Goal: Task Accomplishment & Management: Complete application form

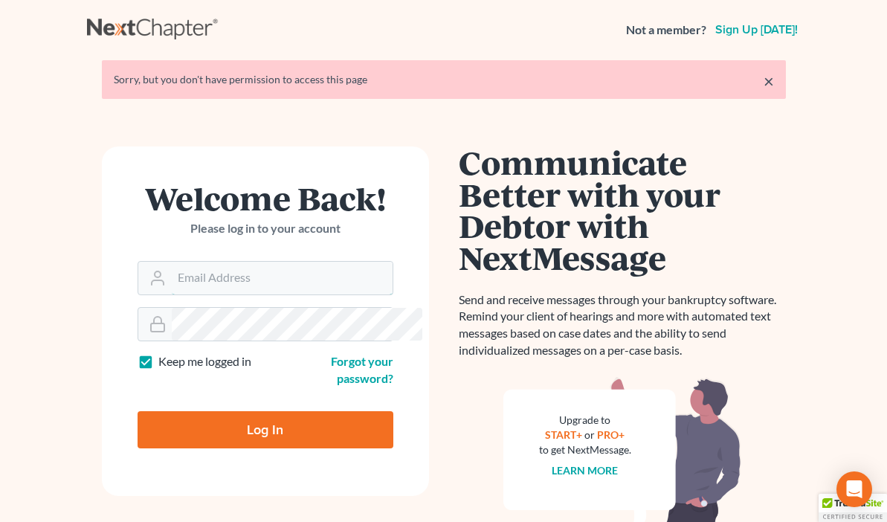
type input "[EMAIL_ADDRESS][DOMAIN_NAME]"
click at [163, 411] on input "Log In" at bounding box center [266, 429] width 256 height 37
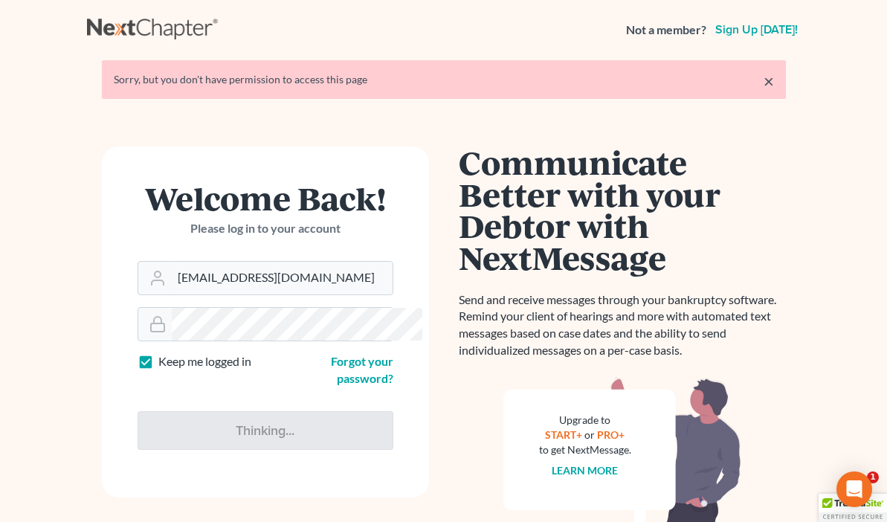
type input "Thinking..."
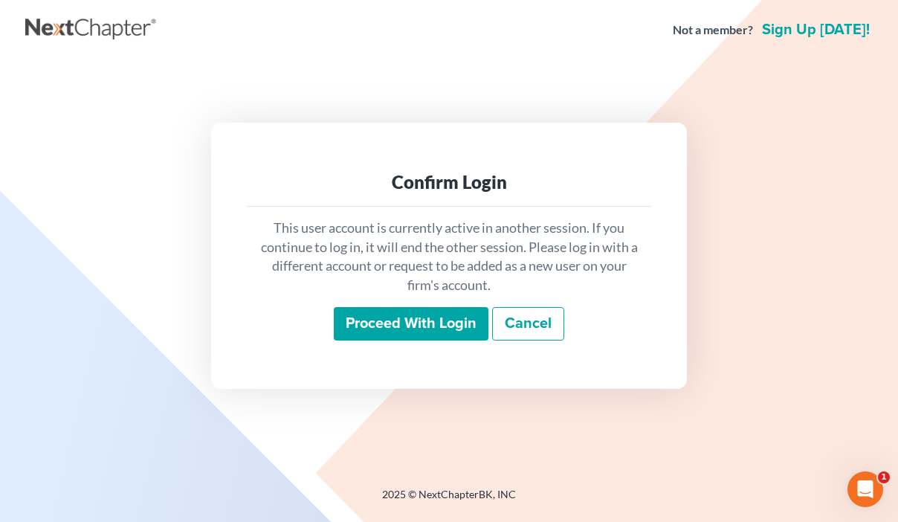
click at [416, 323] on input "Proceed with login" at bounding box center [411, 324] width 155 height 34
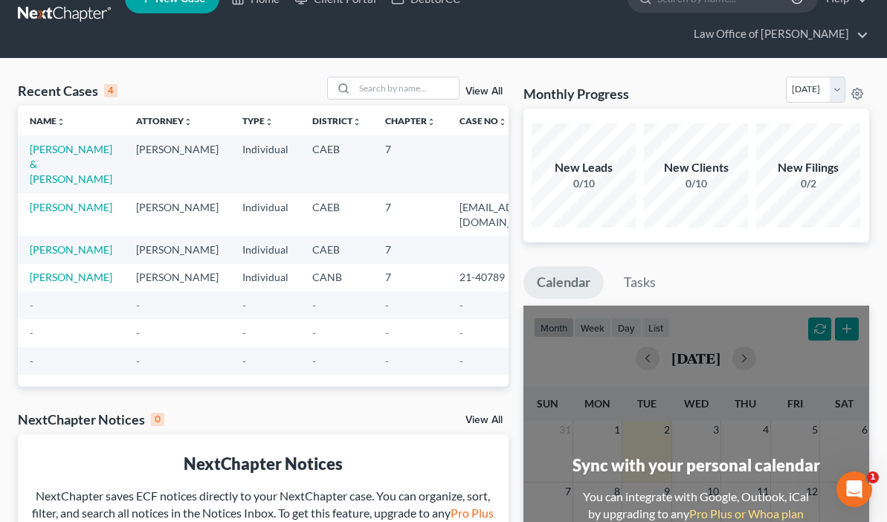
scroll to position [22, 0]
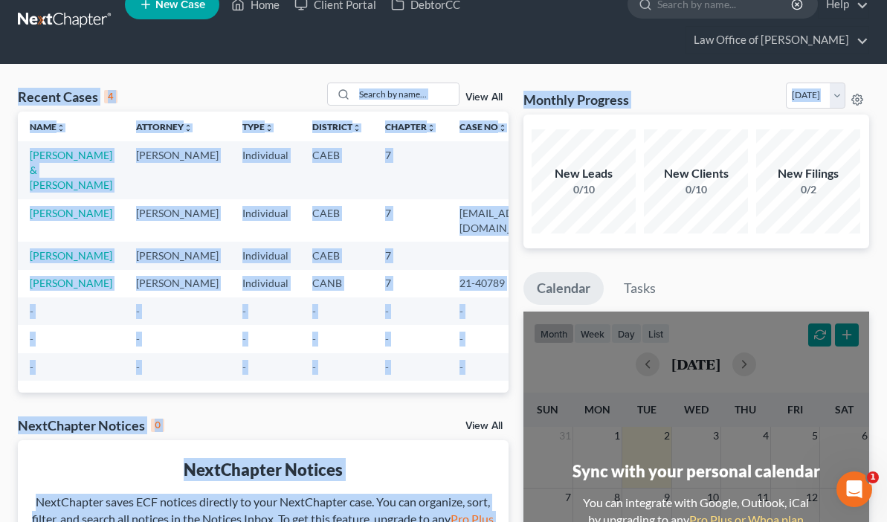
drag, startPoint x: 882, startPoint y: 68, endPoint x: 889, endPoint y: 22, distance: 46.6
click at [887, 22] on html "Home New Case Client Portal DebtorCC Law Office of Dennis R Poll drp8399@aol.co…" at bounding box center [443, 420] width 887 height 885
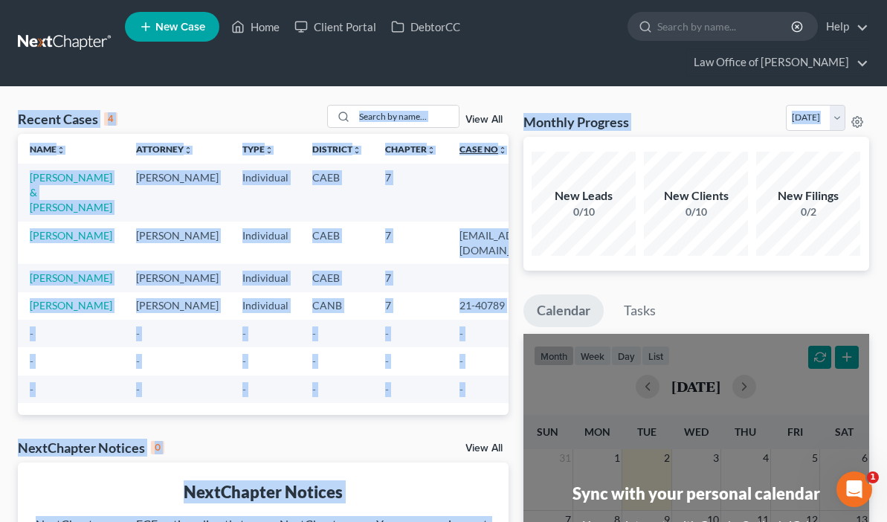
click at [459, 152] on link "Case No unfold_more expand_more expand_less" at bounding box center [483, 148] width 48 height 11
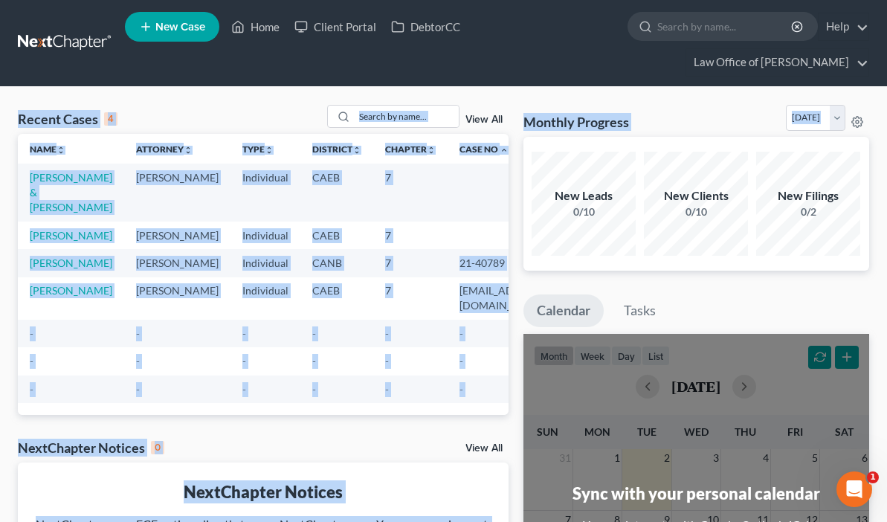
click at [383, 206] on td "7" at bounding box center [410, 192] width 74 height 57
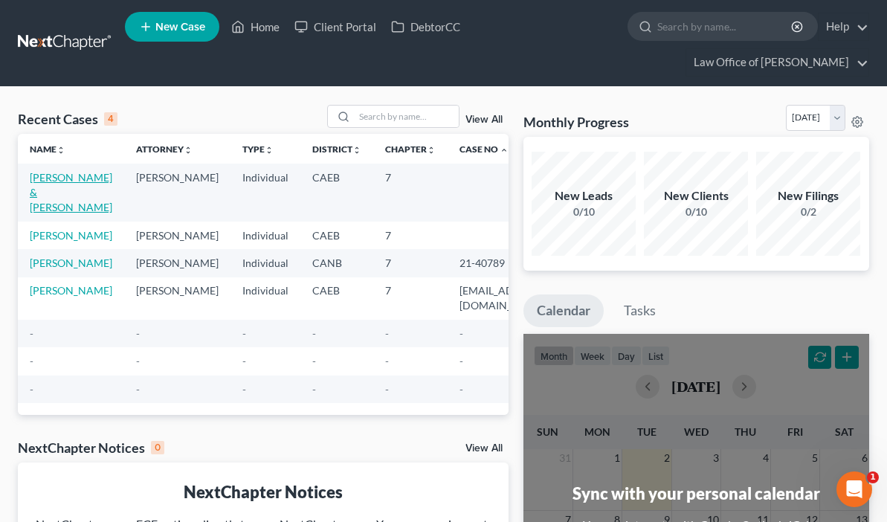
click at [52, 190] on link "Rosales, Hilda & Rivera, Reinaldo" at bounding box center [71, 192] width 83 height 42
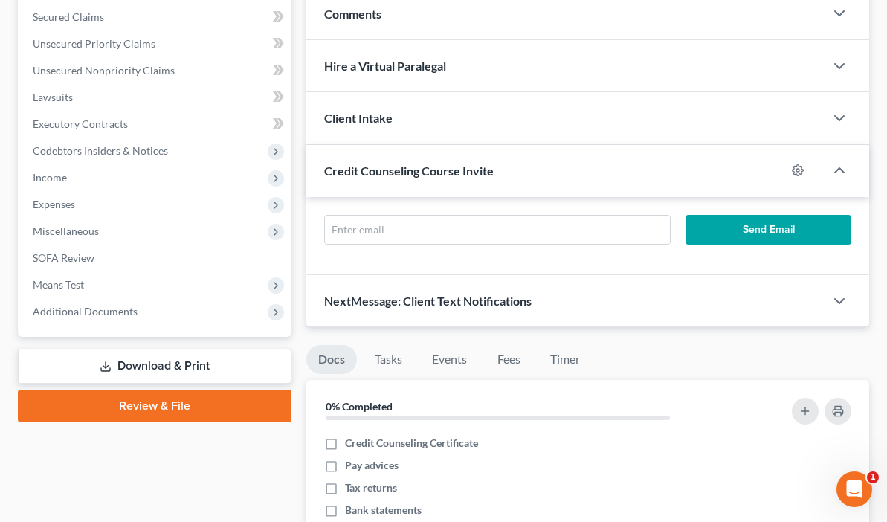
scroll to position [343, 0]
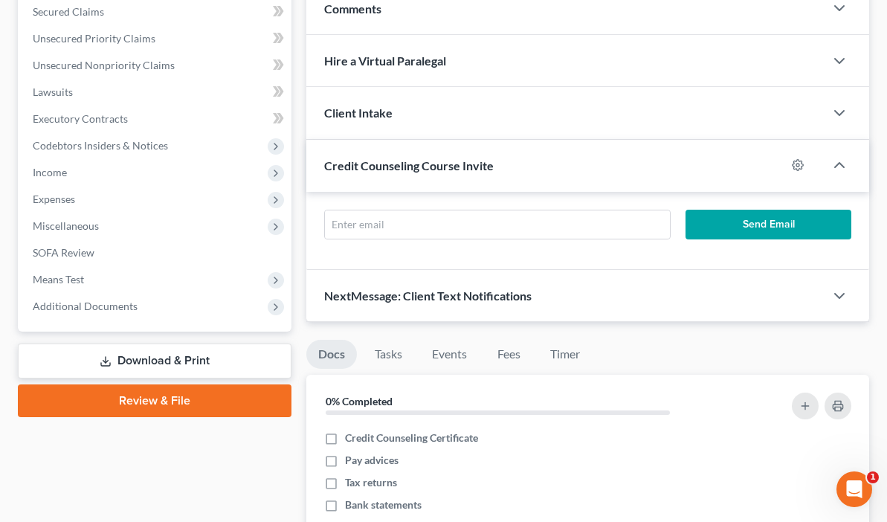
click at [126, 390] on link "Review & File" at bounding box center [155, 400] width 274 height 33
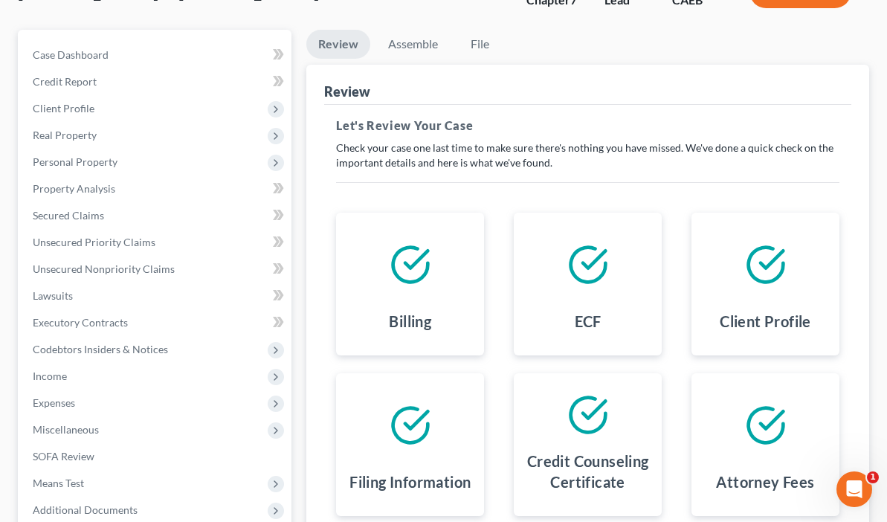
scroll to position [152, 0]
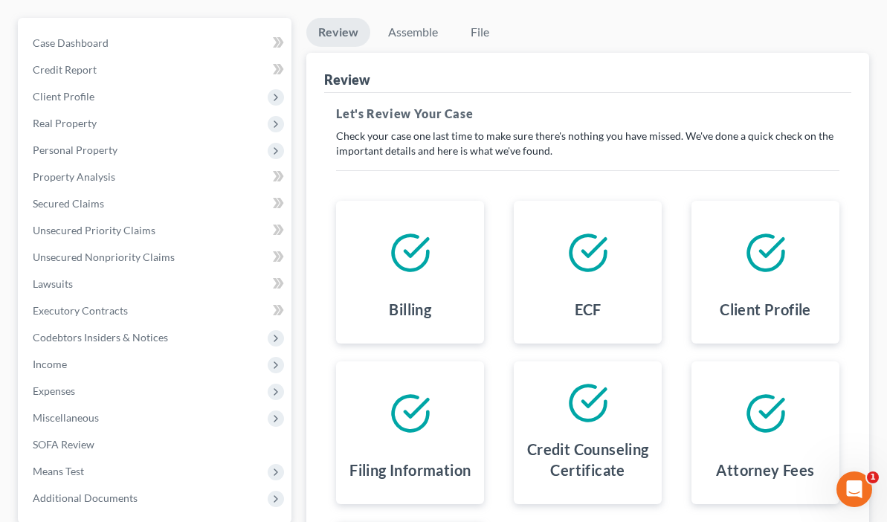
click at [390, 251] on icon at bounding box center [411, 253] width 42 height 42
click at [348, 329] on div "Billing" at bounding box center [410, 312] width 124 height 39
click at [389, 311] on h4 "Billing" at bounding box center [410, 309] width 42 height 21
click at [570, 269] on icon at bounding box center [587, 252] width 35 height 35
click at [691, 292] on div "Client Profile" at bounding box center [765, 272] width 148 height 143
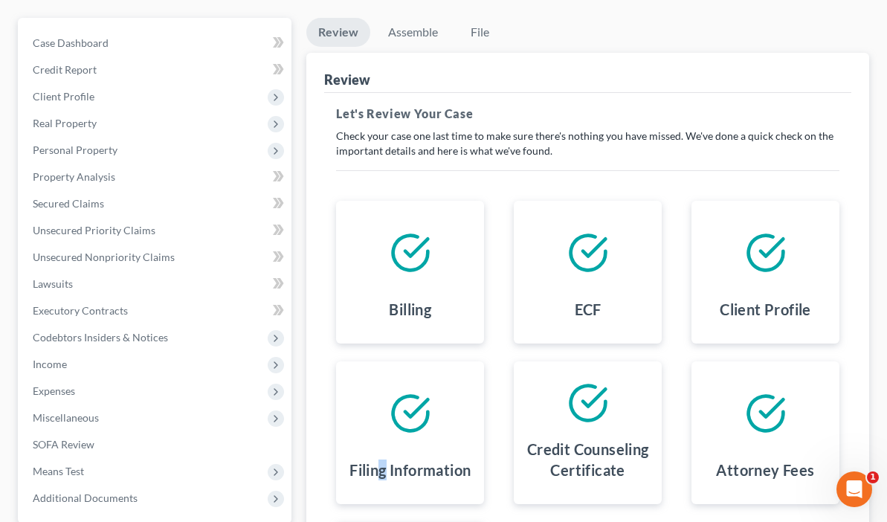
click at [471, 459] on h4 "Filing Information" at bounding box center [409, 469] width 121 height 21
click at [703, 413] on div at bounding box center [765, 413] width 124 height 80
click at [526, 433] on div "Credit Counseling Certificate" at bounding box center [588, 462] width 124 height 59
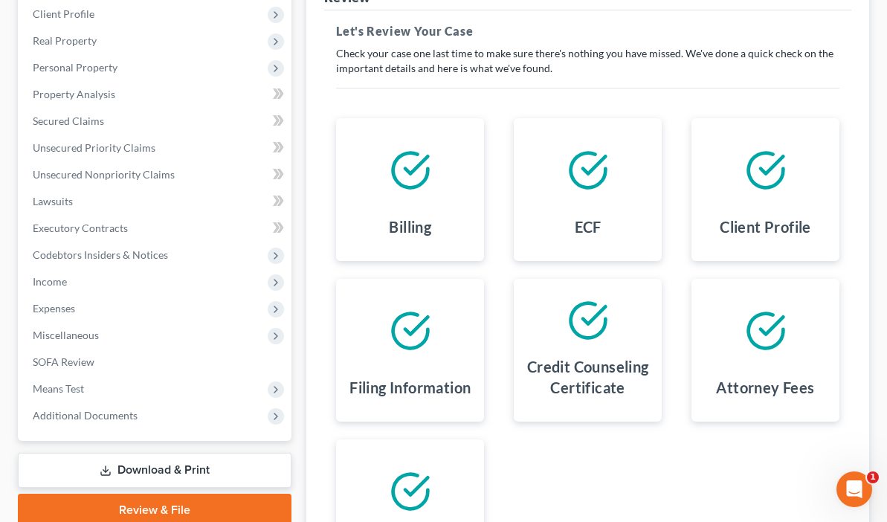
scroll to position [295, 0]
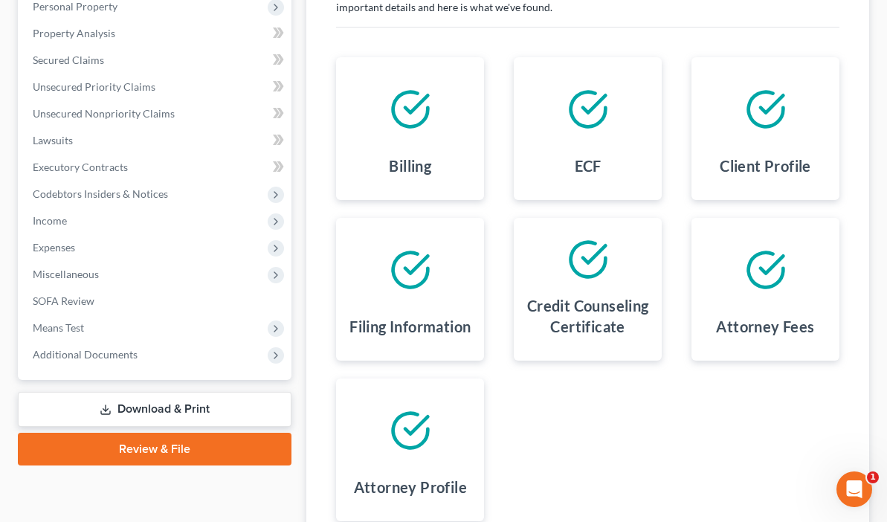
click at [124, 441] on link "Review & File" at bounding box center [155, 449] width 274 height 33
click at [120, 407] on link "Download & Print" at bounding box center [155, 409] width 274 height 35
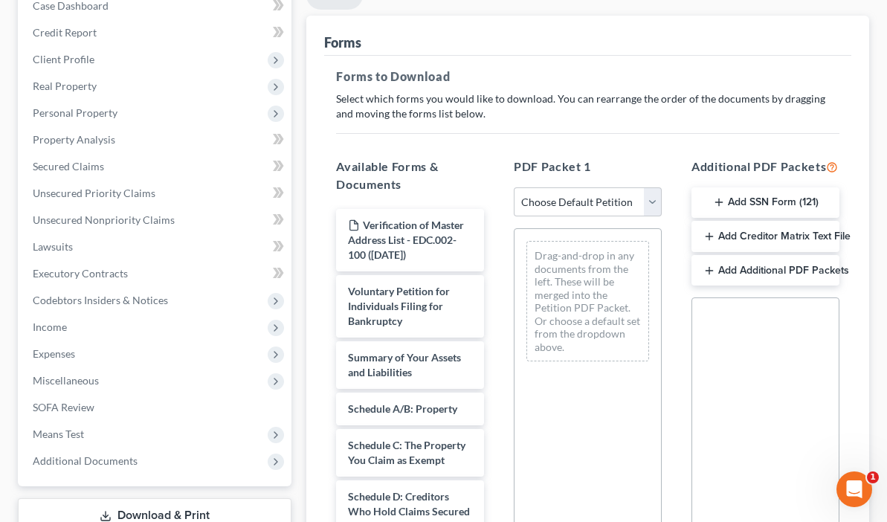
scroll to position [201, 0]
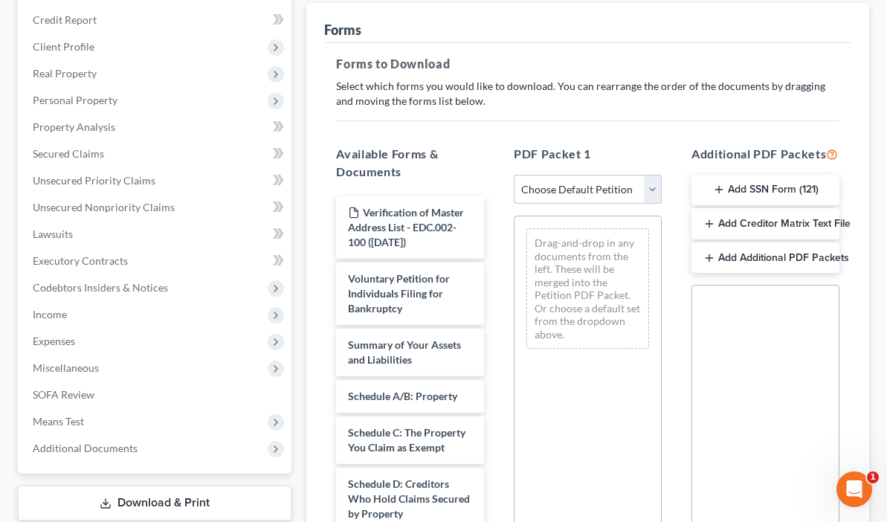
click at [625, 194] on select "Choose Default Petition PDF Packet Complete Bankruptcy Petition (all forms and …" at bounding box center [588, 190] width 148 height 30
select select "0"
click at [514, 175] on select "Choose Default Petition PDF Packet Complete Bankruptcy Petition (all forms and …" at bounding box center [588, 190] width 148 height 30
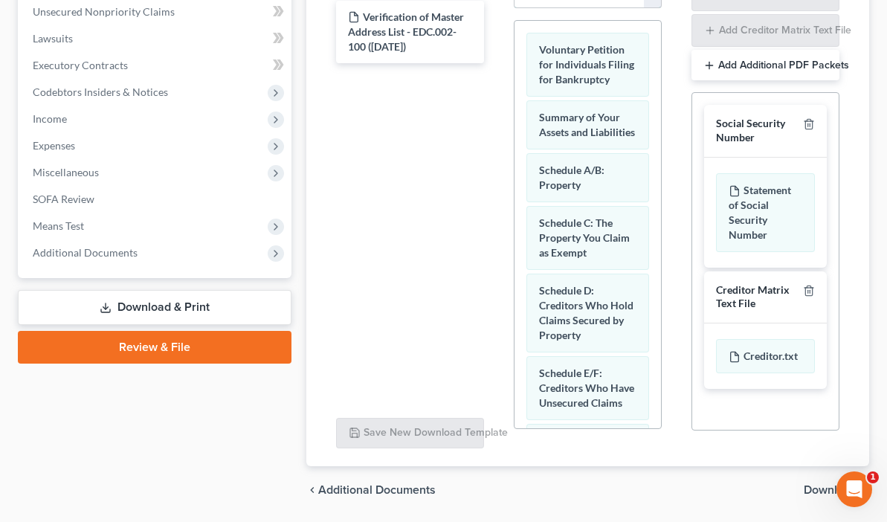
scroll to position [416, 0]
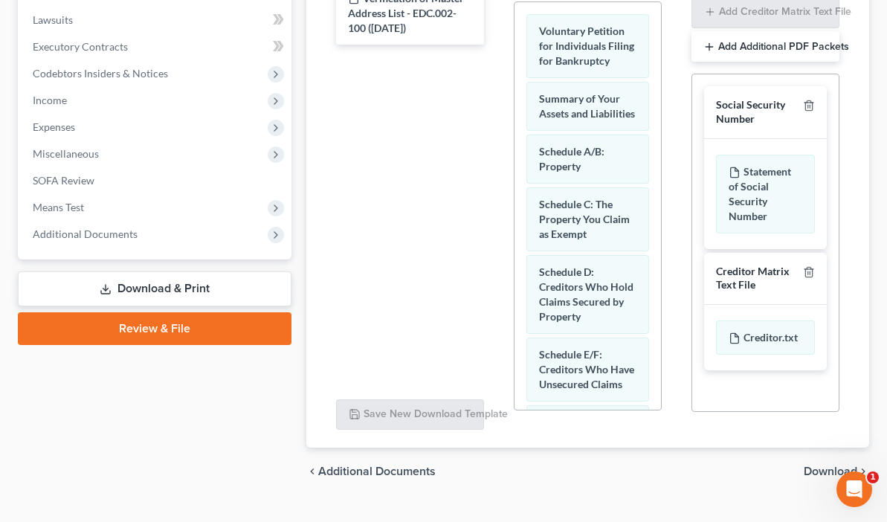
click at [732, 119] on div "Social Security Number" at bounding box center [756, 112] width 81 height 28
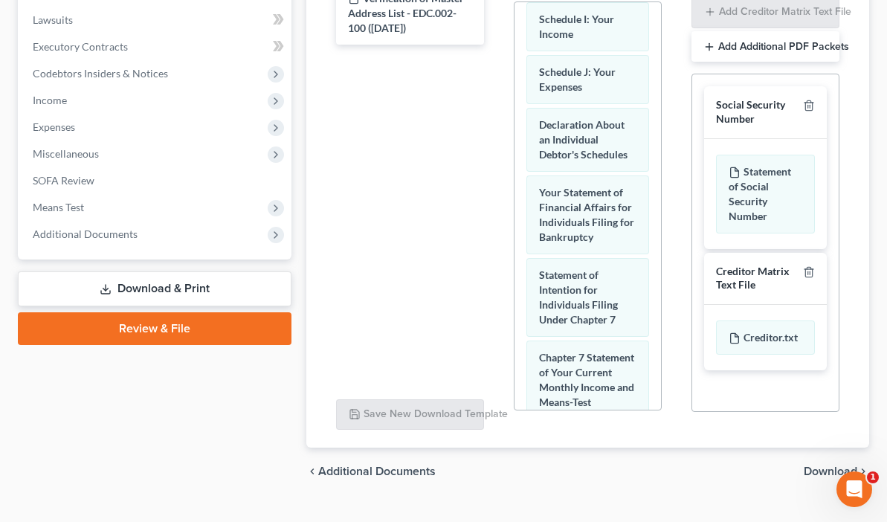
scroll to position [453, 0]
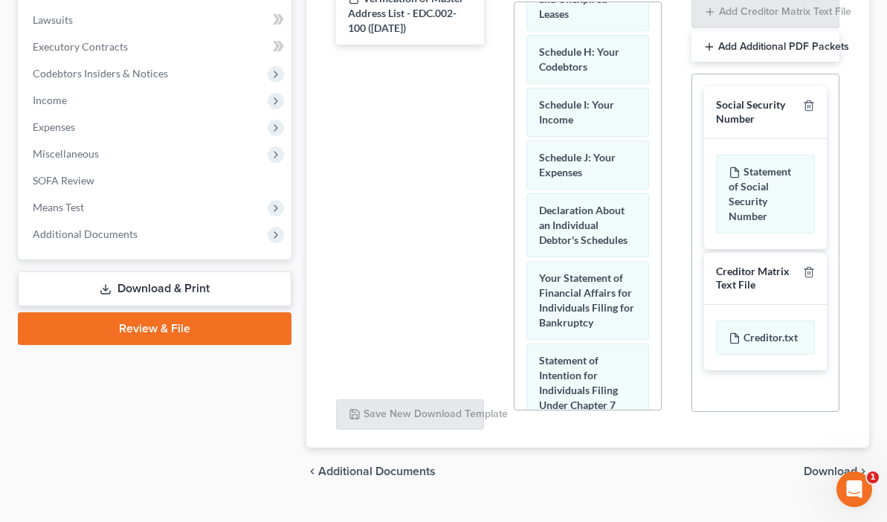
click at [728, 118] on div "Social Security Number" at bounding box center [756, 112] width 81 height 28
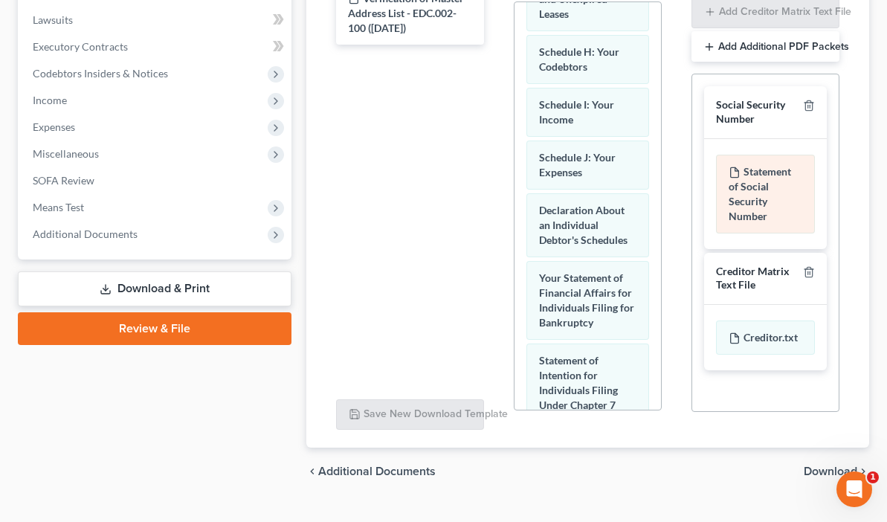
click at [734, 174] on div "Statement of Social Security Number" at bounding box center [765, 194] width 99 height 79
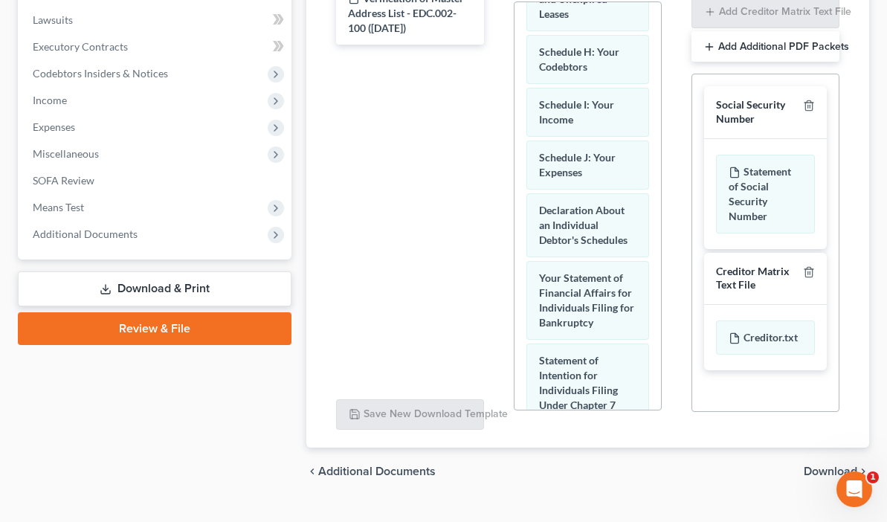
click at [736, 265] on div "Creditor Matrix Text File" at bounding box center [756, 279] width 81 height 28
click at [731, 320] on div "Creditor.txt" at bounding box center [765, 337] width 99 height 34
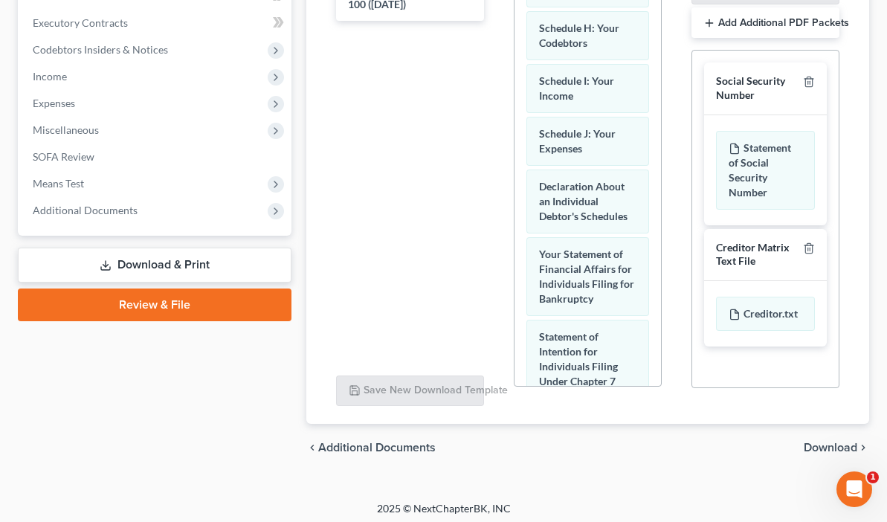
click at [132, 259] on link "Download & Print" at bounding box center [155, 265] width 274 height 35
click at [114, 298] on link "Review & File" at bounding box center [155, 304] width 274 height 33
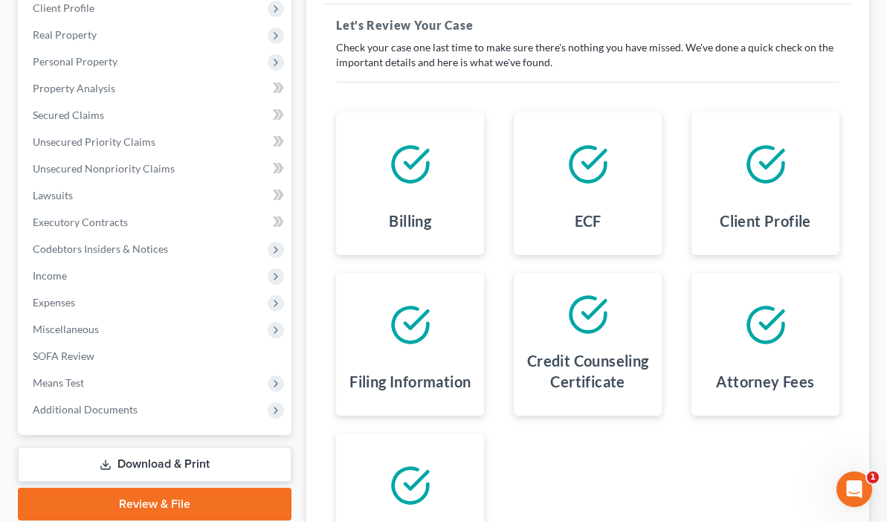
scroll to position [295, 0]
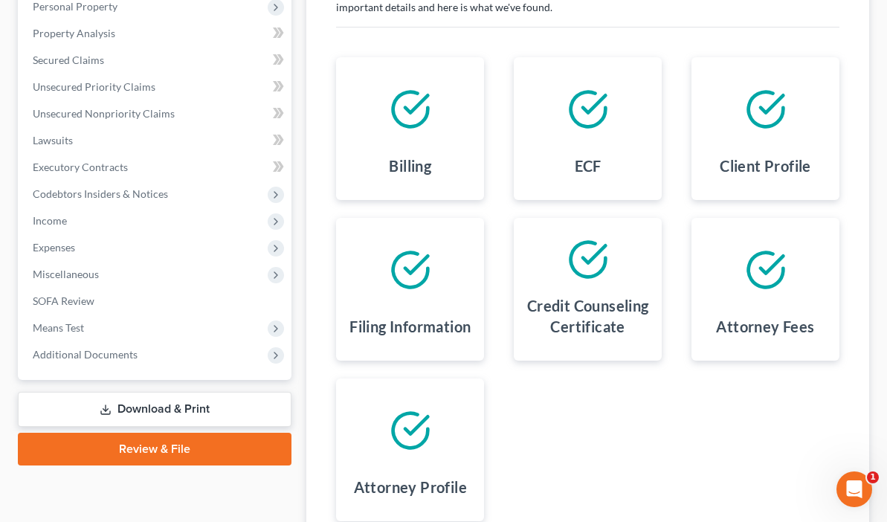
click at [97, 411] on link "Download & Print" at bounding box center [155, 409] width 274 height 35
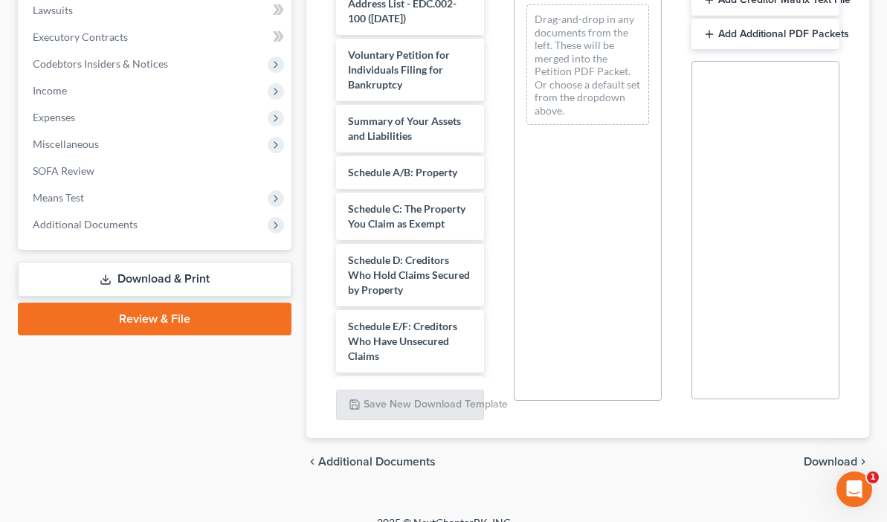
scroll to position [438, 0]
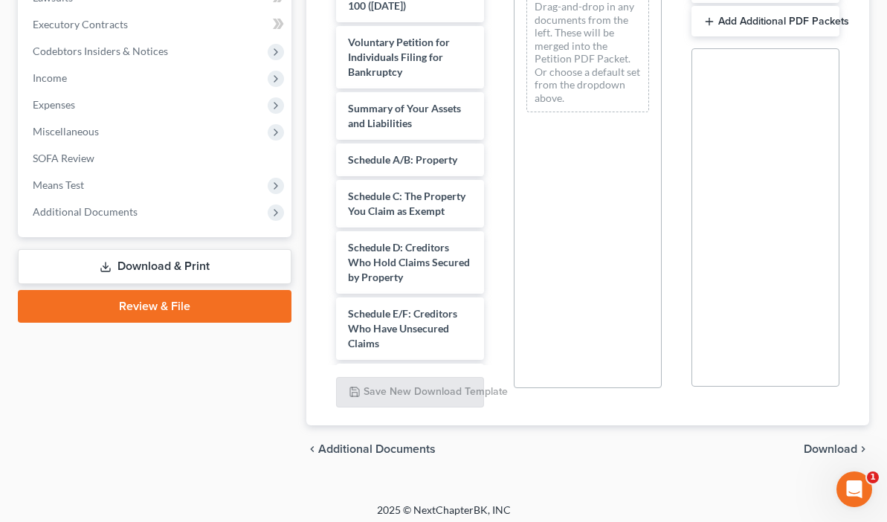
click at [821, 443] on span "Download" at bounding box center [831, 449] width 54 height 12
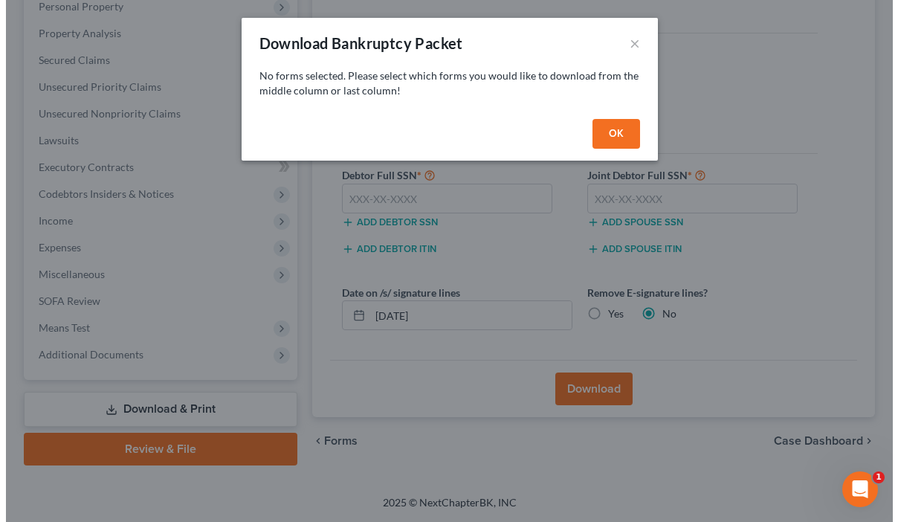
scroll to position [268, 0]
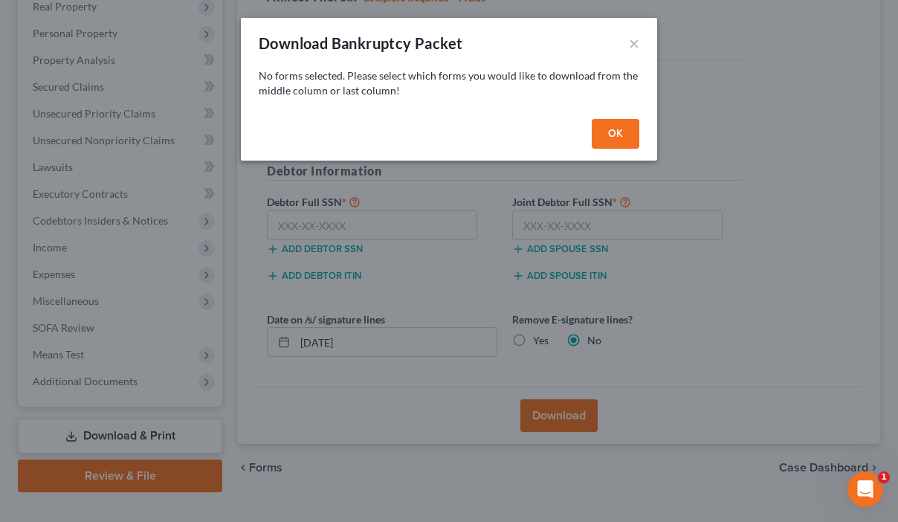
click at [614, 134] on button "OK" at bounding box center [616, 134] width 48 height 30
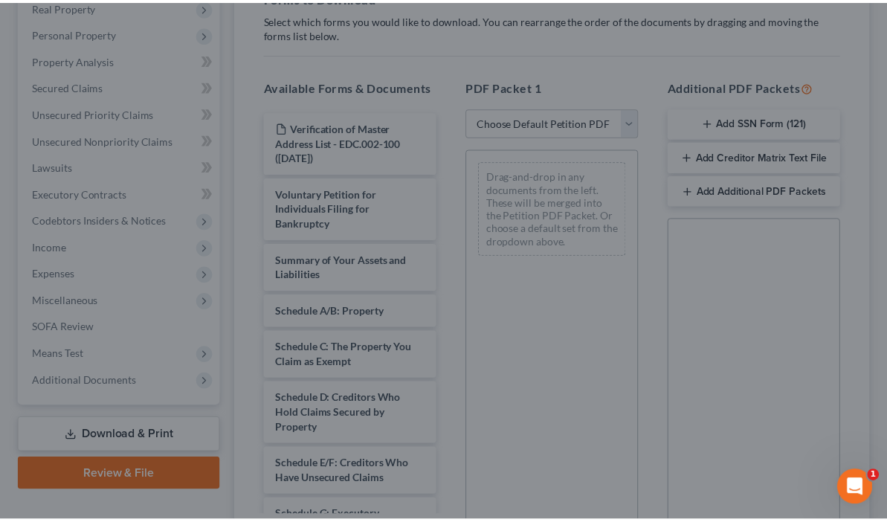
scroll to position [295, 0]
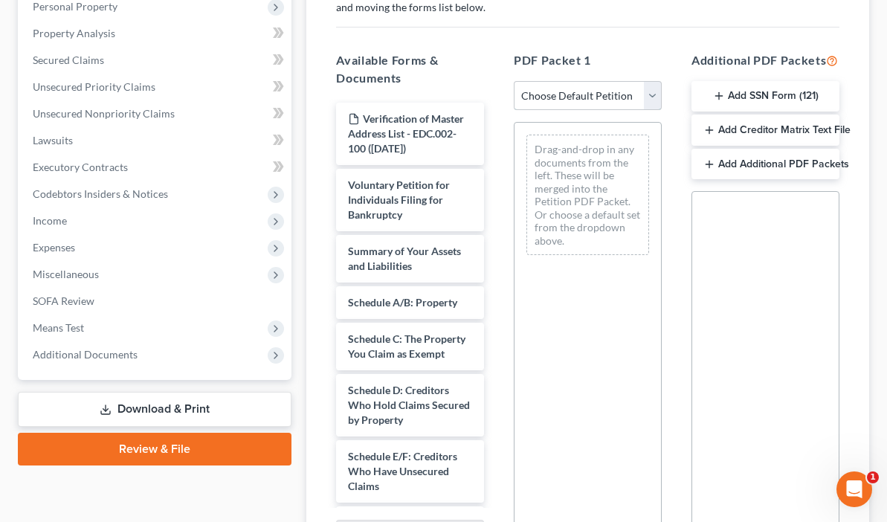
click at [587, 98] on select "Choose Default Petition PDF Packet Complete Bankruptcy Petition (all forms and …" at bounding box center [588, 96] width 148 height 30
select select "0"
click at [514, 81] on select "Choose Default Petition PDF Packet Complete Bankruptcy Petition (all forms and …" at bounding box center [588, 96] width 148 height 30
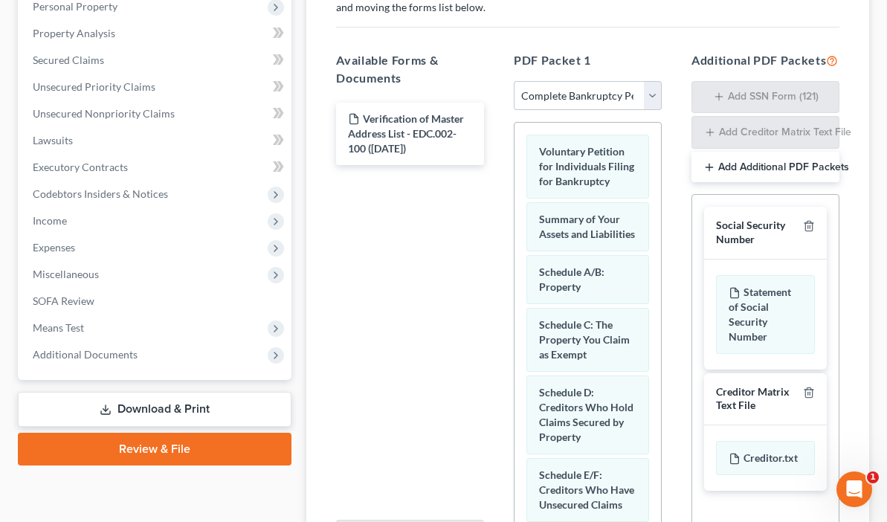
click at [785, 62] on h5 "Additional PDF Packets" at bounding box center [765, 60] width 148 height 18
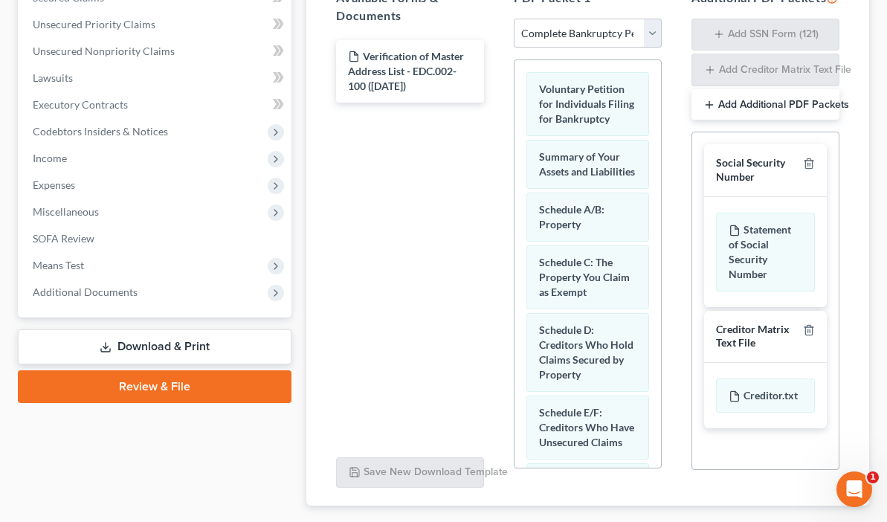
scroll to position [439, 0]
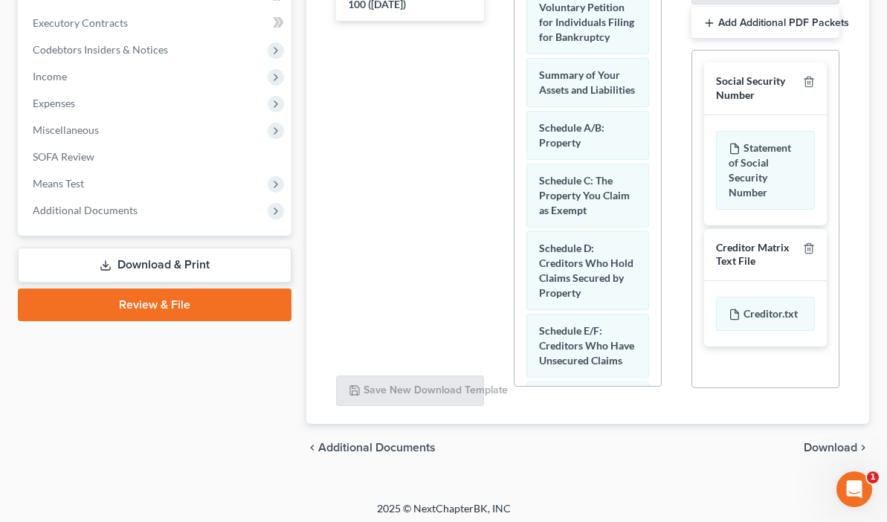
click at [826, 442] on span "Download" at bounding box center [831, 448] width 54 height 12
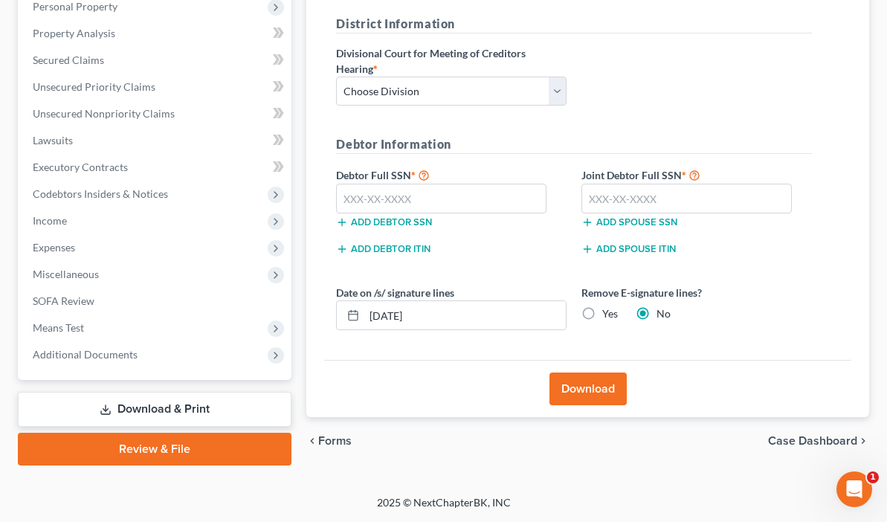
scroll to position [295, 0]
click at [364, 95] on select "Choose Division Fresno Modesto Sacramento" at bounding box center [451, 92] width 230 height 30
select select "2"
click at [336, 77] on select "Choose Division Fresno Modesto Sacramento" at bounding box center [451, 92] width 230 height 30
click at [354, 197] on input "text" at bounding box center [441, 199] width 210 height 30
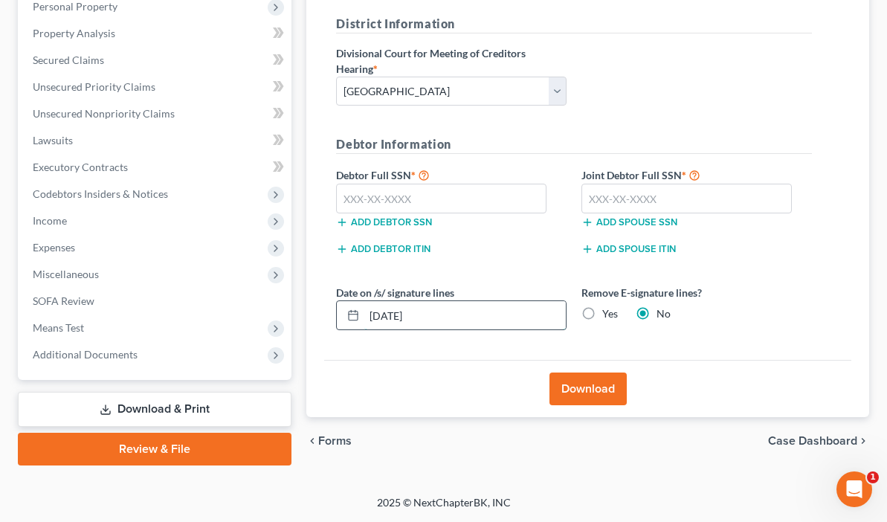
click at [364, 317] on input "09/02/2025" at bounding box center [464, 315] width 201 height 28
type input "09/04/2025"
click at [336, 196] on input "text" at bounding box center [441, 199] width 210 height 30
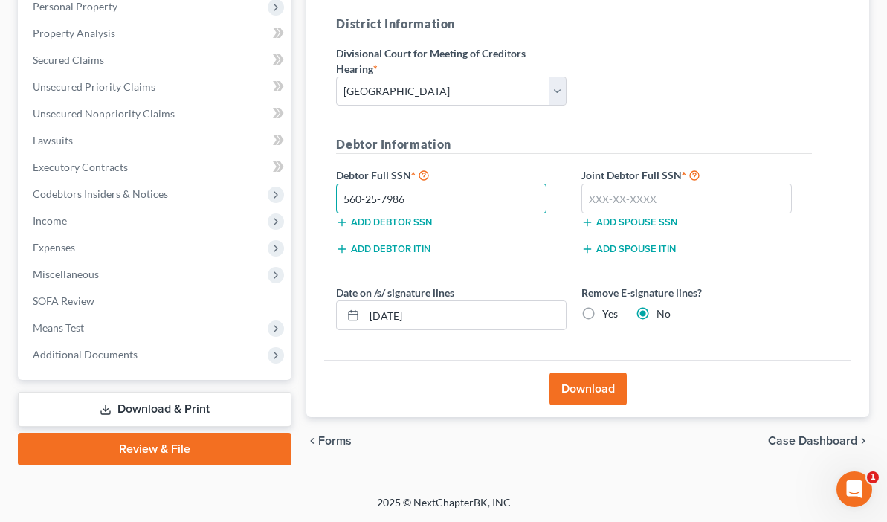
type input "560-25-7986"
click at [336, 219] on button "Add debtor SSN" at bounding box center [384, 222] width 96 height 12
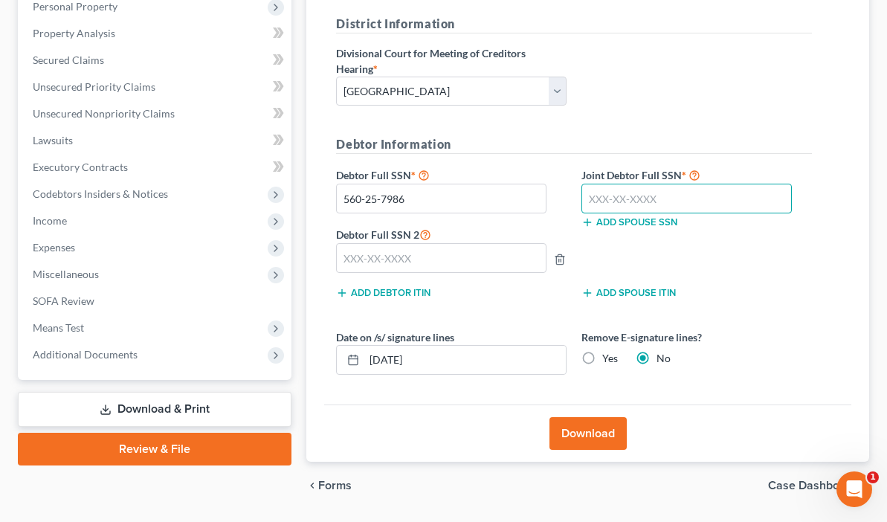
click at [581, 193] on input "text" at bounding box center [686, 199] width 210 height 30
type input "624-24-1316"
click at [591, 216] on button "Add spouse SSN" at bounding box center [629, 222] width 96 height 12
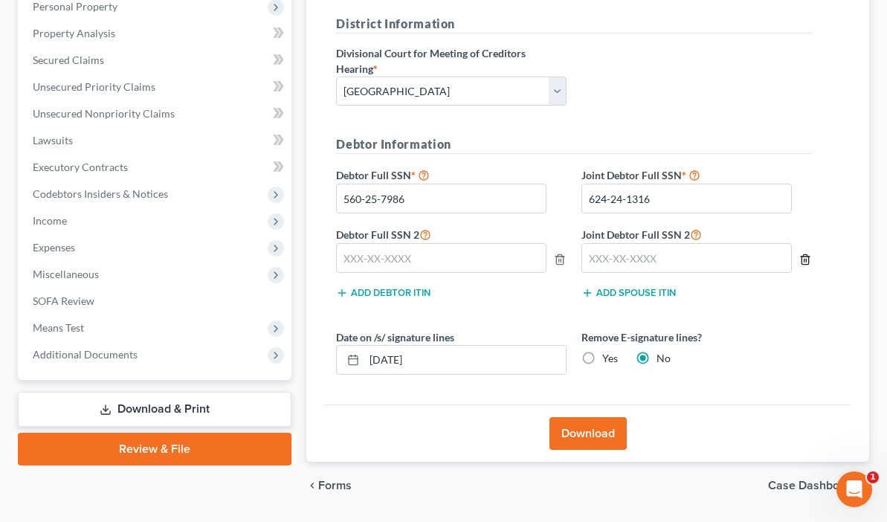
click at [799, 263] on icon "button" at bounding box center [805, 259] width 12 height 12
click at [554, 261] on icon "button" at bounding box center [560, 259] width 12 height 12
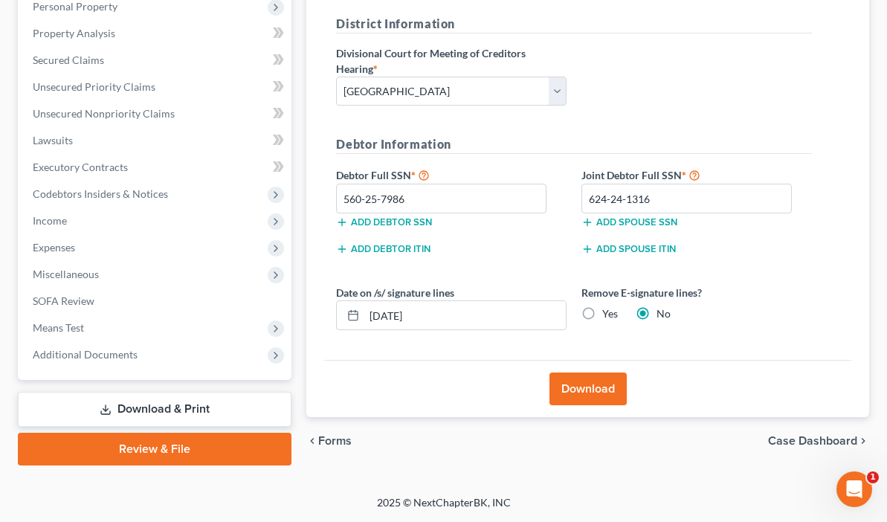
click at [549, 389] on button "Download" at bounding box center [587, 388] width 77 height 33
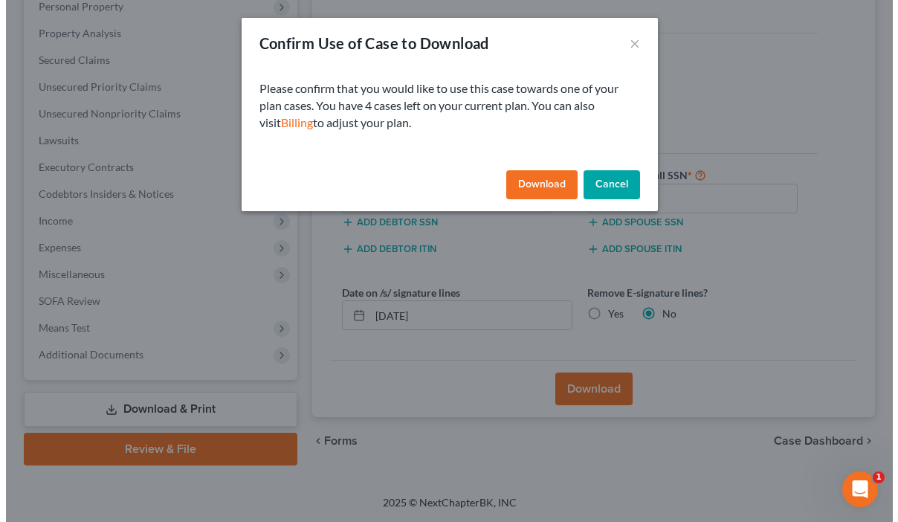
scroll to position [268, 0]
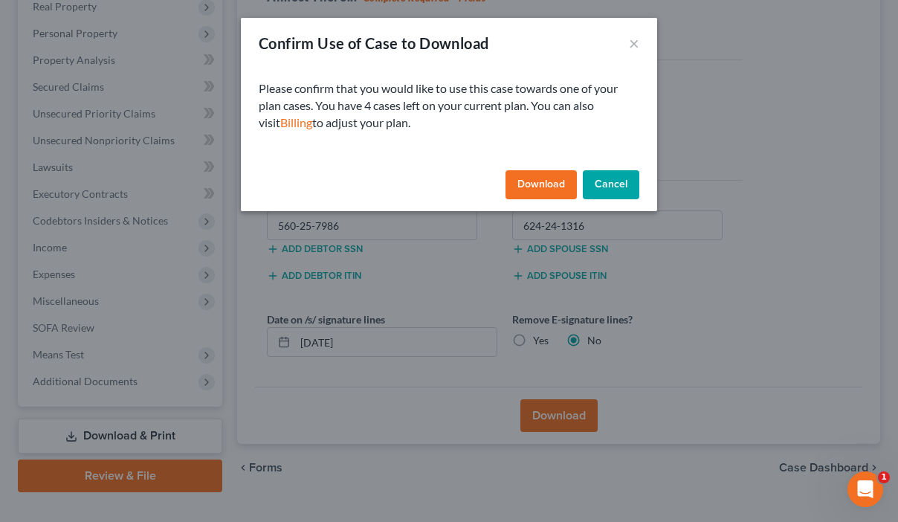
click at [552, 184] on button "Download" at bounding box center [540, 185] width 71 height 30
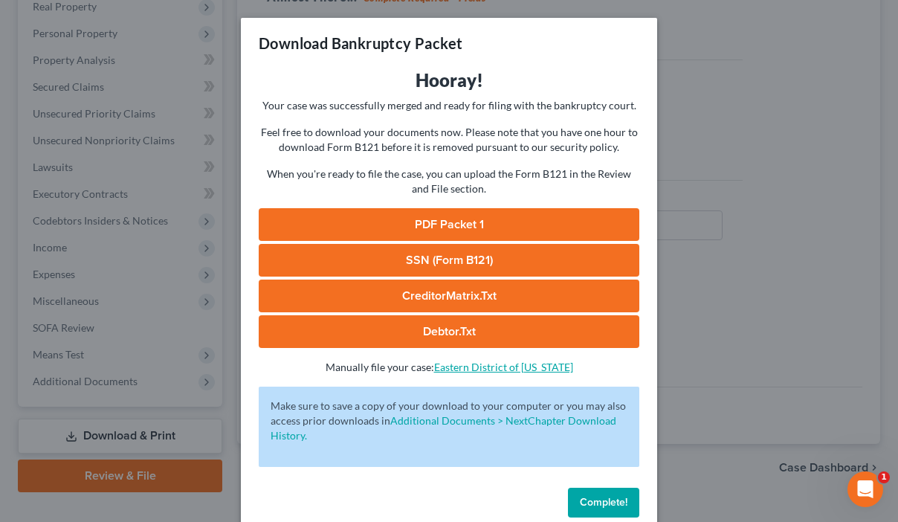
click at [459, 369] on link "Eastern District of California" at bounding box center [503, 367] width 139 height 13
click at [425, 253] on link "SSN (Form B121)" at bounding box center [449, 260] width 381 height 33
click at [429, 297] on link "CreditorMatrix.txt" at bounding box center [449, 296] width 381 height 33
click at [427, 299] on link "CreditorMatrix.txt" at bounding box center [449, 296] width 381 height 33
click at [416, 294] on link "CreditorMatrix.txt" at bounding box center [449, 296] width 381 height 33
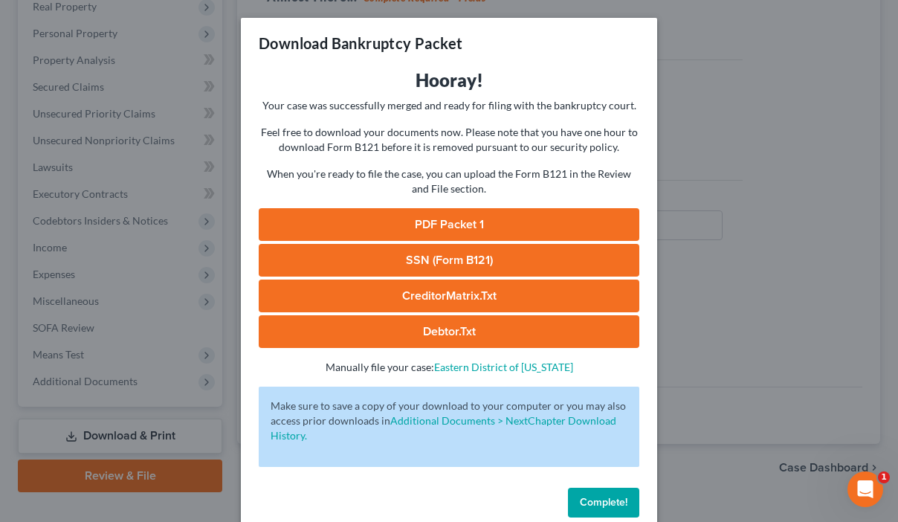
click at [416, 294] on link "CreditorMatrix.txt" at bounding box center [449, 296] width 381 height 33
click at [416, 328] on link "Debtor.txt" at bounding box center [449, 331] width 381 height 33
click at [401, 218] on link "PDF Packet 1" at bounding box center [449, 224] width 381 height 33
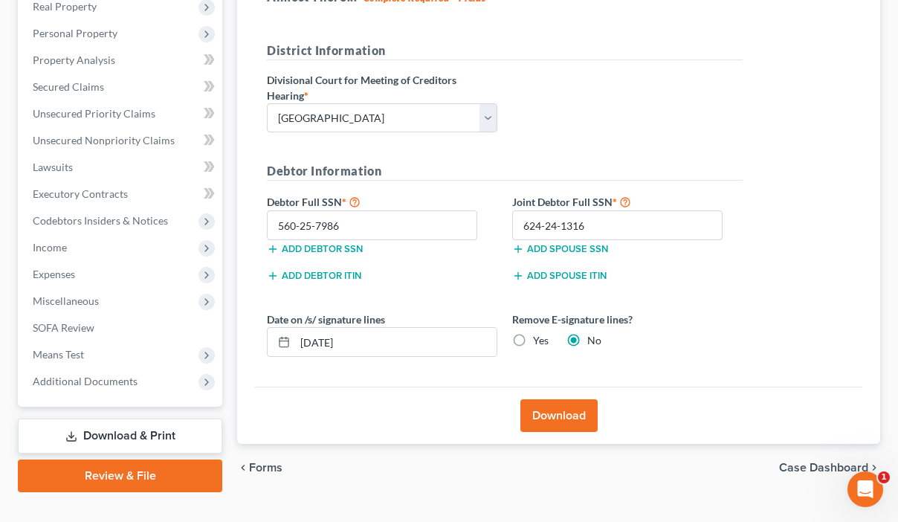
drag, startPoint x: 886, startPoint y: 197, endPoint x: 893, endPoint y: 67, distance: 130.3
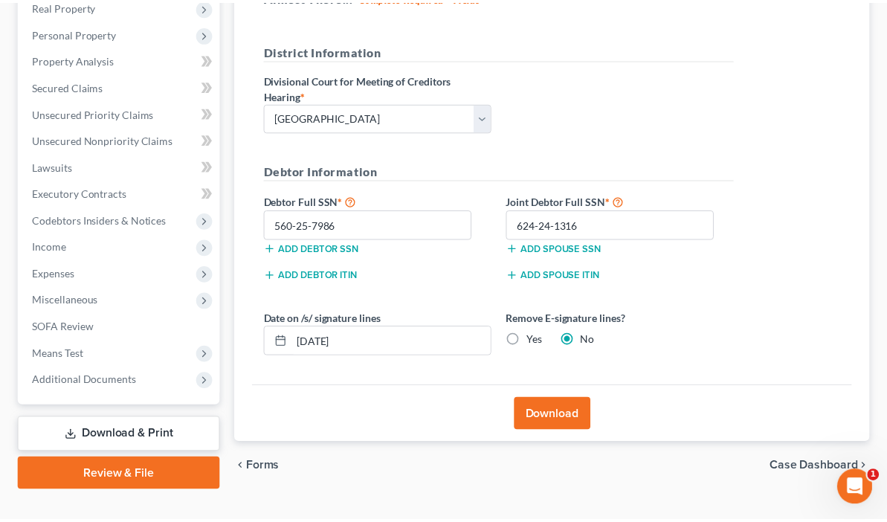
scroll to position [295, 0]
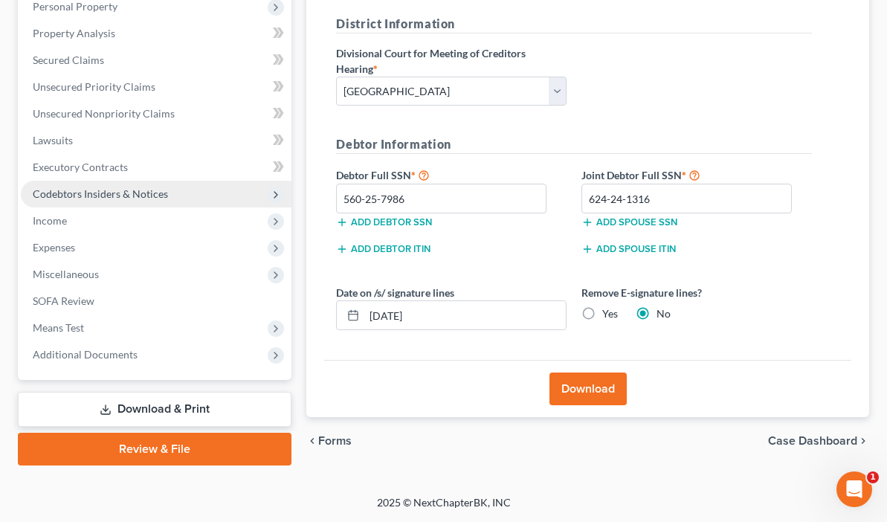
click at [138, 203] on span "Codebtors Insiders & Notices" at bounding box center [156, 194] width 271 height 27
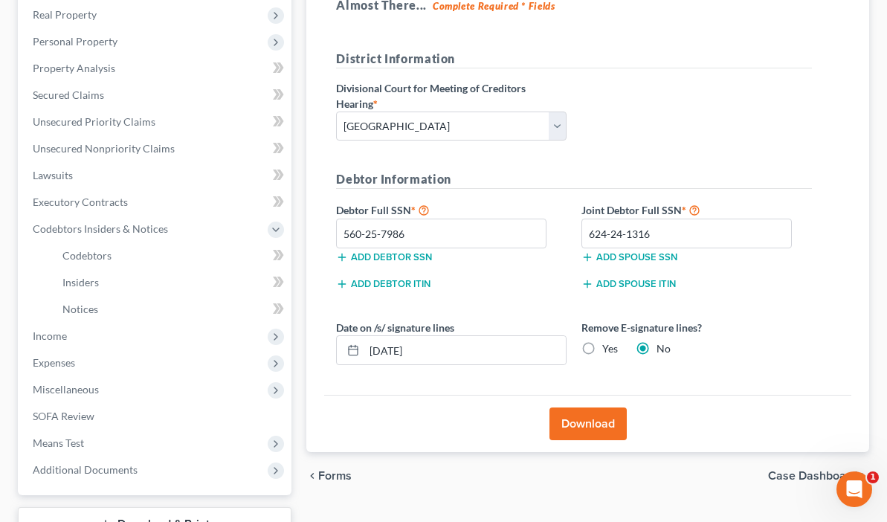
scroll to position [375, 0]
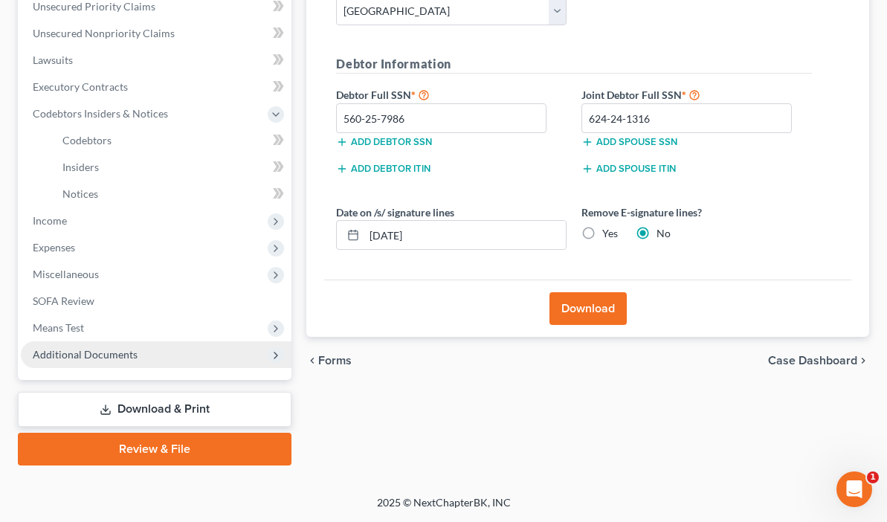
click at [102, 348] on span "Additional Documents" at bounding box center [85, 354] width 105 height 13
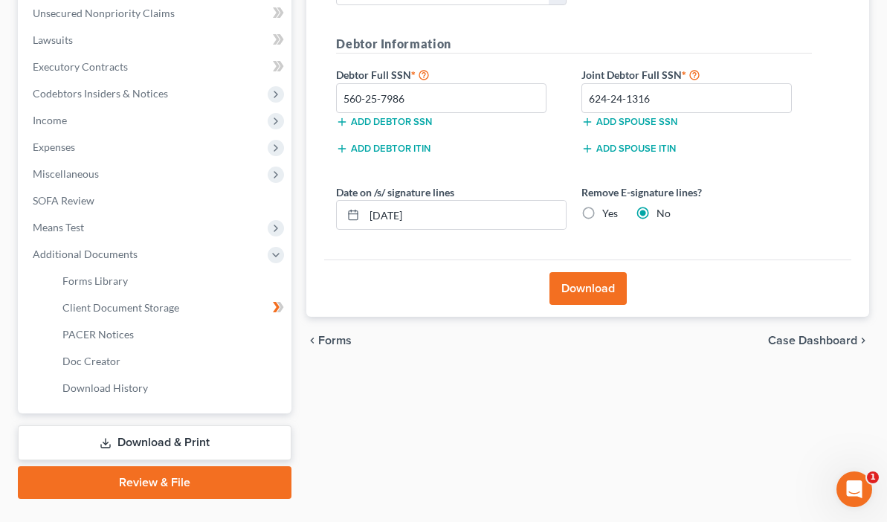
scroll to position [429, 0]
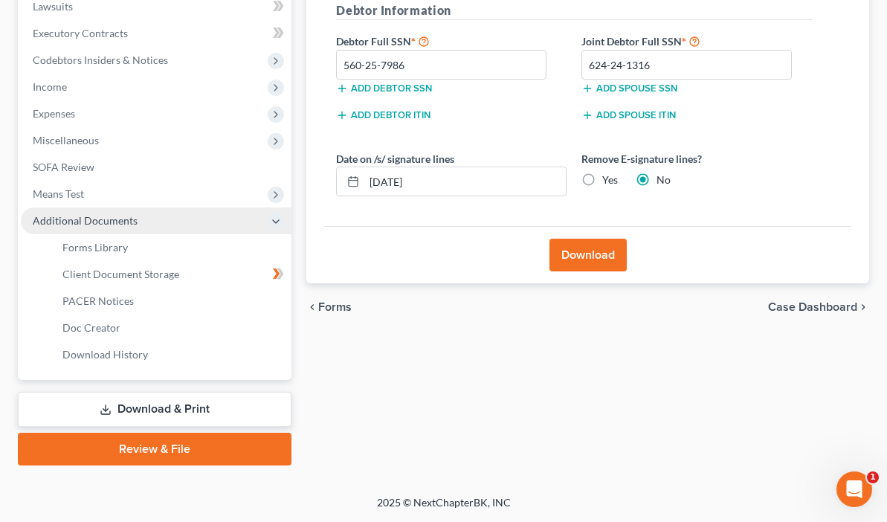
click at [270, 222] on icon at bounding box center [276, 222] width 12 height 12
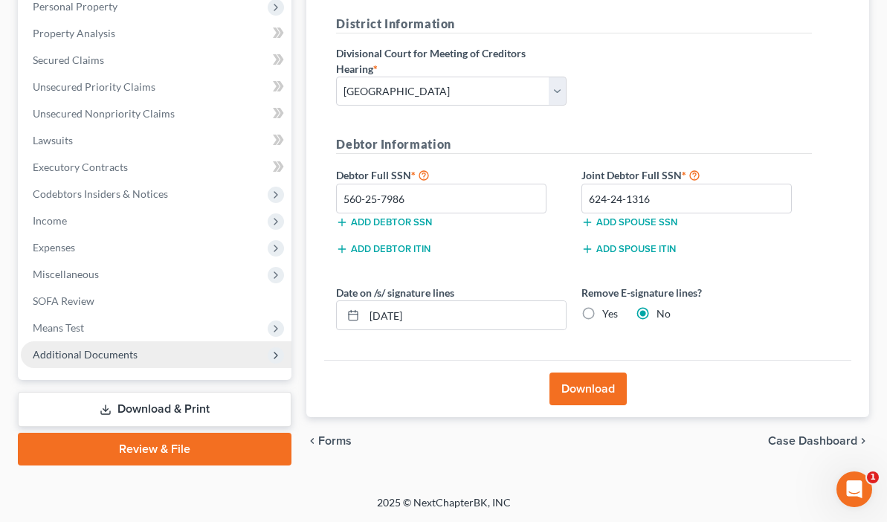
scroll to position [295, 0]
click at [92, 355] on span "Additional Documents" at bounding box center [85, 354] width 105 height 13
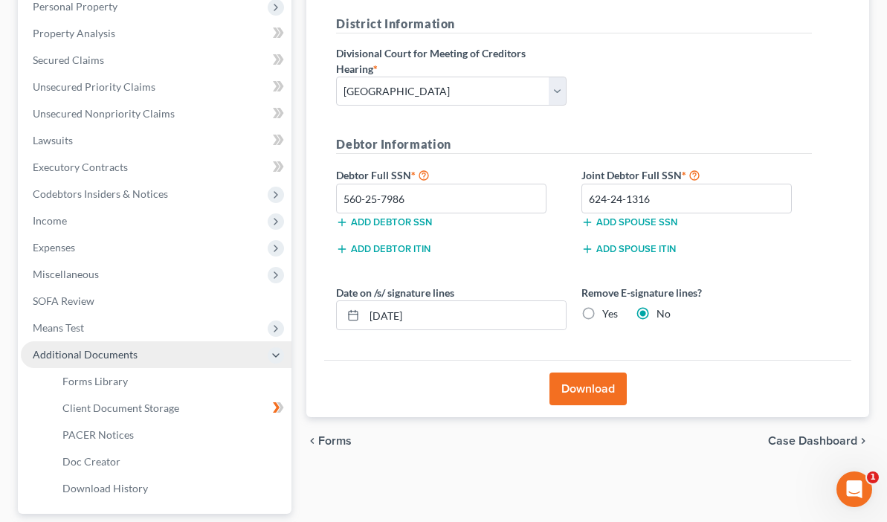
scroll to position [429, 0]
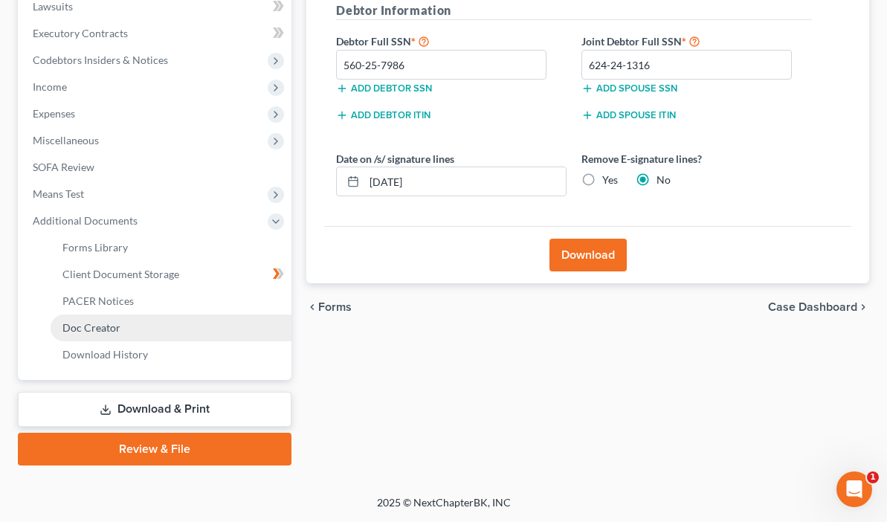
click at [96, 329] on span "Doc Creator" at bounding box center [91, 327] width 58 height 13
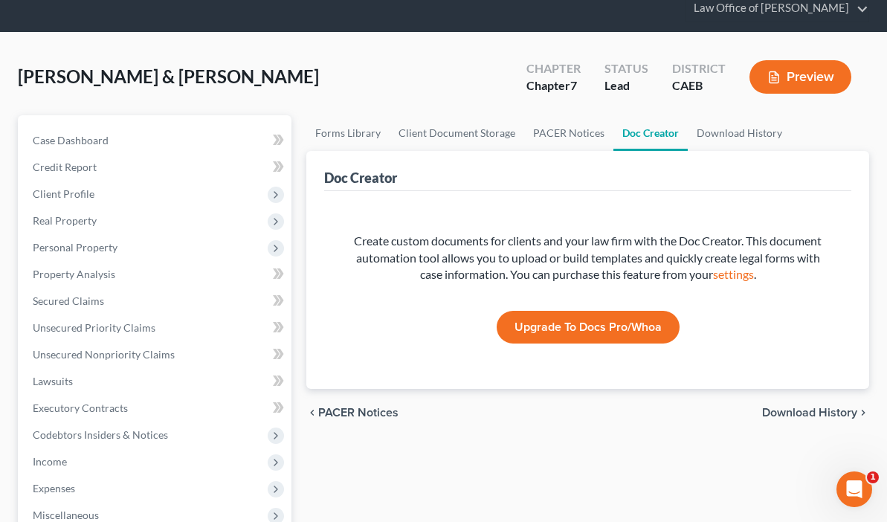
scroll to position [47, 0]
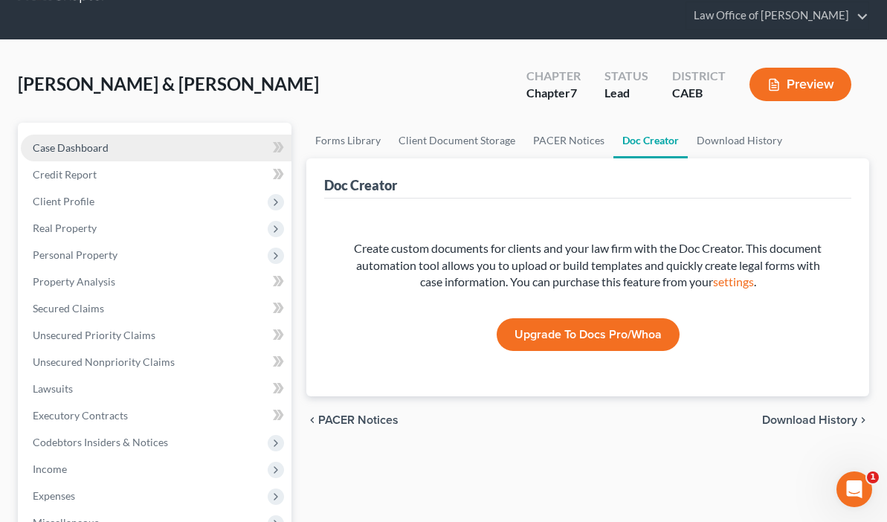
click at [65, 149] on span "Case Dashboard" at bounding box center [71, 147] width 76 height 13
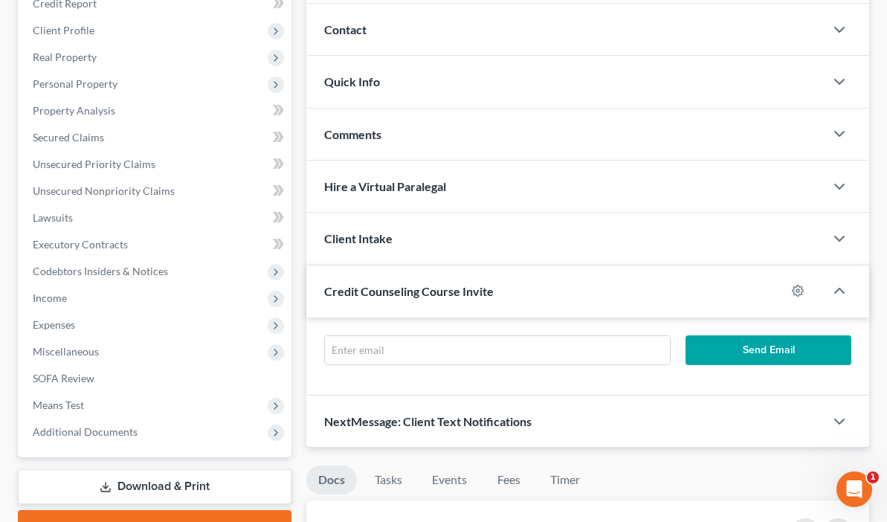
scroll to position [261, 0]
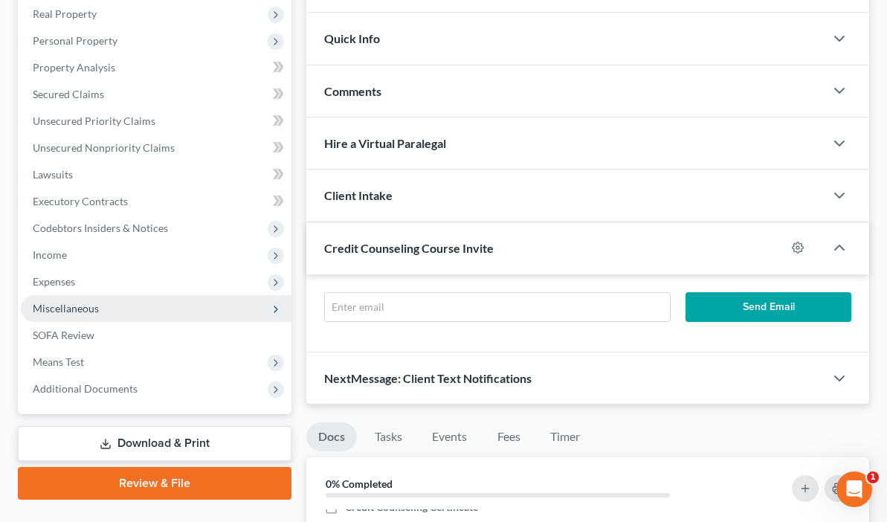
click at [71, 305] on span "Miscellaneous" at bounding box center [66, 308] width 66 height 13
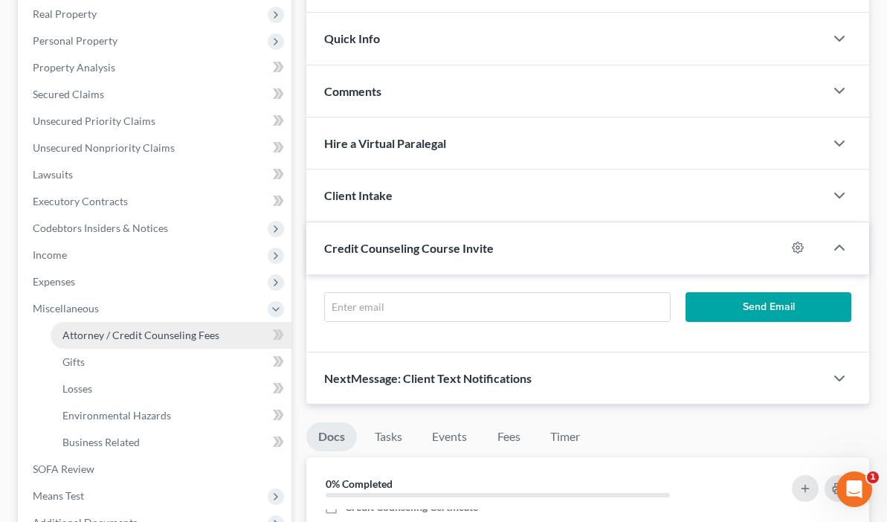
click at [111, 333] on span "Attorney / Credit Counseling Fees" at bounding box center [140, 335] width 157 height 13
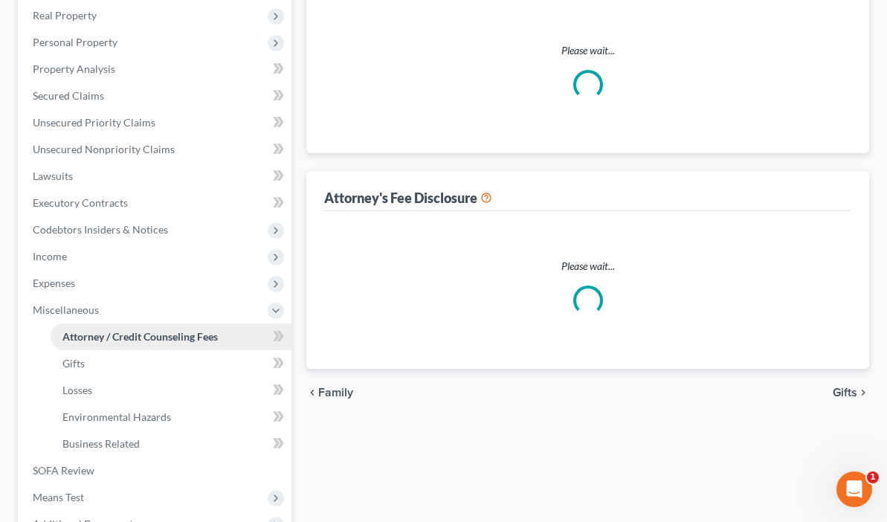
select select "0"
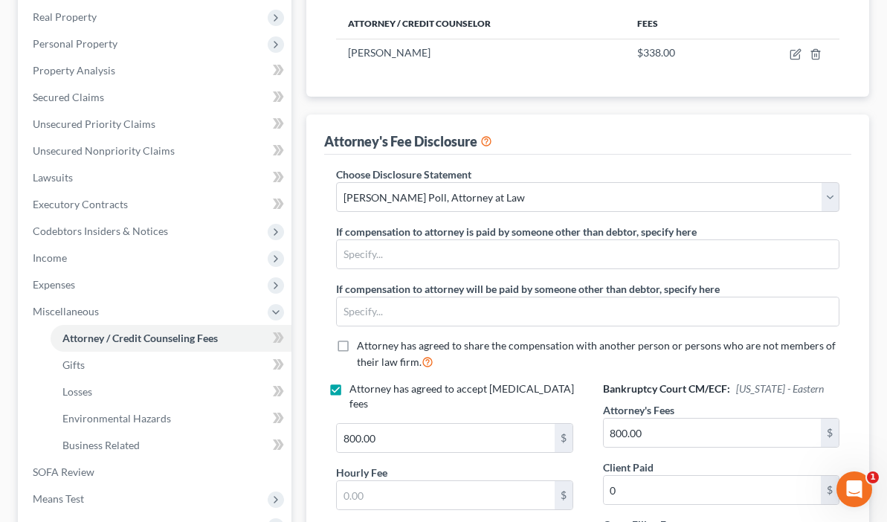
scroll to position [270, 0]
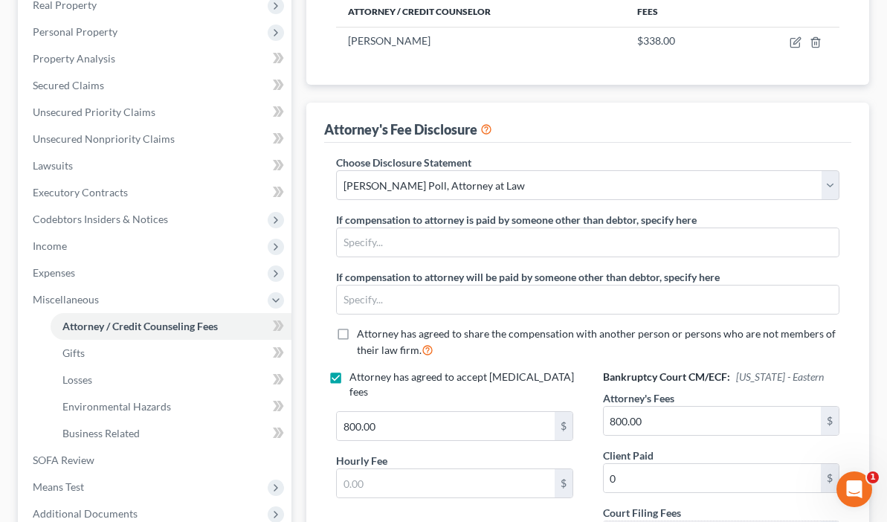
click at [470, 369] on label "Attorney has agreed to accept retainer fees" at bounding box center [464, 384] width 230 height 30
click at [365, 369] on input "Attorney has agreed to accept retainer fees" at bounding box center [360, 374] width 10 height 10
checkbox input "false"
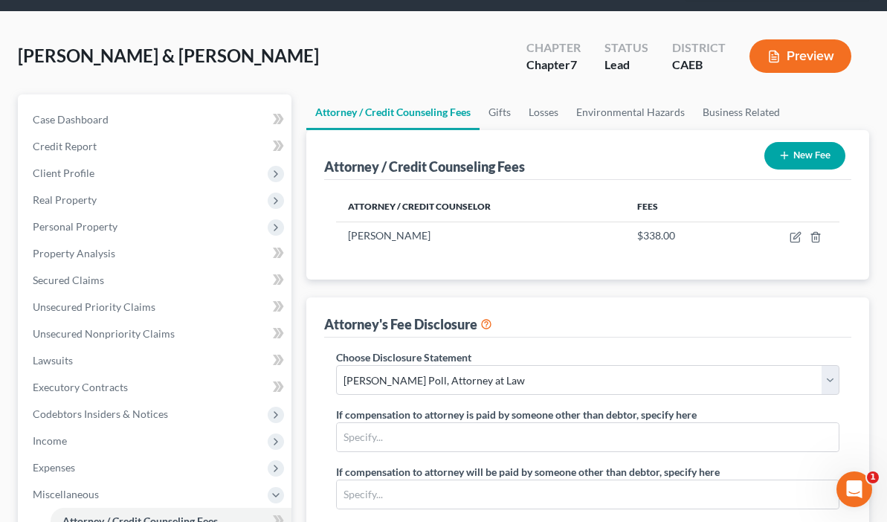
scroll to position [22, 0]
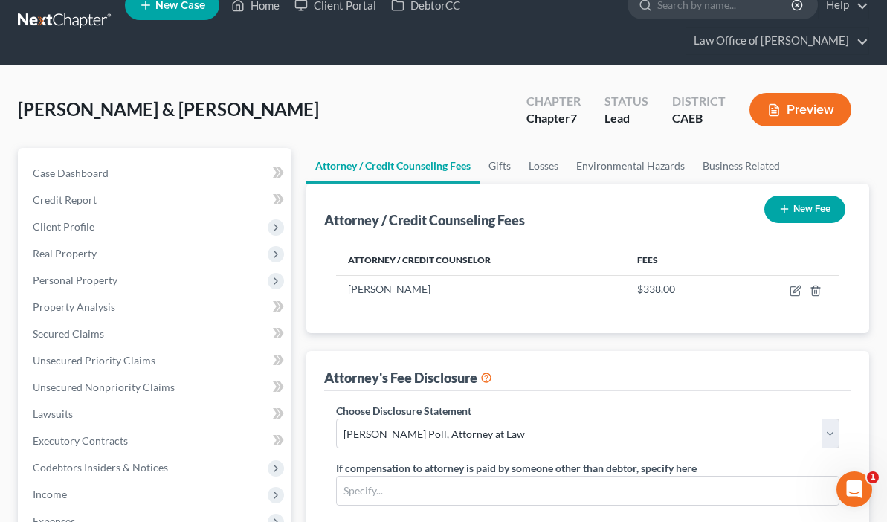
click at [801, 106] on button "Preview" at bounding box center [800, 109] width 102 height 33
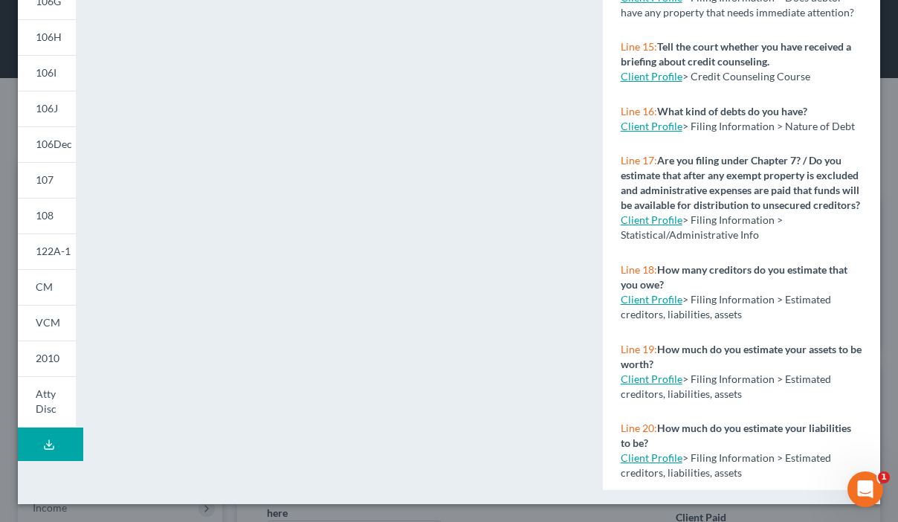
scroll to position [990, 0]
click at [56, 405] on link "Atty Disc" at bounding box center [47, 401] width 58 height 51
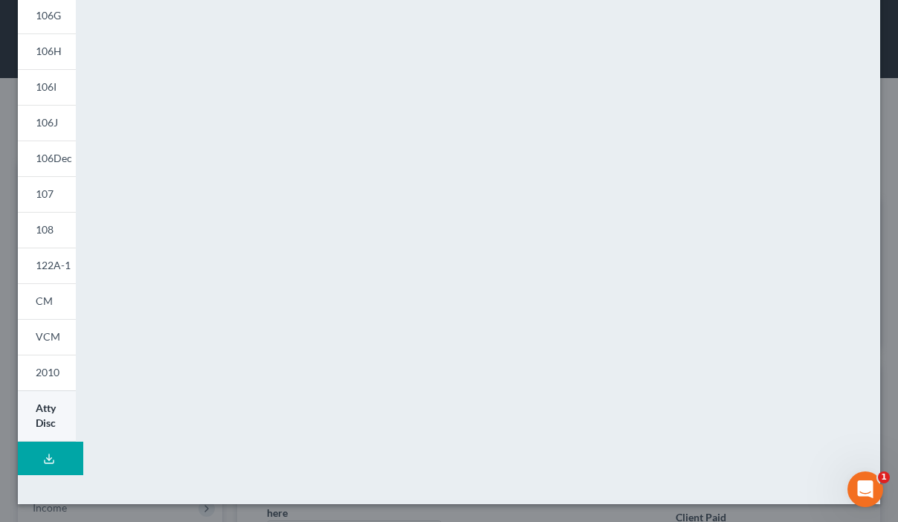
click at [56, 406] on span "Atty Disc" at bounding box center [46, 415] width 20 height 28
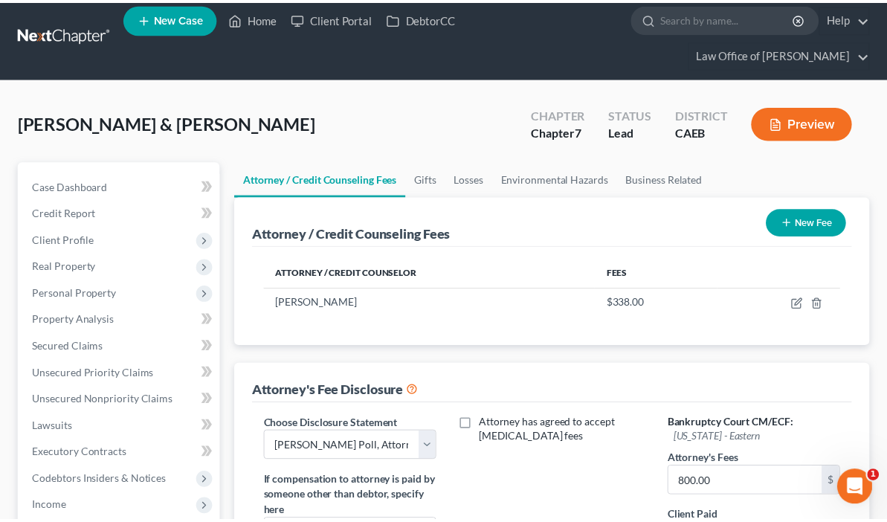
scroll to position [22, 0]
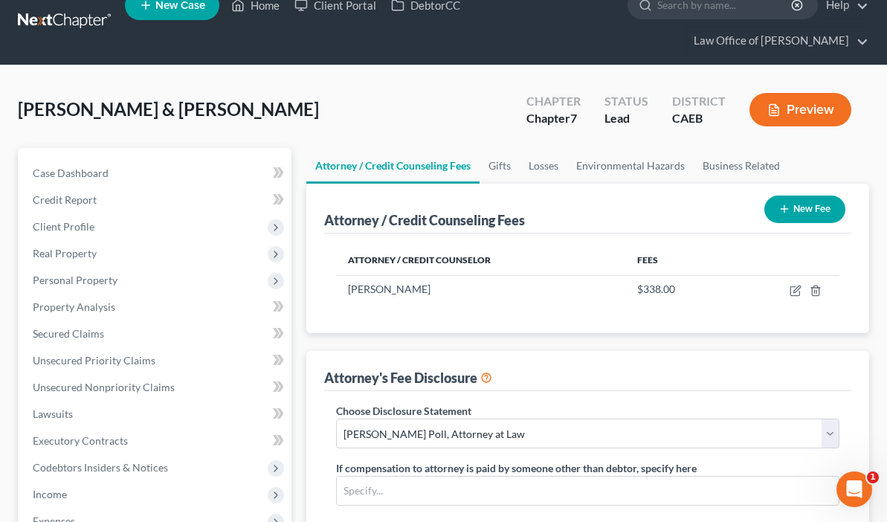
drag, startPoint x: 889, startPoint y: 220, endPoint x: 905, endPoint y: 251, distance: 34.2
drag, startPoint x: 882, startPoint y: 206, endPoint x: 890, endPoint y: 282, distance: 76.9
click at [887, 282] on html "Home New Case Client Portal DebtorCC Law Office of Dennis R Poll drp8399@aol.co…" at bounding box center [443, 455] width 887 height 954
click at [631, 244] on div "Attorney / Credit Counselor Fees Dennis R Poll $338.00" at bounding box center [587, 283] width 527 height 100
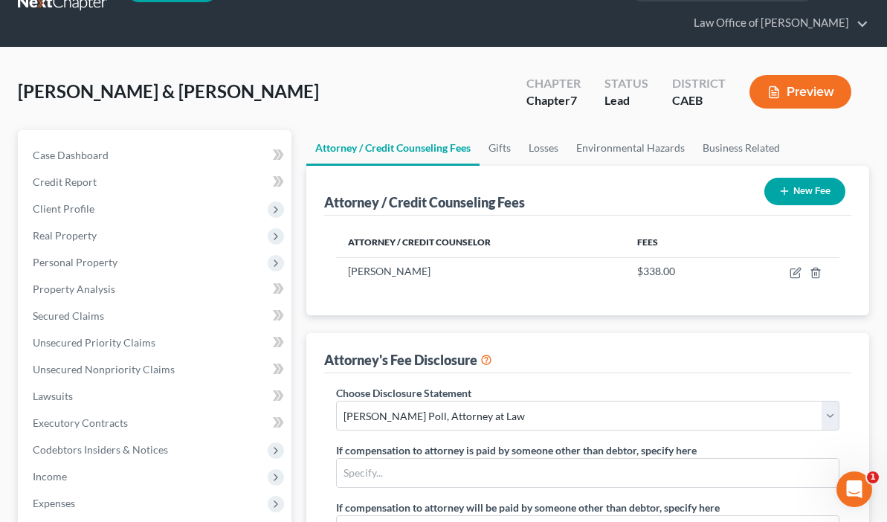
scroll to position [35, 0]
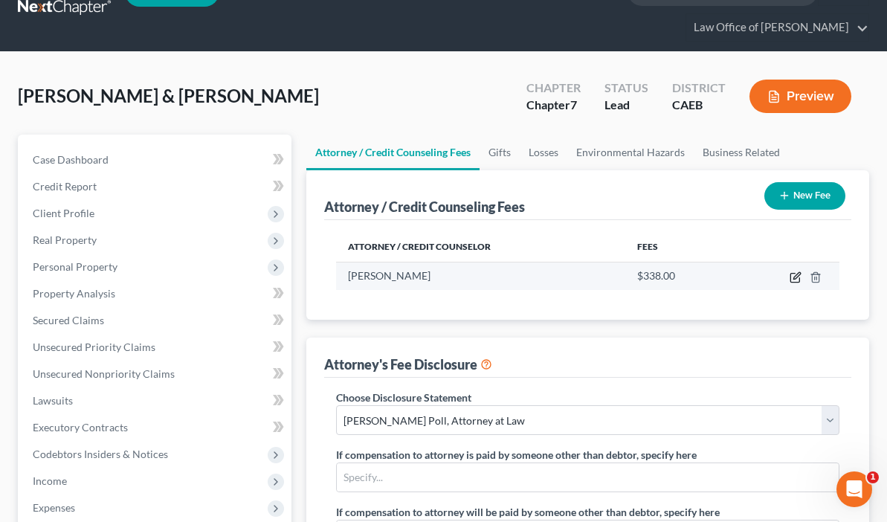
click at [789, 280] on icon "button" at bounding box center [795, 277] width 12 height 12
select select "4"
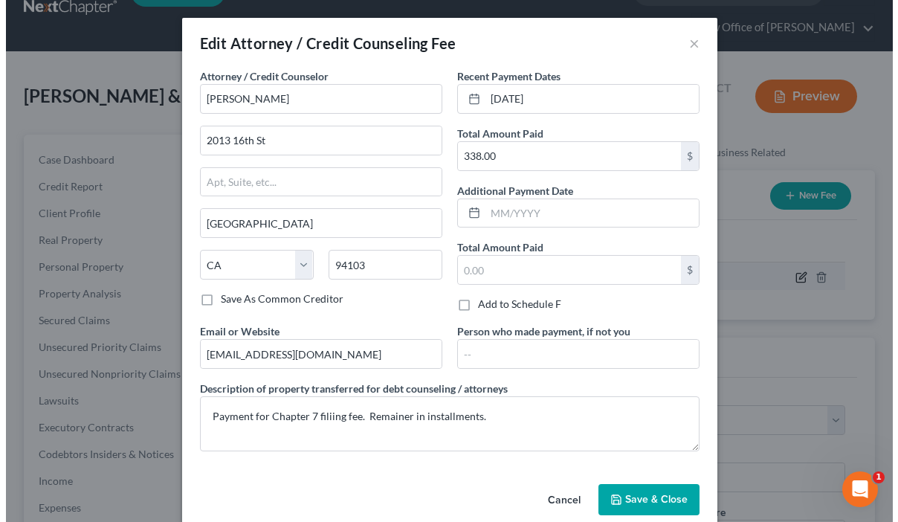
scroll to position [22, 0]
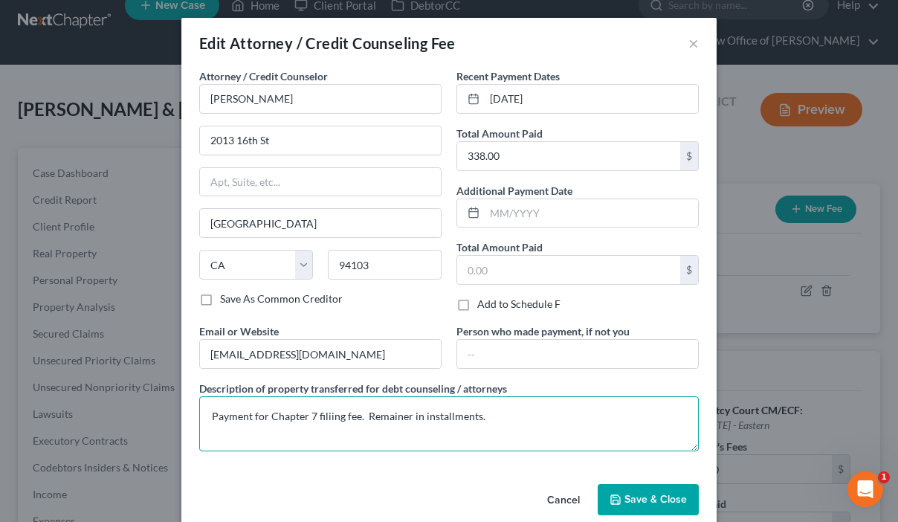
click at [391, 418] on textarea "Payment for Chapter 7 filiing fee. Remainer in installments." at bounding box center [449, 423] width 500 height 55
click at [320, 418] on textarea "Payment for Chapter 7 filiing fee. Remainder in installments." at bounding box center [449, 423] width 500 height 55
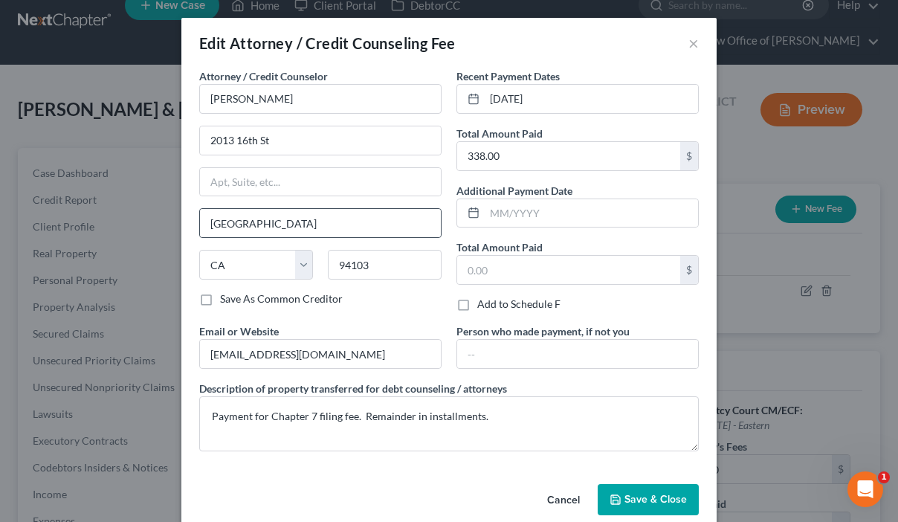
click at [389, 238] on div "San Francisco" at bounding box center [320, 223] width 242 height 30
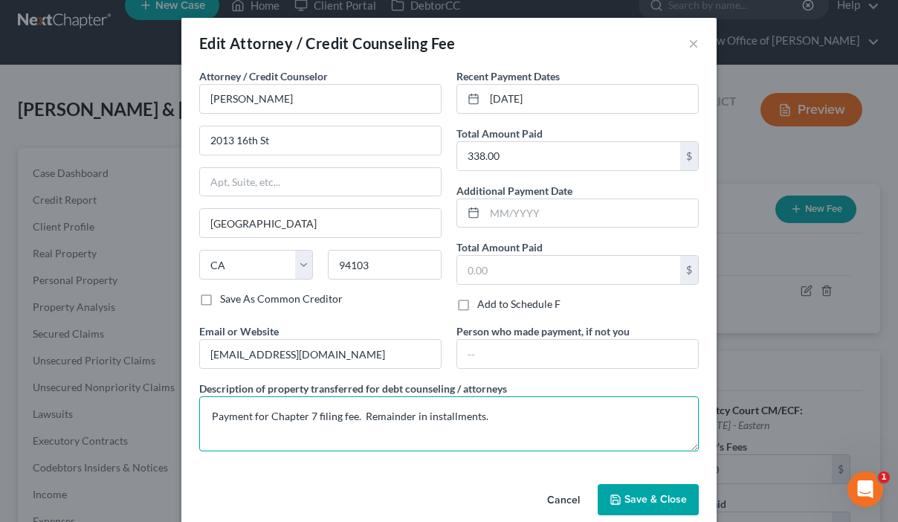
drag, startPoint x: 477, startPoint y: 416, endPoint x: 358, endPoint y: 414, distance: 119.7
click at [358, 414] on textarea "Payment for Chapter 7 filing fee. Remainder in installments." at bounding box center [449, 423] width 500 height 55
type textarea "Payment for Chapter 7 filing fee. Remainder in installments."
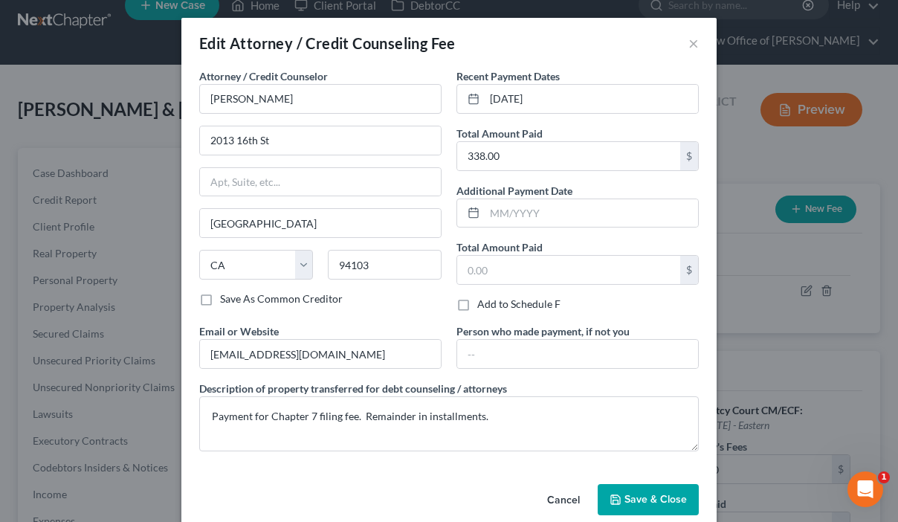
click at [611, 495] on icon "button" at bounding box center [615, 499] width 9 height 9
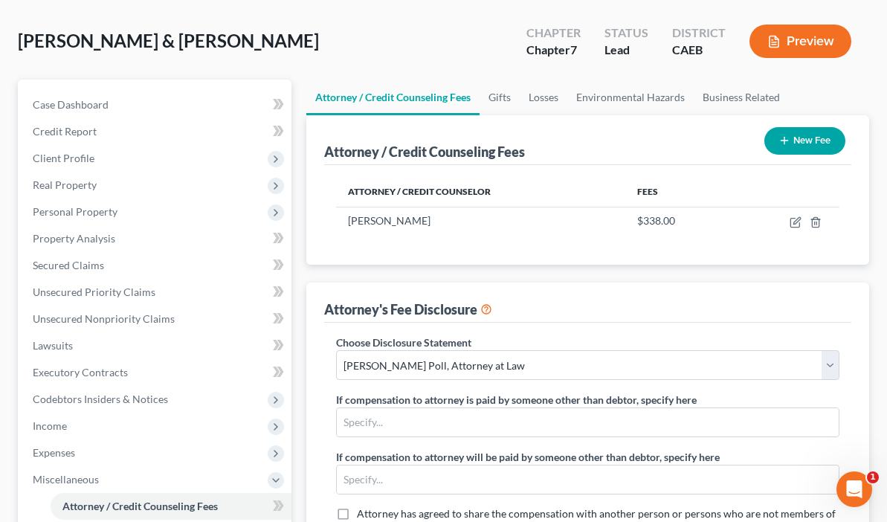
scroll to position [46, 0]
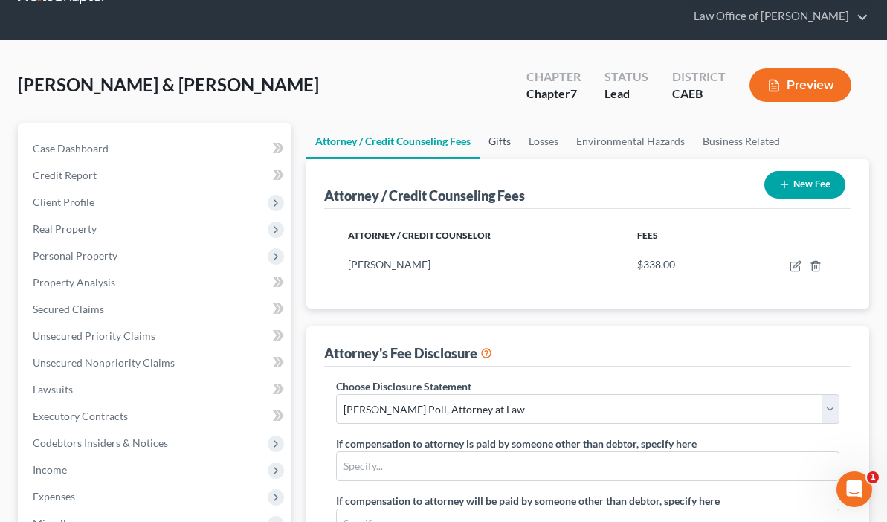
click at [479, 141] on link "Gifts" at bounding box center [499, 141] width 40 height 36
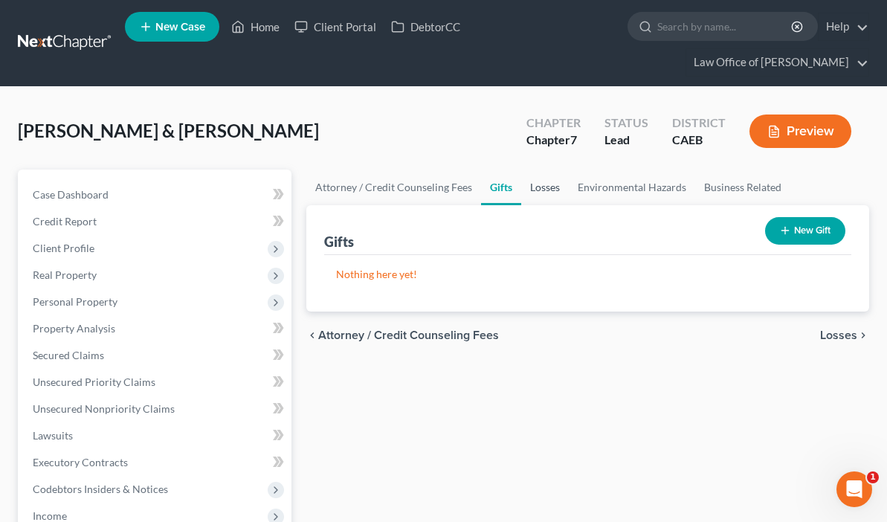
click at [521, 186] on link "Losses" at bounding box center [545, 187] width 48 height 36
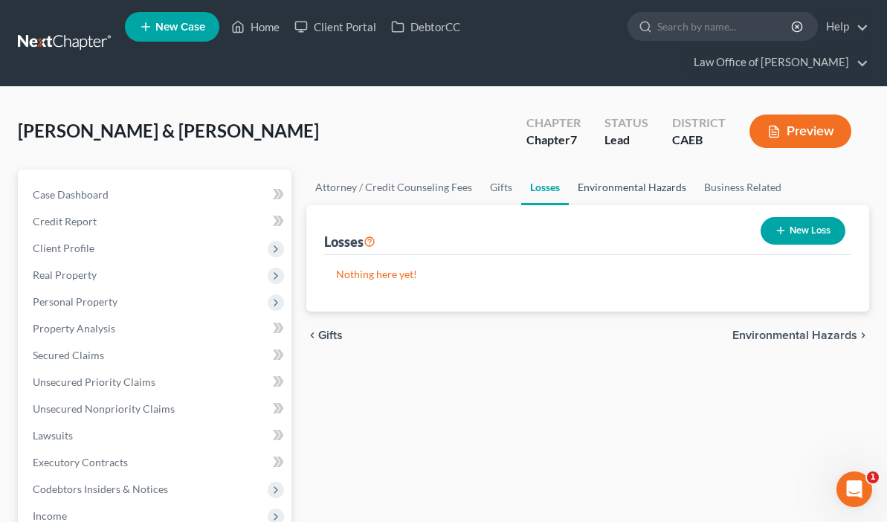
click at [569, 193] on link "Environmental Hazards" at bounding box center [632, 187] width 126 height 36
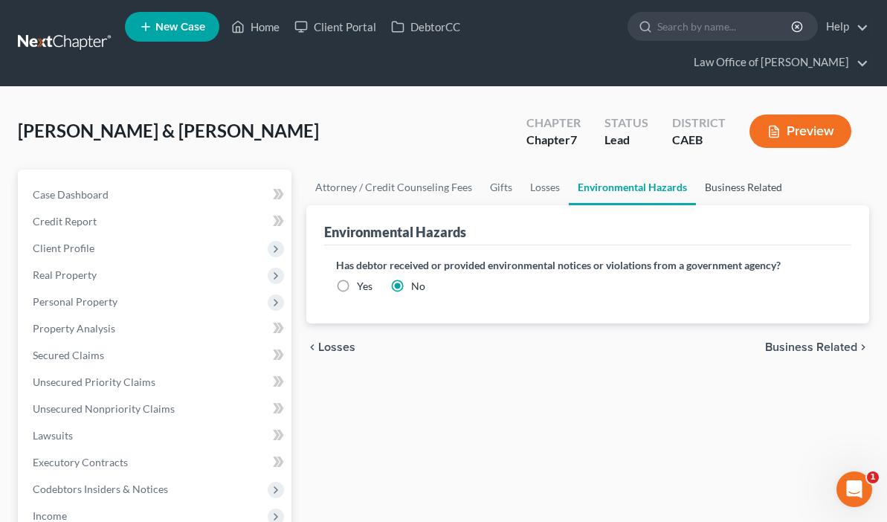
click at [696, 188] on link "Business Related" at bounding box center [743, 187] width 95 height 36
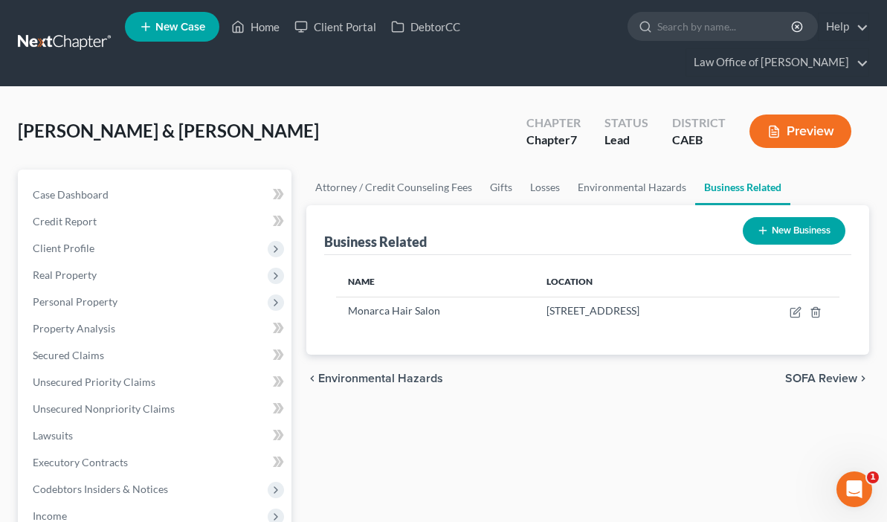
click at [815, 130] on button "Preview" at bounding box center [800, 130] width 102 height 33
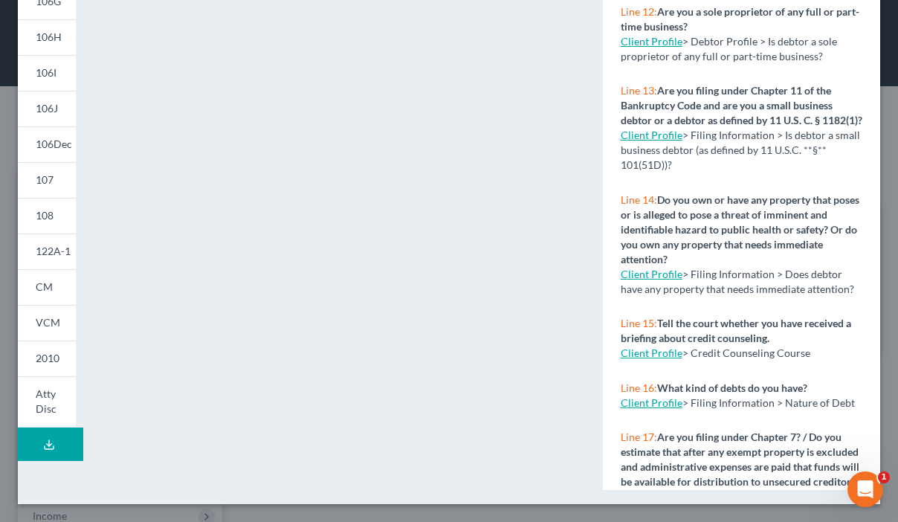
scroll to position [990, 0]
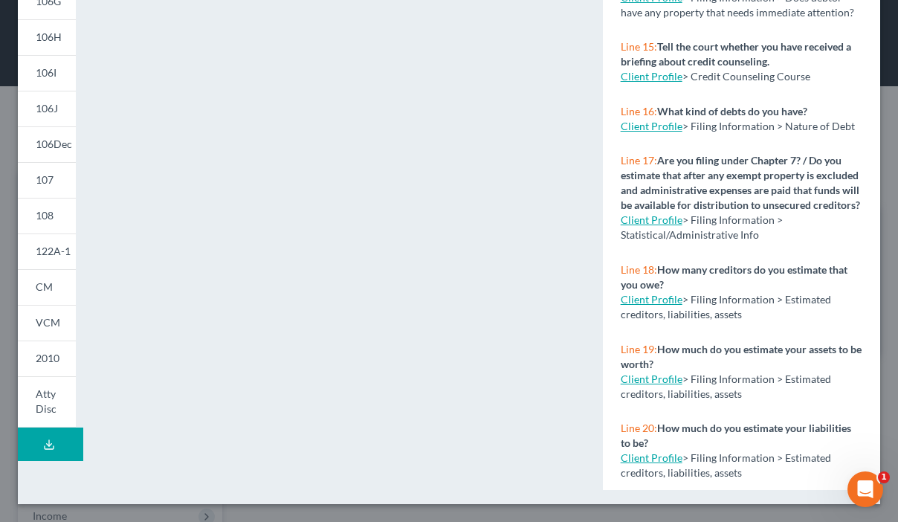
drag, startPoint x: 882, startPoint y: 349, endPoint x: 879, endPoint y: 392, distance: 43.2
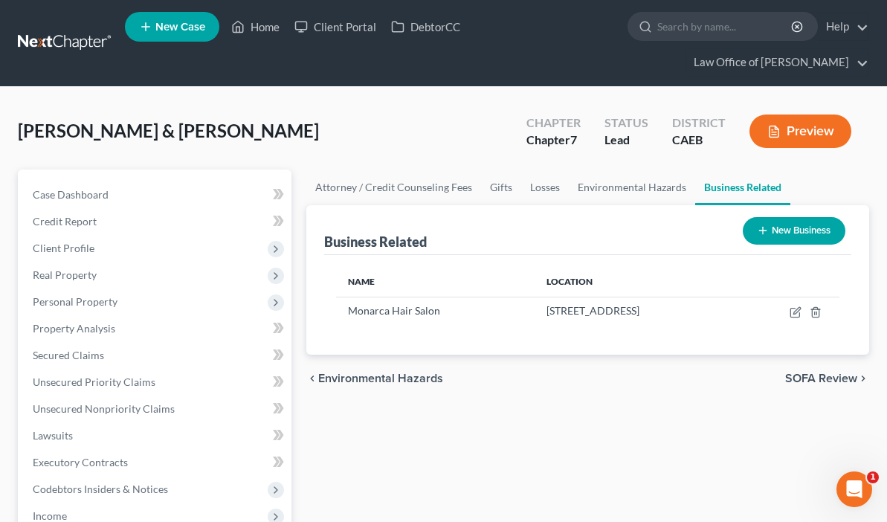
click at [801, 121] on button "Preview" at bounding box center [800, 130] width 102 height 33
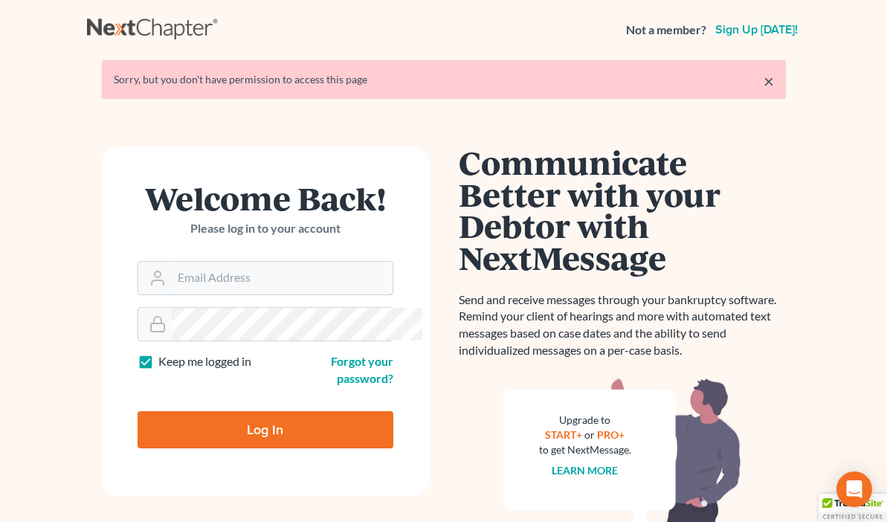
type input "[EMAIL_ADDRESS][DOMAIN_NAME]"
click at [202, 411] on input "Log In" at bounding box center [266, 429] width 256 height 37
type input "Thinking..."
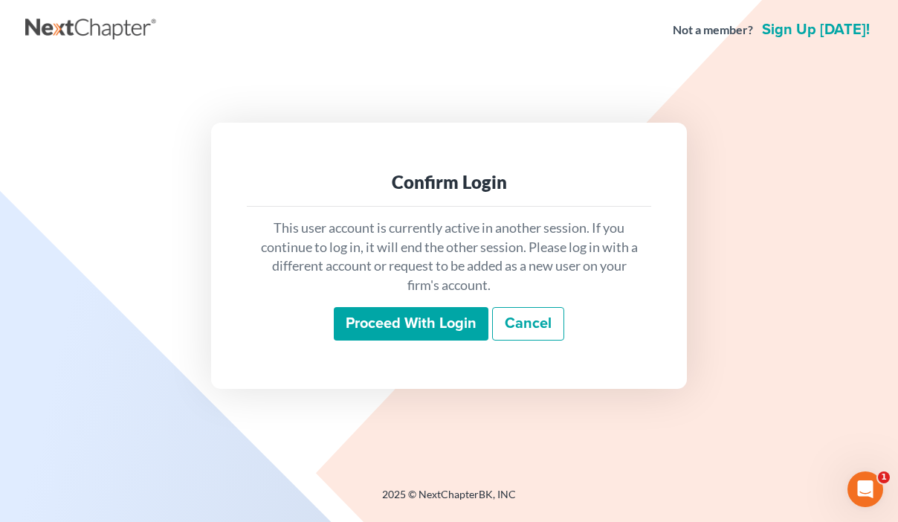
click at [433, 314] on input "Proceed with login" at bounding box center [411, 324] width 155 height 34
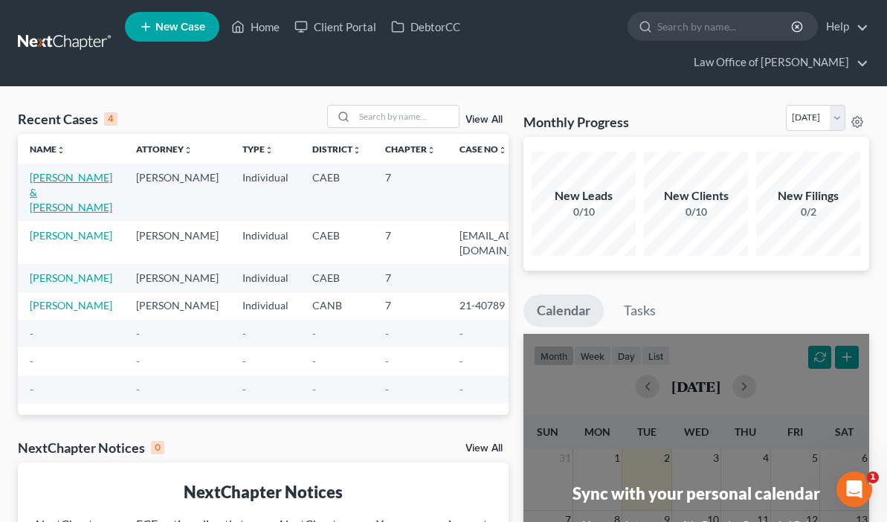
click at [55, 180] on link "Rosales, Hilda & Rivera, Reinaldo" at bounding box center [71, 192] width 83 height 42
click at [56, 180] on link "Rosales, Hilda & Rivera, Reinaldo" at bounding box center [71, 192] width 83 height 42
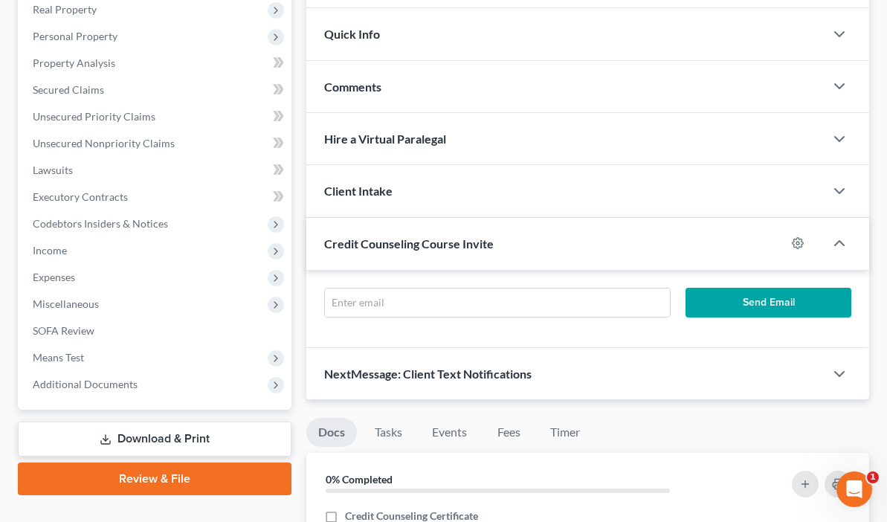
scroll to position [349, 0]
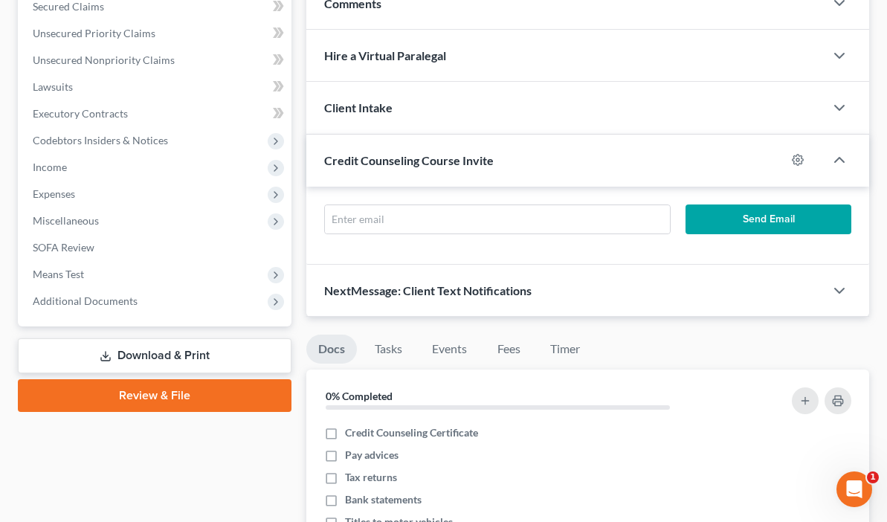
click at [100, 398] on link "Review & File" at bounding box center [155, 395] width 274 height 33
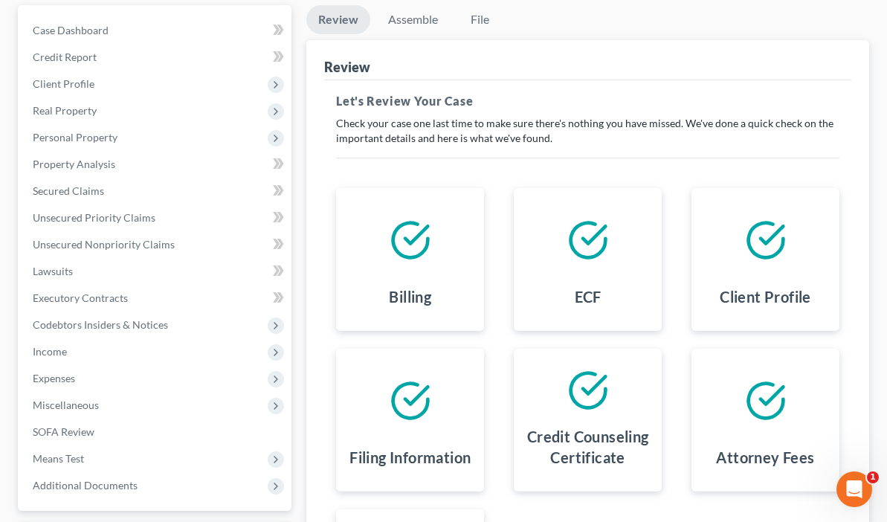
scroll to position [295, 0]
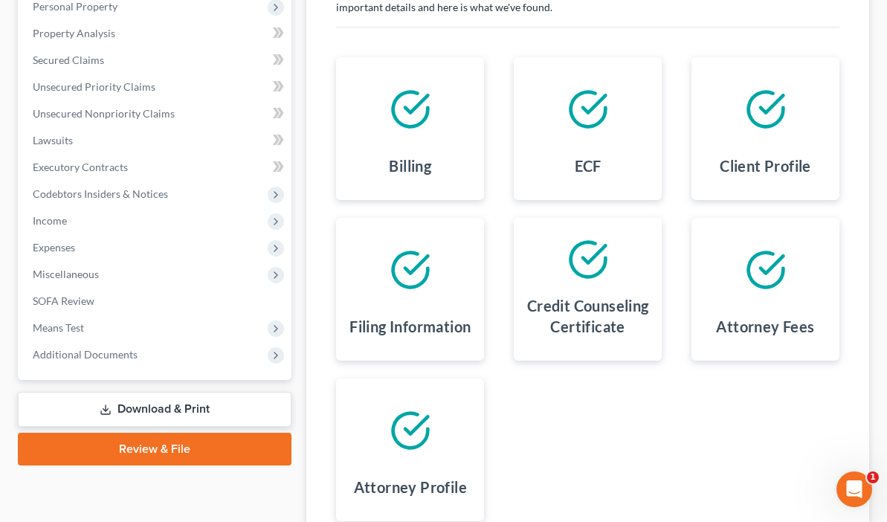
click at [131, 407] on link "Download & Print" at bounding box center [155, 409] width 274 height 35
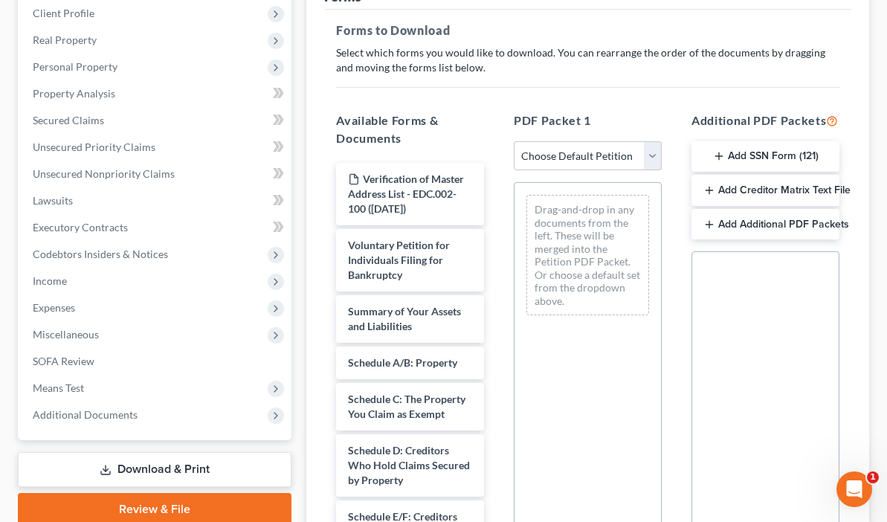
scroll to position [236, 0]
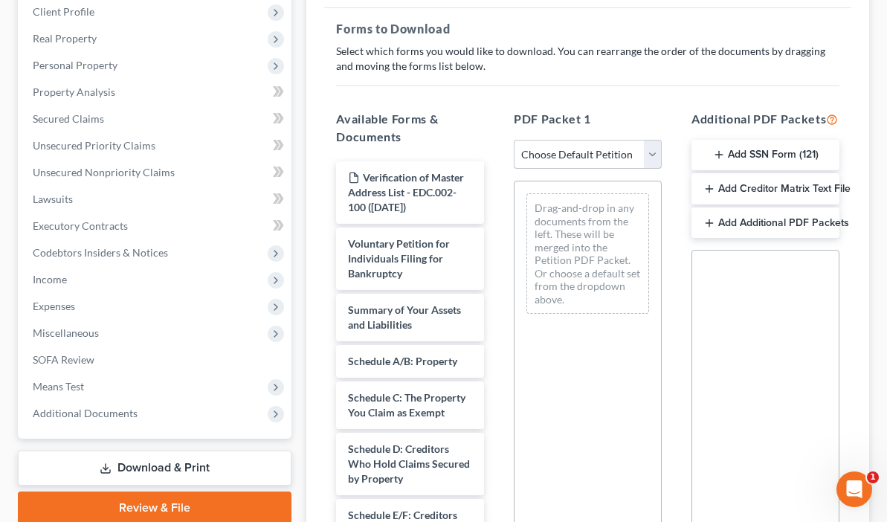
click at [550, 146] on select "Choose Default Petition PDF Packet Complete Bankruptcy Petition (all forms and …" at bounding box center [588, 155] width 148 height 30
select select "0"
click at [514, 140] on select "Choose Default Petition PDF Packet Complete Bankruptcy Petition (all forms and …" at bounding box center [588, 155] width 148 height 30
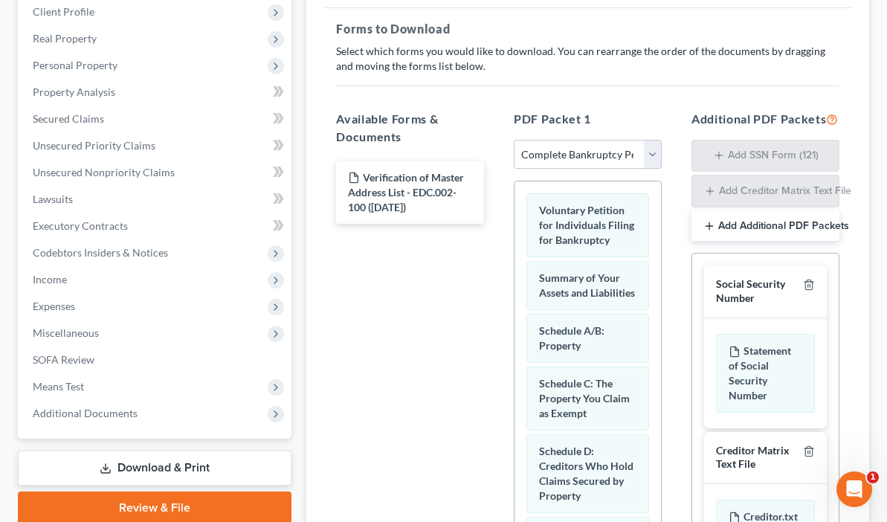
click at [755, 291] on div "Social Security Number" at bounding box center [756, 291] width 81 height 28
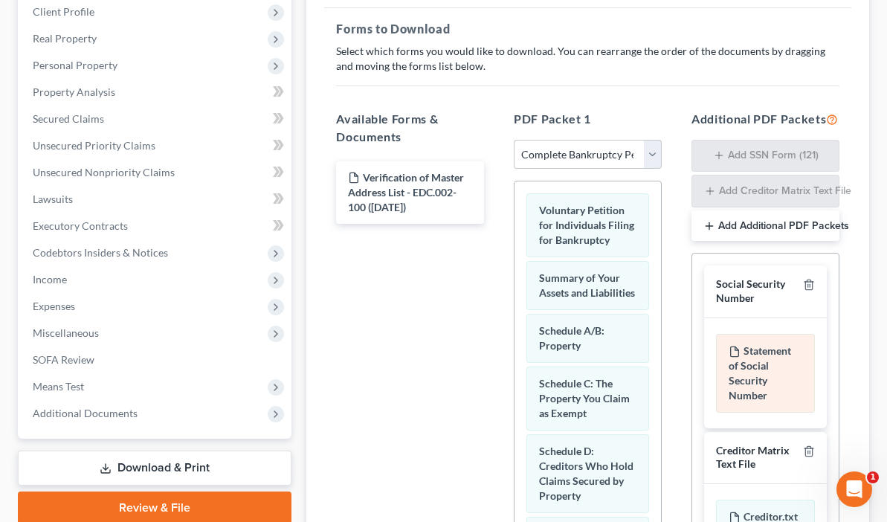
click at [755, 355] on div "Statement of Social Security Number" at bounding box center [765, 373] width 99 height 79
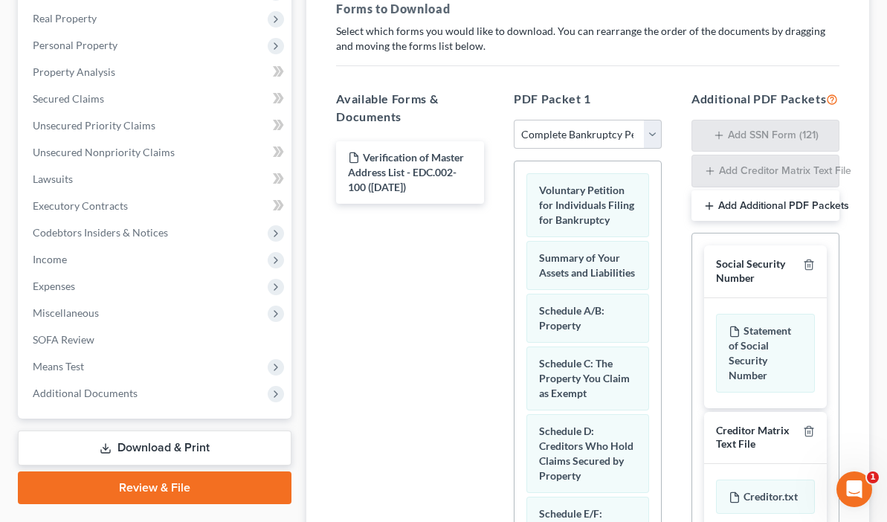
scroll to position [287, 0]
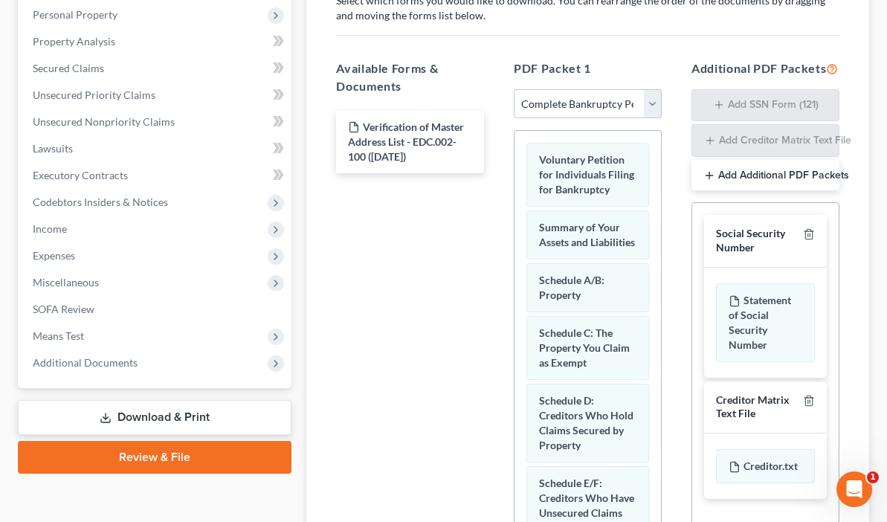
click at [743, 169] on button "Add Additional PDF Packets" at bounding box center [765, 175] width 148 height 31
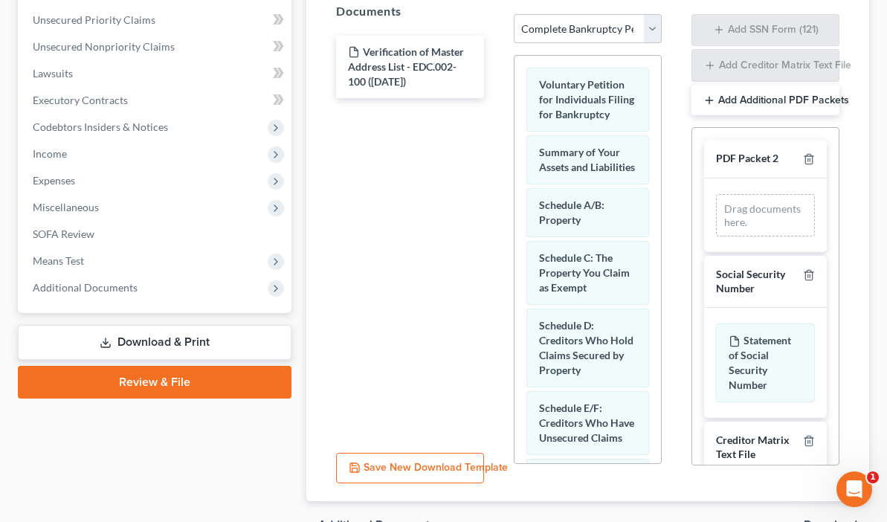
scroll to position [439, 0]
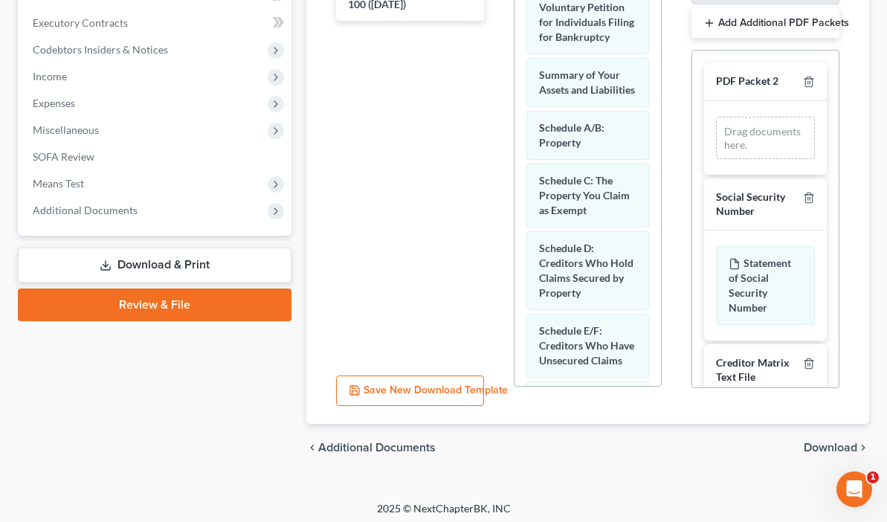
click at [823, 444] on span "Download" at bounding box center [831, 448] width 54 height 12
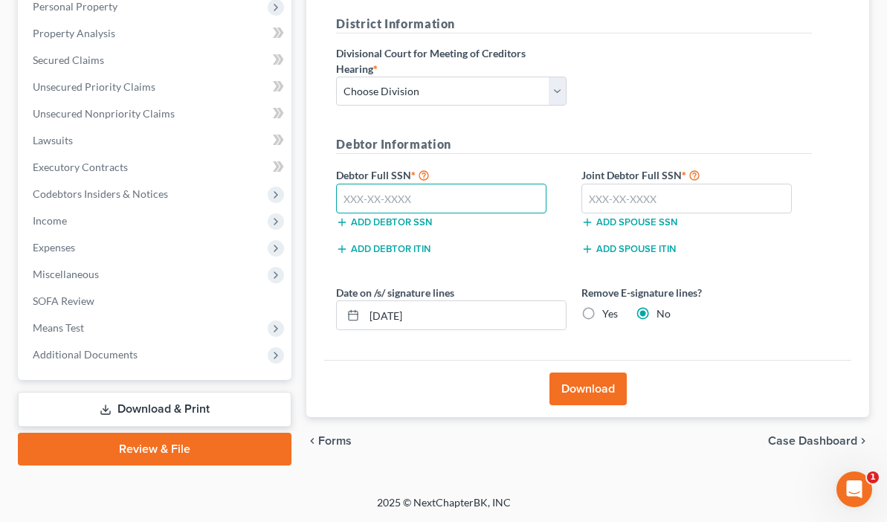
click at [372, 197] on input "text" at bounding box center [441, 199] width 210 height 30
click at [549, 392] on button "Download" at bounding box center [587, 388] width 77 height 33
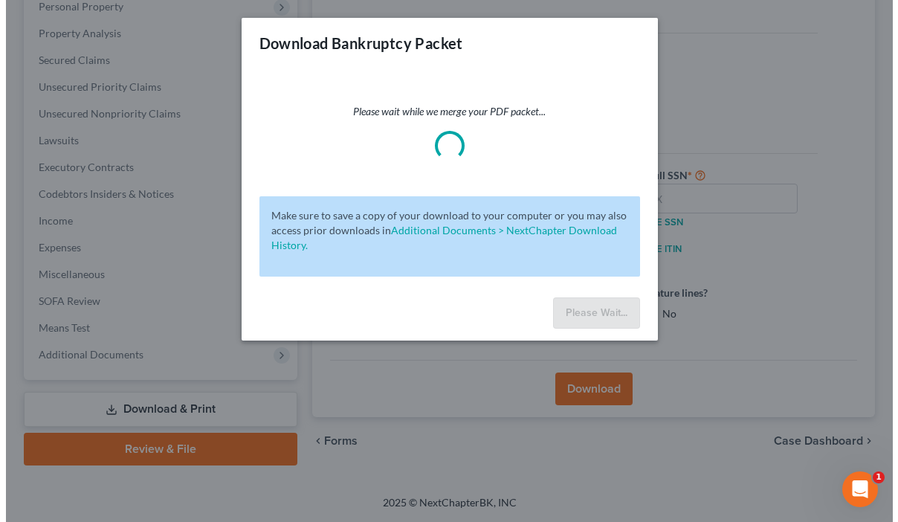
scroll to position [268, 0]
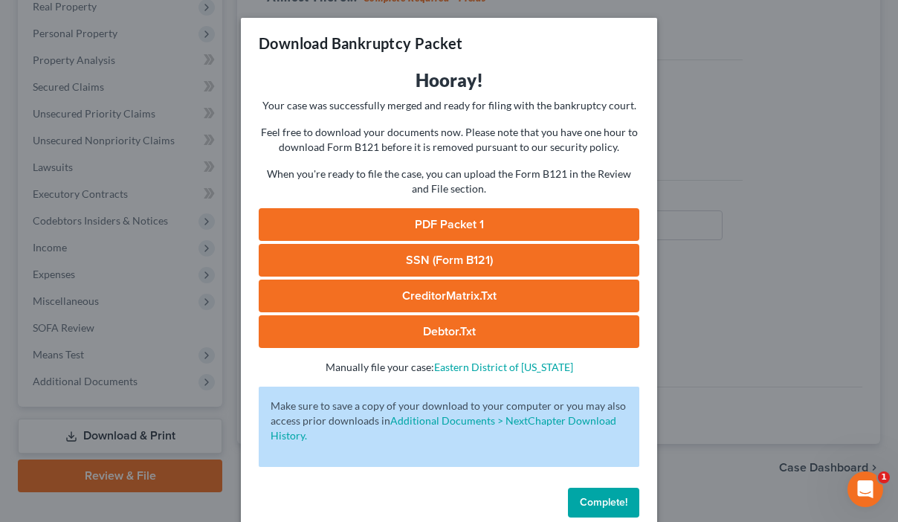
click at [455, 224] on link "PDF Packet 1" at bounding box center [449, 224] width 381 height 33
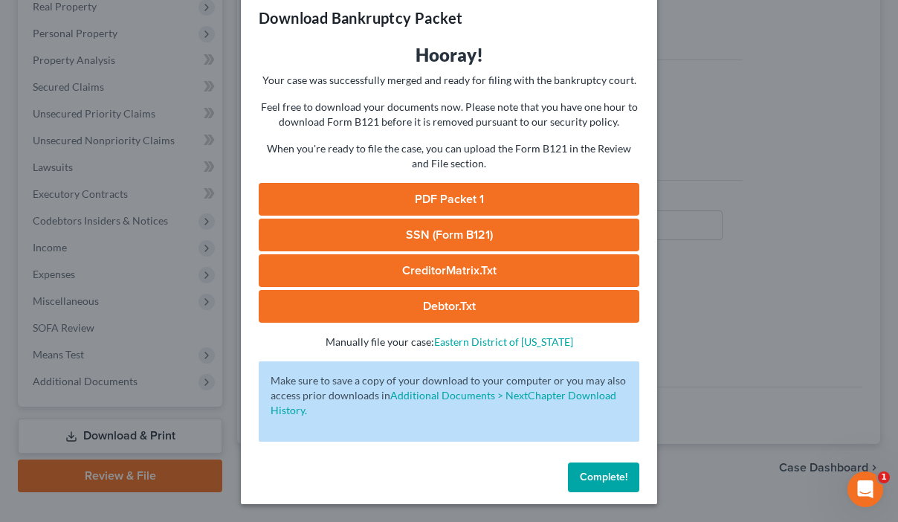
scroll to position [0, 0]
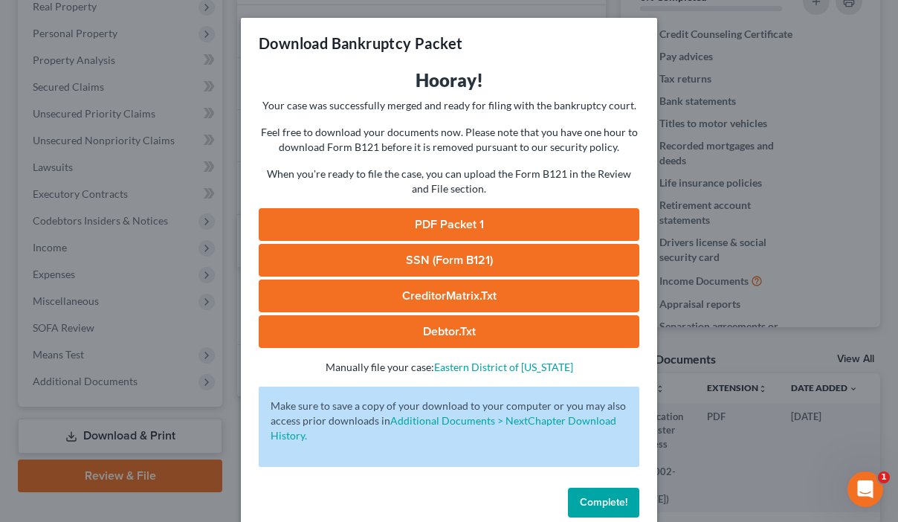
scroll to position [301, 0]
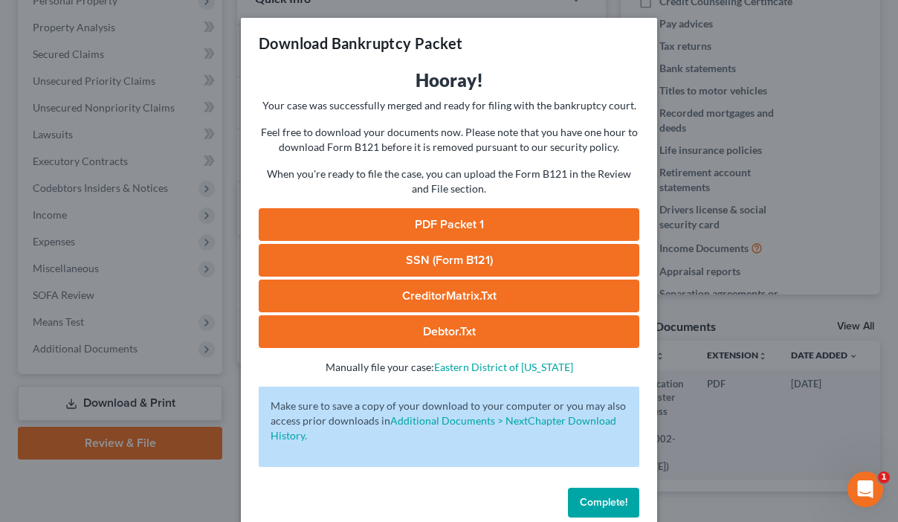
click at [589, 503] on span "Complete!" at bounding box center [604, 502] width 48 height 13
click at [591, 502] on span "Complete!" at bounding box center [604, 502] width 48 height 13
click at [146, 411] on div "Download Bankruptcy Packet Hooray! Your case was successfully merged and ready …" at bounding box center [449, 261] width 898 height 522
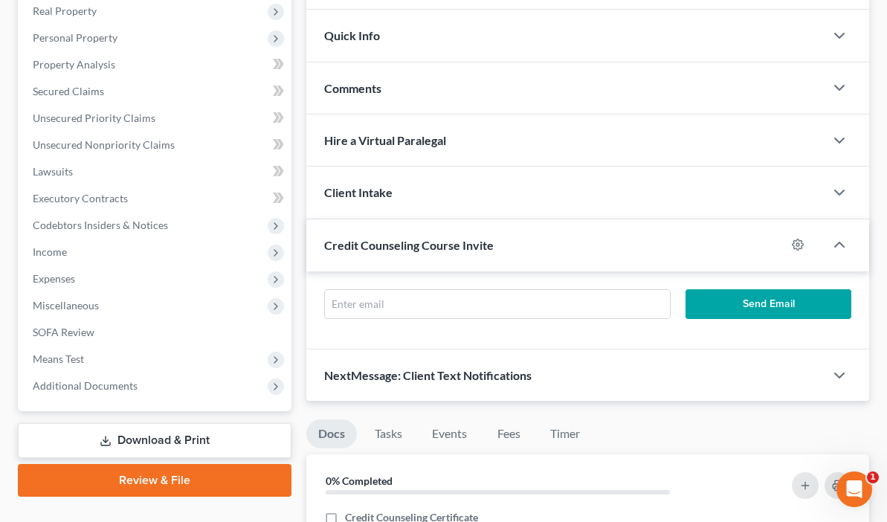
scroll to position [276, 0]
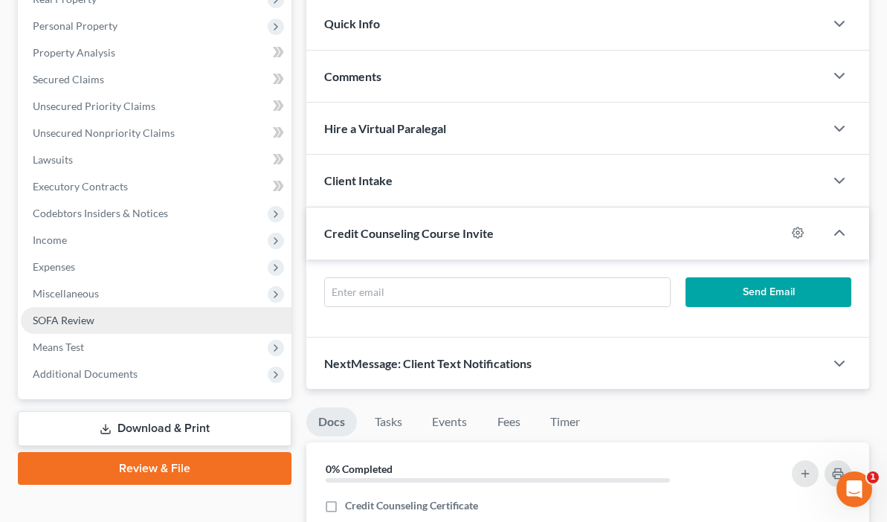
click at [77, 314] on span "SOFA Review" at bounding box center [64, 320] width 62 height 13
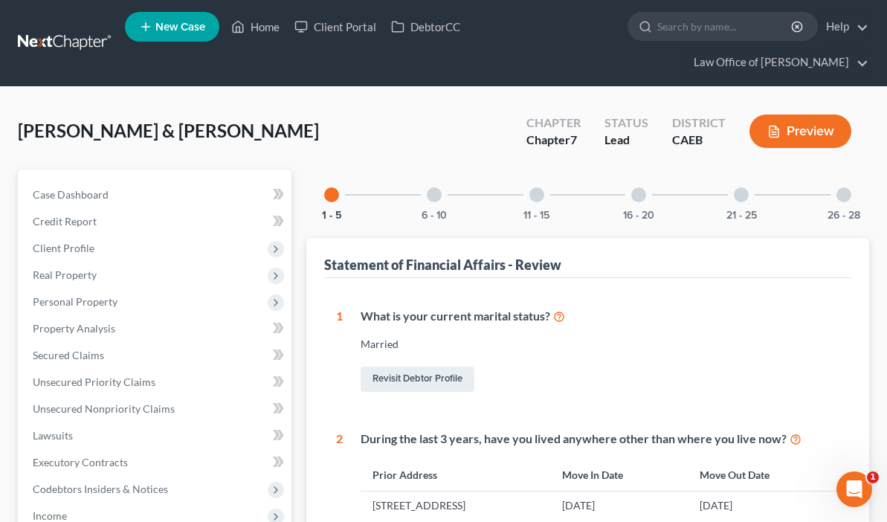
click at [631, 196] on div at bounding box center [638, 194] width 15 height 15
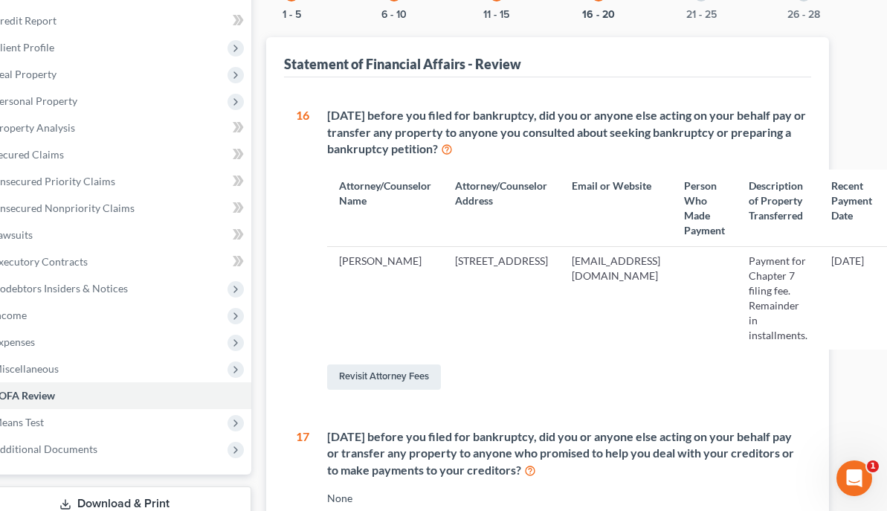
scroll to position [210, 40]
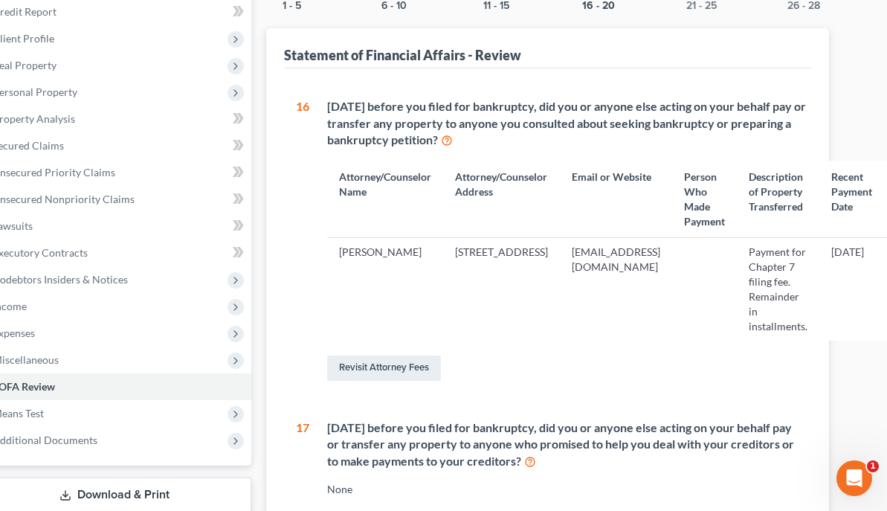
click at [737, 280] on td "Payment for Chapter 7 filing fee. Remainder in installments." at bounding box center [778, 289] width 83 height 103
click at [327, 355] on link "Revisit Attorney Fees" at bounding box center [384, 367] width 114 height 25
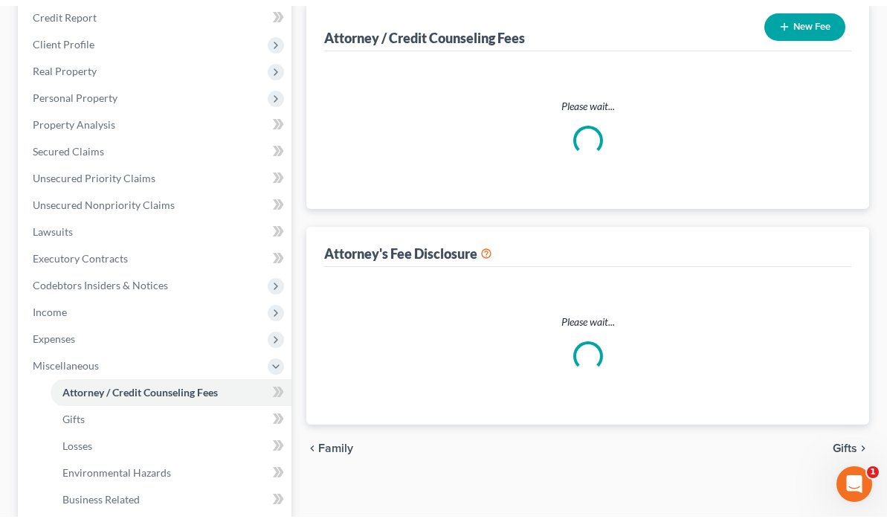
scroll to position [63, 0]
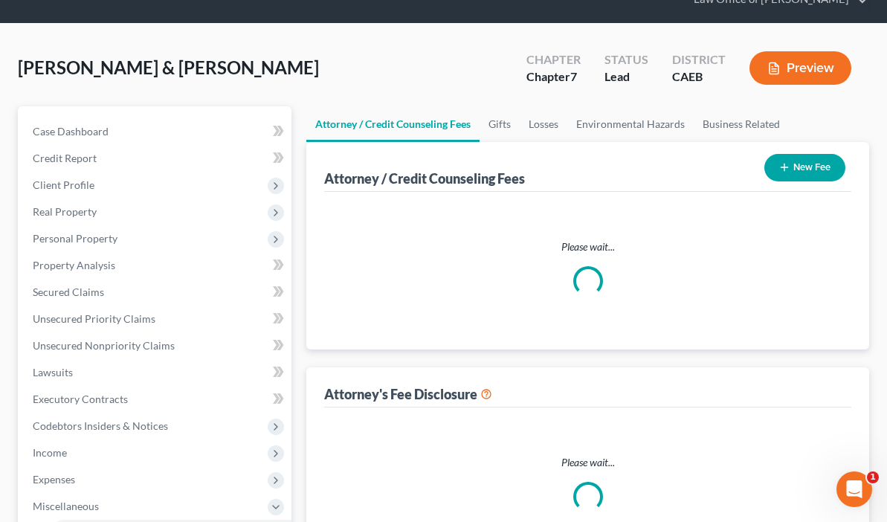
select select "0"
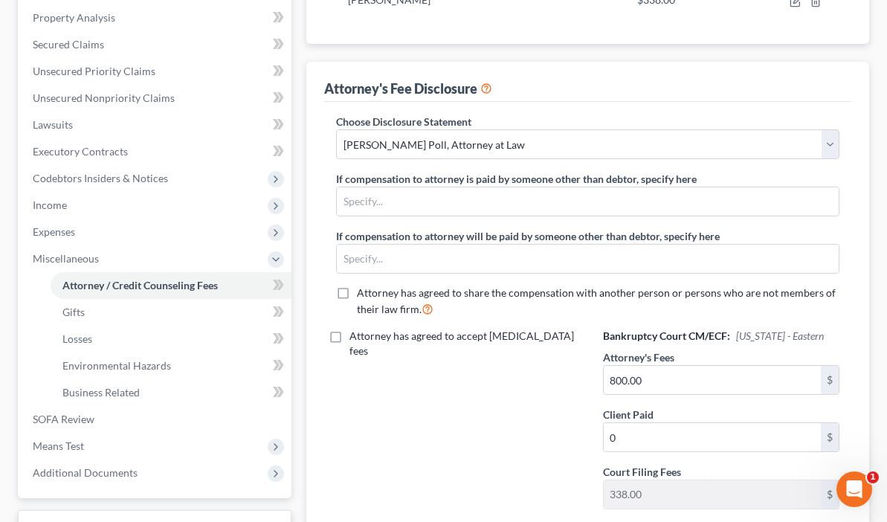
scroll to position [297, 0]
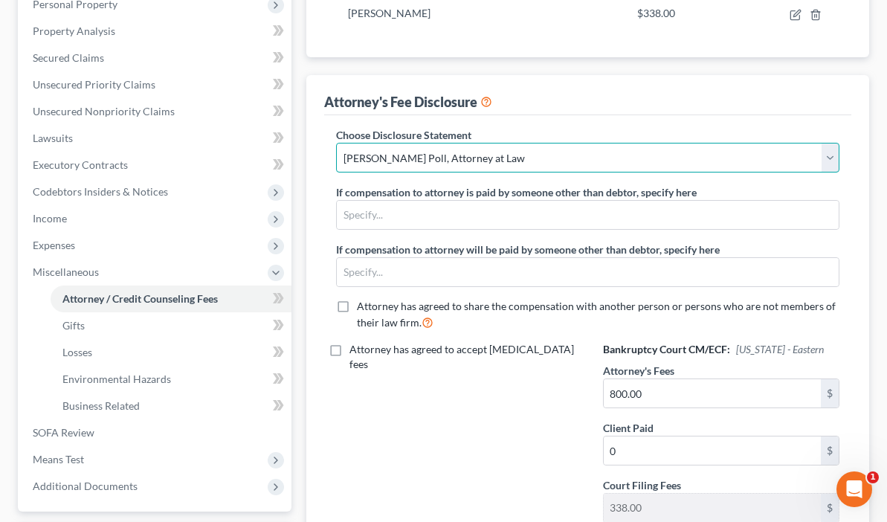
click at [425, 158] on select "Select Dennis R. Poll, Attorney at Law" at bounding box center [587, 158] width 503 height 30
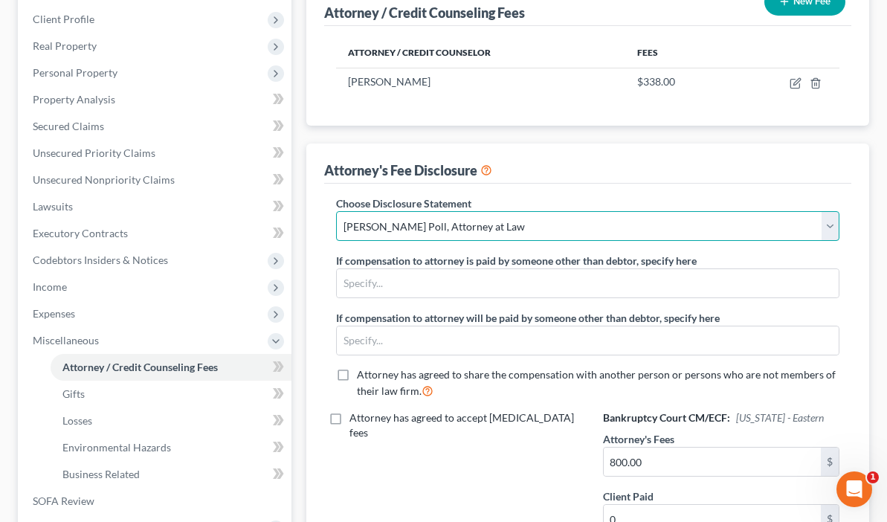
scroll to position [226, 0]
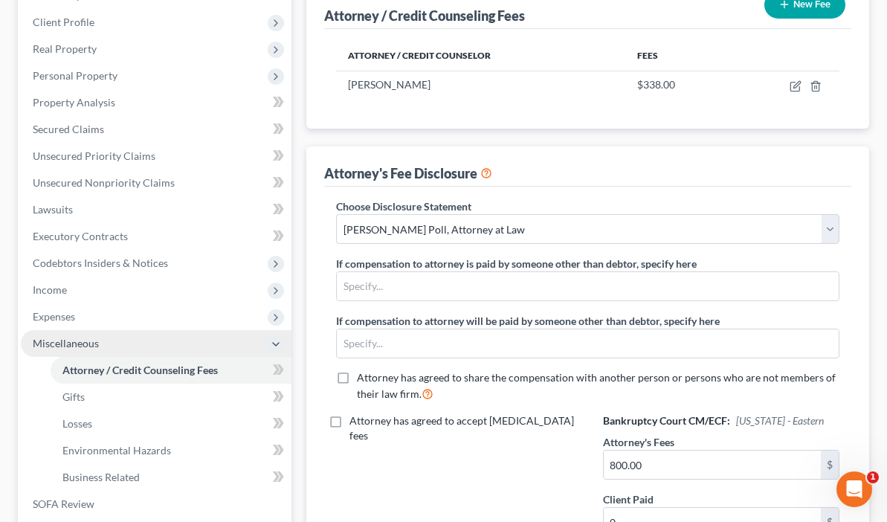
click at [68, 343] on span "Miscellaneous" at bounding box center [66, 343] width 66 height 13
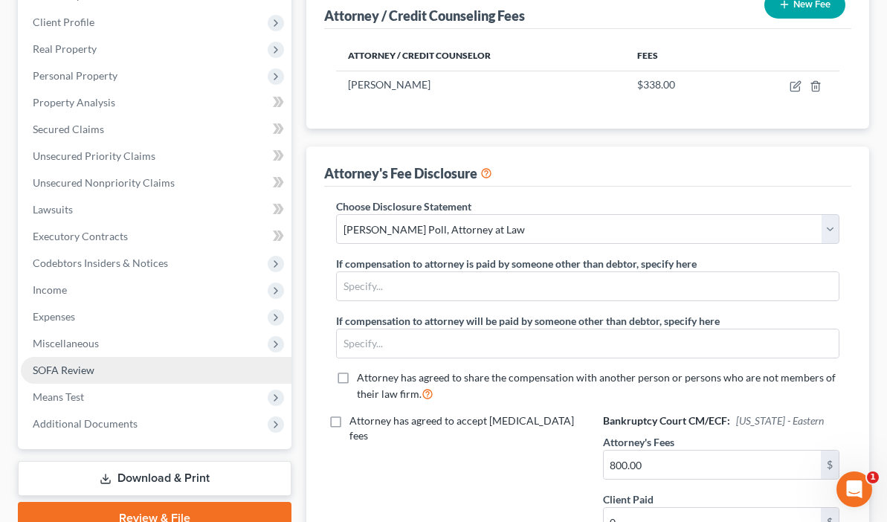
click at [75, 367] on span "SOFA Review" at bounding box center [64, 370] width 62 height 13
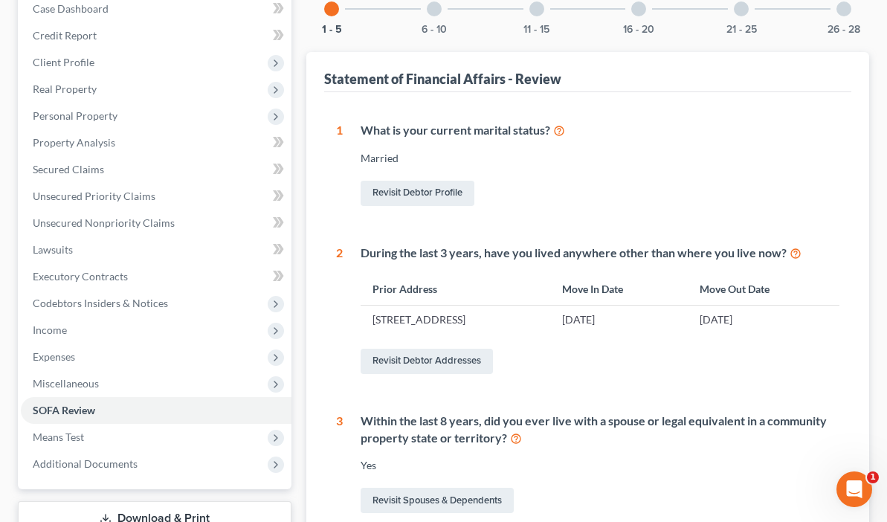
scroll to position [155, 0]
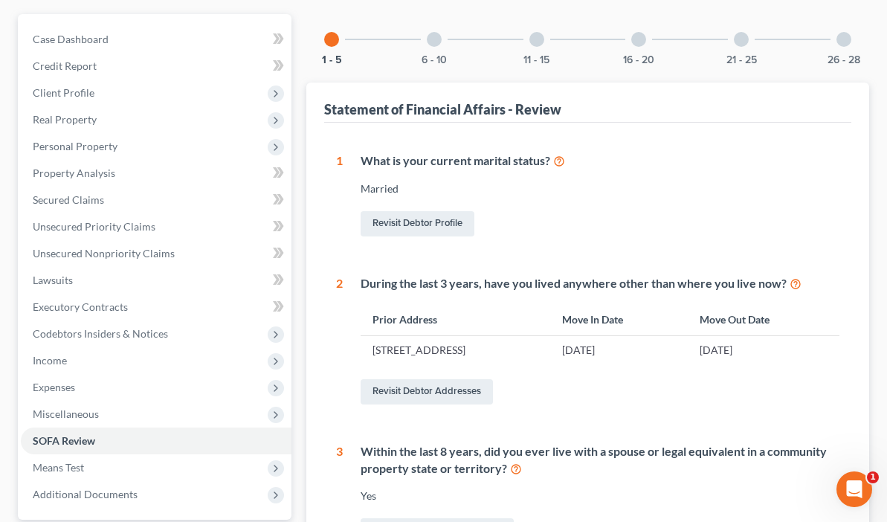
click at [427, 32] on div at bounding box center [434, 39] width 15 height 15
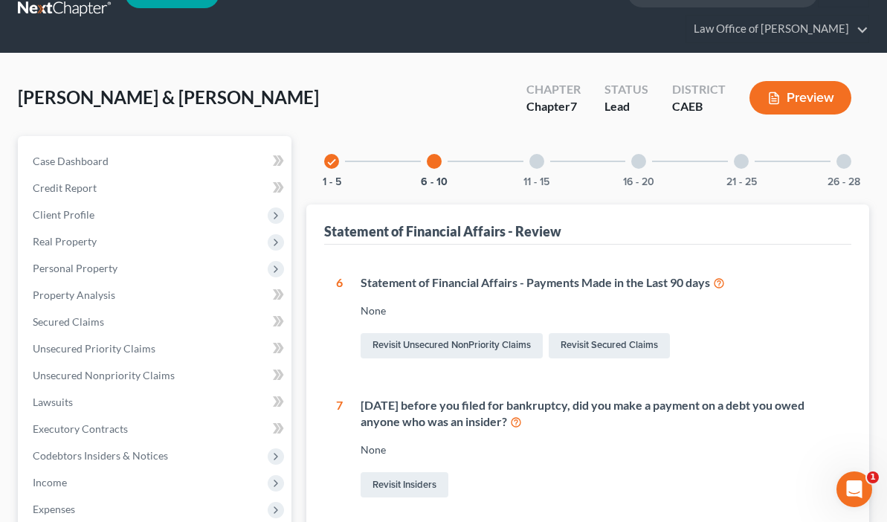
scroll to position [32, 0]
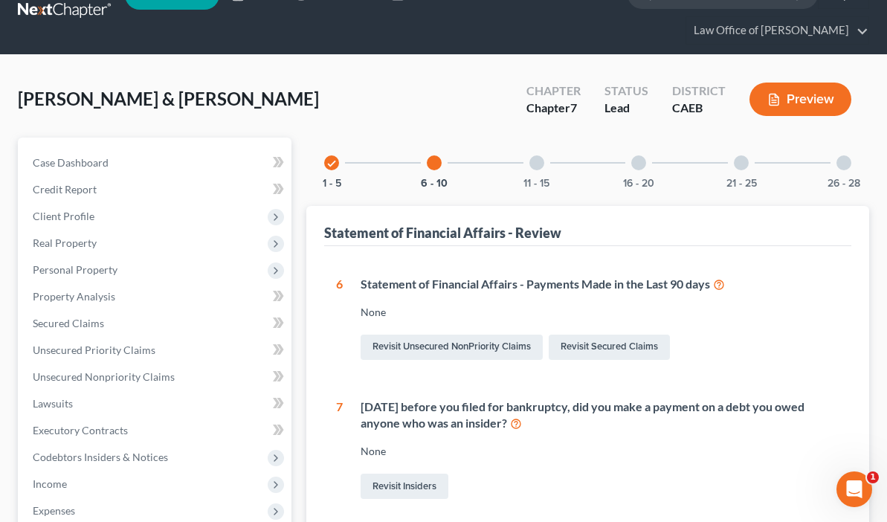
click at [529, 158] on div at bounding box center [536, 162] width 15 height 15
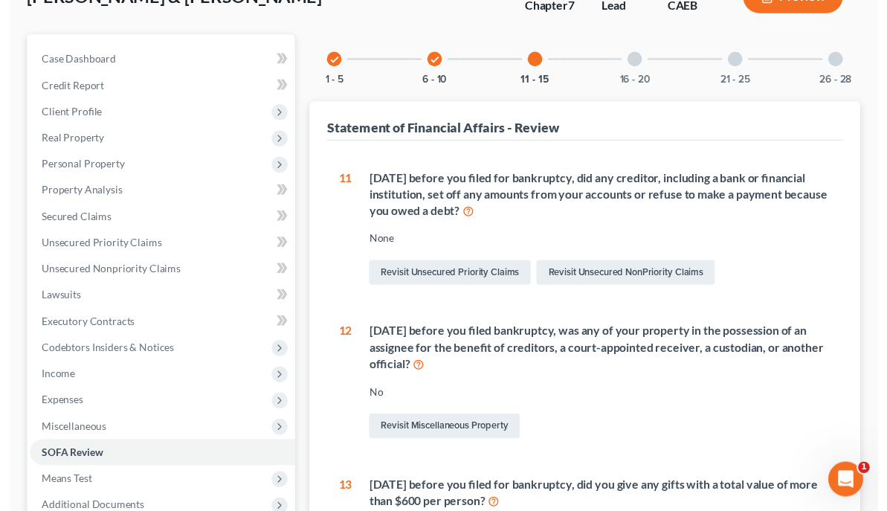
scroll to position [102, 0]
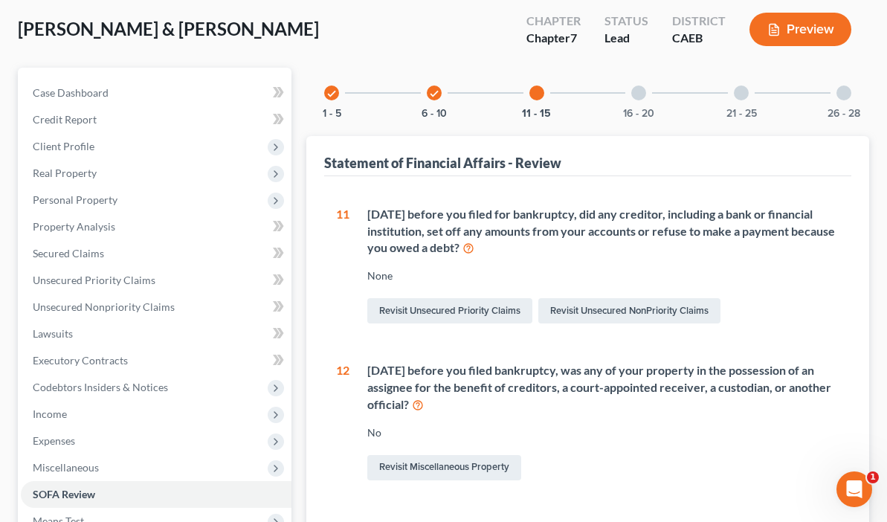
click at [631, 94] on div at bounding box center [638, 92] width 15 height 15
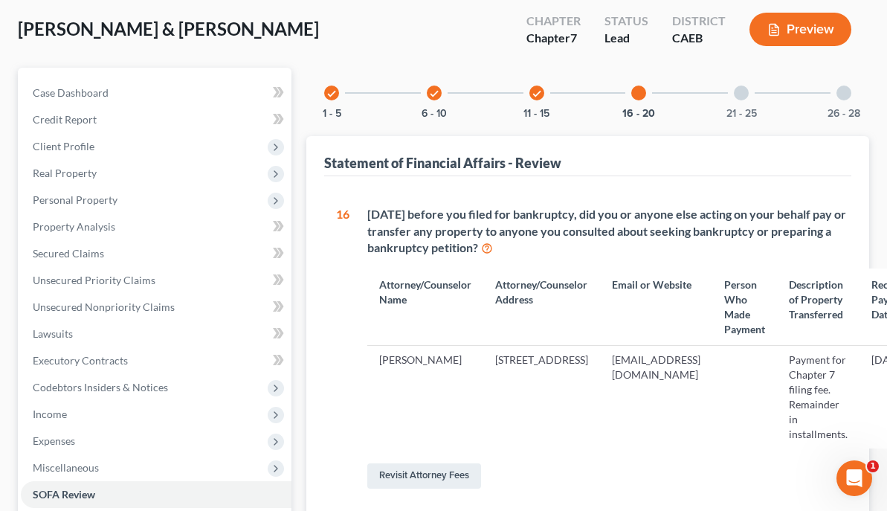
scroll to position [102, 40]
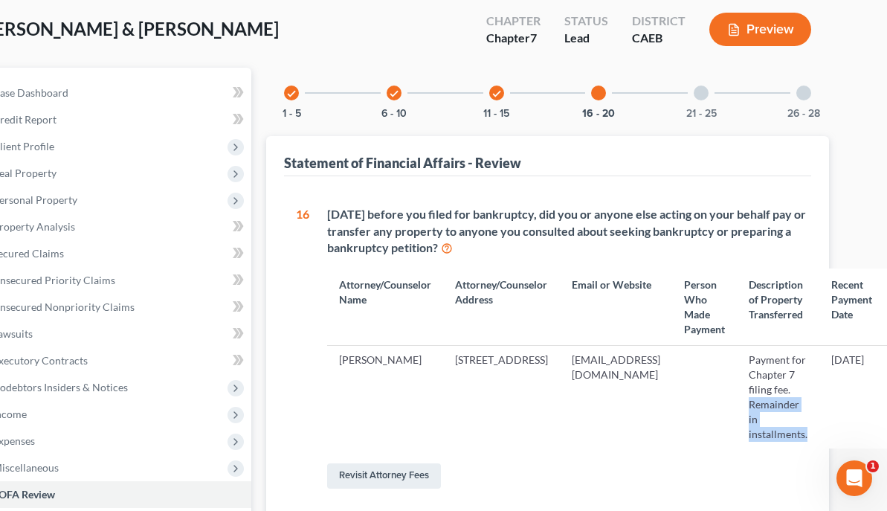
drag, startPoint x: 736, startPoint y: 419, endPoint x: 676, endPoint y: 388, distance: 67.8
click at [737, 388] on td "Payment for Chapter 7 filing fee. Remainder in installments." at bounding box center [778, 397] width 83 height 103
click at [328, 463] on link "Revisit Attorney Fees" at bounding box center [384, 475] width 114 height 25
select select "0"
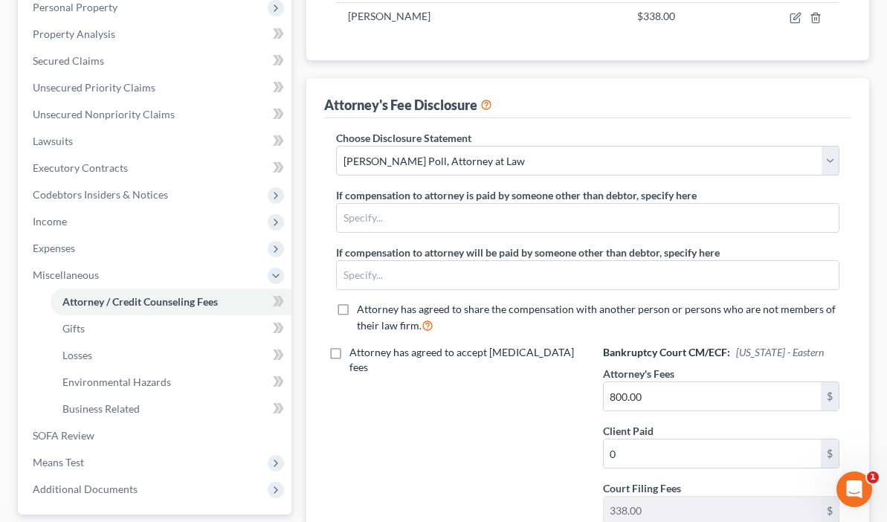
scroll to position [309, 0]
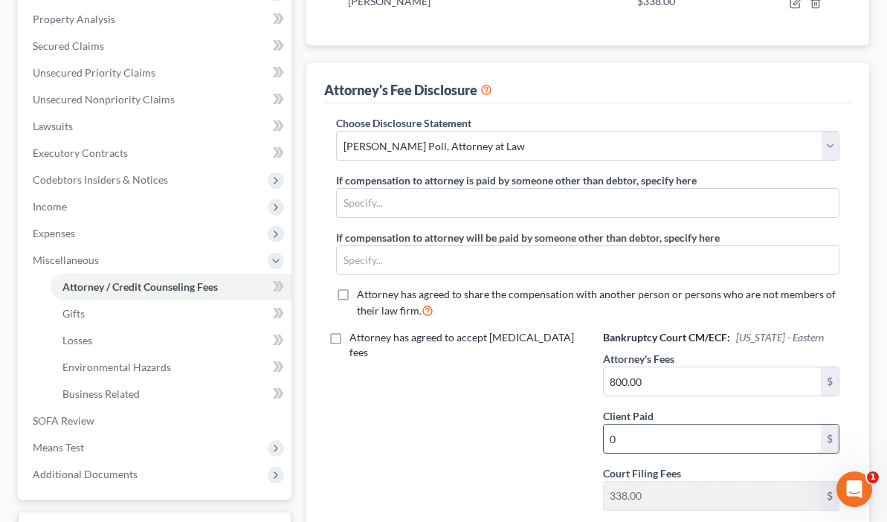
click at [785, 424] on input "0" at bounding box center [712, 438] width 217 height 28
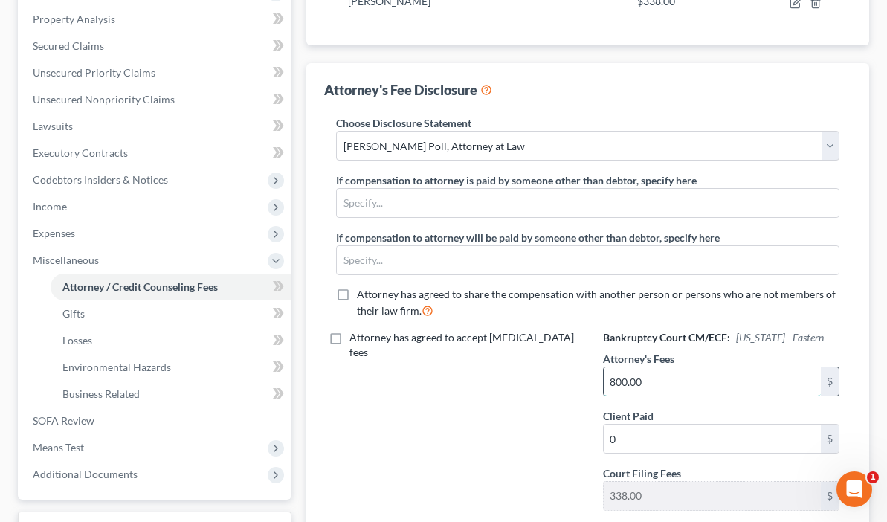
click at [768, 367] on input "800.00" at bounding box center [712, 381] width 217 height 28
click at [581, 330] on div "Attorney has agreed to accept retainer fees" at bounding box center [454, 426] width 266 height 192
click at [490, 330] on div "Attorney has agreed to accept retainer fees" at bounding box center [454, 426] width 266 height 192
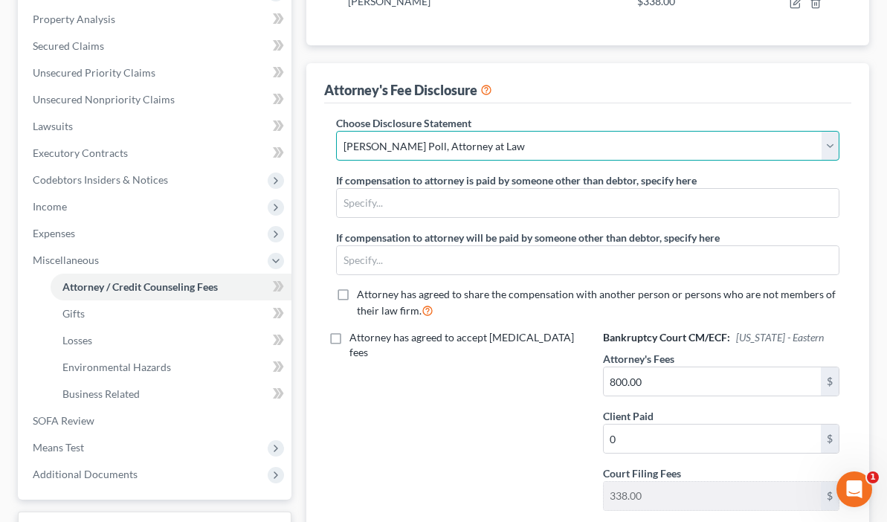
click at [419, 143] on select "Select Dennis R. Poll, Attorney at Law" at bounding box center [587, 146] width 503 height 30
click at [465, 330] on label "Attorney has agreed to accept retainer fees" at bounding box center [464, 345] width 230 height 30
click at [365, 330] on input "Attorney has agreed to accept retainer fees" at bounding box center [360, 335] width 10 height 10
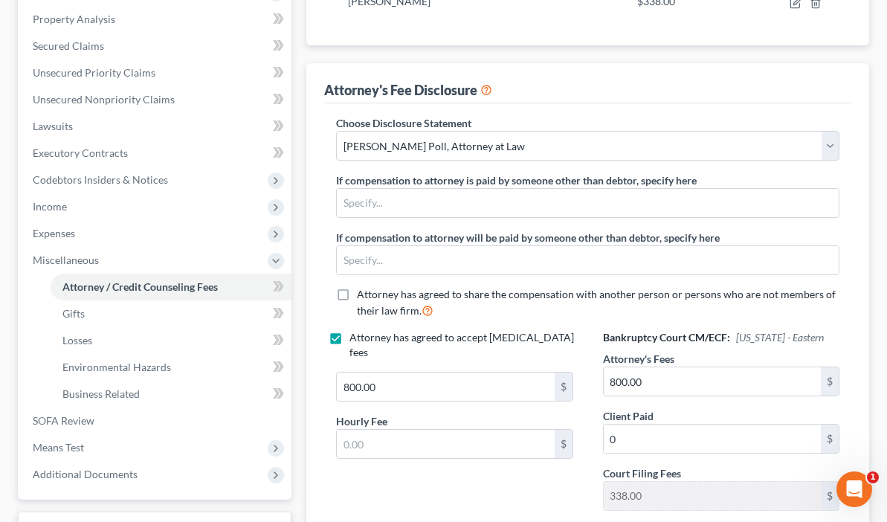
click at [465, 330] on label "Attorney has agreed to accept retainer fees" at bounding box center [464, 345] width 230 height 30
click at [365, 330] on input "Attorney has agreed to accept retainer fees" at bounding box center [360, 335] width 10 height 10
checkbox input "false"
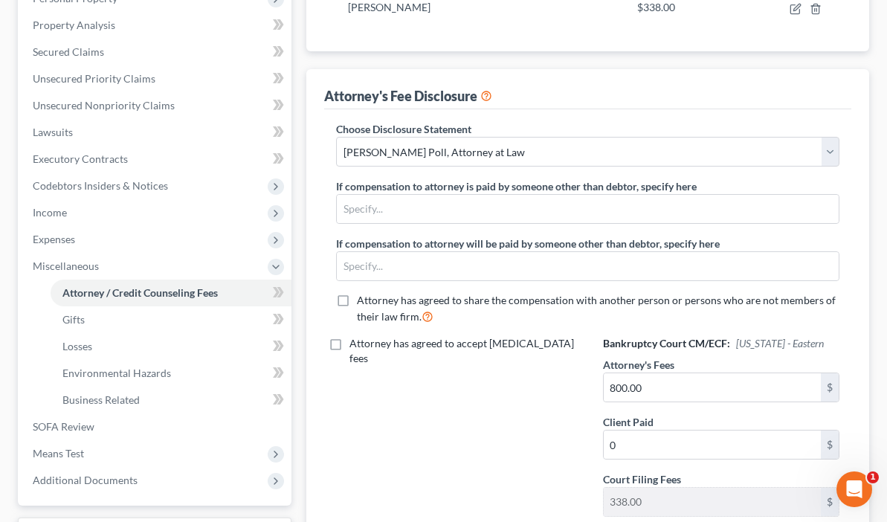
scroll to position [308, 0]
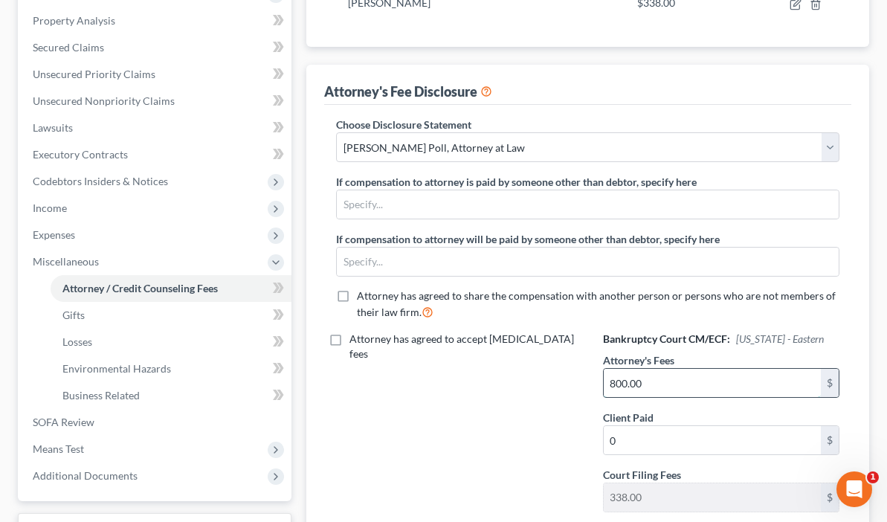
click at [772, 369] on input "800.00" at bounding box center [712, 383] width 217 height 28
click at [587, 332] on div "Attorney has agreed to accept retainer fees" at bounding box center [454, 428] width 266 height 192
click at [737, 369] on input "800.00" at bounding box center [712, 383] width 217 height 28
type input "800.00"
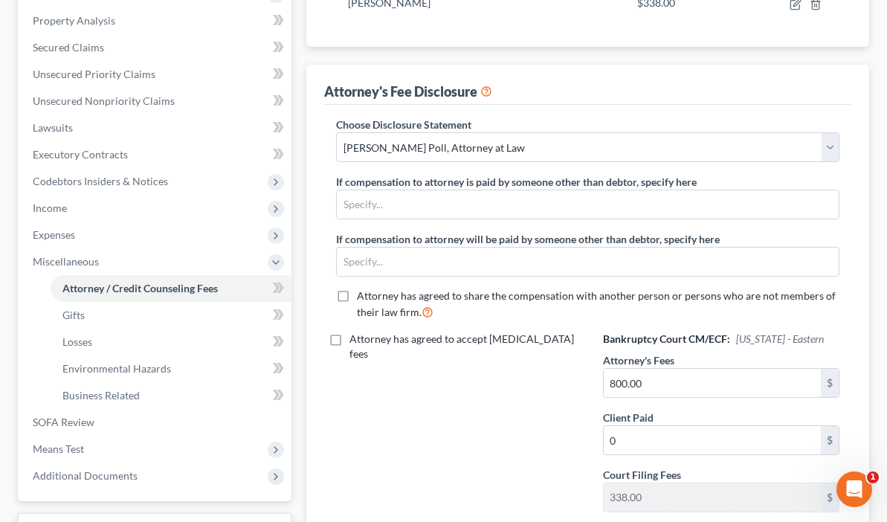
click at [587, 332] on div "Attorney has agreed to accept retainer fees" at bounding box center [454, 428] width 266 height 192
click at [362, 190] on label "If compensation to attorney is paid by someone other than debtor, specify here" at bounding box center [516, 182] width 361 height 16
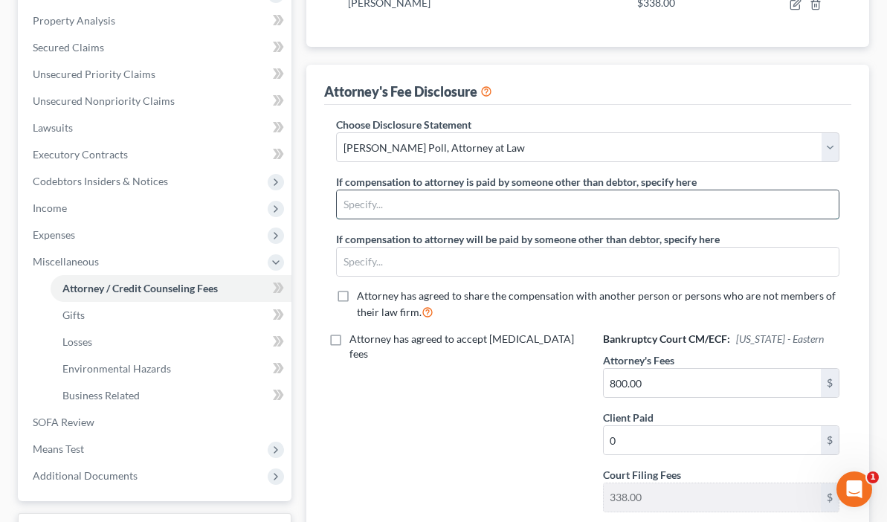
click at [359, 219] on input "text" at bounding box center [588, 204] width 502 height 28
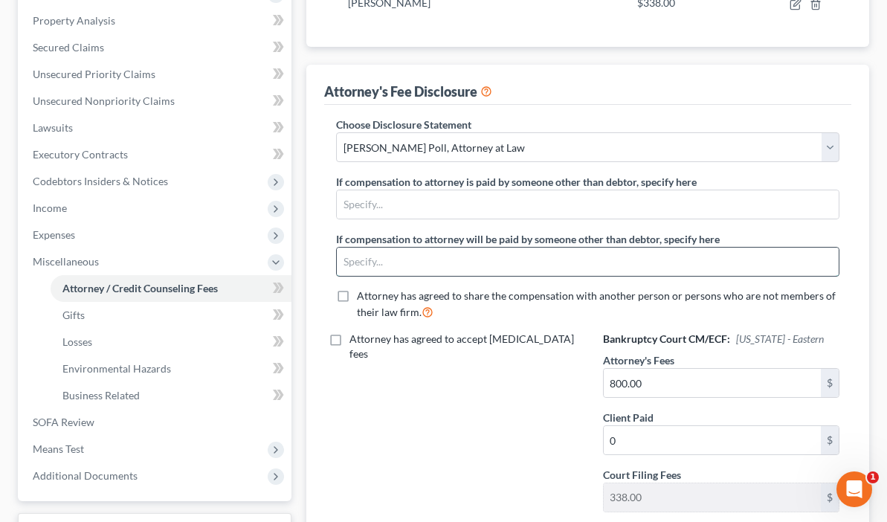
click at [351, 276] on input "text" at bounding box center [588, 262] width 502 height 28
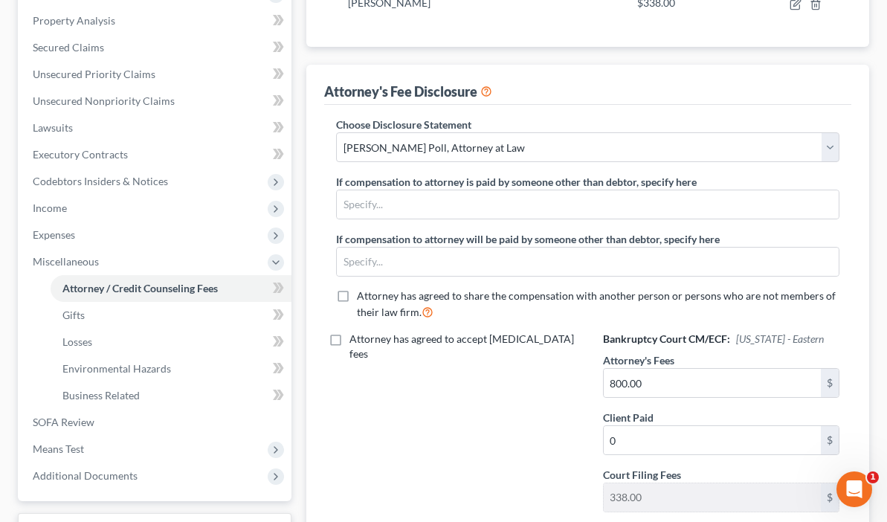
drag, startPoint x: 498, startPoint y: 406, endPoint x: 525, endPoint y: 282, distance: 127.0
click at [524, 332] on div "Attorney has agreed to accept retainer fees" at bounding box center [454, 428] width 266 height 192
click at [526, 332] on div "Attorney has agreed to accept retainer fees" at bounding box center [454, 428] width 266 height 192
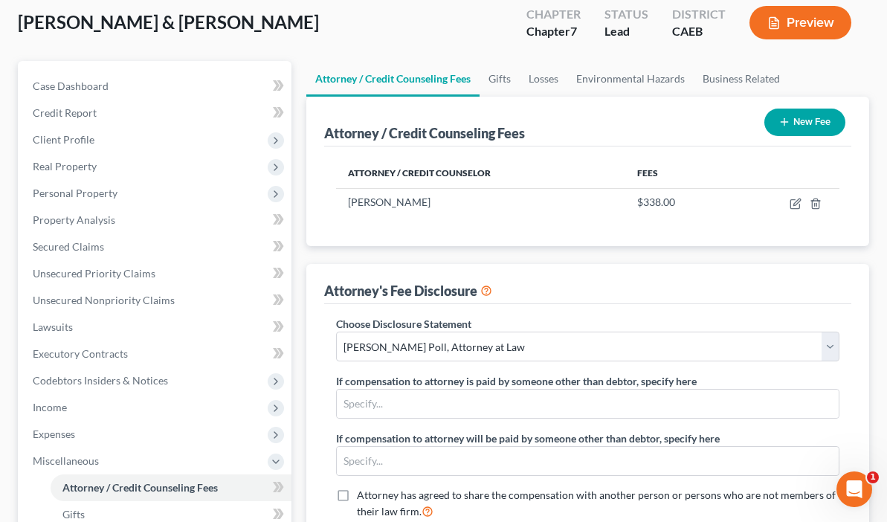
scroll to position [99, 0]
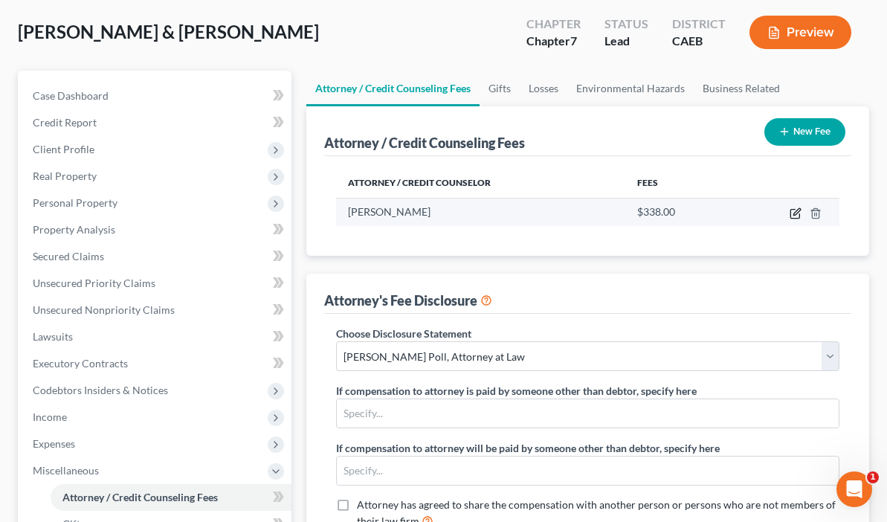
click at [795, 215] on icon "button" at bounding box center [795, 213] width 12 height 12
select select "4"
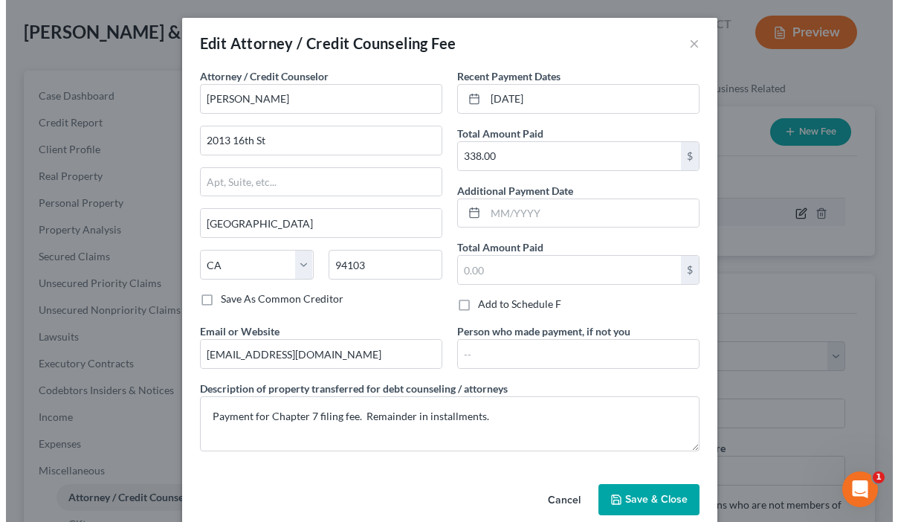
scroll to position [72, 0]
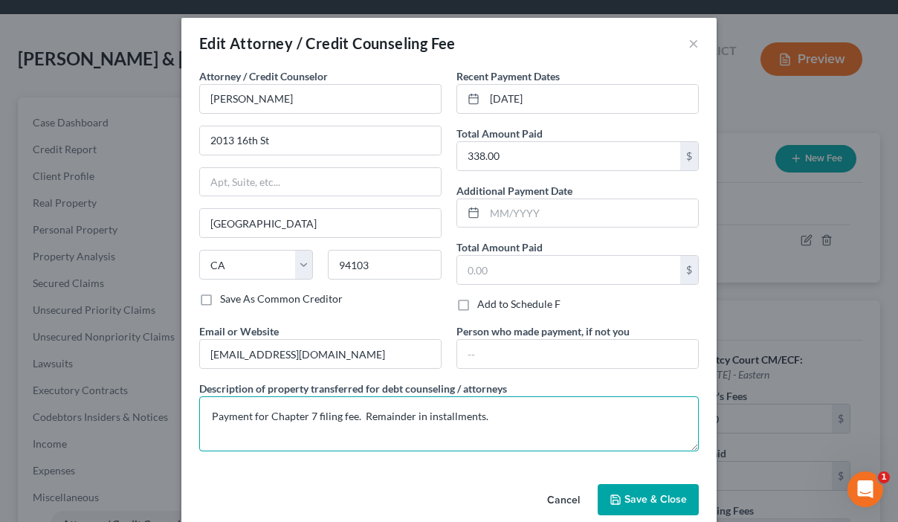
click at [487, 419] on textarea "Payment for Chapter 7 filing fee. Remainder in installments." at bounding box center [449, 423] width 500 height 55
type textarea "Payment for Chapter 7 filing fee."
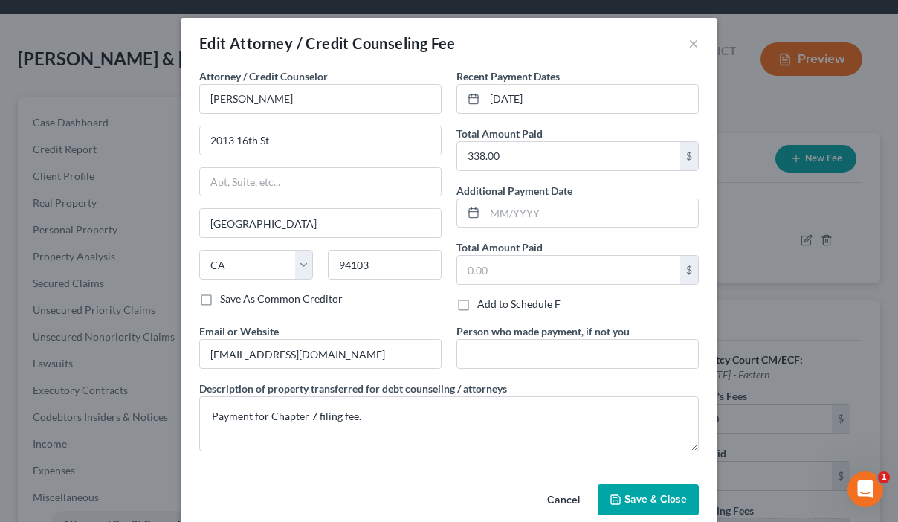
click at [634, 503] on span "Save & Close" at bounding box center [655, 499] width 62 height 13
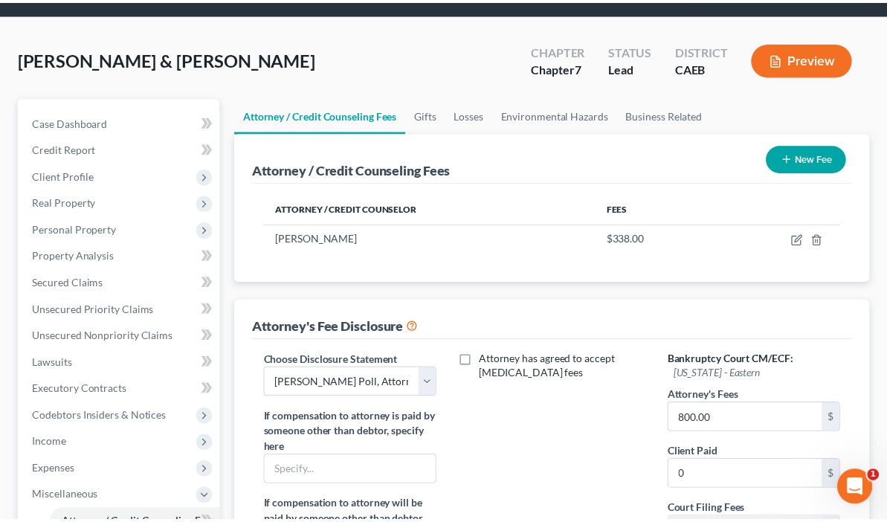
scroll to position [99, 0]
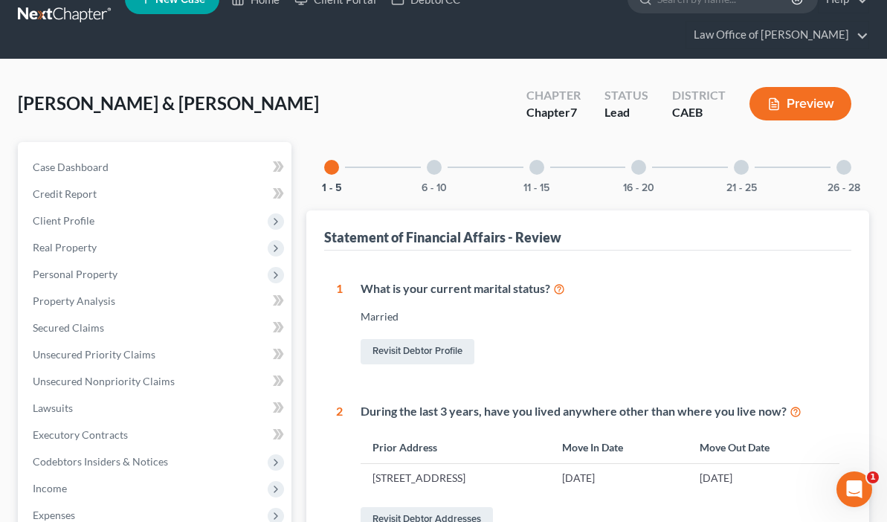
scroll to position [21, 0]
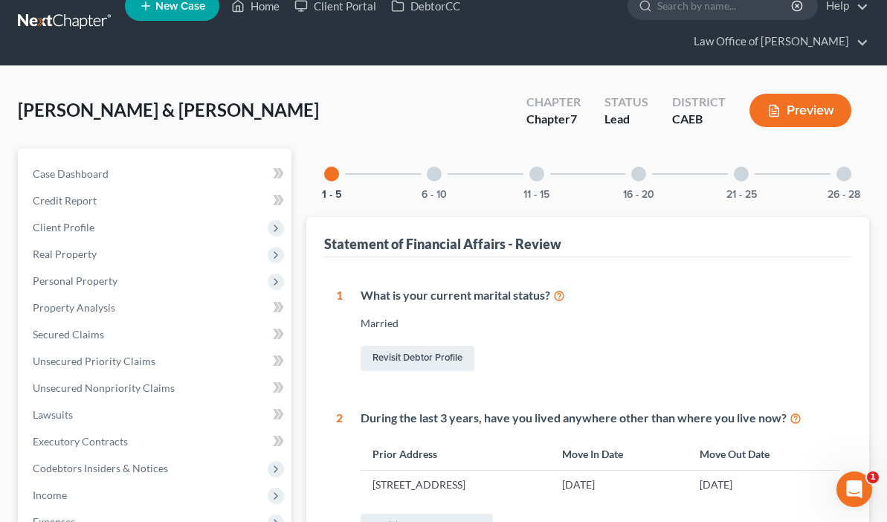
click at [798, 108] on button "Preview" at bounding box center [800, 110] width 102 height 33
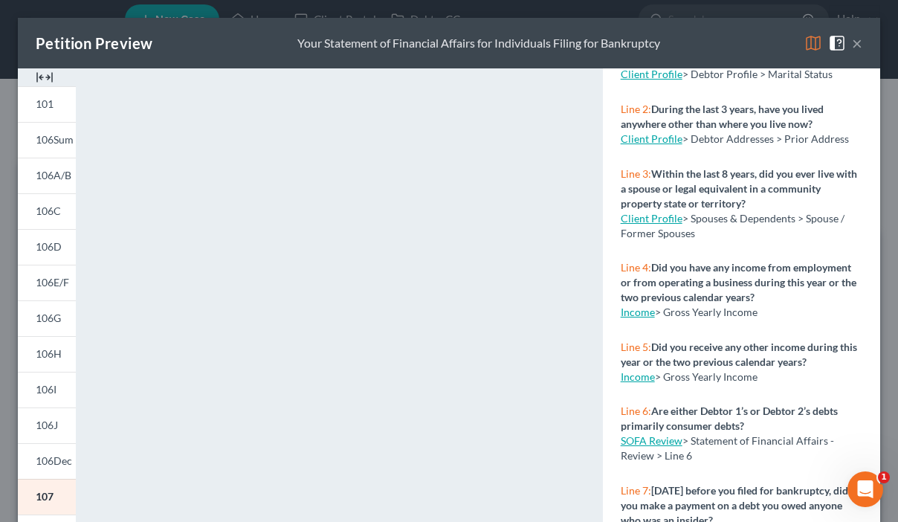
scroll to position [0, 0]
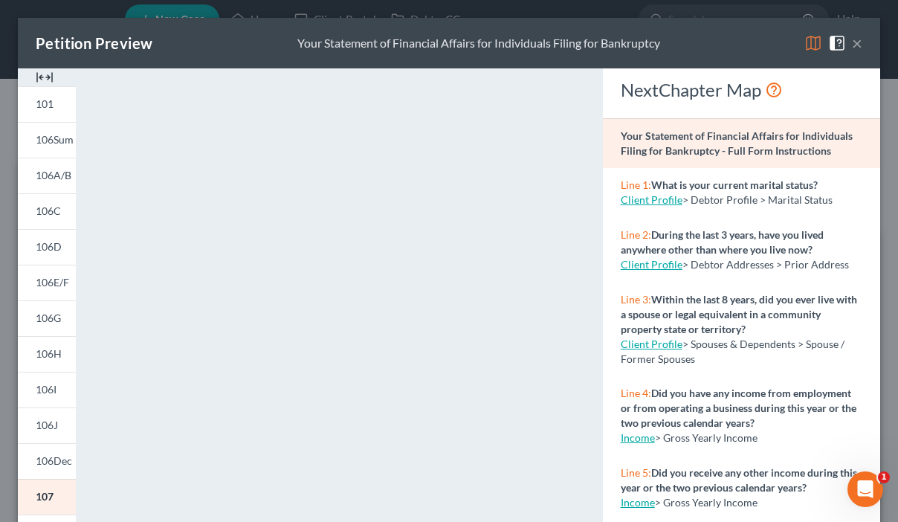
click at [852, 48] on button "×" at bounding box center [857, 43] width 10 height 18
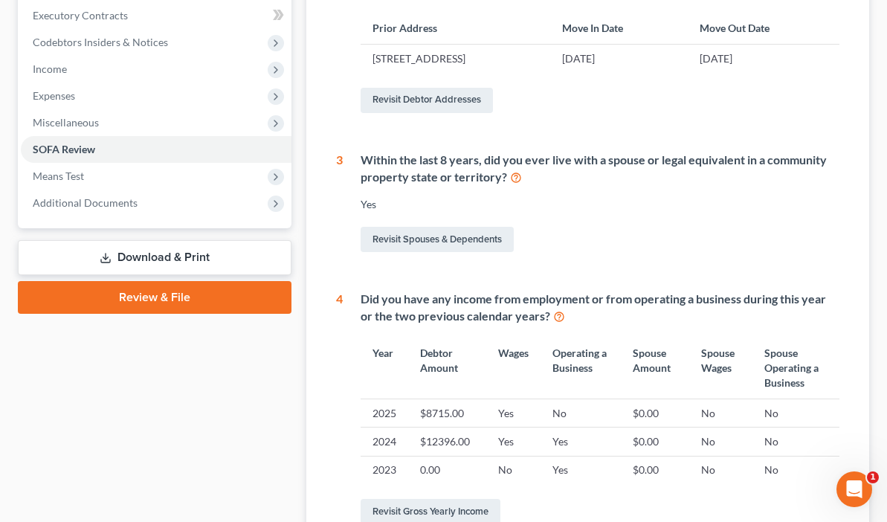
scroll to position [442, 0]
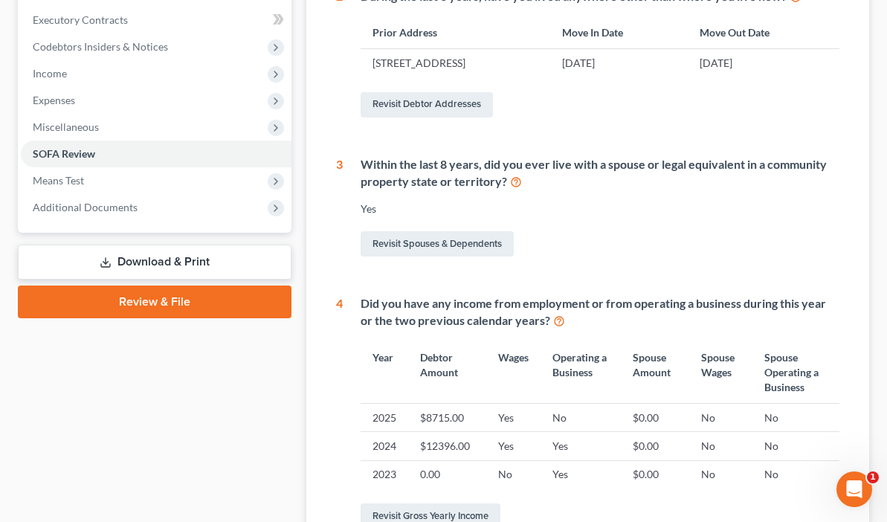
click at [128, 294] on link "Review & File" at bounding box center [155, 301] width 274 height 33
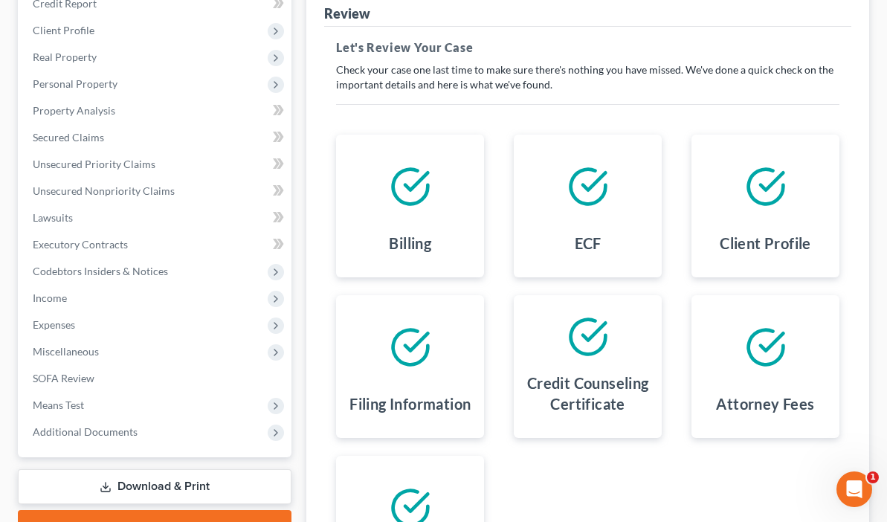
scroll to position [295, 0]
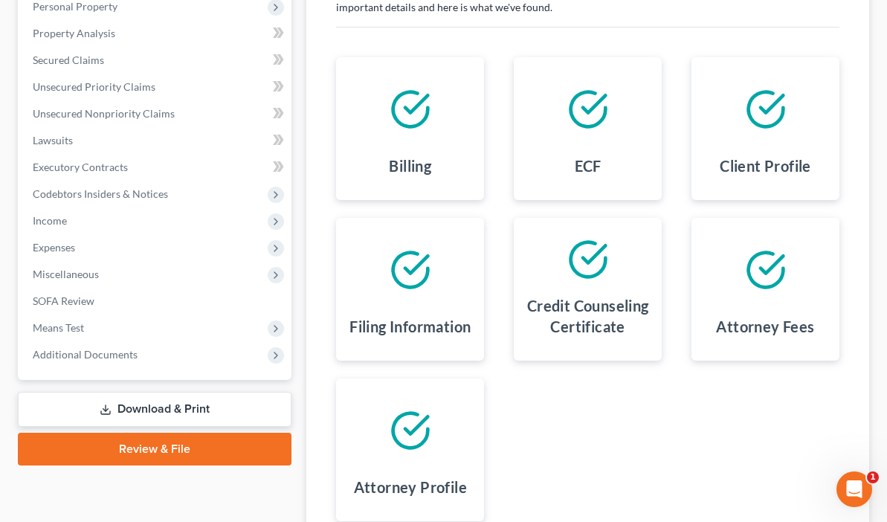
click at [122, 407] on link "Download & Print" at bounding box center [155, 409] width 274 height 35
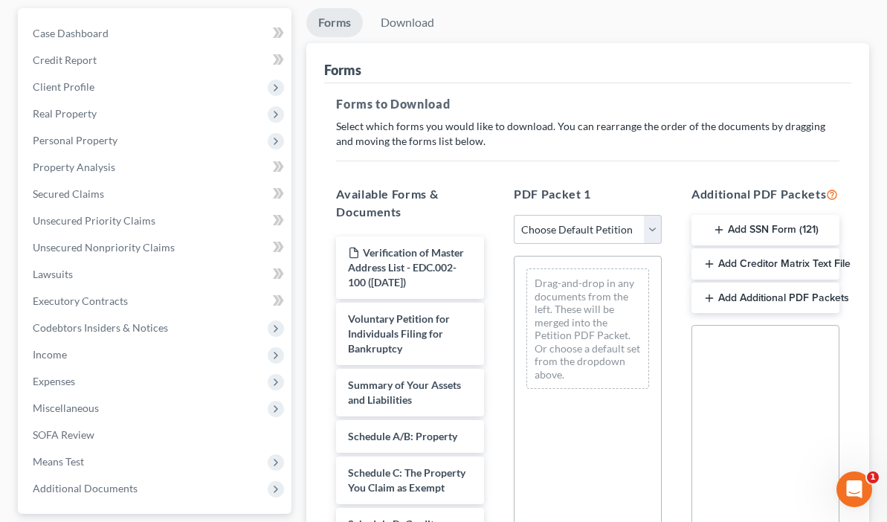
scroll to position [196, 0]
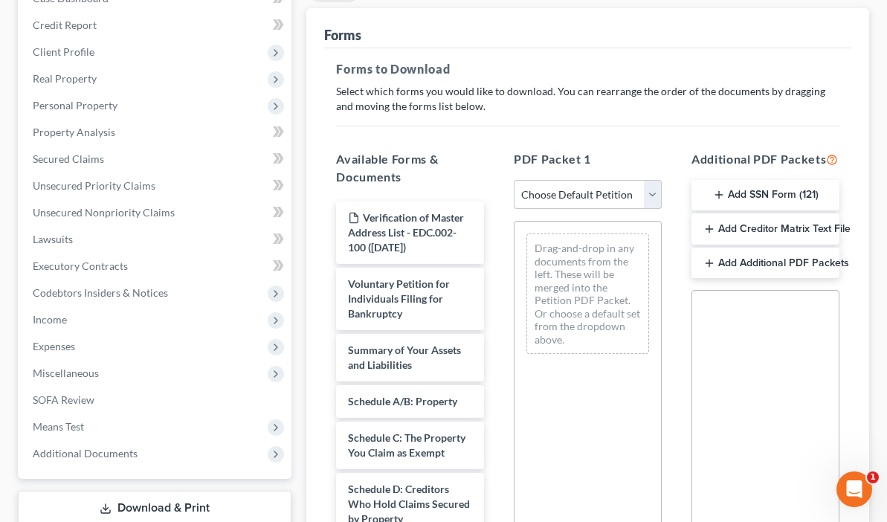
click at [559, 189] on select "Choose Default Petition PDF Packet Complete Bankruptcy Petition (all forms and …" at bounding box center [588, 195] width 148 height 30
select select "0"
click at [514, 180] on select "Choose Default Petition PDF Packet Complete Bankruptcy Petition (all forms and …" at bounding box center [588, 195] width 148 height 30
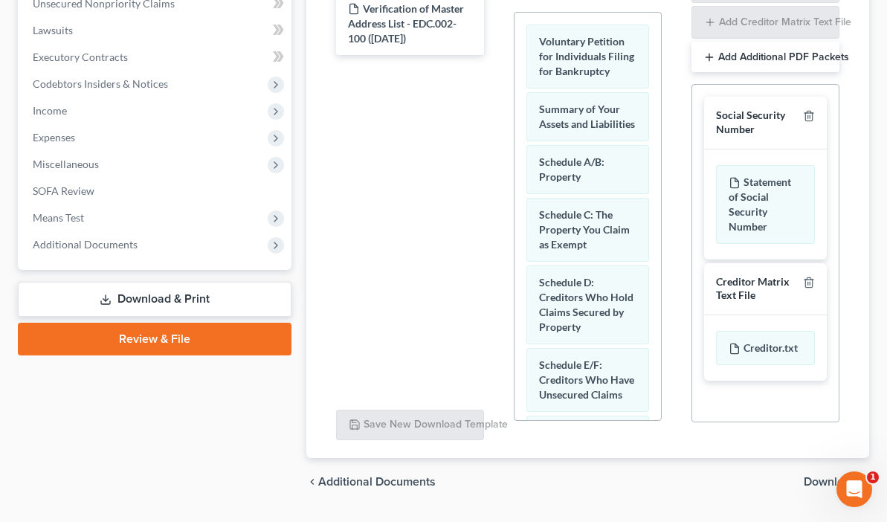
scroll to position [408, 0]
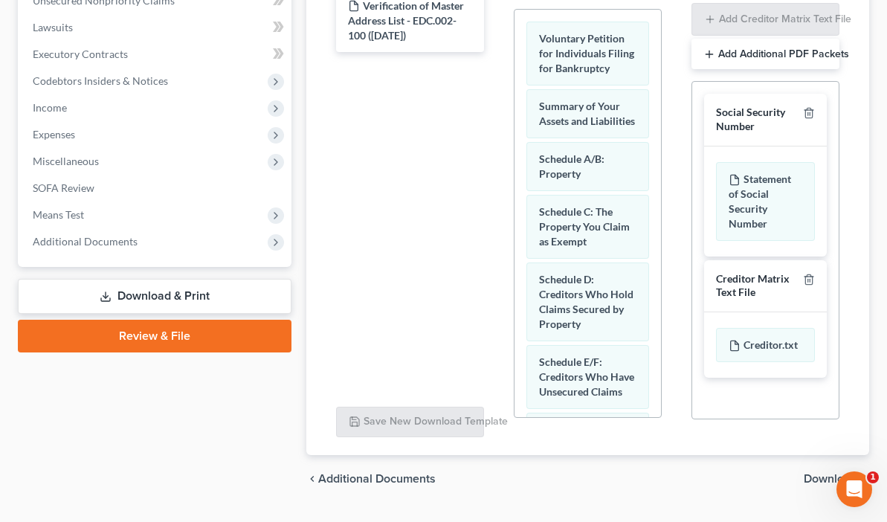
click at [738, 272] on div "Creditor Matrix Text File" at bounding box center [756, 286] width 81 height 28
click at [744, 331] on div "Creditor.txt" at bounding box center [765, 345] width 99 height 34
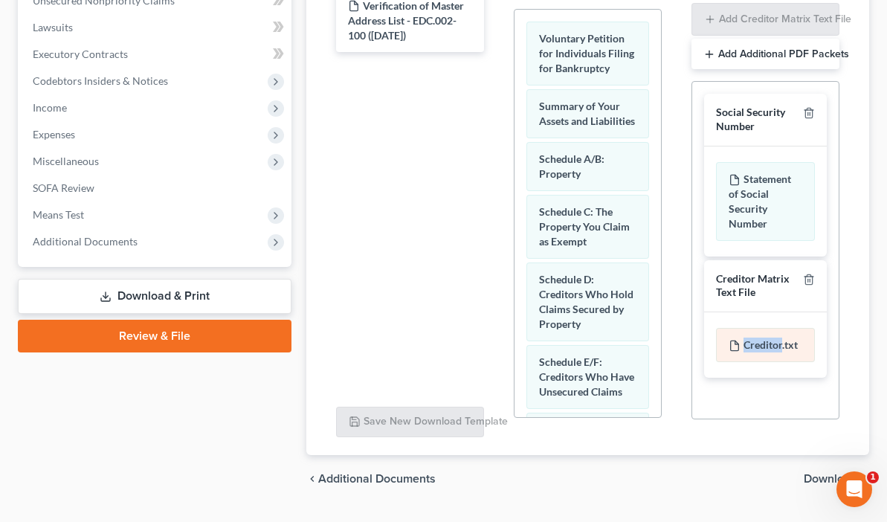
click at [744, 331] on div "Creditor.txt" at bounding box center [765, 345] width 99 height 34
click at [768, 328] on div "Creditor.txt" at bounding box center [765, 345] width 99 height 34
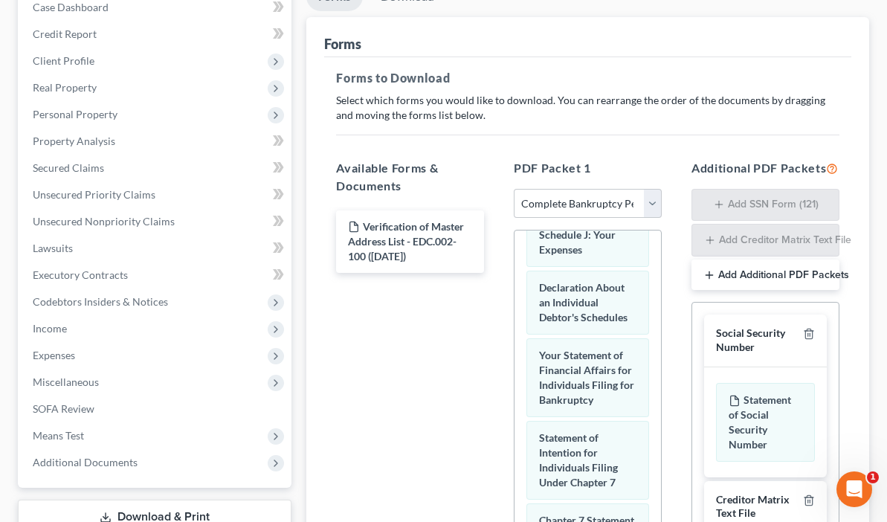
scroll to position [439, 0]
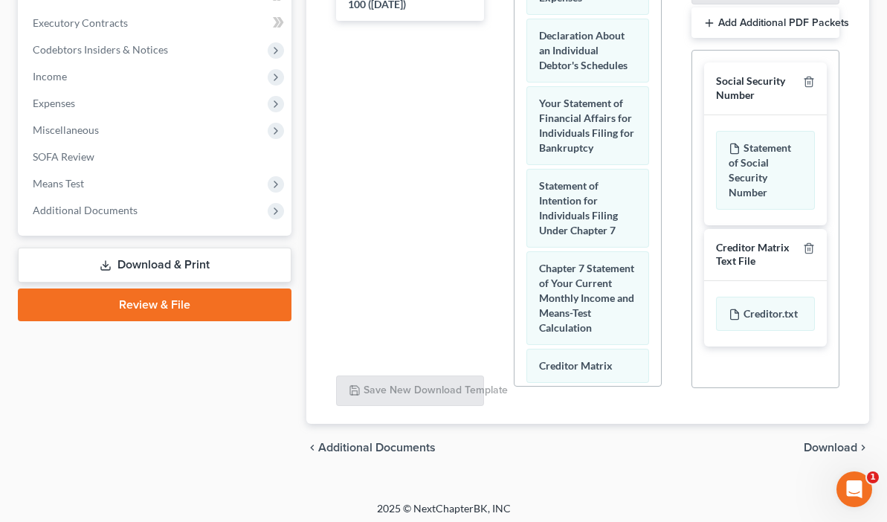
click at [136, 302] on link "Review & File" at bounding box center [155, 304] width 274 height 33
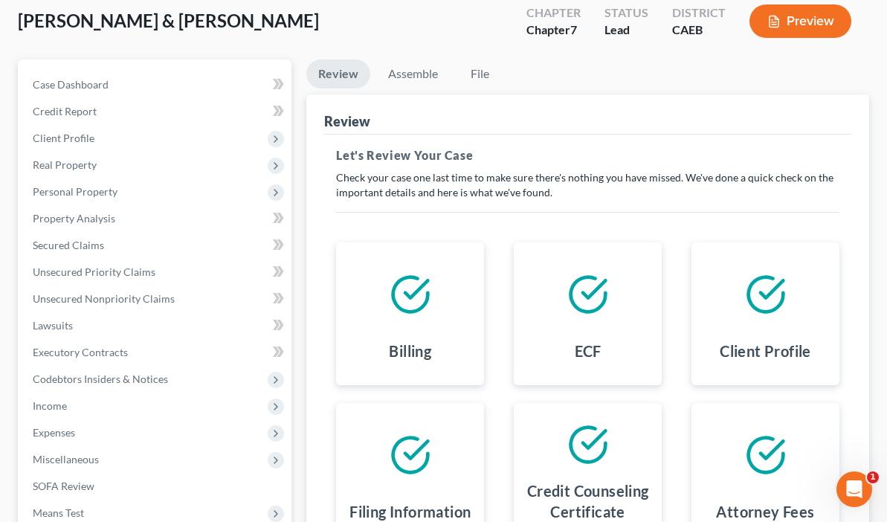
scroll to position [295, 0]
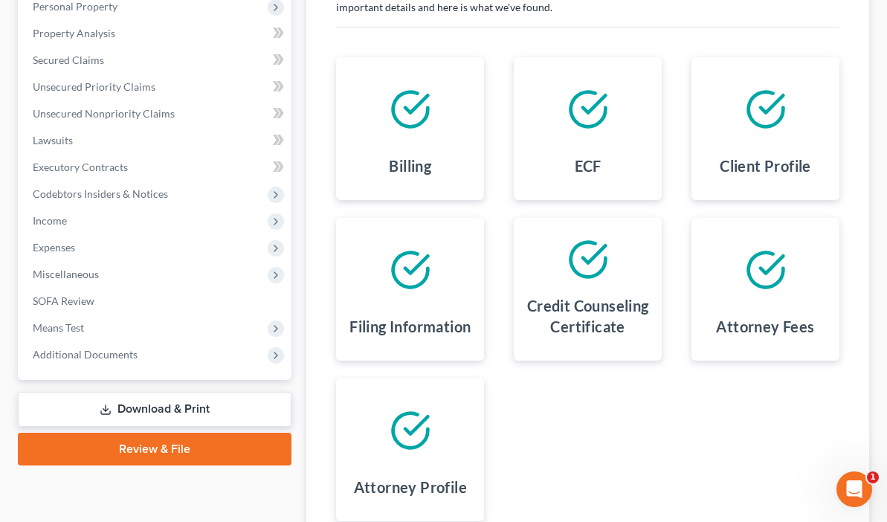
click at [141, 400] on link "Download & Print" at bounding box center [155, 409] width 274 height 35
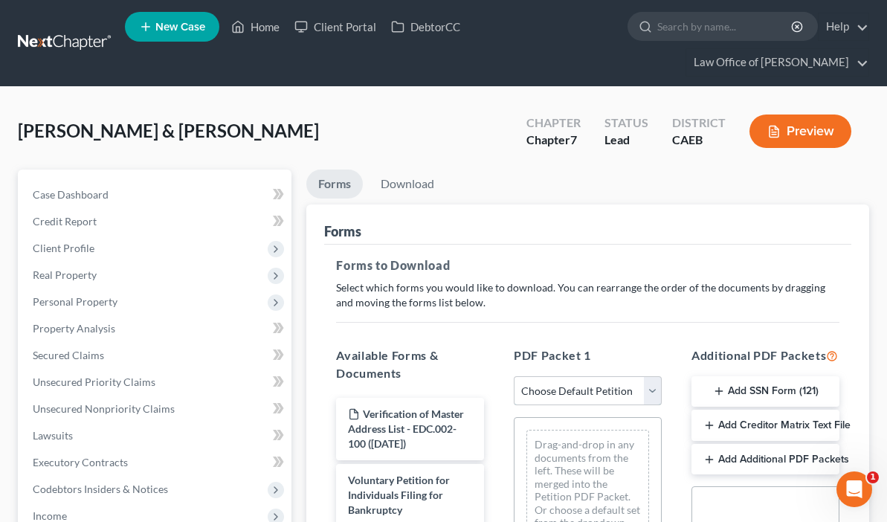
click at [598, 384] on select "Choose Default Petition PDF Packet Complete Bankruptcy Petition (all forms and …" at bounding box center [588, 391] width 148 height 30
select select "0"
click at [514, 376] on select "Choose Default Petition PDF Packet Complete Bankruptcy Petition (all forms and …" at bounding box center [588, 391] width 148 height 30
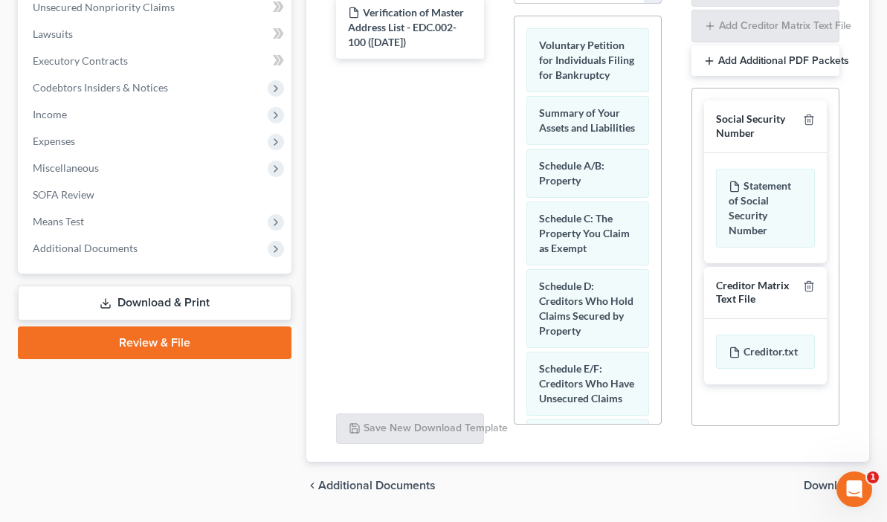
scroll to position [439, 0]
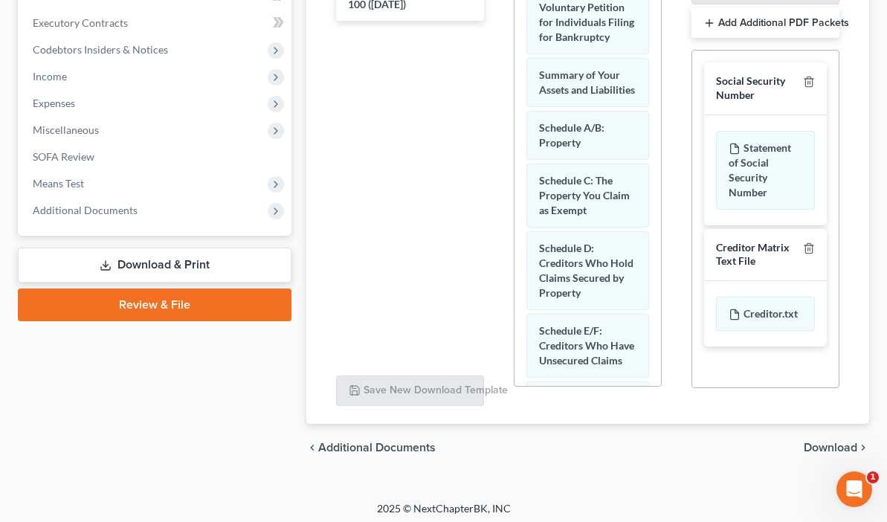
click at [828, 442] on span "Download" at bounding box center [831, 448] width 54 height 12
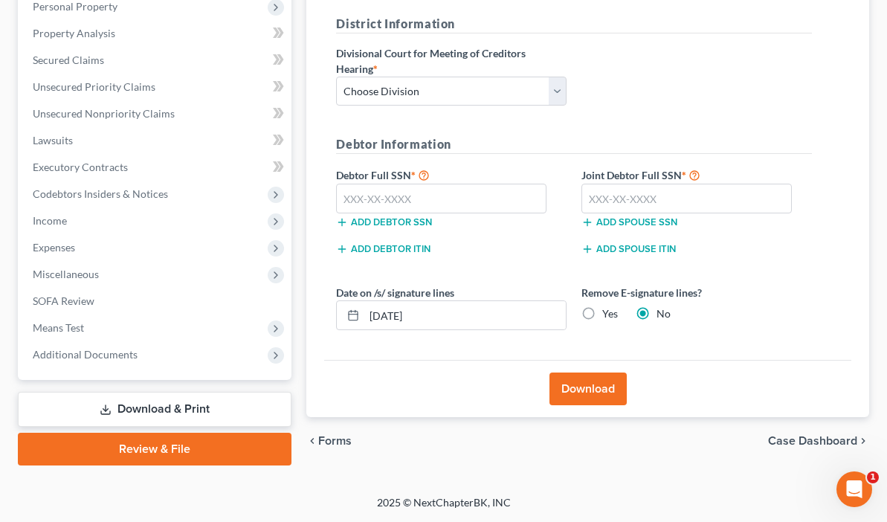
click at [549, 383] on button "Download" at bounding box center [587, 388] width 77 height 33
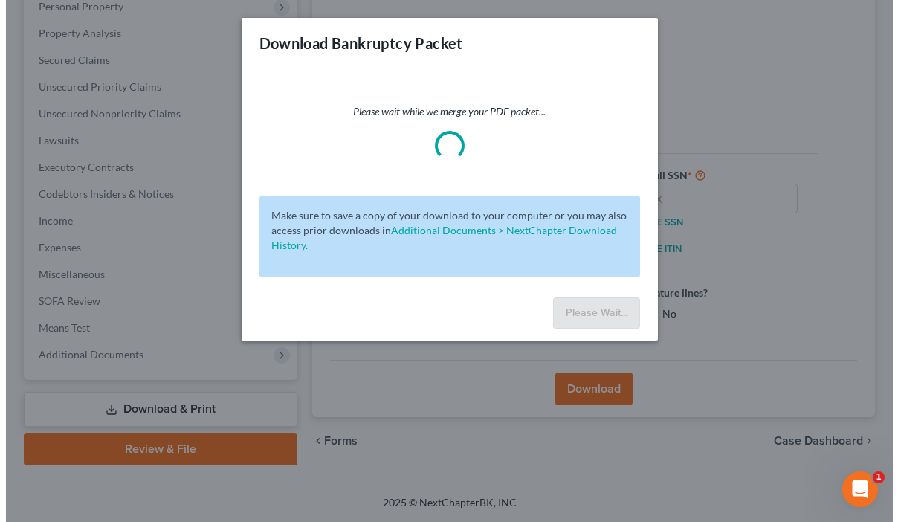
scroll to position [268, 0]
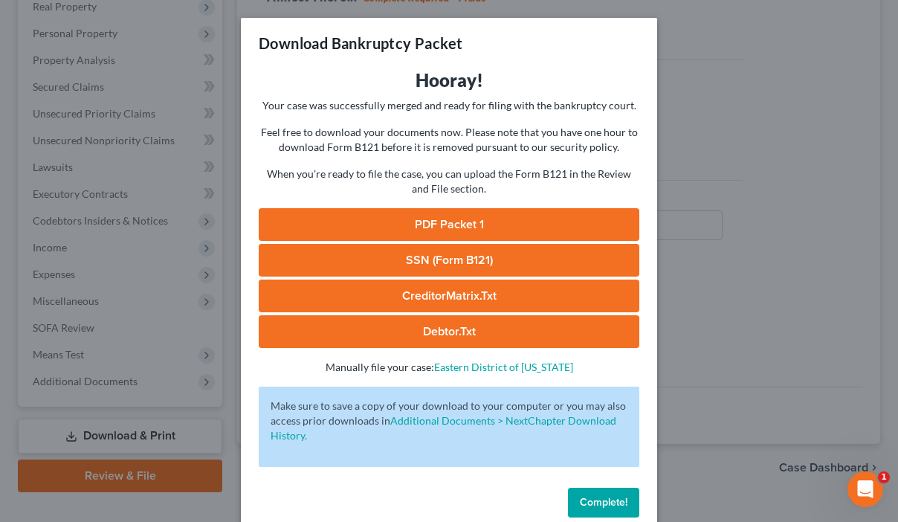
click at [422, 229] on link "PDF Packet 1" at bounding box center [449, 224] width 381 height 33
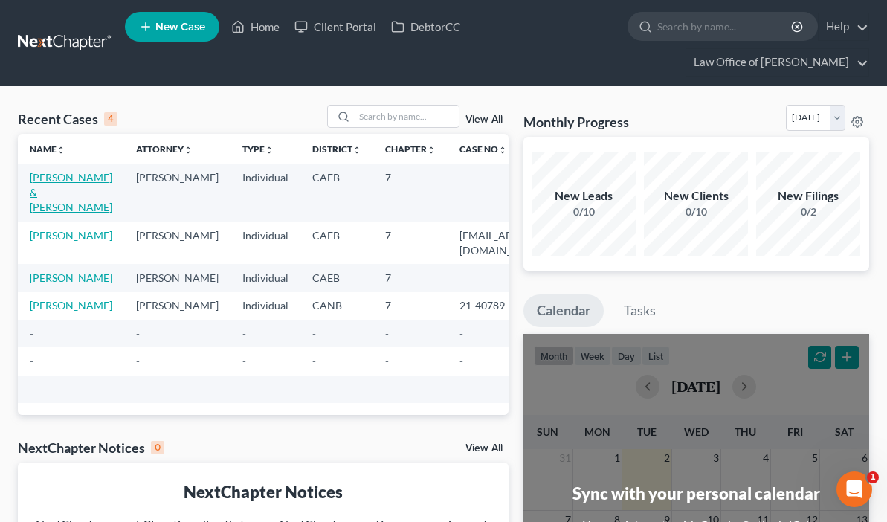
click at [56, 192] on link "Rosales, Hilda & Rivera, Reinaldo" at bounding box center [71, 192] width 83 height 42
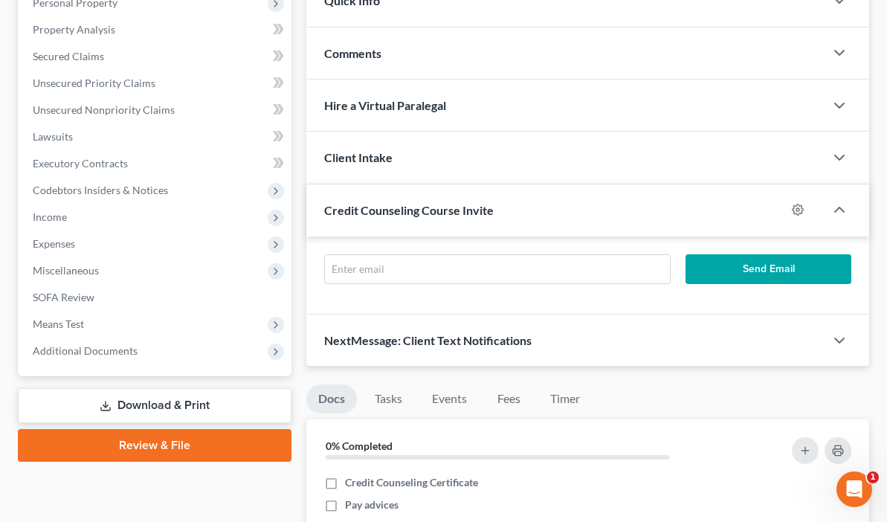
scroll to position [345, 0]
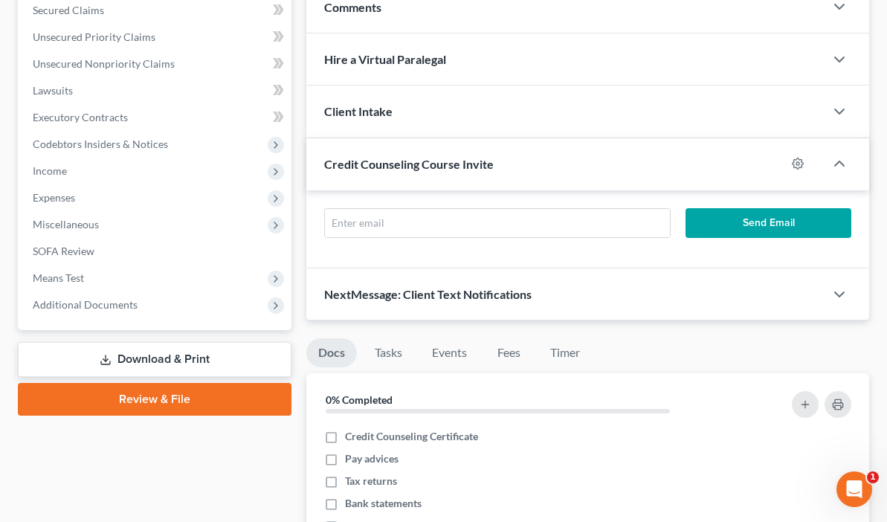
click at [123, 361] on link "Download & Print" at bounding box center [155, 359] width 274 height 35
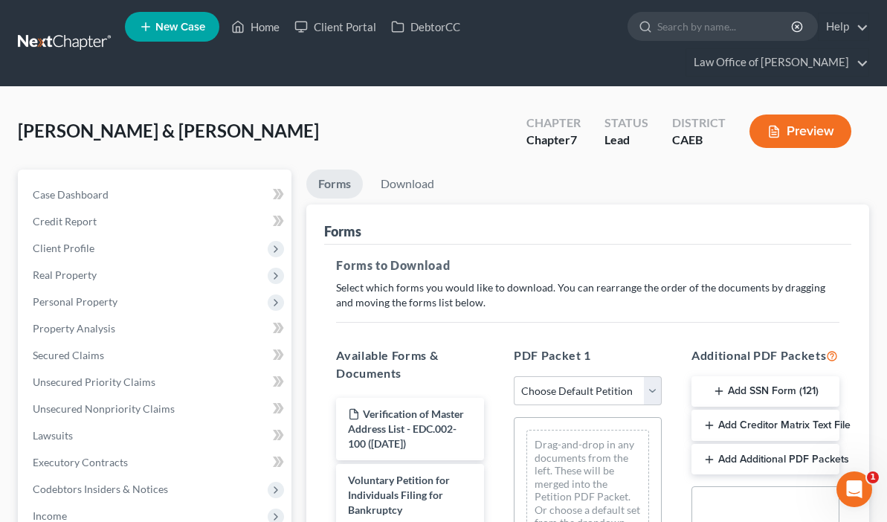
click at [747, 426] on button "Add Creditor Matrix Text File" at bounding box center [765, 425] width 148 height 31
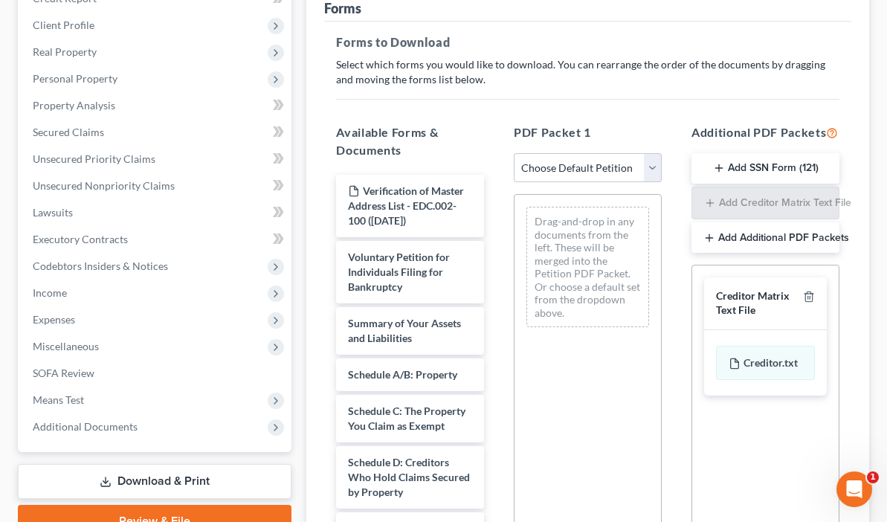
scroll to position [226, 0]
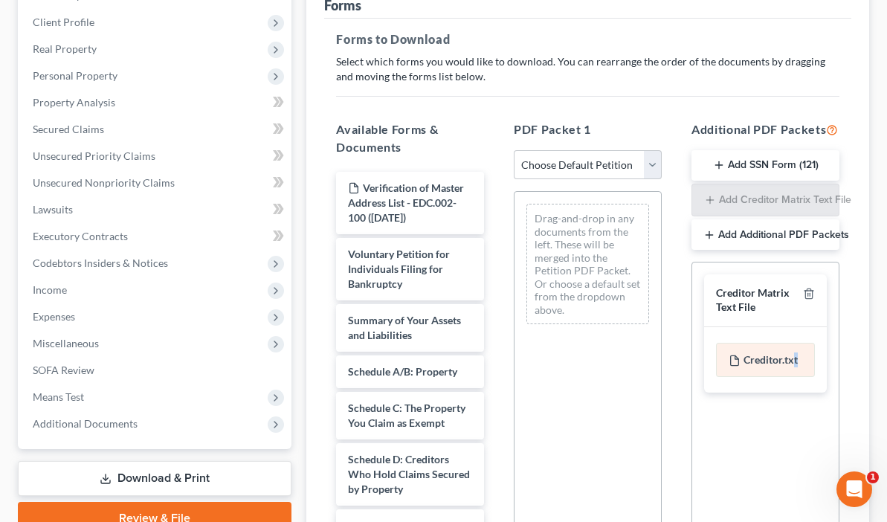
click at [775, 358] on div "Creditor.txt" at bounding box center [765, 360] width 99 height 34
click at [729, 353] on div "Creditor.txt" at bounding box center [765, 360] width 99 height 34
click at [584, 167] on select "Choose Default Petition PDF Packet Complete Bankruptcy Petition (all forms and …" at bounding box center [588, 165] width 148 height 30
click at [526, 288] on div "Drag-and-drop in any documents from the left. These will be merged into the Pet…" at bounding box center [587, 264] width 123 height 120
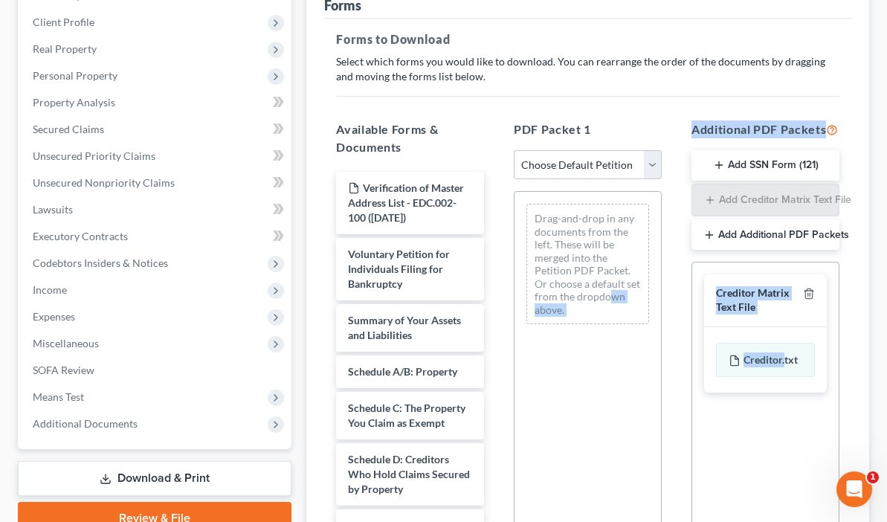
drag, startPoint x: 761, startPoint y: 368, endPoint x: 534, endPoint y: 288, distance: 240.5
click at [534, 288] on div "Available Forms & Documents Verification of Master Address List - EDC.002-100 (…" at bounding box center [587, 364] width 533 height 511
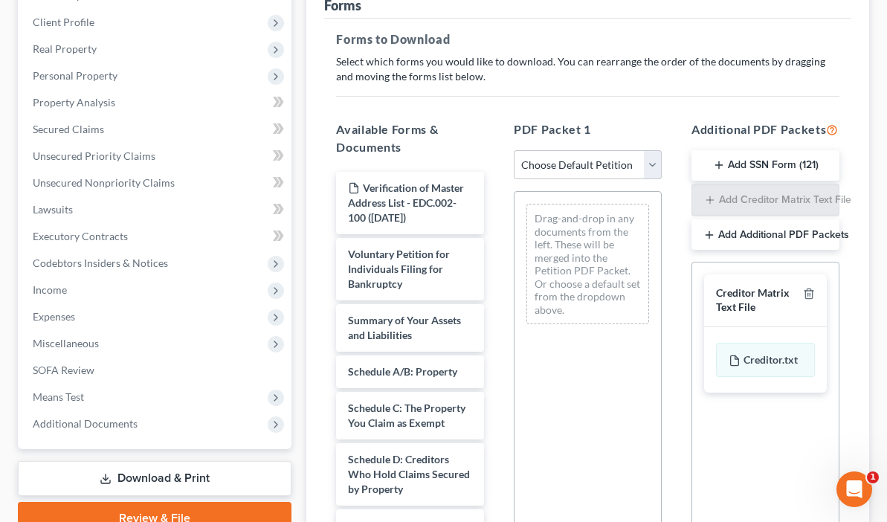
click at [517, 333] on div "Drag-and-drop in any documents from the left. These will be merged into the Pet…" at bounding box center [588, 395] width 148 height 409
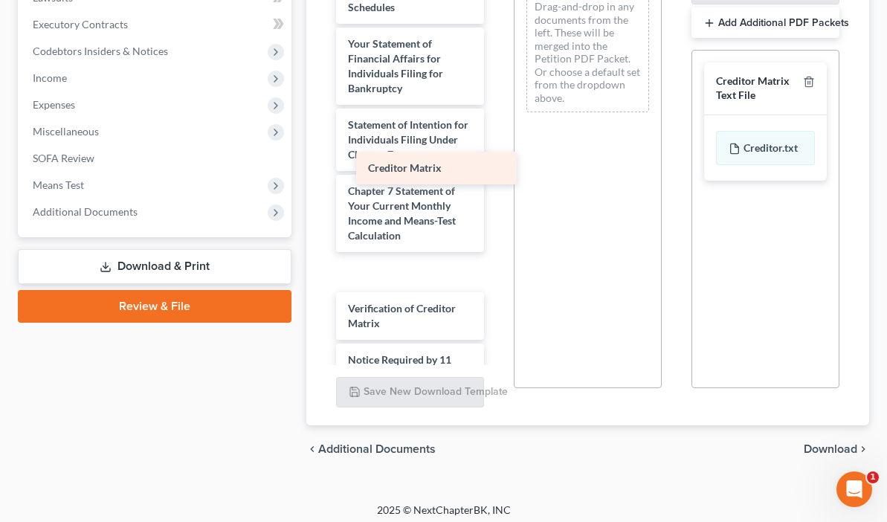
scroll to position [629, 0]
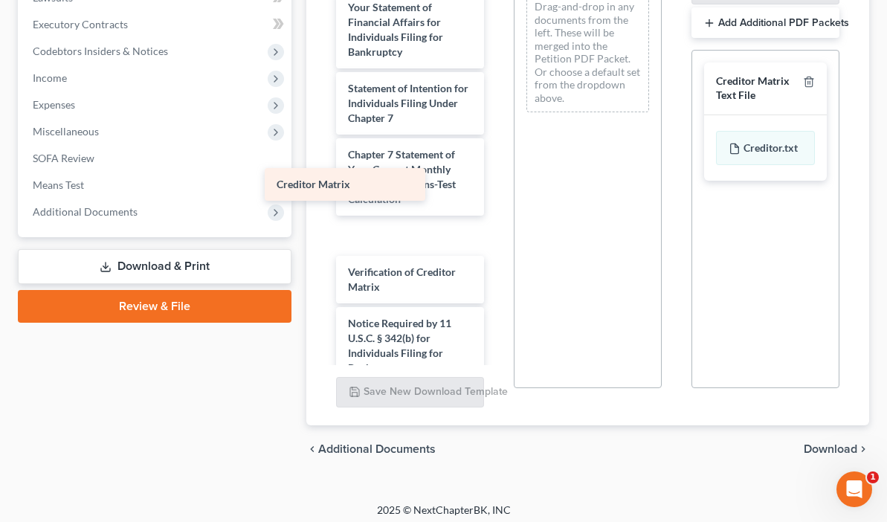
drag, startPoint x: 324, startPoint y: 157, endPoint x: 325, endPoint y: 183, distance: 26.0
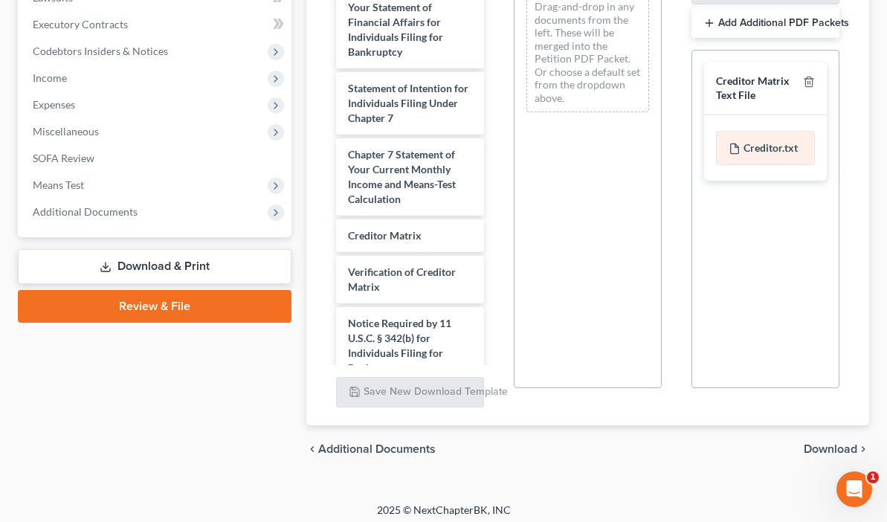
click at [723, 146] on div "Creditor.txt" at bounding box center [765, 148] width 99 height 34
click at [745, 140] on div "Creditor.txt" at bounding box center [765, 148] width 99 height 34
drag, startPoint x: 737, startPoint y: 94, endPoint x: 612, endPoint y: 123, distance: 128.9
click at [612, 123] on div "Available Forms & Documents Verification of Master Address List - EDC.002-100 (…" at bounding box center [587, 152] width 533 height 511
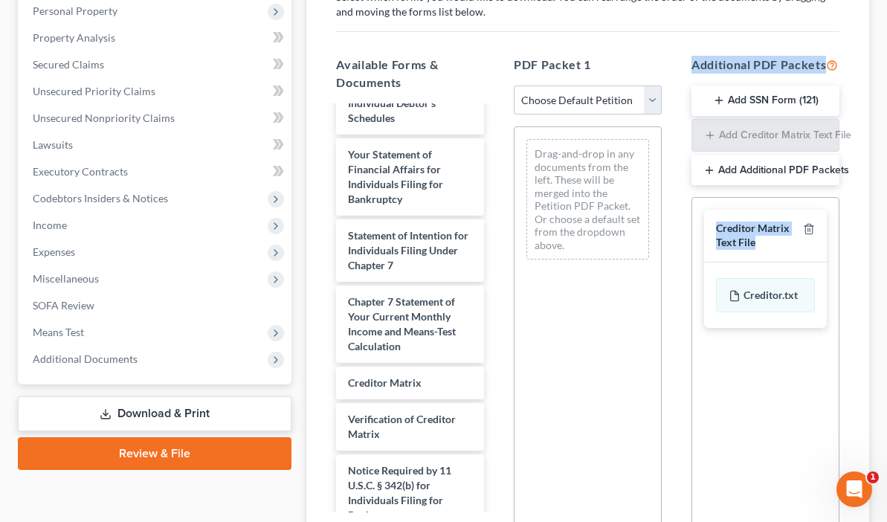
scroll to position [246, 0]
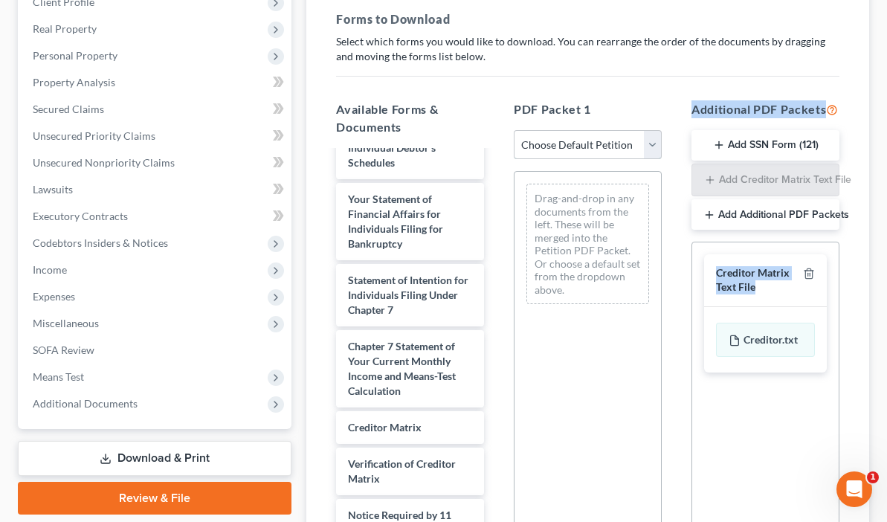
drag, startPoint x: 574, startPoint y: 141, endPoint x: 563, endPoint y: 145, distance: 11.1
click at [563, 145] on select "Choose Default Petition PDF Packet Complete Bankruptcy Petition (all forms and …" at bounding box center [588, 145] width 148 height 30
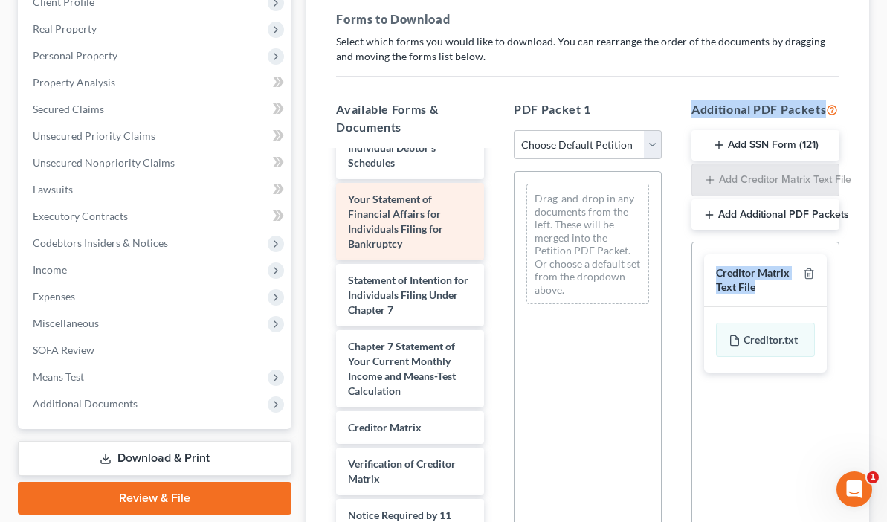
drag, startPoint x: 519, startPoint y: 145, endPoint x: 343, endPoint y: 143, distance: 176.2
click at [343, 143] on div "Available Forms & Documents Verification of Master Address List - EDC.002-100 (…" at bounding box center [587, 343] width 533 height 511
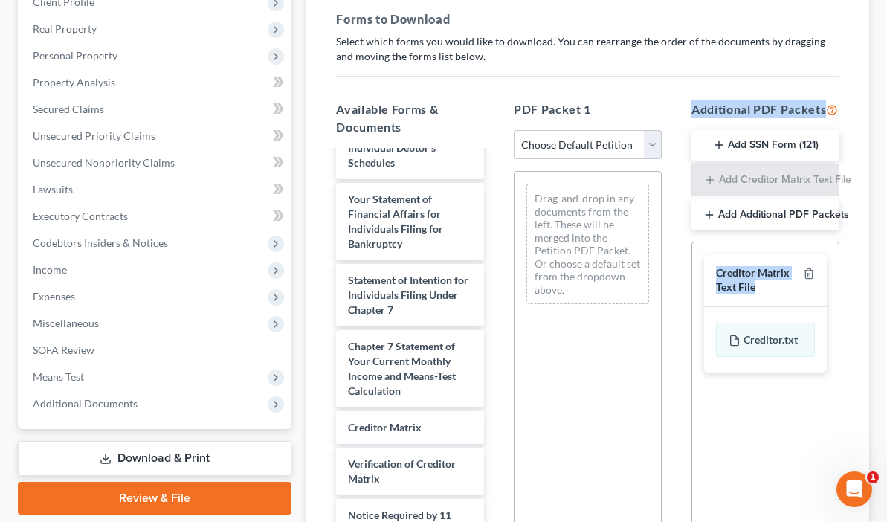
click at [715, 216] on button "Add Additional PDF Packets" at bounding box center [765, 214] width 148 height 31
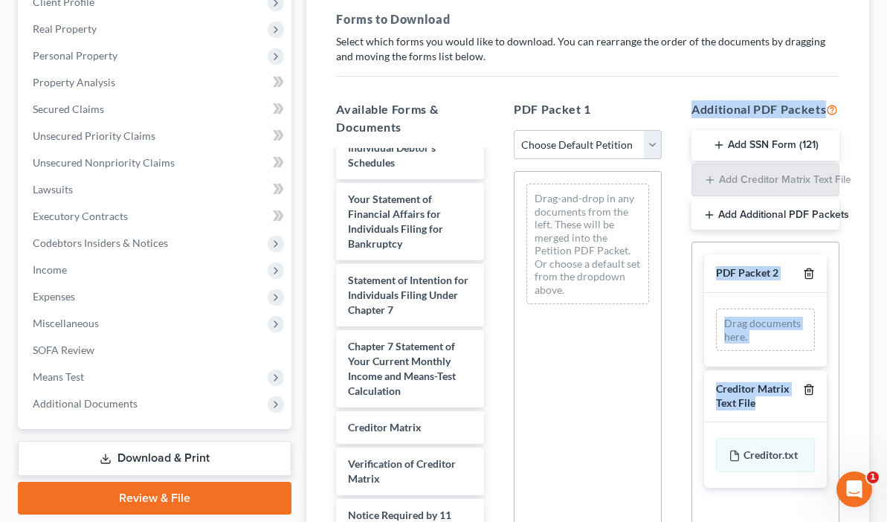
click at [807, 270] on icon "button" at bounding box center [809, 274] width 12 height 12
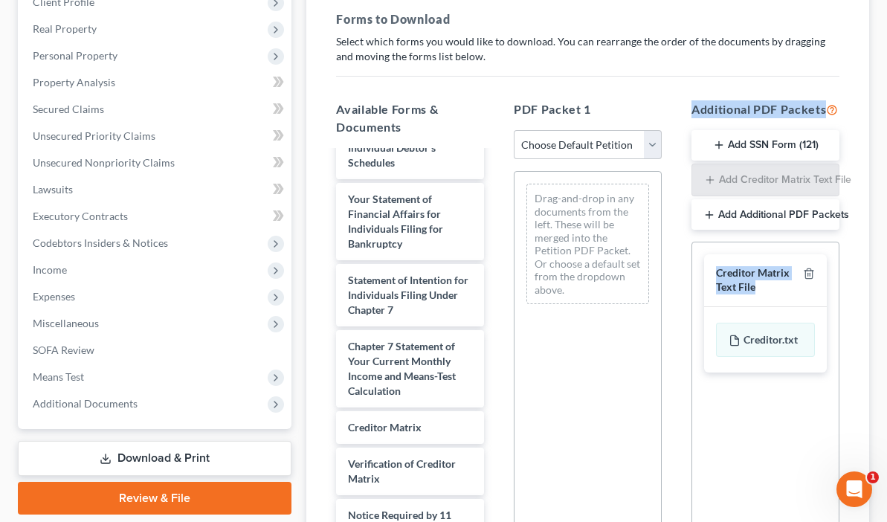
click at [703, 213] on icon "button" at bounding box center [709, 215] width 12 height 12
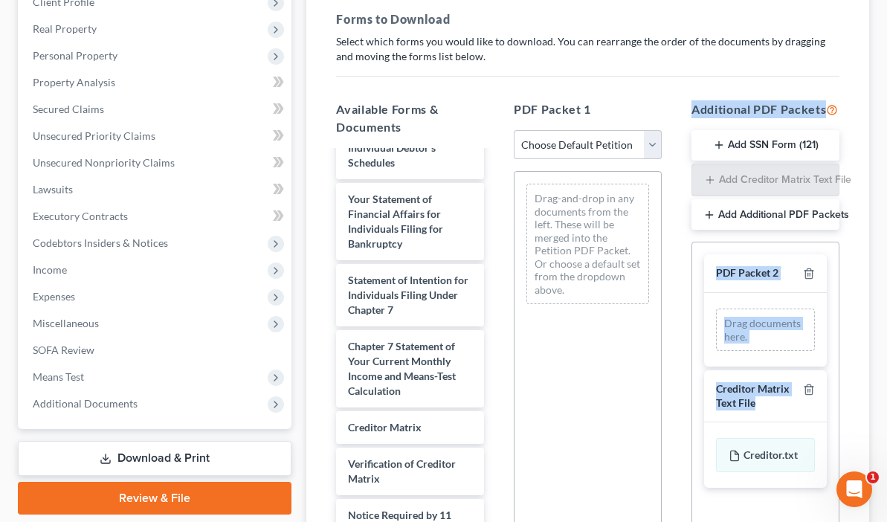
click at [703, 213] on icon "button" at bounding box center [709, 215] width 12 height 12
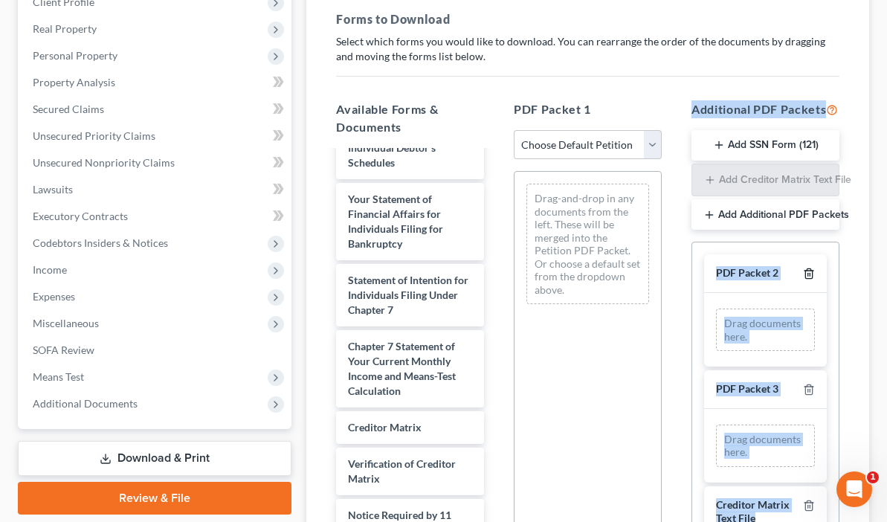
click at [803, 269] on icon "button" at bounding box center [809, 274] width 12 height 12
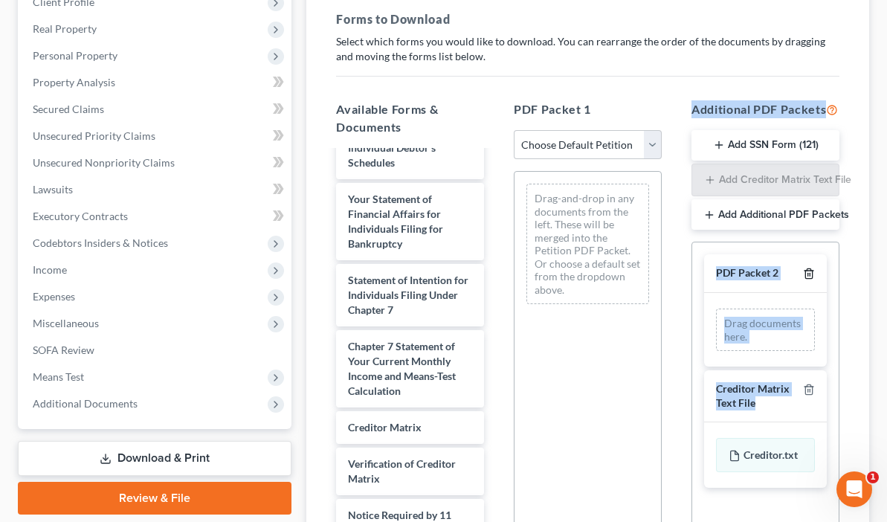
click at [804, 271] on polyline "button" at bounding box center [808, 271] width 9 height 0
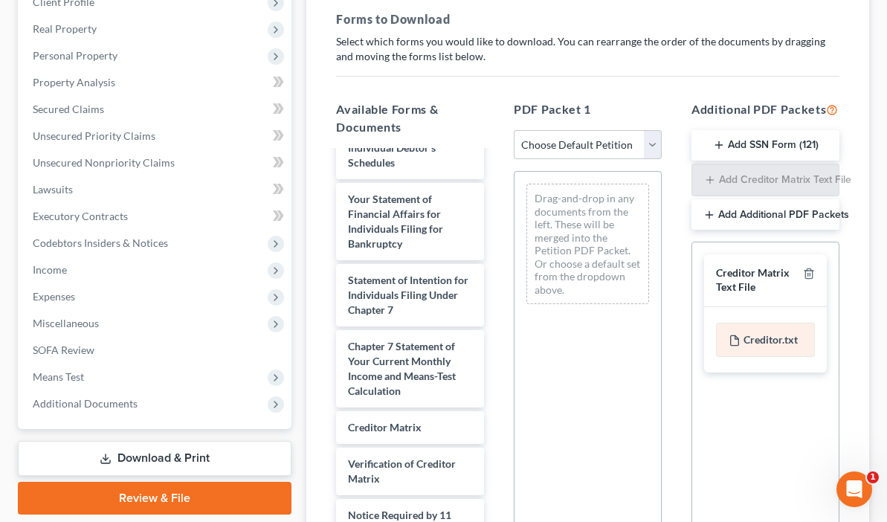
click at [719, 333] on div "Creditor.txt" at bounding box center [765, 340] width 99 height 34
click at [719, 334] on div "Creditor.txt" at bounding box center [765, 340] width 99 height 34
drag, startPoint x: 719, startPoint y: 334, endPoint x: 594, endPoint y: 333, distance: 124.9
click at [594, 333] on div "Drag-and-drop in any documents from the left. These will be merged into the Pet…" at bounding box center [588, 375] width 148 height 409
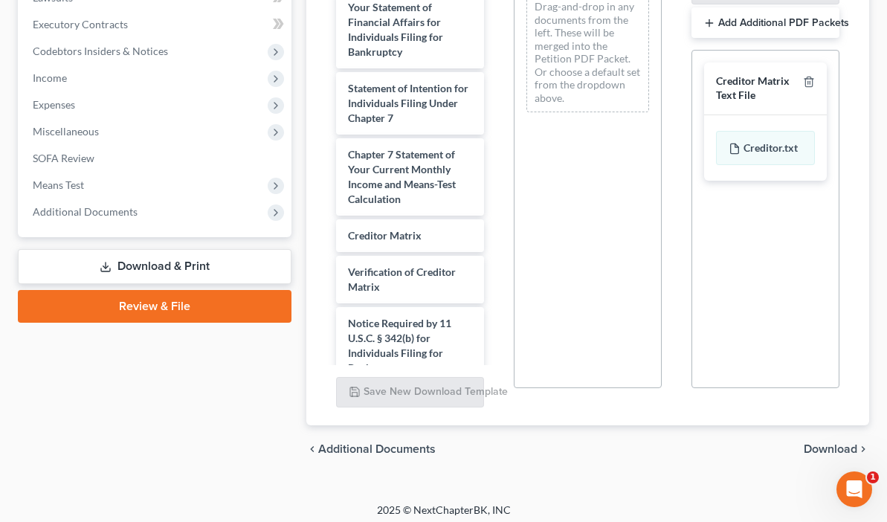
scroll to position [300, 0]
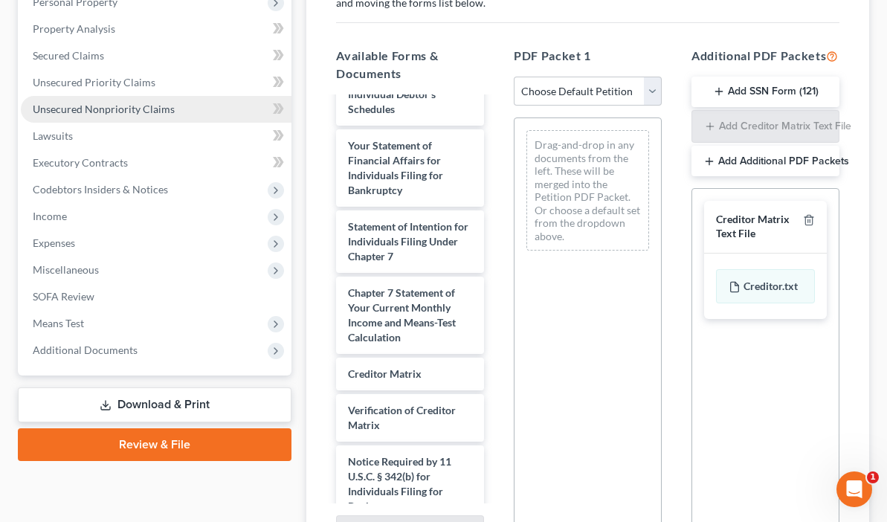
click at [88, 110] on span "Unsecured Nonpriority Claims" at bounding box center [104, 109] width 142 height 13
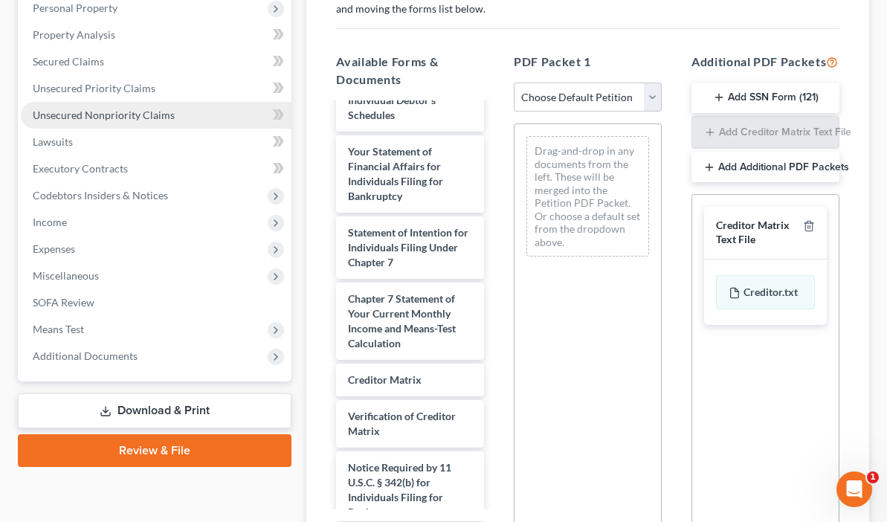
click at [88, 110] on ul "Case Dashboard Payments Invoices Payments Payments Credit Report Client Profile" at bounding box center [156, 129] width 271 height 482
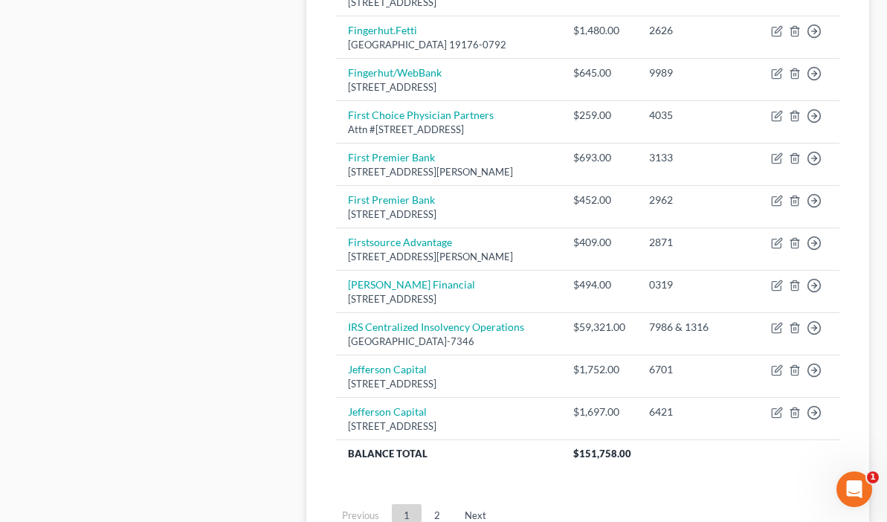
scroll to position [1221, 0]
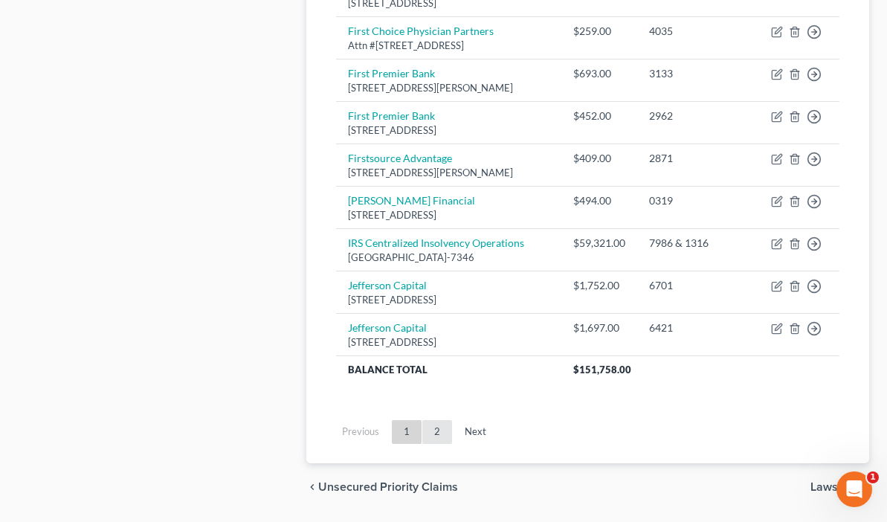
click at [422, 420] on link "2" at bounding box center [437, 432] width 30 height 24
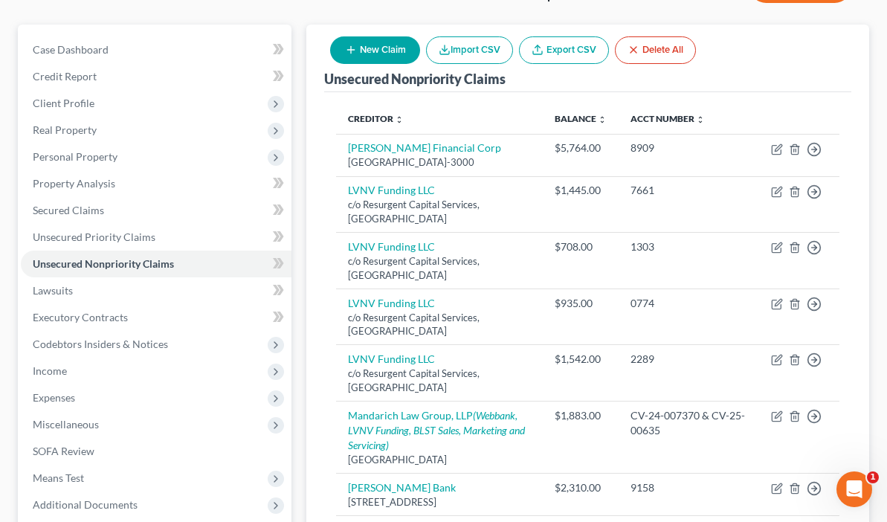
scroll to position [147, 0]
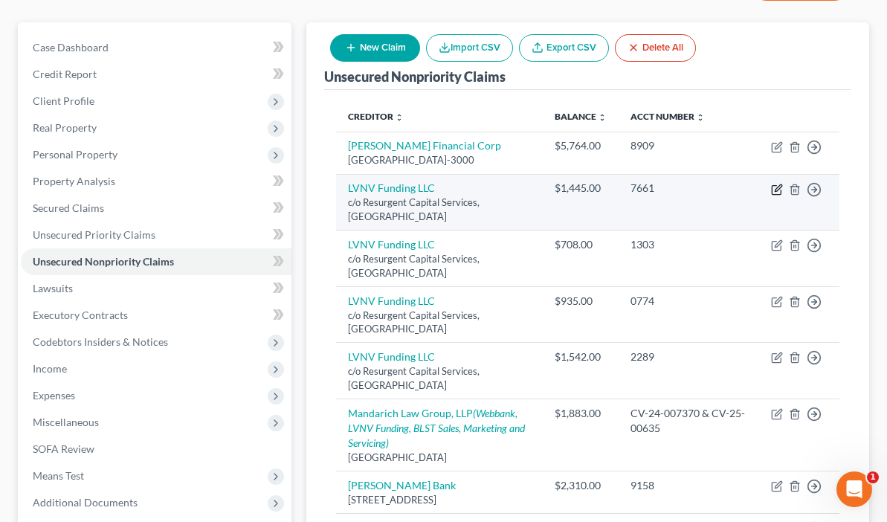
click at [777, 184] on icon "button" at bounding box center [777, 190] width 12 height 12
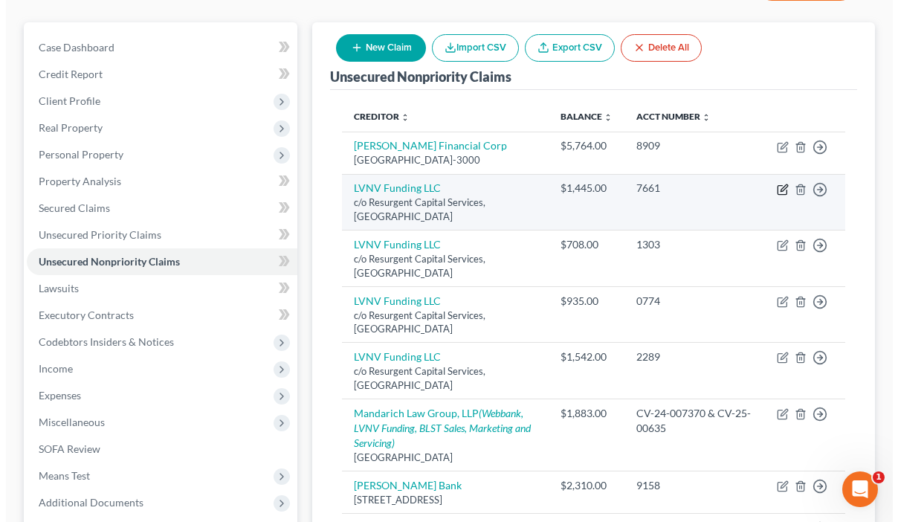
scroll to position [120, 0]
select select "42"
select select "1"
select select "4"
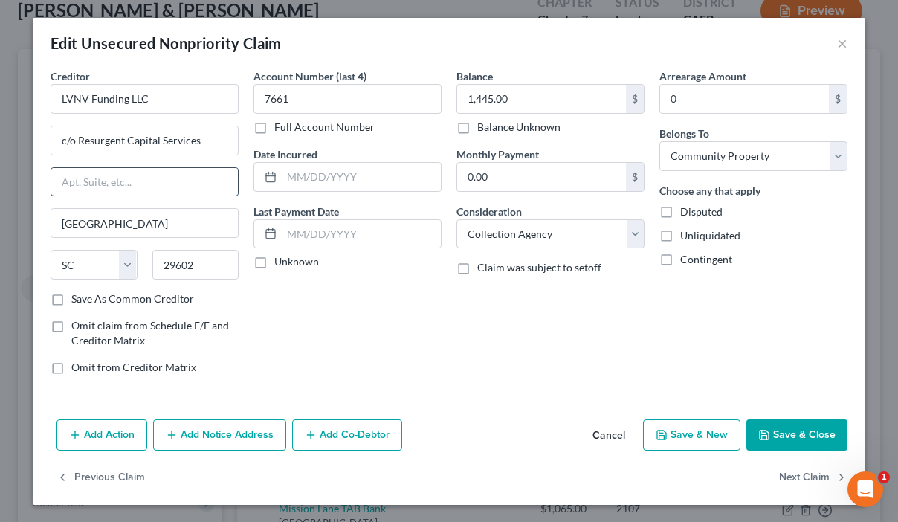
click at [204, 178] on input "text" at bounding box center [144, 182] width 187 height 28
paste input "PO Box 10497"
type input "PO Box 10497"
drag, startPoint x: 143, startPoint y: 181, endPoint x: 24, endPoint y: 175, distance: 119.1
click at [24, 175] on div "Edit Unsecured Nonpriority Claim × Creditor * LVNV Funding LLC c/o Resurgent Ca…" at bounding box center [449, 261] width 898 height 522
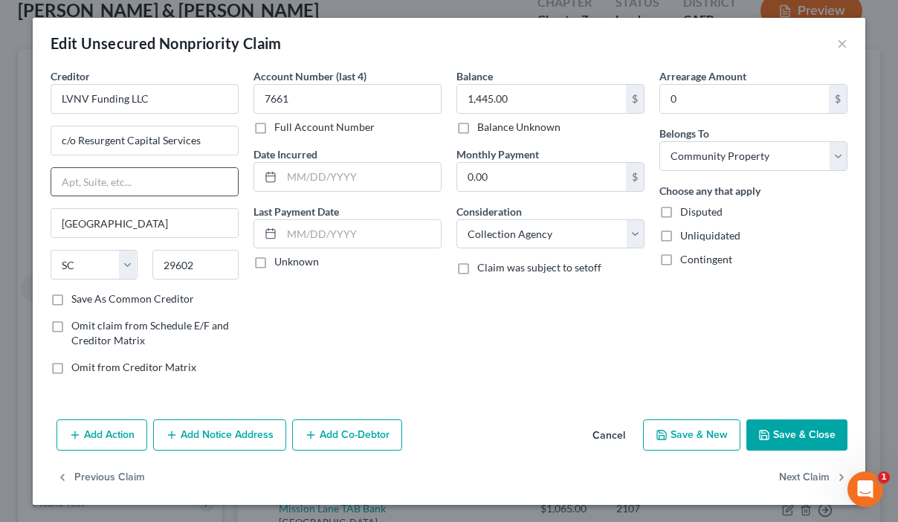
paste input "PO Box 10497"
type input "PO Box 10497"
click at [188, 264] on input "29602" at bounding box center [195, 265] width 87 height 30
type input "29603"
click at [760, 430] on icon "button" at bounding box center [764, 434] width 9 height 9
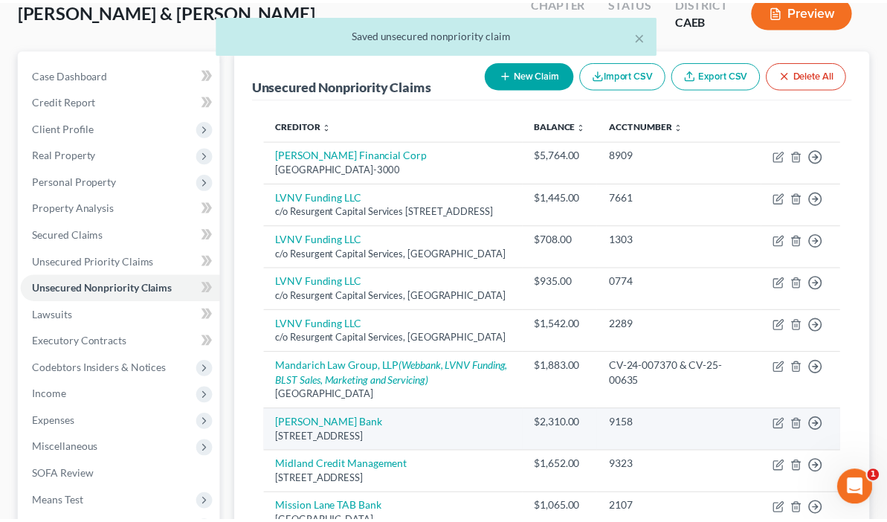
scroll to position [147, 0]
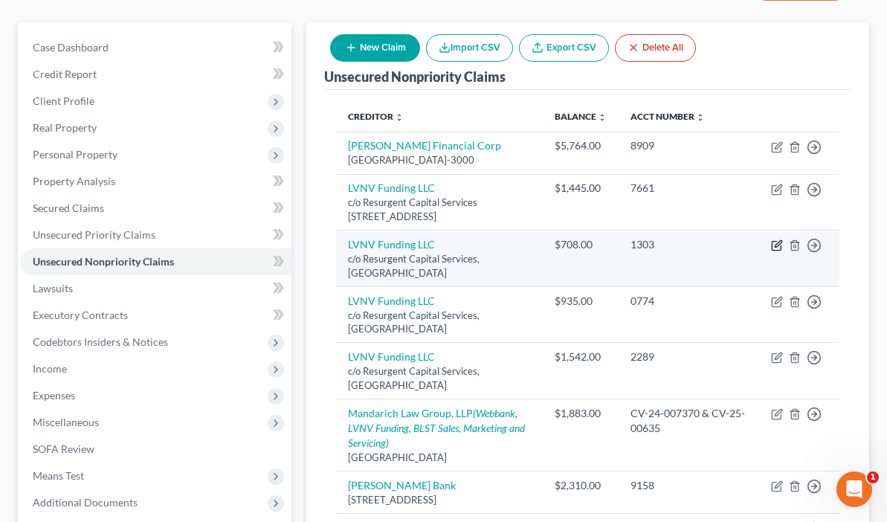
click at [775, 239] on icon "button" at bounding box center [777, 245] width 12 height 12
select select "42"
select select "1"
select select "4"
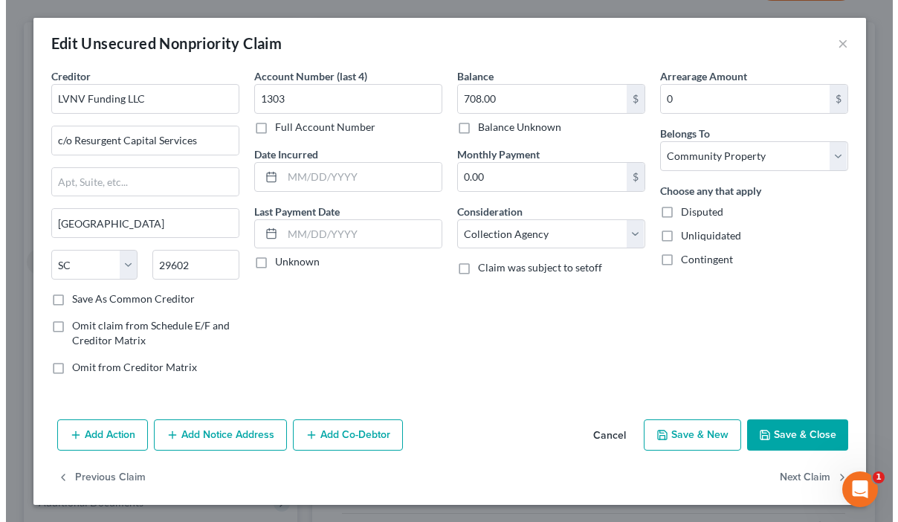
scroll to position [120, 0]
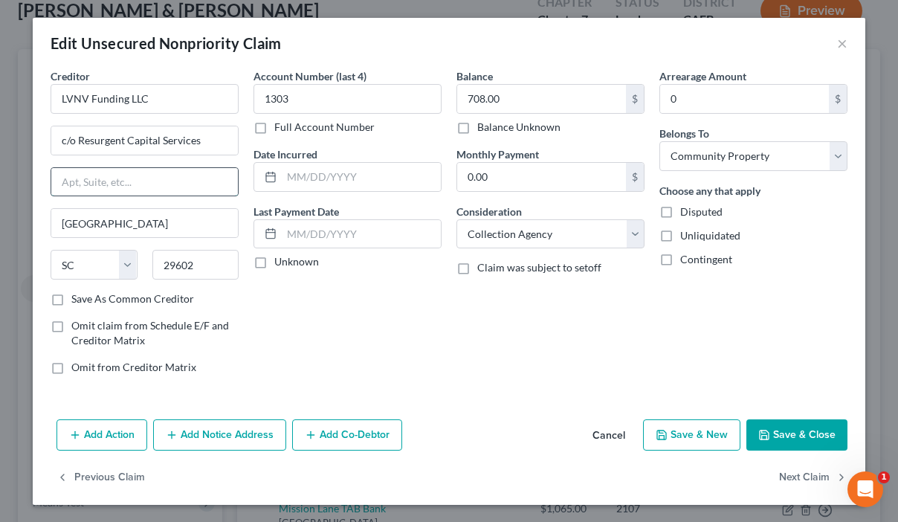
click at [97, 181] on input "text" at bounding box center [144, 182] width 187 height 28
paste input "PO Box 10497"
type input "PO Box 10497"
click at [194, 262] on input "29602" at bounding box center [195, 265] width 87 height 30
type input "29603"
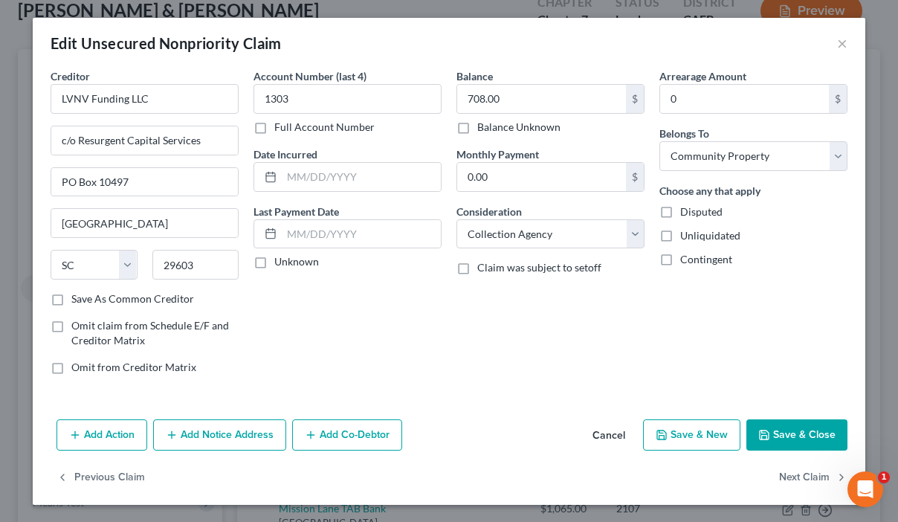
click at [775, 424] on button "Save & Close" at bounding box center [796, 434] width 101 height 31
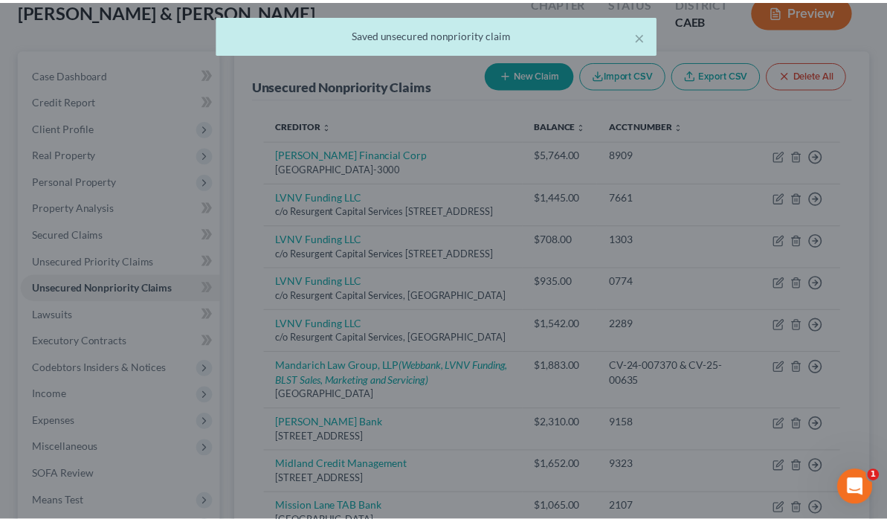
scroll to position [147, 0]
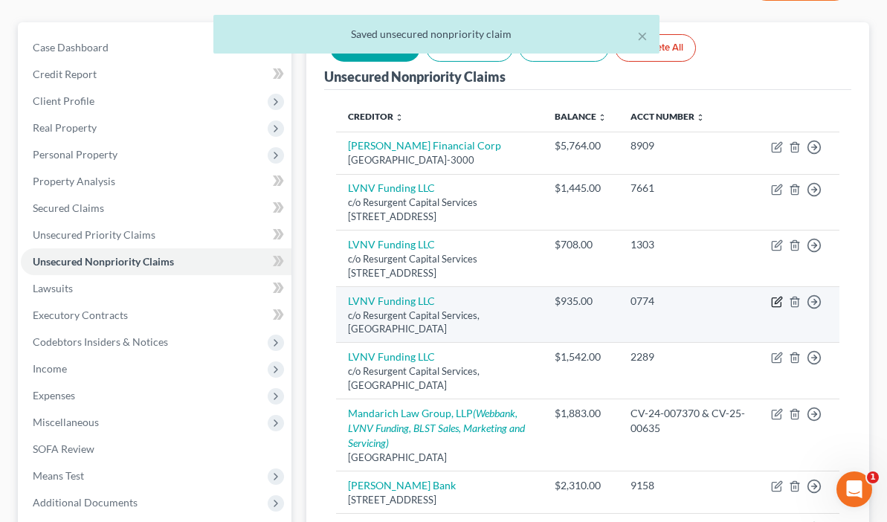
click at [775, 296] on icon "button" at bounding box center [777, 302] width 12 height 12
select select "42"
select select "1"
select select "4"
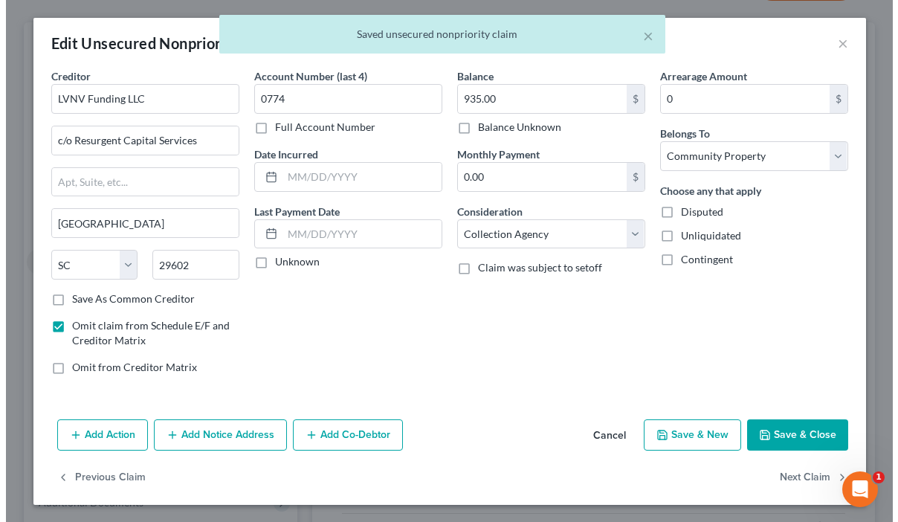
scroll to position [120, 0]
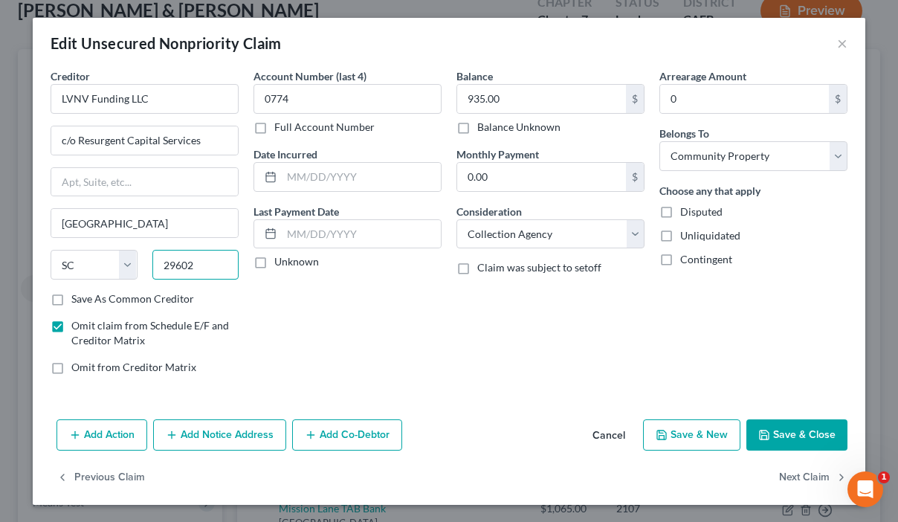
click at [192, 265] on input "29602" at bounding box center [195, 265] width 87 height 30
type input "29603"
paste input "PO Box 10497"
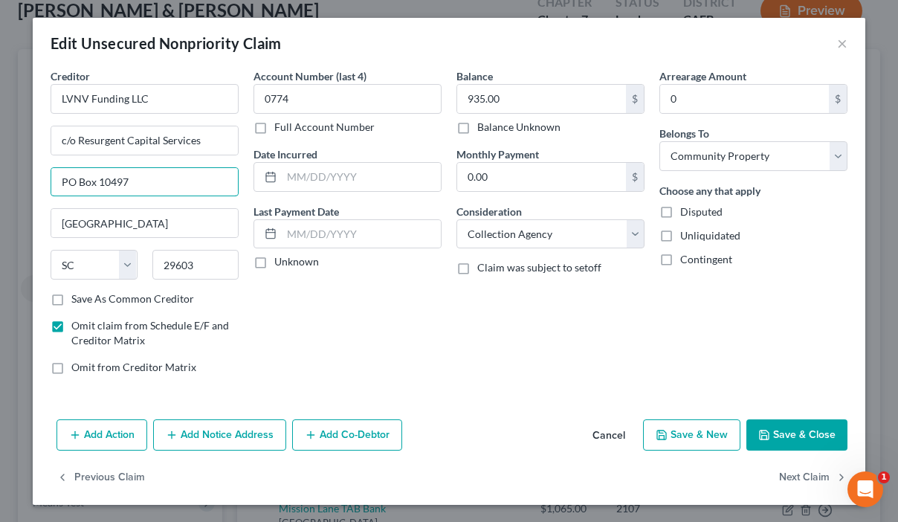
type input "PO Box 10497"
click at [769, 437] on button "Save & Close" at bounding box center [796, 434] width 101 height 31
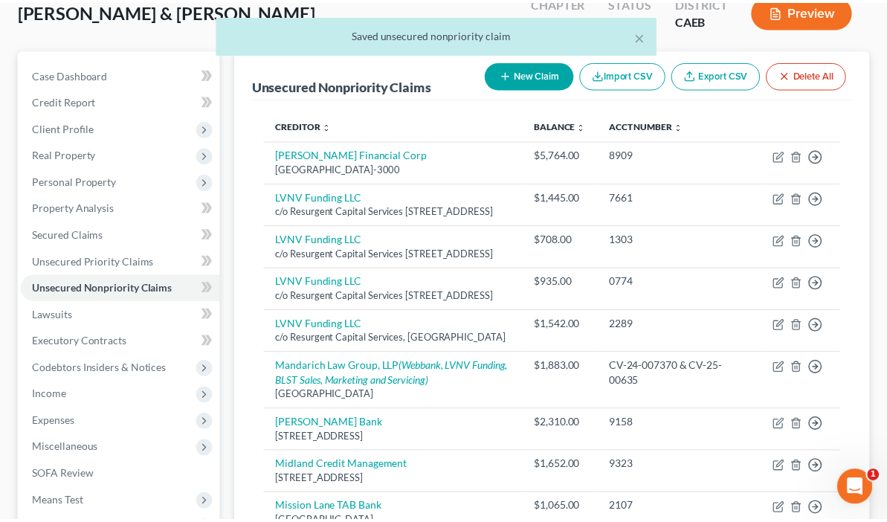
scroll to position [147, 0]
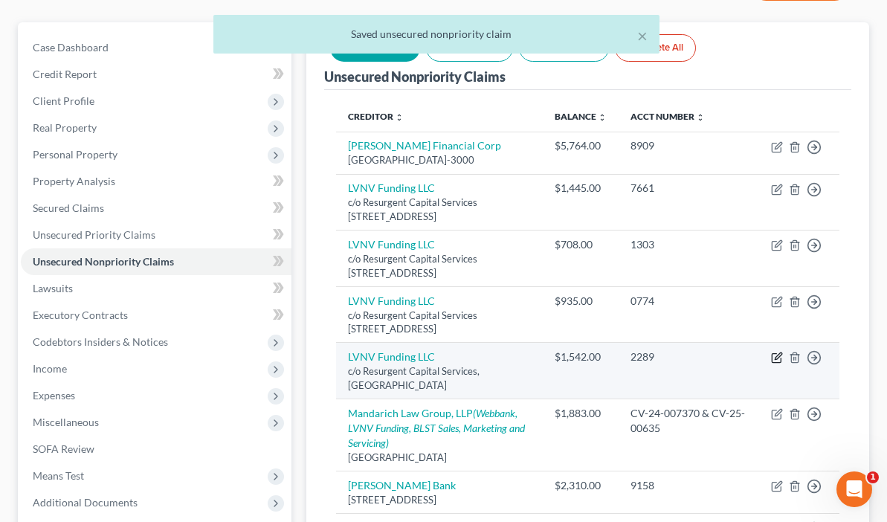
click at [775, 353] on icon "button" at bounding box center [778, 356] width 7 height 7
select select "42"
select select "1"
select select "4"
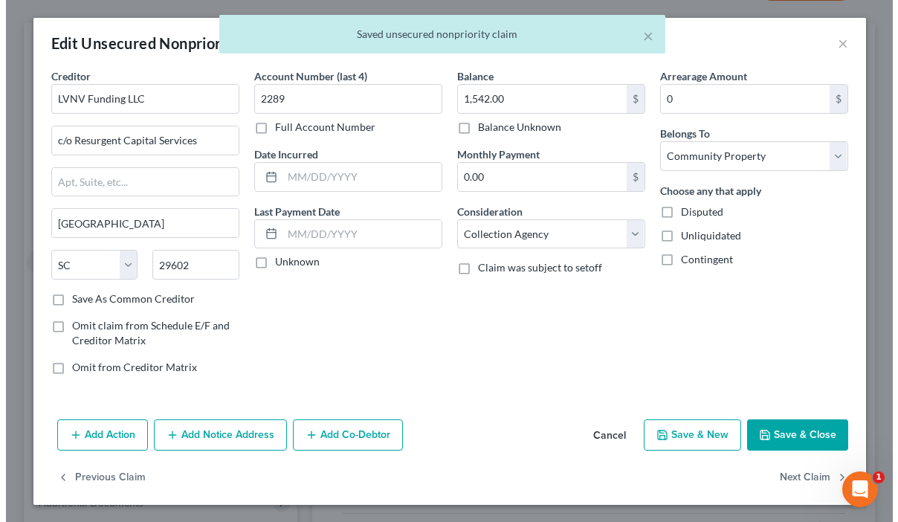
scroll to position [120, 0]
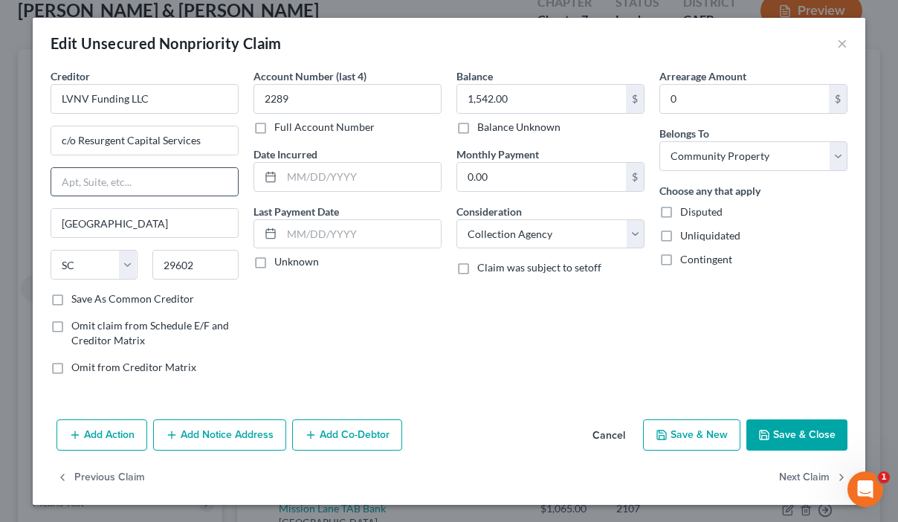
paste input "PO Box 10497"
type input "PO Box 10497"
click at [192, 267] on input "29602" at bounding box center [195, 265] width 87 height 30
type input "29603"
click at [781, 430] on button "Save & Close" at bounding box center [796, 434] width 101 height 31
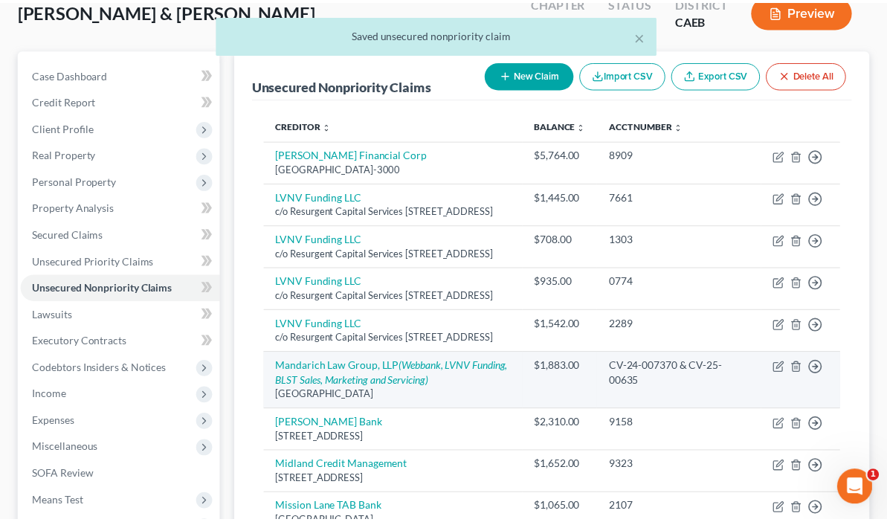
scroll to position [147, 0]
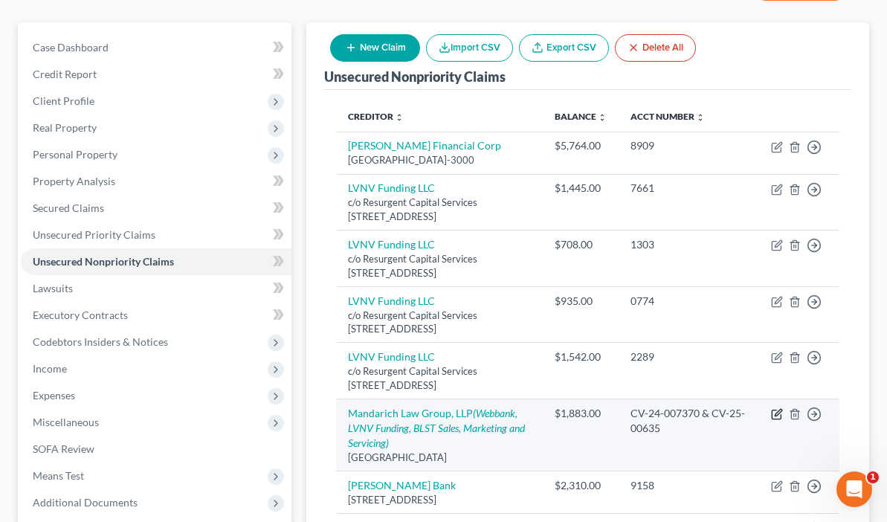
click at [773, 408] on icon "button" at bounding box center [777, 414] width 12 height 12
select select "14"
select select "4"
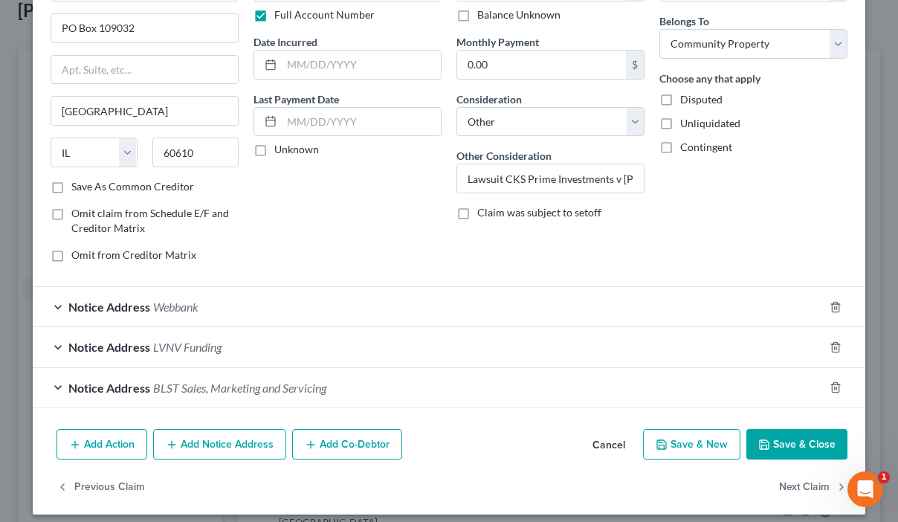
scroll to position [115, 0]
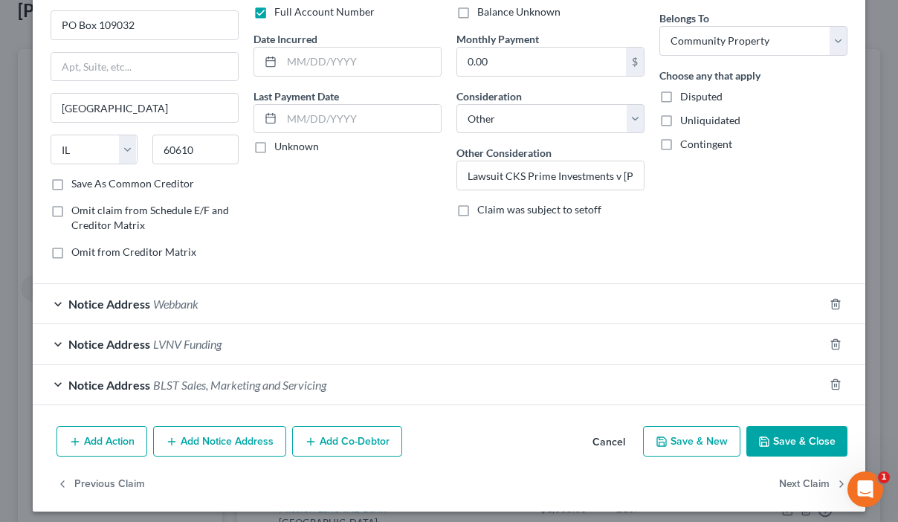
click at [193, 343] on span "LVNV Funding" at bounding box center [187, 344] width 68 height 14
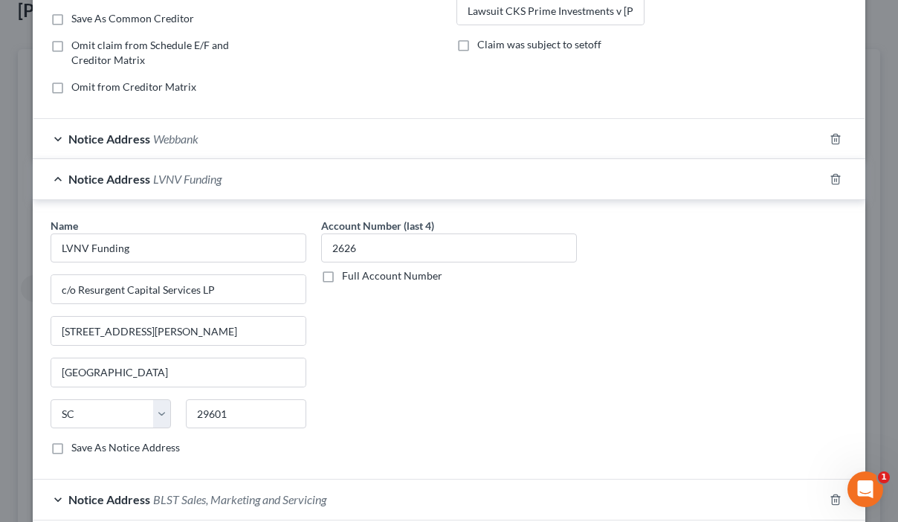
scroll to position [282, 0]
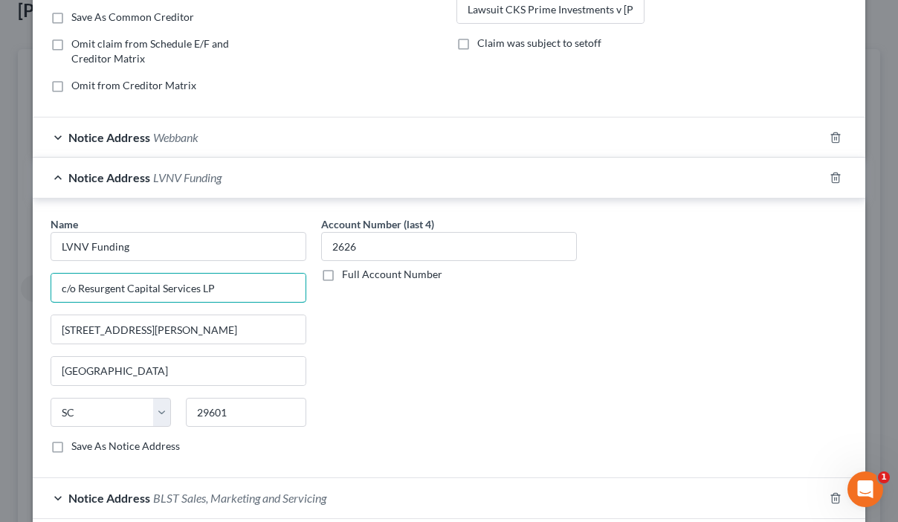
drag, startPoint x: 223, startPoint y: 291, endPoint x: 14, endPoint y: 290, distance: 208.9
click at [14, 290] on div "Edit Unsecured Nonpriority Claim × Creditor * Mandarich Law Group, LLP PO Box 1…" at bounding box center [449, 261] width 898 height 522
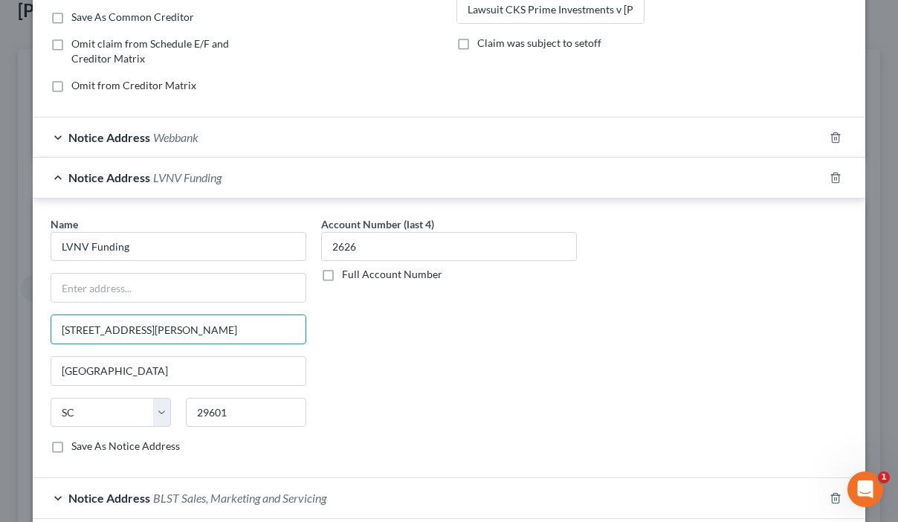
drag, startPoint x: 181, startPoint y: 332, endPoint x: -26, endPoint y: 318, distance: 207.1
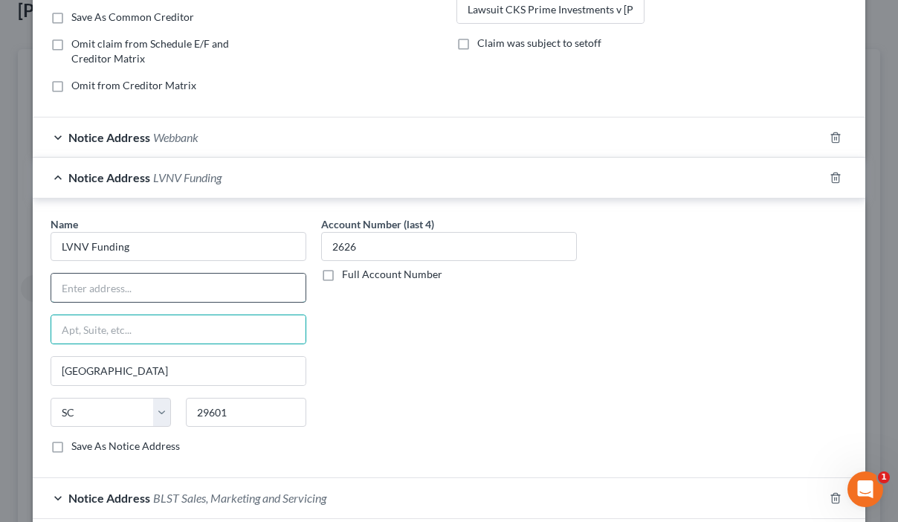
click at [94, 280] on input "text" at bounding box center [178, 288] width 254 height 28
paste input "55 Beattie Place, Suite 110"
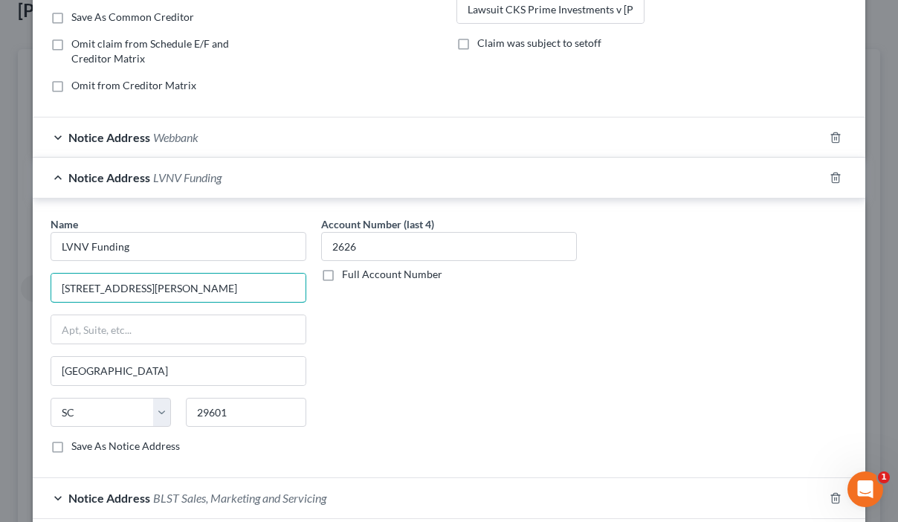
type input "55 Beattie Place, Suite 110"
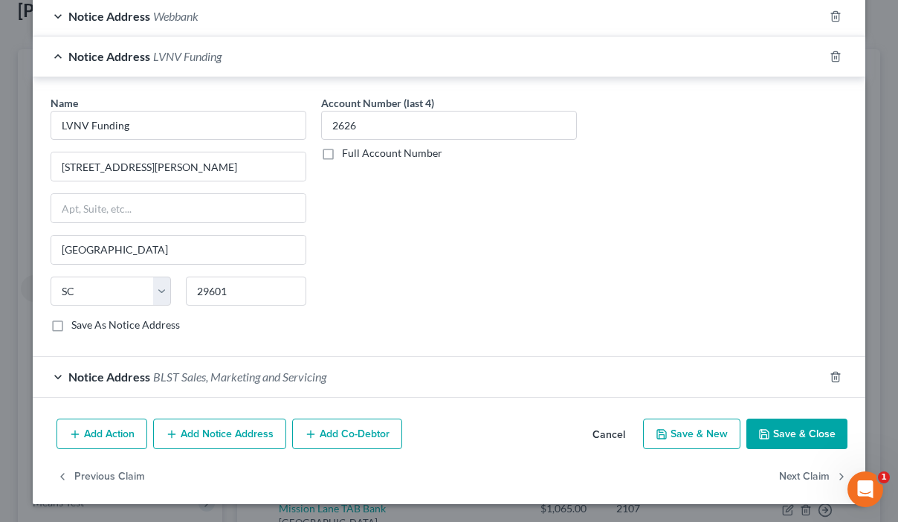
click at [784, 428] on button "Save & Close" at bounding box center [796, 434] width 101 height 31
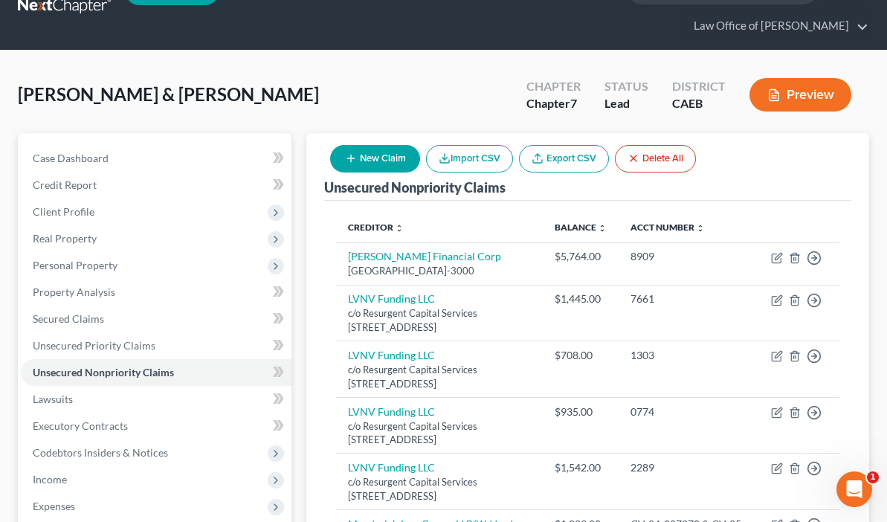
scroll to position [9, 0]
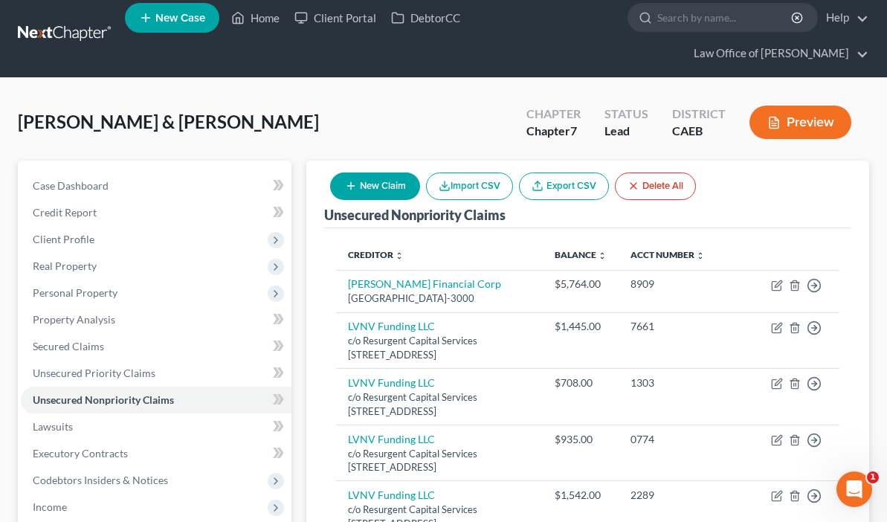
click at [806, 124] on button "Preview" at bounding box center [800, 122] width 102 height 33
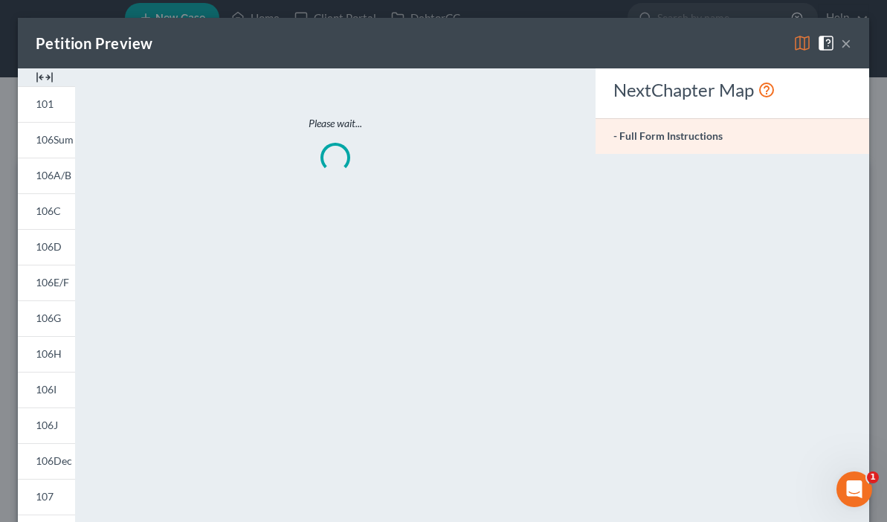
scroll to position [0, 0]
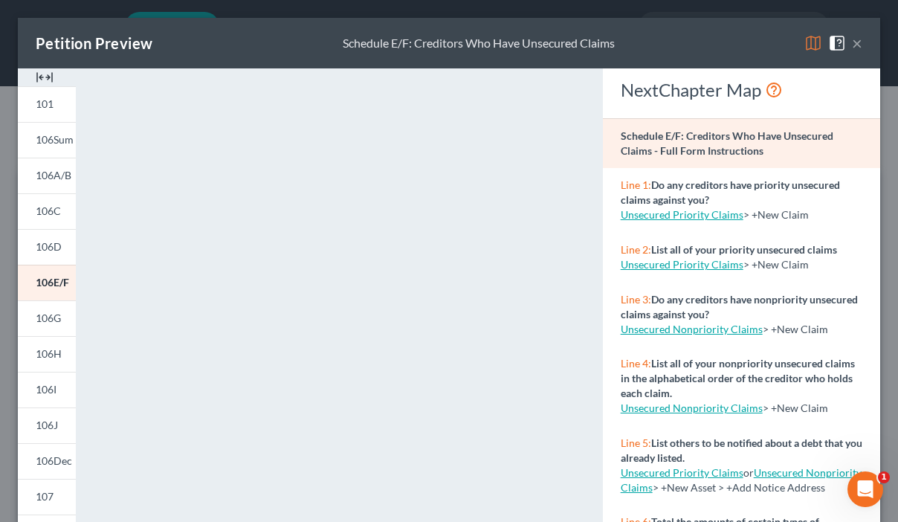
click at [852, 43] on button "×" at bounding box center [857, 43] width 10 height 18
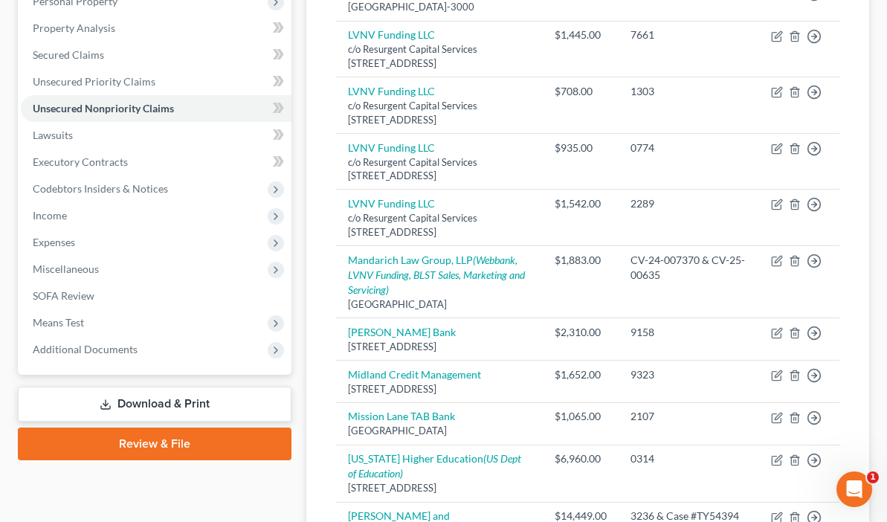
scroll to position [303, 0]
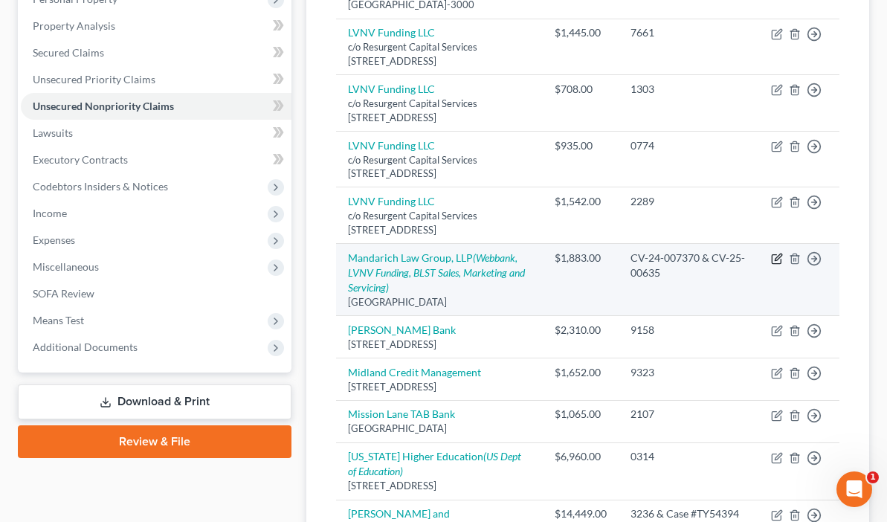
click at [773, 253] on icon "button" at bounding box center [777, 259] width 12 height 12
select select "14"
select select "4"
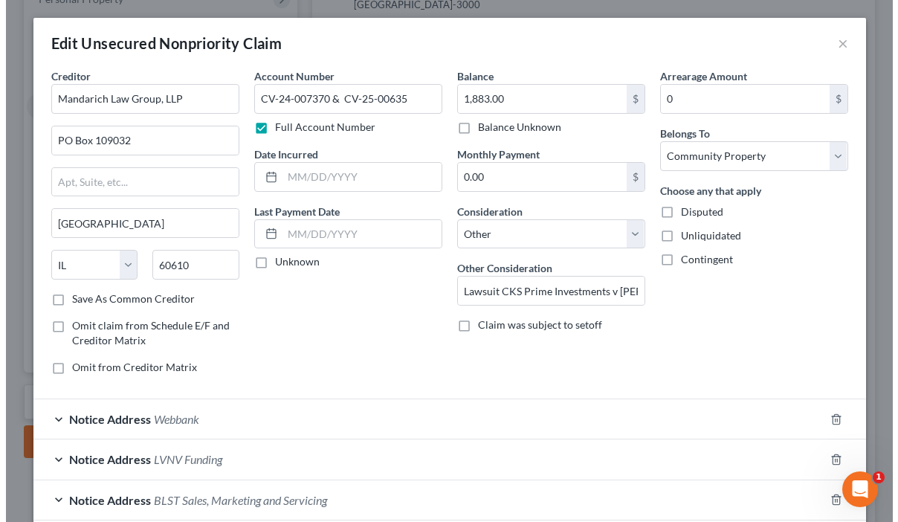
scroll to position [276, 0]
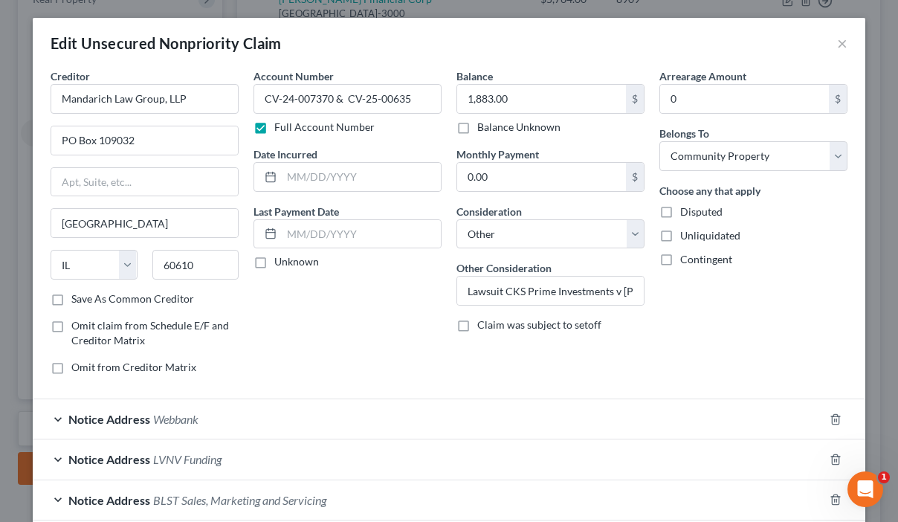
click at [121, 456] on span "Notice Address" at bounding box center [109, 459] width 82 height 14
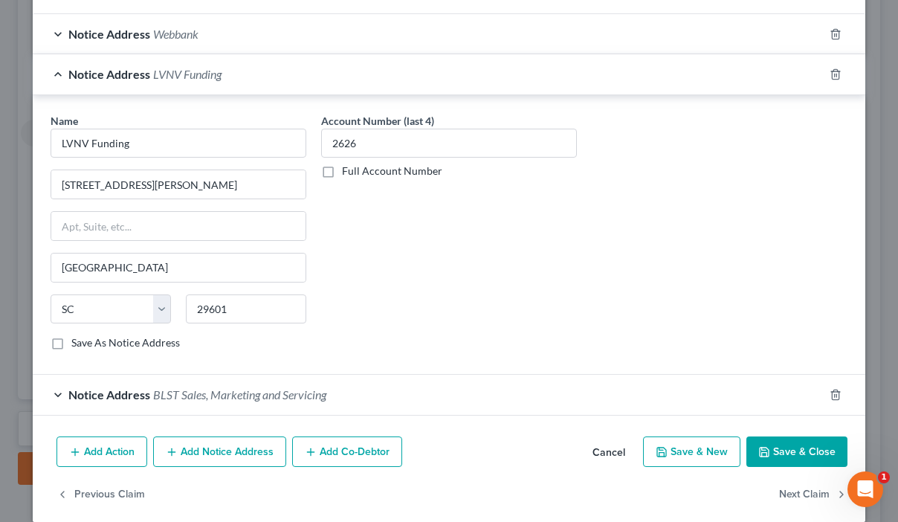
scroll to position [403, 0]
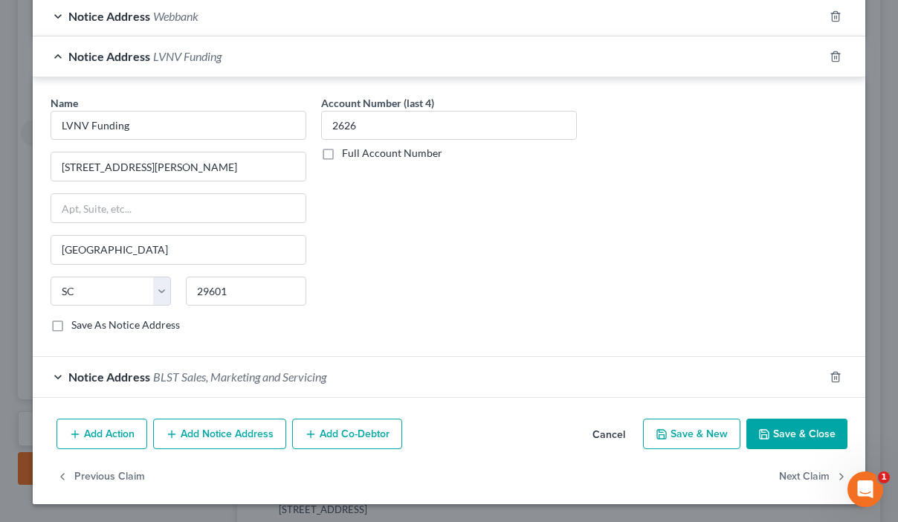
click at [779, 425] on button "Save & Close" at bounding box center [796, 434] width 101 height 31
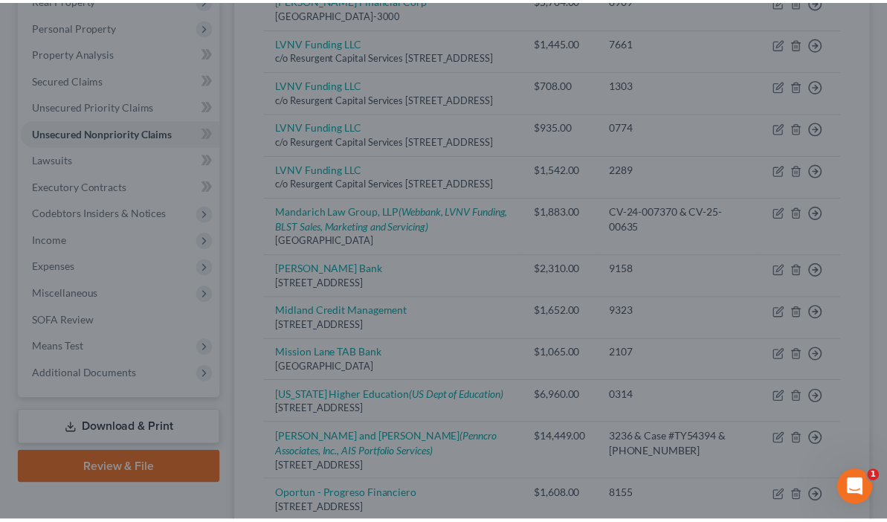
scroll to position [303, 0]
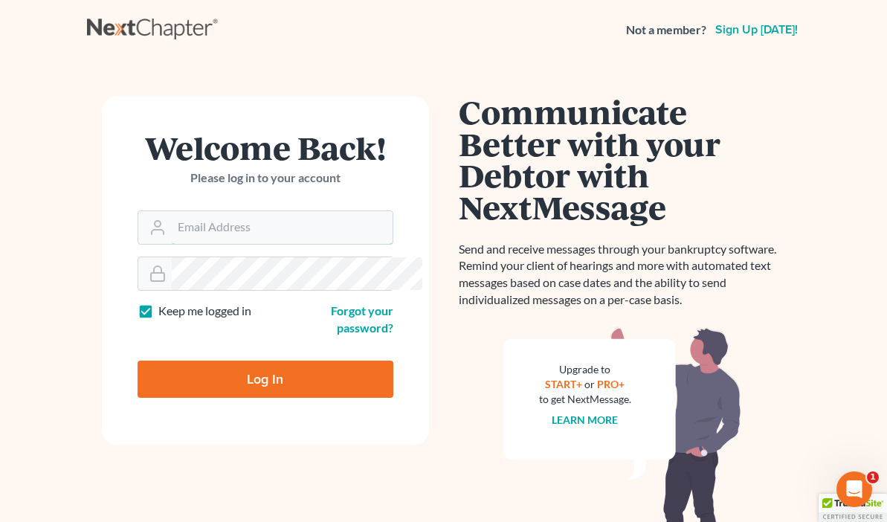
type input "[EMAIL_ADDRESS][DOMAIN_NAME]"
click at [228, 361] on input "Log In" at bounding box center [266, 379] width 256 height 37
type input "Thinking..."
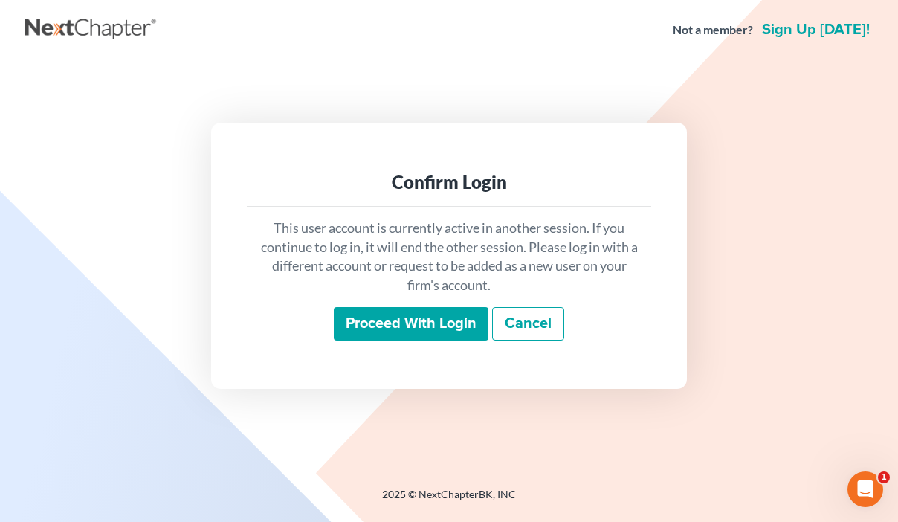
click at [399, 324] on input "Proceed with login" at bounding box center [411, 324] width 155 height 34
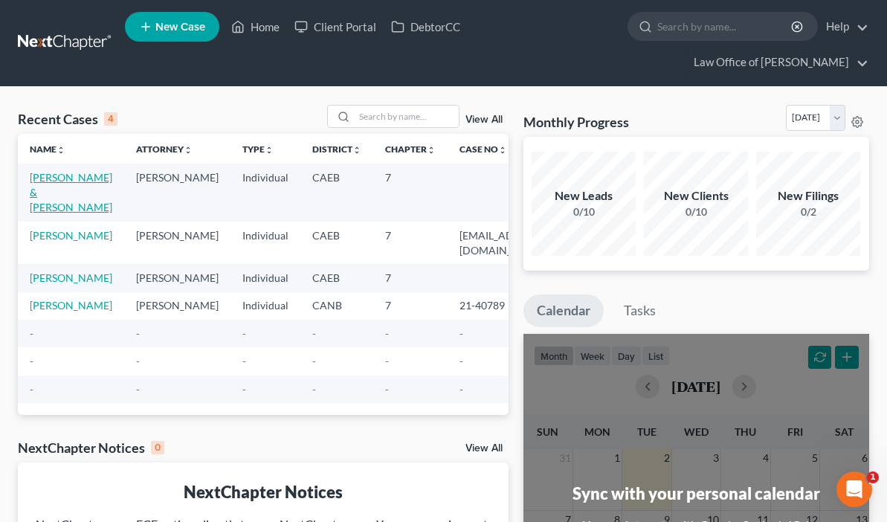
click at [38, 196] on link "[PERSON_NAME] & [PERSON_NAME]" at bounding box center [71, 192] width 83 height 42
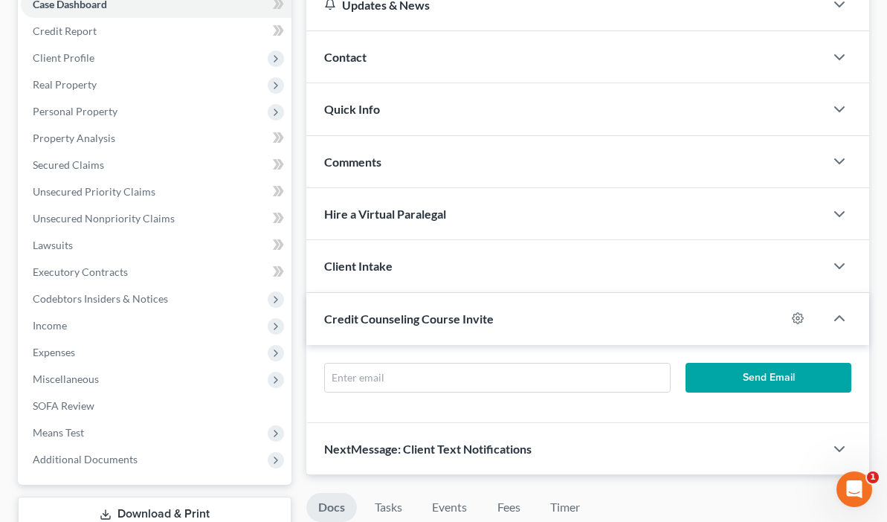
scroll to position [269, 0]
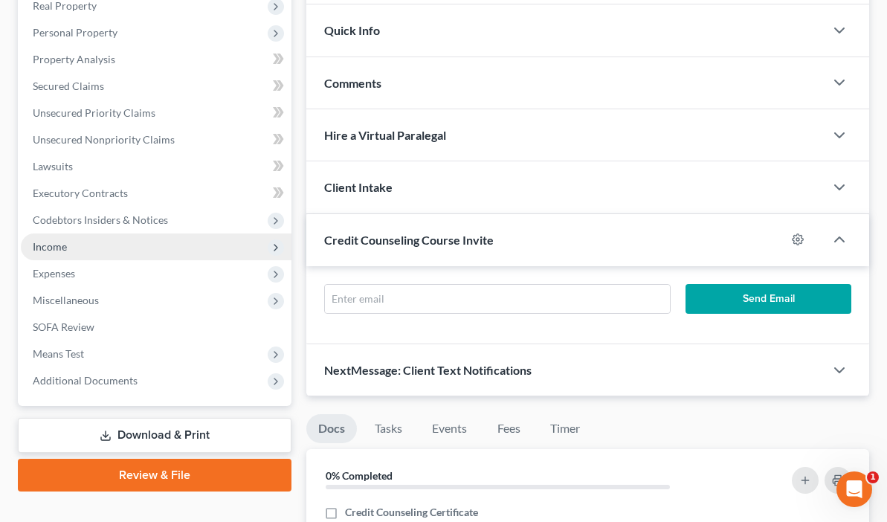
click at [50, 242] on span "Income" at bounding box center [50, 246] width 34 height 13
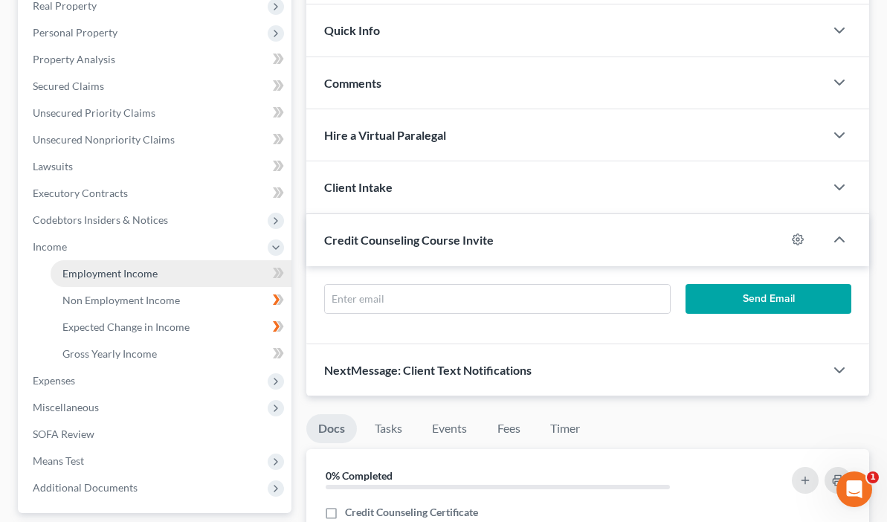
click at [98, 277] on span "Employment Income" at bounding box center [109, 273] width 95 height 13
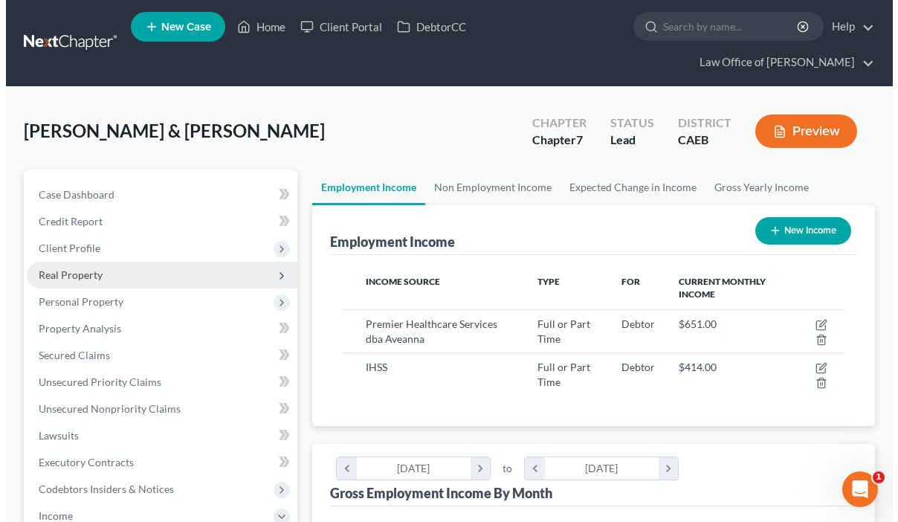
scroll to position [267, 352]
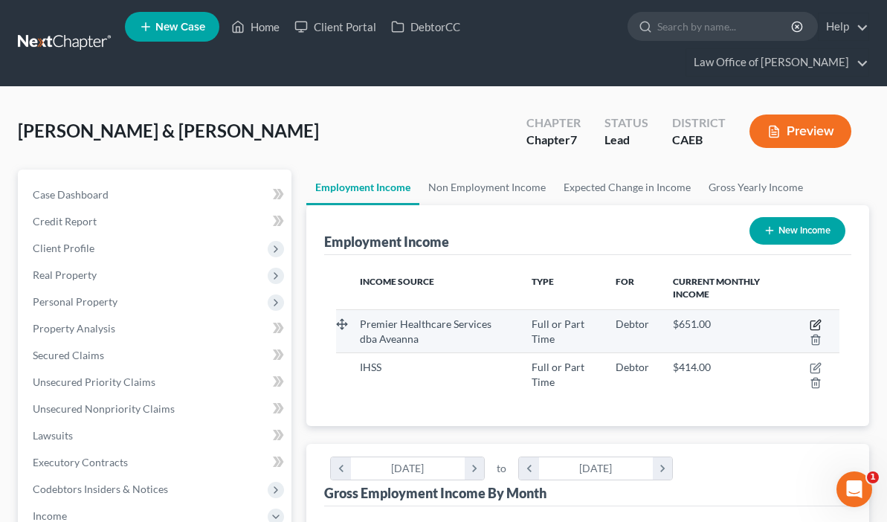
click at [812, 325] on icon "button" at bounding box center [816, 325] width 12 height 12
select select "0"
select select "4"
select select "0"
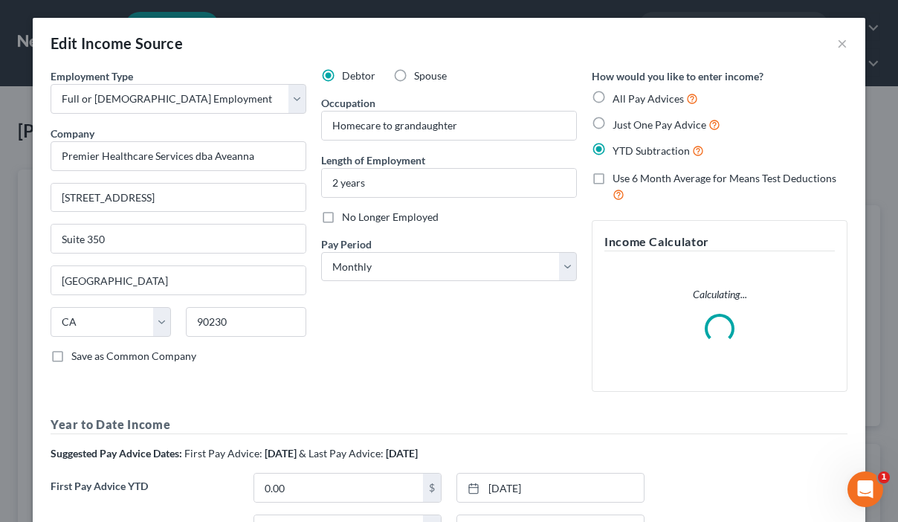
scroll to position [267, 358]
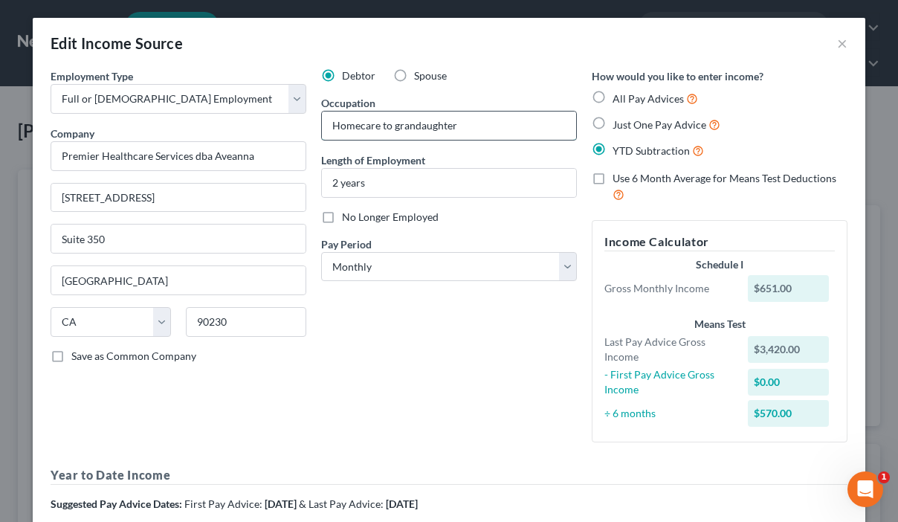
click at [384, 129] on input "Homecare to grandaughter" at bounding box center [449, 126] width 254 height 28
type input "Homecare for grandaughter"
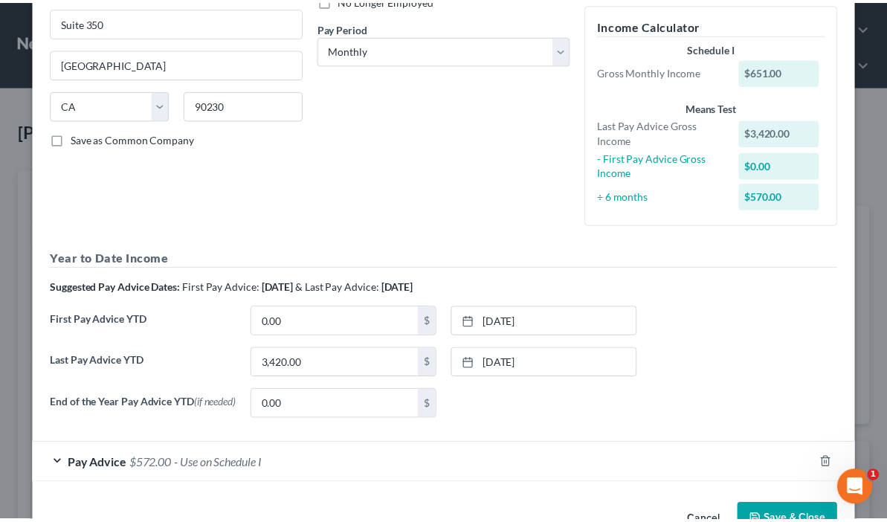
scroll to position [225, 0]
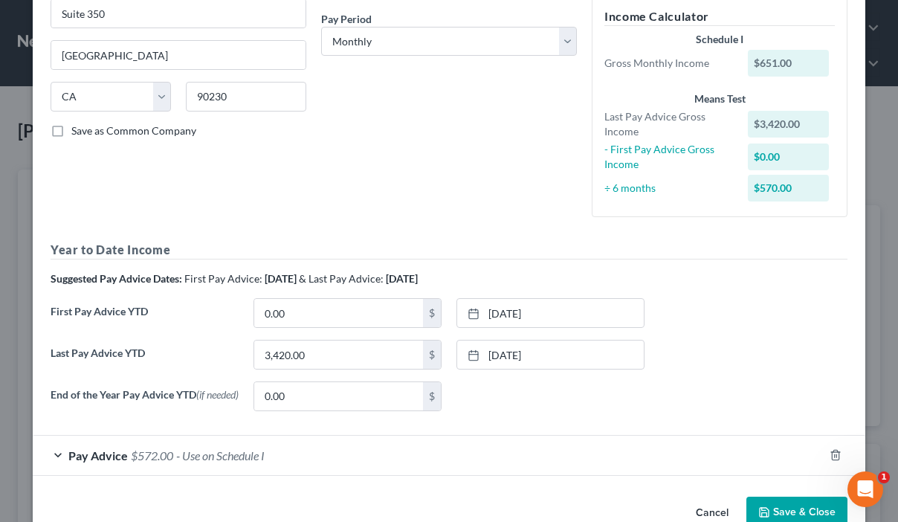
click at [802, 512] on button "Save & Close" at bounding box center [796, 512] width 101 height 31
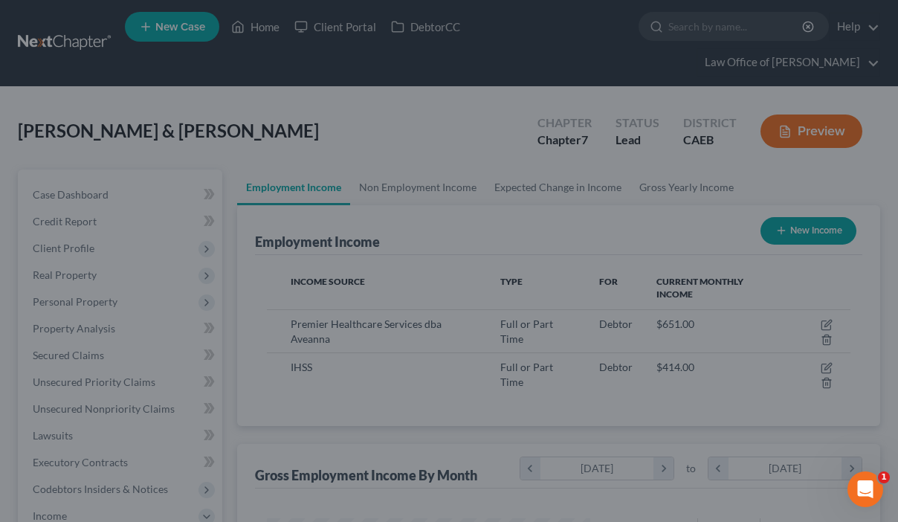
scroll to position [743101, 743014]
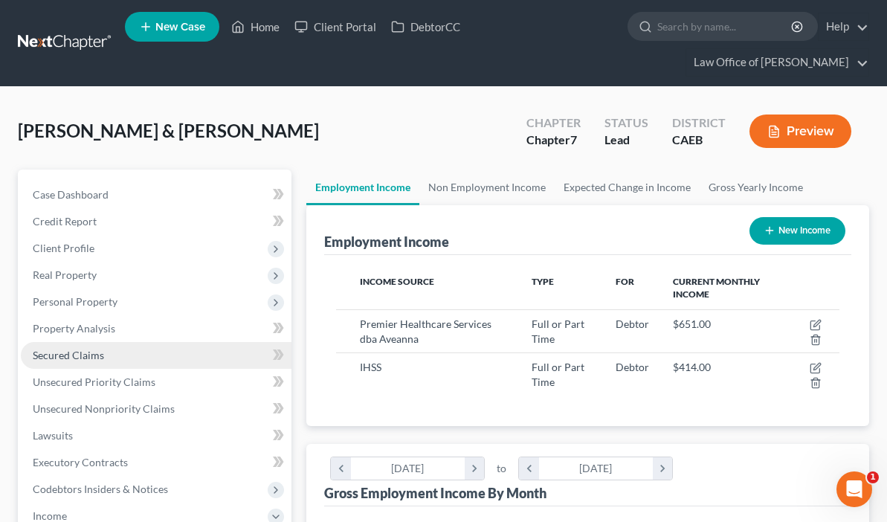
click at [91, 359] on span "Secured Claims" at bounding box center [68, 355] width 71 height 13
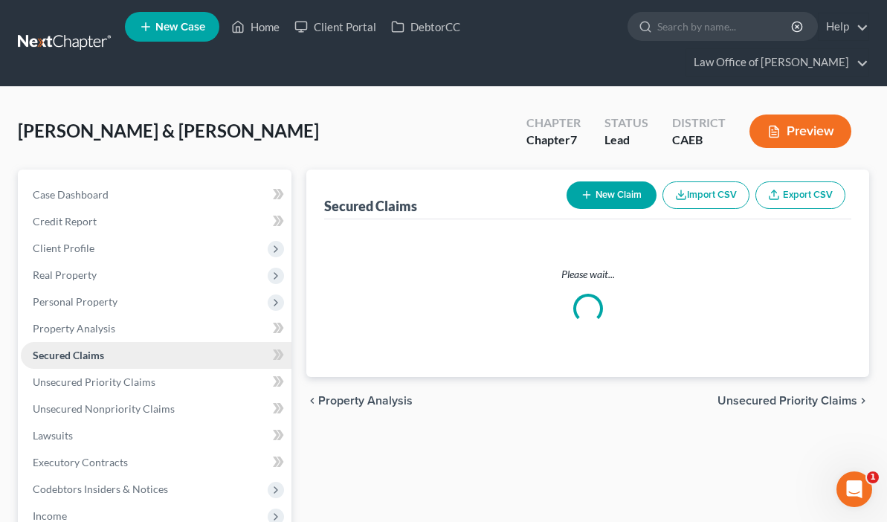
click at [91, 359] on span "Secured Claims" at bounding box center [68, 355] width 71 height 13
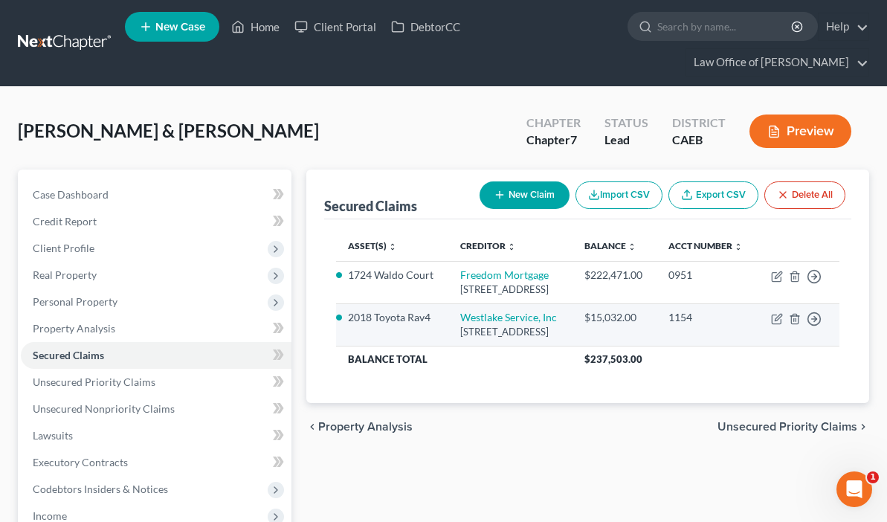
click at [770, 345] on td "Move to E Move to F Move to G Move to Notice Only" at bounding box center [798, 324] width 83 height 42
click at [772, 324] on icon "button" at bounding box center [776, 319] width 9 height 9
select select "4"
select select "2"
select select "4"
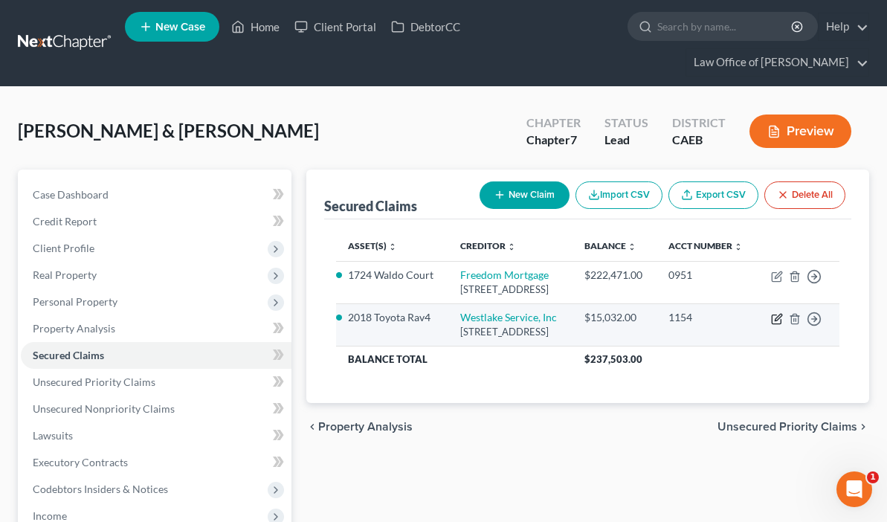
select select "0"
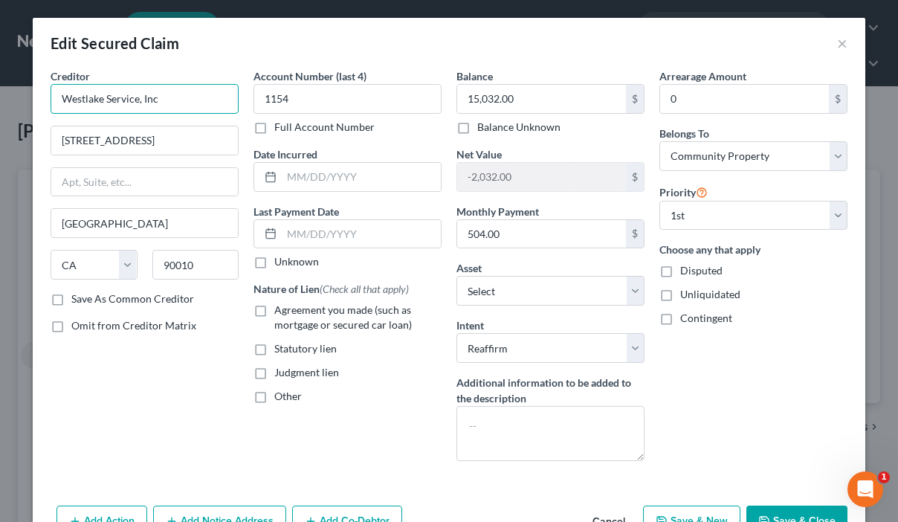
click at [135, 99] on input "Westlake Service, Inc" at bounding box center [145, 99] width 188 height 30
type input "Westlake Services, Inc"
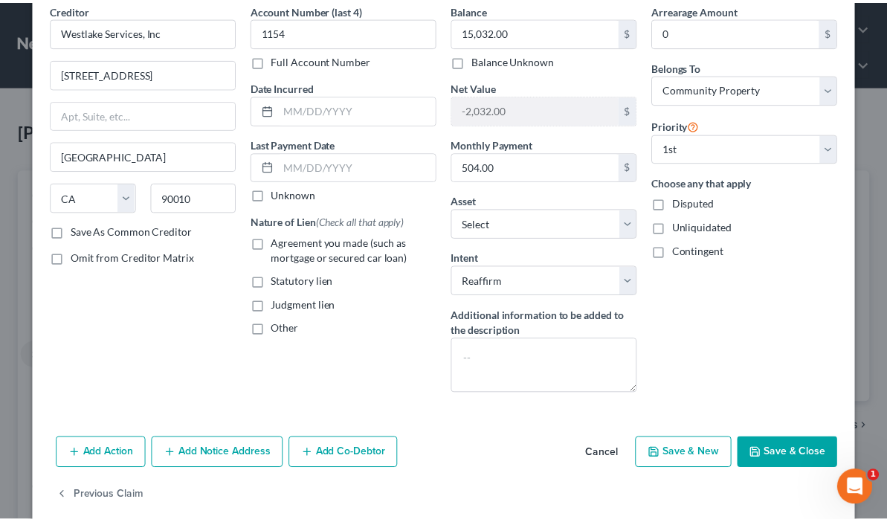
scroll to position [71, 0]
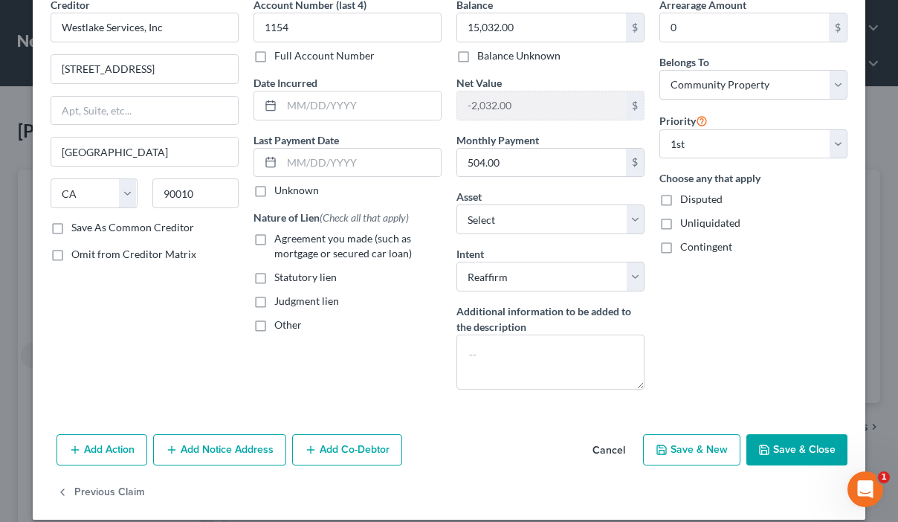
click at [792, 443] on button "Save & Close" at bounding box center [796, 449] width 101 height 31
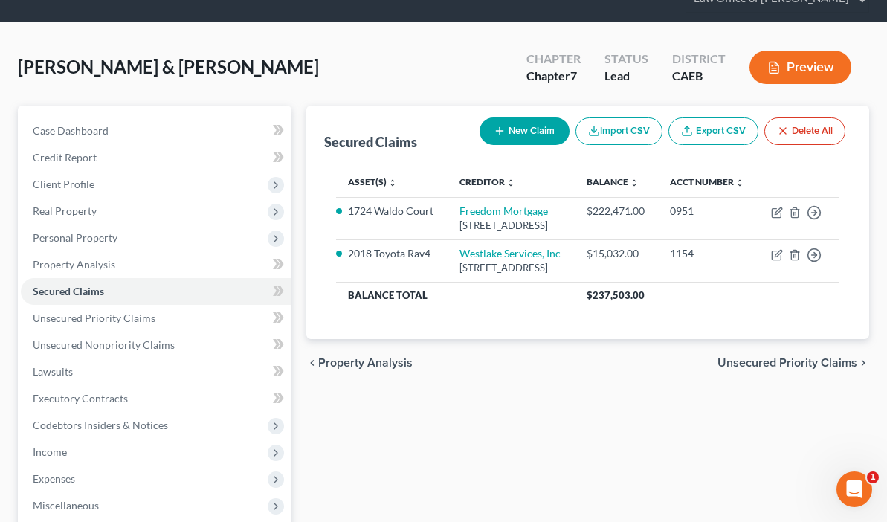
scroll to position [30, 0]
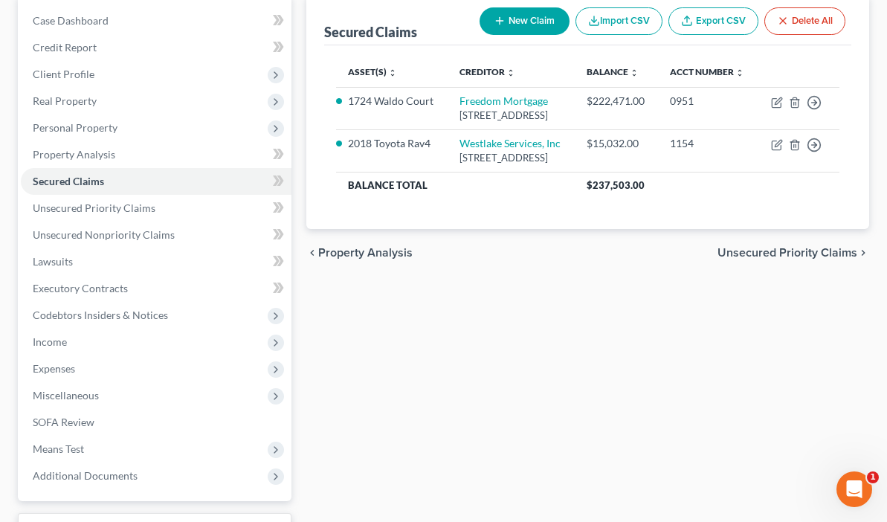
scroll to position [295, 0]
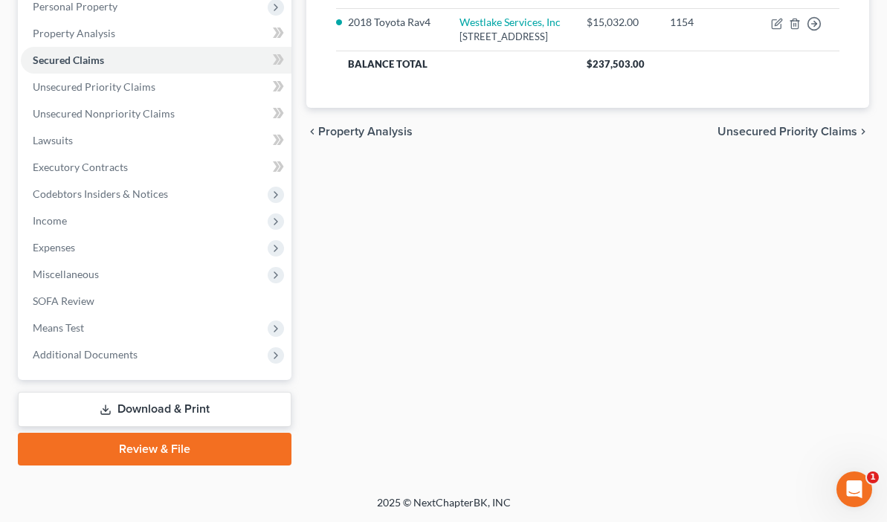
click at [116, 413] on link "Download & Print" at bounding box center [155, 409] width 274 height 35
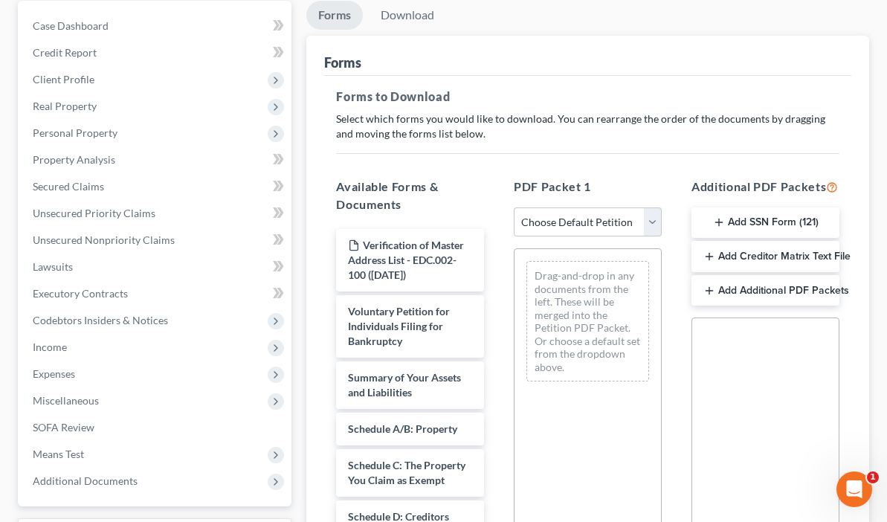
scroll to position [177, 0]
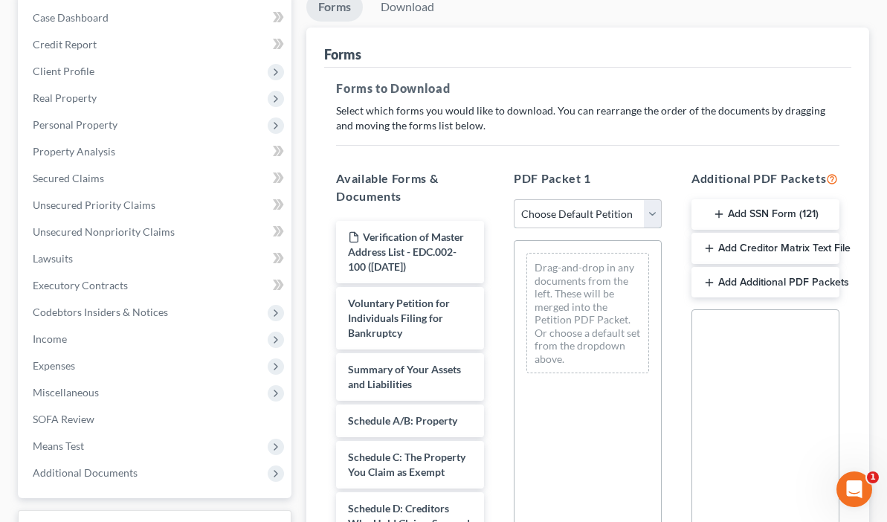
click at [565, 209] on select "Choose Default Petition PDF Packet Complete Bankruptcy Petition (all forms and …" at bounding box center [588, 214] width 148 height 30
select select "1"
click at [514, 199] on select "Choose Default Petition PDF Packet Complete Bankruptcy Petition (all forms and …" at bounding box center [588, 214] width 148 height 30
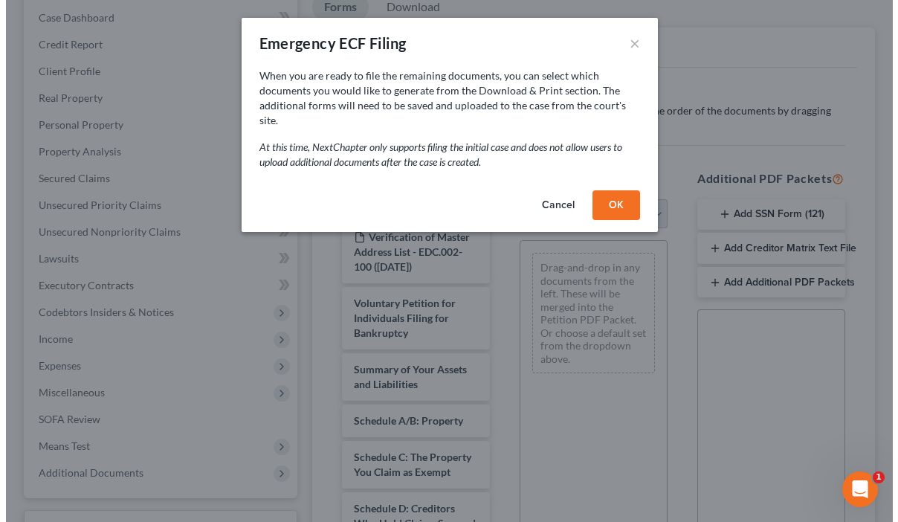
scroll to position [150, 0]
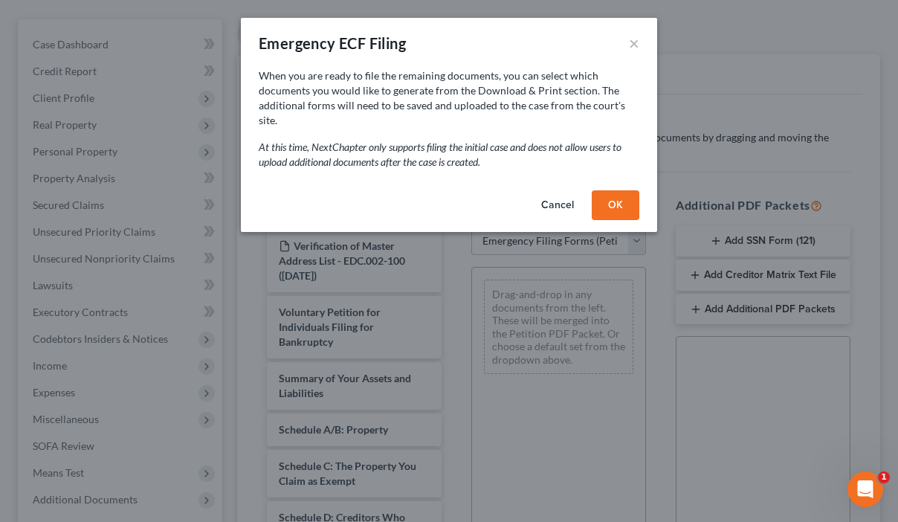
click at [610, 190] on button "OK" at bounding box center [616, 205] width 48 height 30
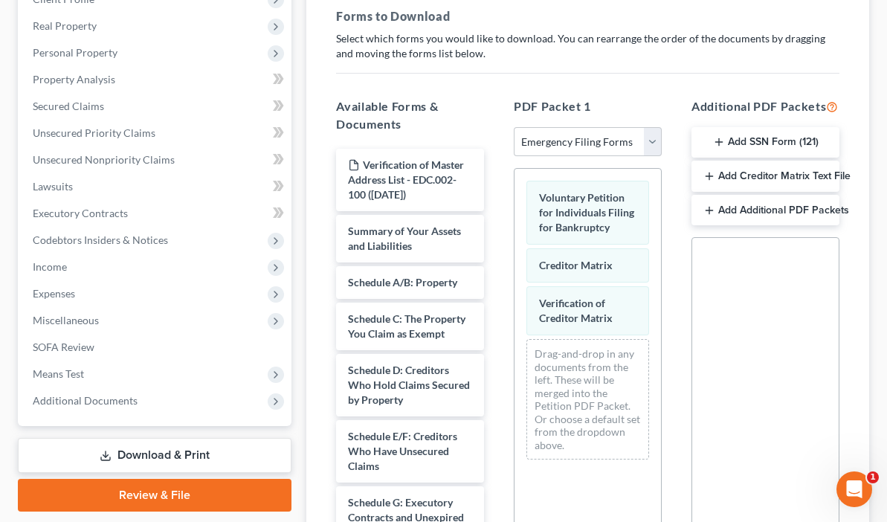
scroll to position [278, 0]
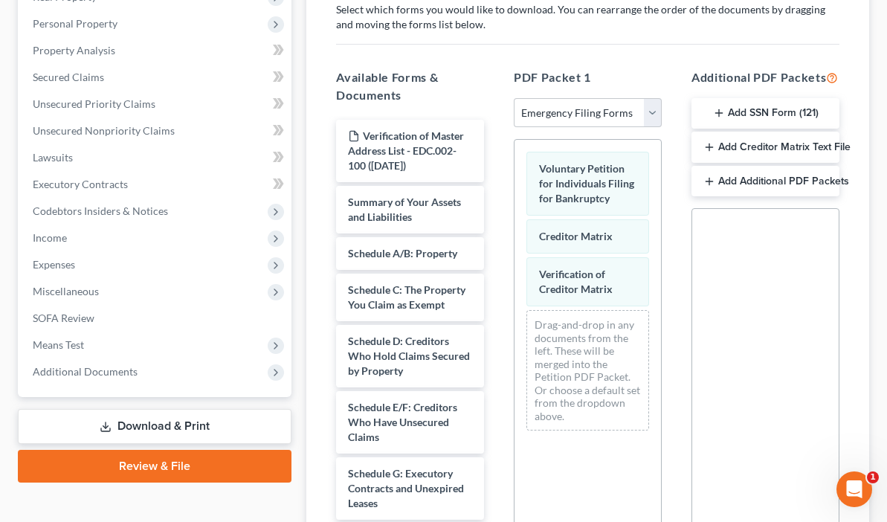
click at [703, 148] on icon "button" at bounding box center [709, 147] width 12 height 12
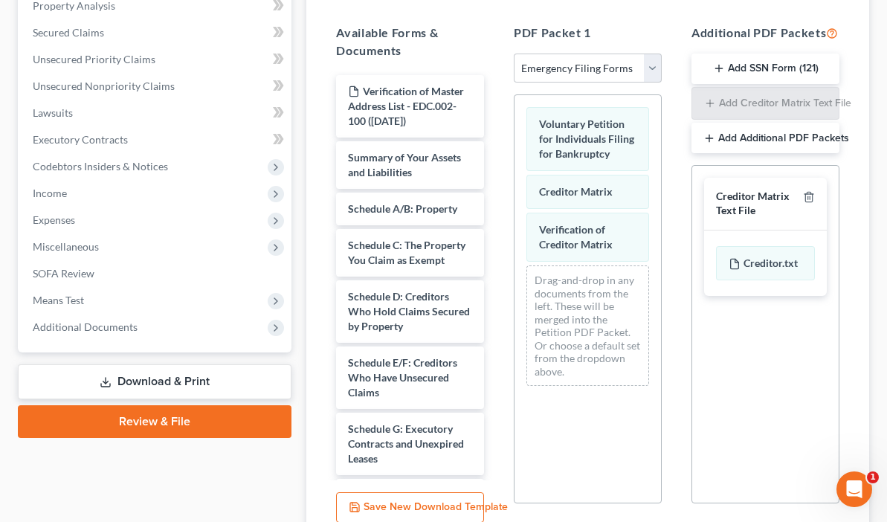
scroll to position [318, 0]
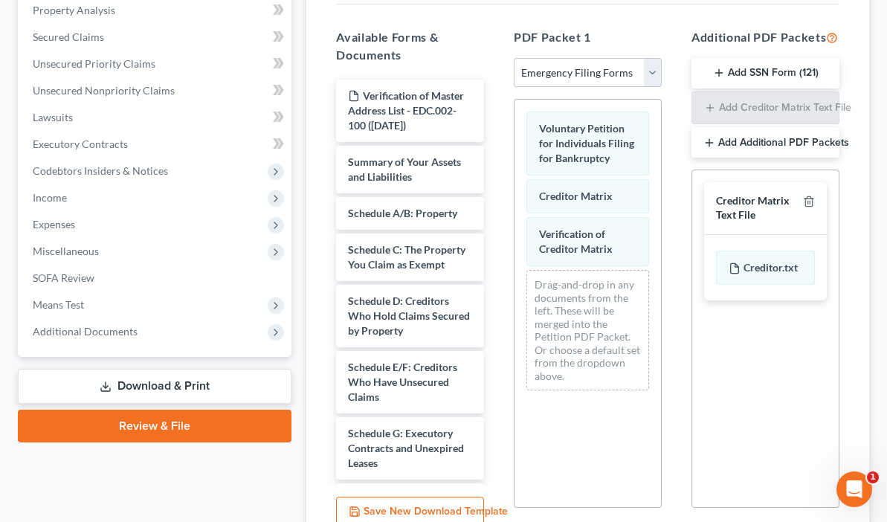
click at [740, 72] on button "Add SSN Form (121)" at bounding box center [765, 73] width 148 height 31
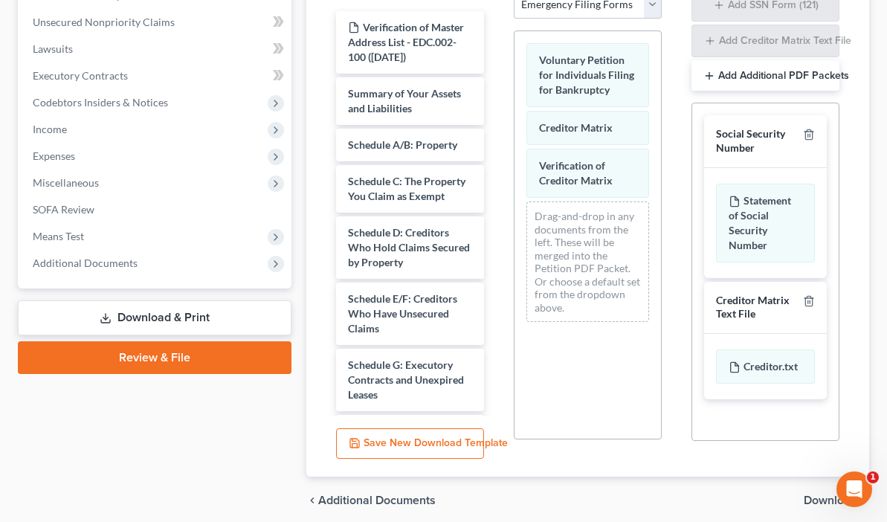
scroll to position [439, 0]
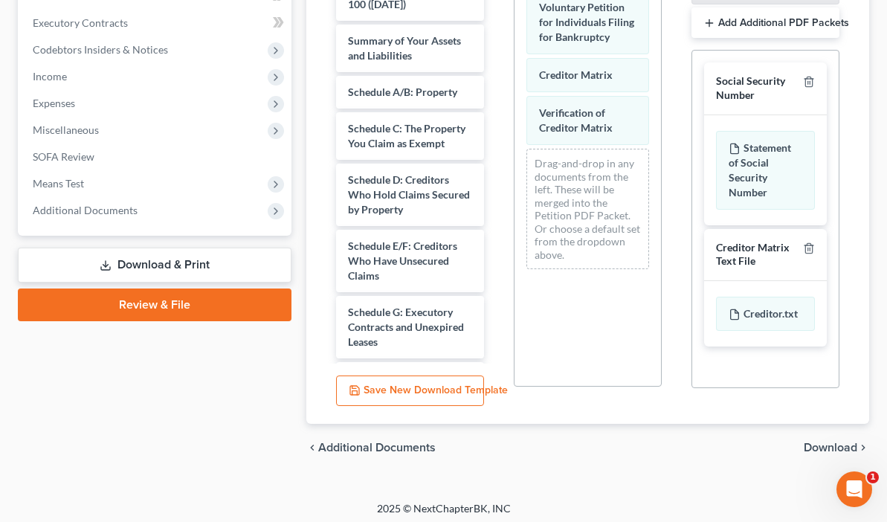
click at [103, 260] on link "Download & Print" at bounding box center [155, 265] width 274 height 35
click at [126, 262] on link "Download & Print" at bounding box center [155, 265] width 274 height 35
click at [831, 442] on span "Download" at bounding box center [831, 448] width 54 height 12
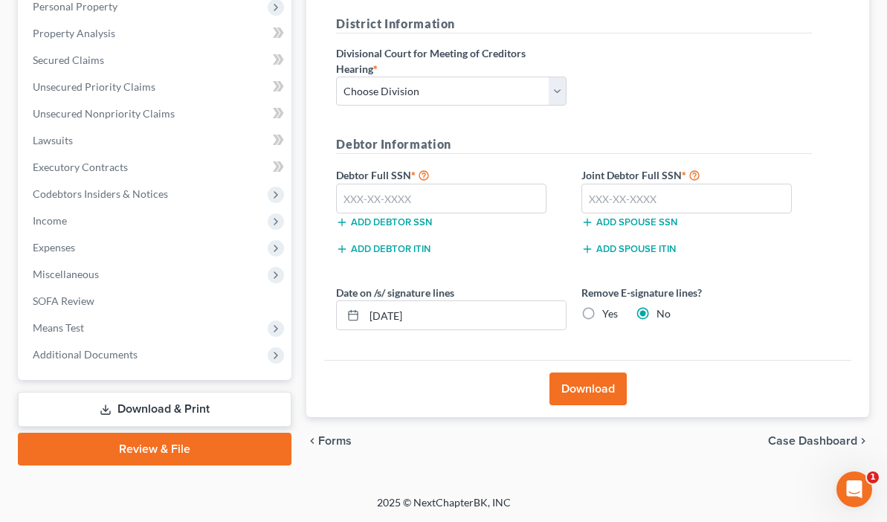
scroll to position [295, 0]
click at [383, 202] on input "text" at bounding box center [441, 199] width 210 height 30
click at [481, 86] on select "Choose Division Fresno Modesto [GEOGRAPHIC_DATA]" at bounding box center [451, 92] width 230 height 30
select select "2"
click at [336, 77] on select "Choose Division Fresno Modesto [GEOGRAPHIC_DATA]" at bounding box center [451, 92] width 230 height 30
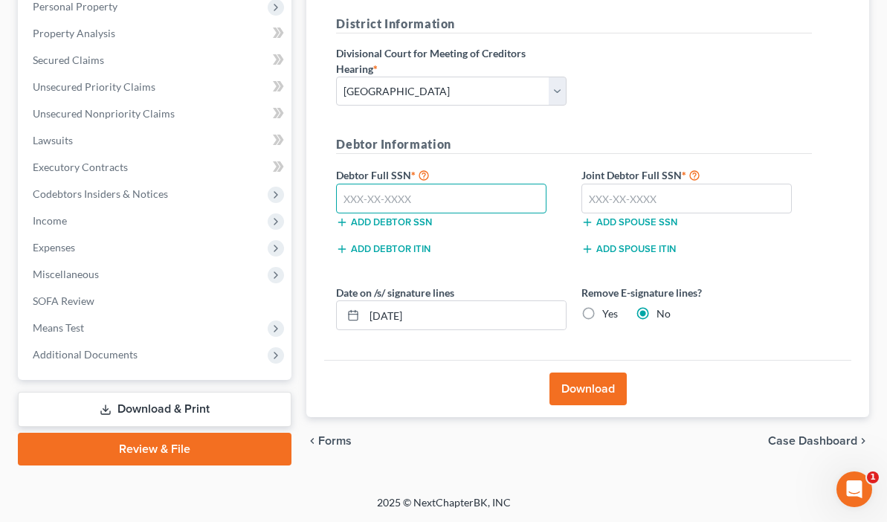
click at [355, 200] on input "text" at bounding box center [441, 199] width 210 height 30
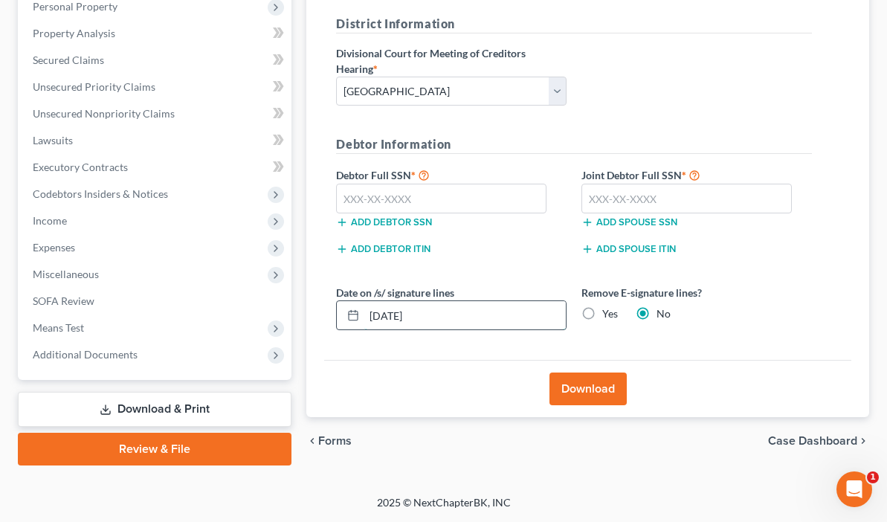
click at [364, 312] on input "[DATE]" at bounding box center [464, 315] width 201 height 28
type input "[DATE]"
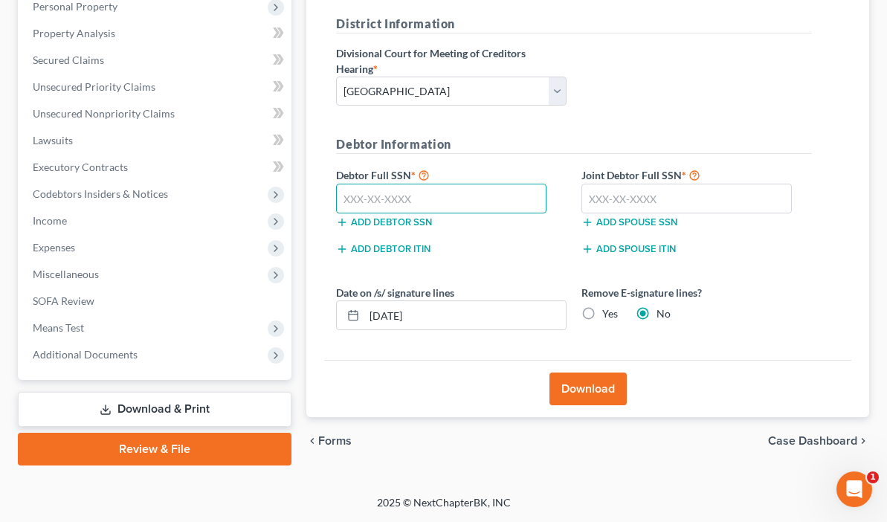
click at [367, 195] on input "text" at bounding box center [441, 199] width 210 height 30
click at [382, 201] on input "text" at bounding box center [441, 199] width 210 height 30
type input "560-25-7986"
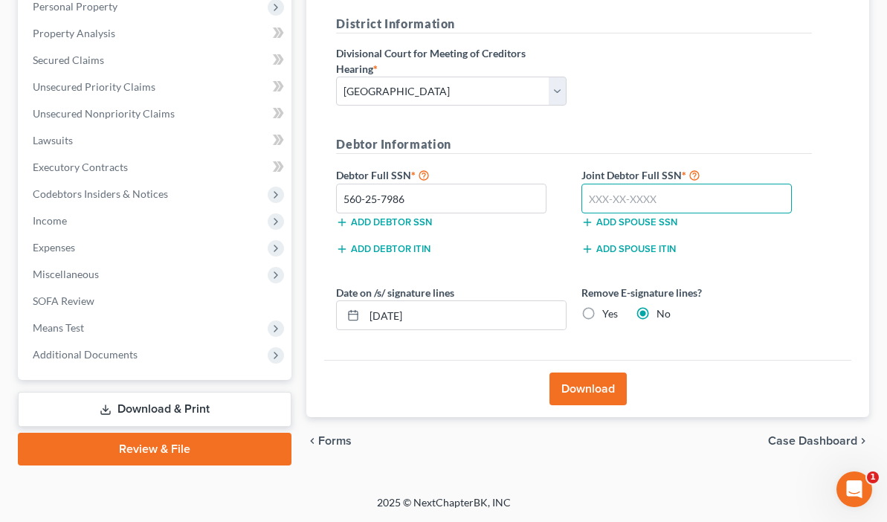
click at [581, 195] on input "text" at bounding box center [686, 199] width 210 height 30
type input "624-24-1316"
click at [549, 389] on button "Download" at bounding box center [587, 388] width 77 height 33
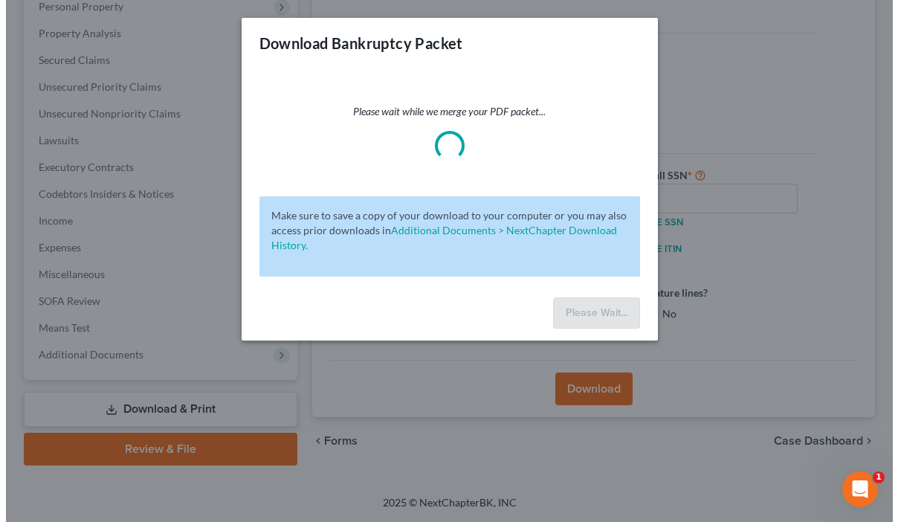
scroll to position [268, 0]
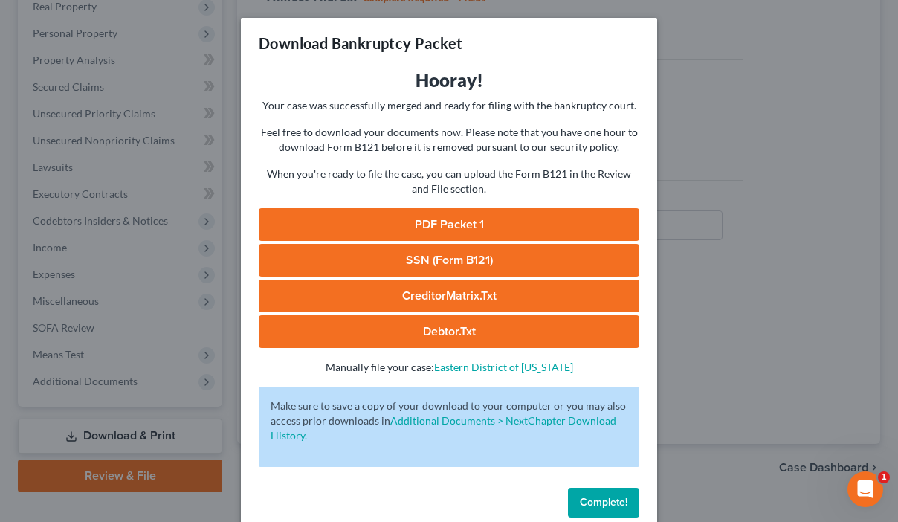
click at [442, 222] on link "PDF Packet 1" at bounding box center [449, 224] width 381 height 33
click at [421, 259] on link "SSN (Form B121)" at bounding box center [449, 260] width 381 height 33
click at [408, 293] on link "CreditorMatrix.txt" at bounding box center [449, 296] width 381 height 33
click at [426, 331] on link "Debtor.txt" at bounding box center [449, 331] width 381 height 33
click at [592, 497] on span "Complete!" at bounding box center [604, 502] width 48 height 13
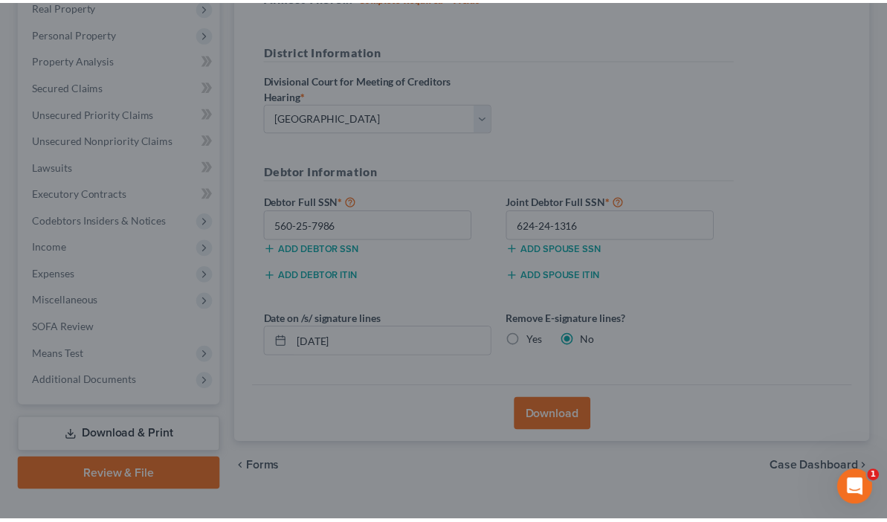
scroll to position [295, 0]
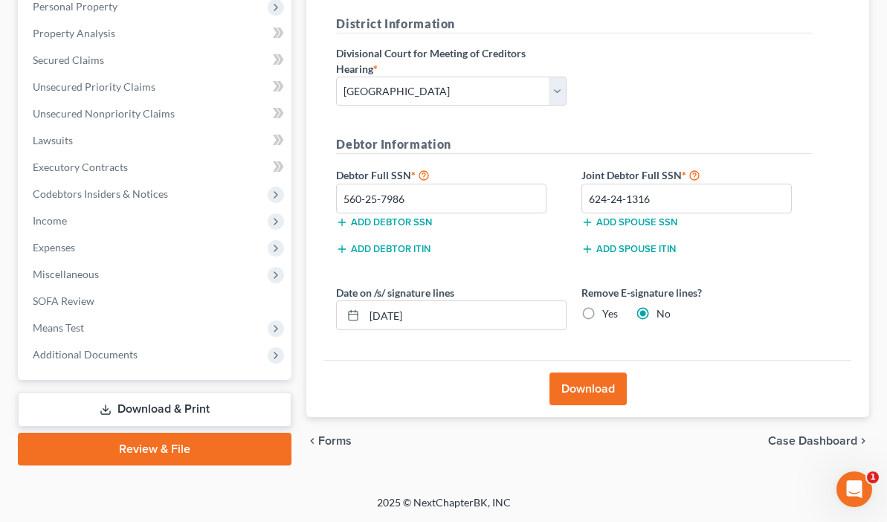
click at [555, 386] on button "Download" at bounding box center [587, 388] width 77 height 33
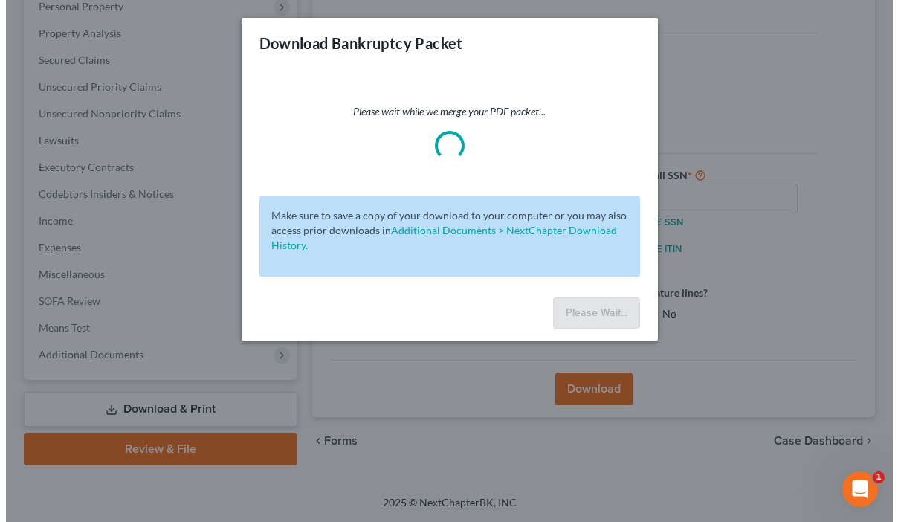
scroll to position [268, 0]
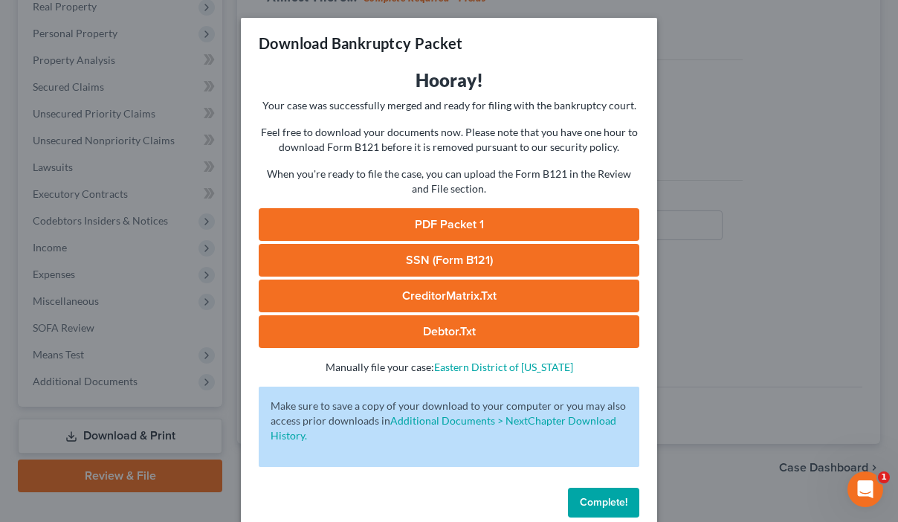
click at [450, 298] on link "CreditorMatrix.txt" at bounding box center [449, 296] width 381 height 33
click at [422, 331] on link "Debtor.txt" at bounding box center [449, 331] width 381 height 33
click at [597, 501] on span "Complete!" at bounding box center [604, 502] width 48 height 13
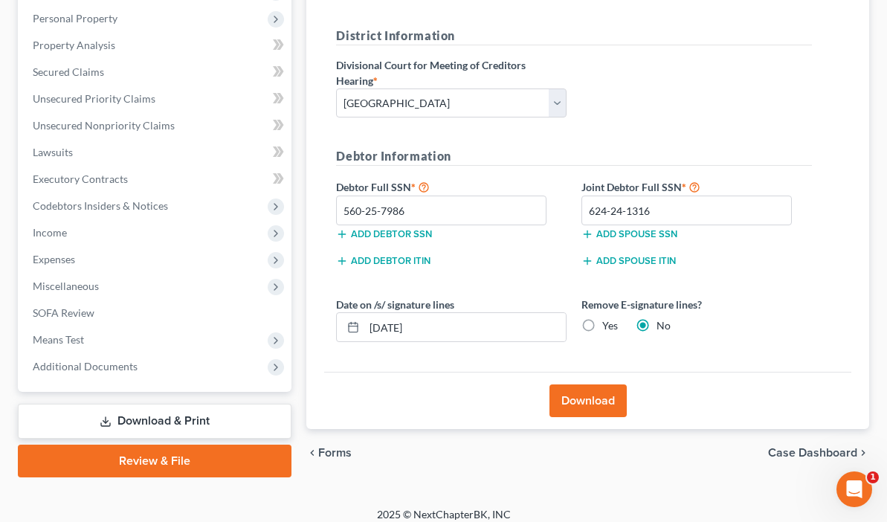
scroll to position [295, 0]
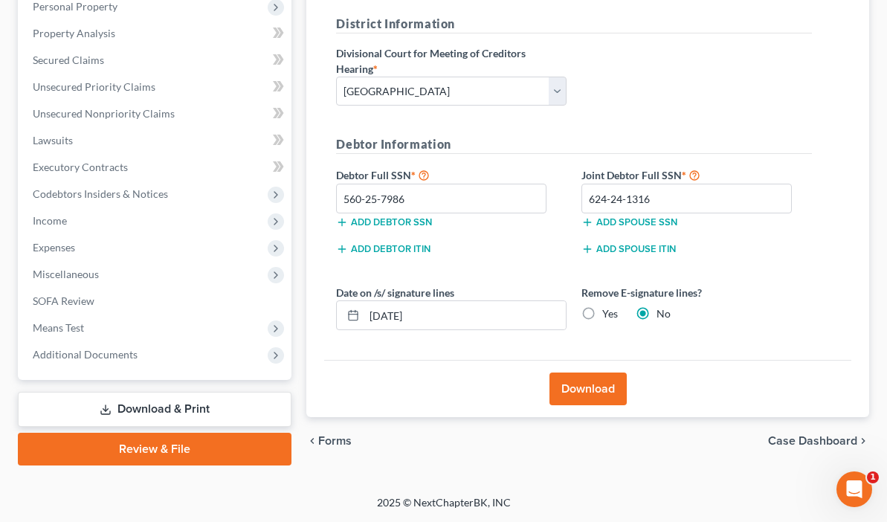
click at [130, 412] on link "Download & Print" at bounding box center [155, 409] width 274 height 35
click at [128, 444] on link "Review & File" at bounding box center [155, 449] width 274 height 33
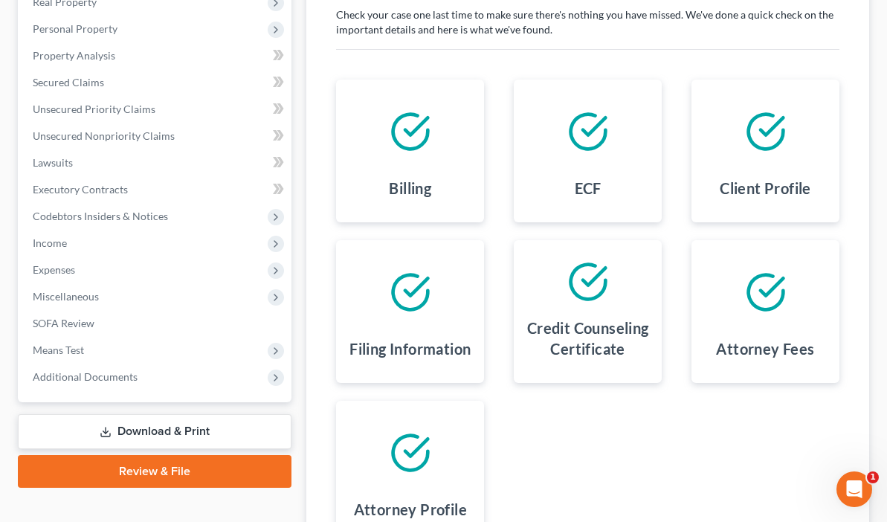
scroll to position [295, 0]
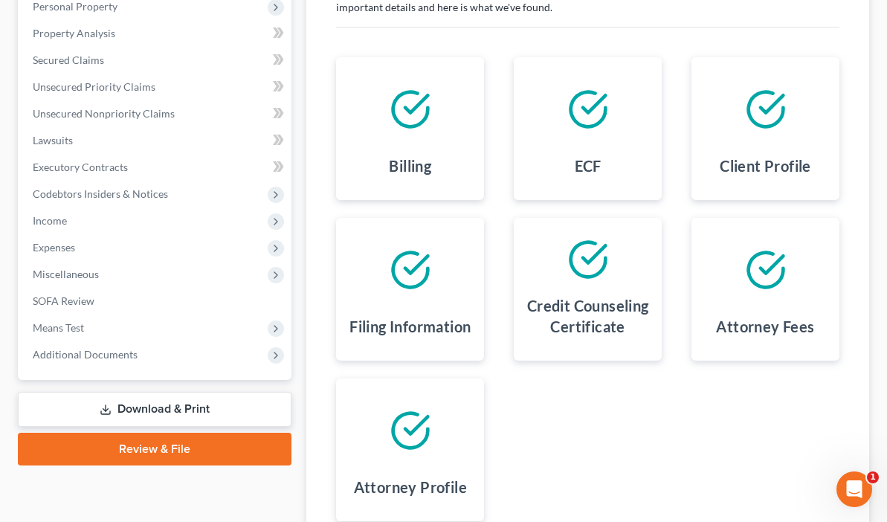
click at [109, 410] on link "Download & Print" at bounding box center [155, 409] width 274 height 35
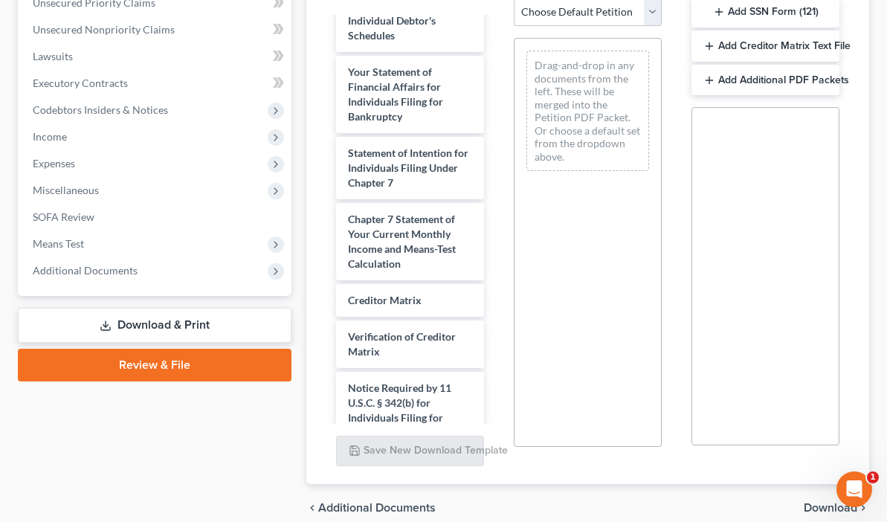
scroll to position [629, 0]
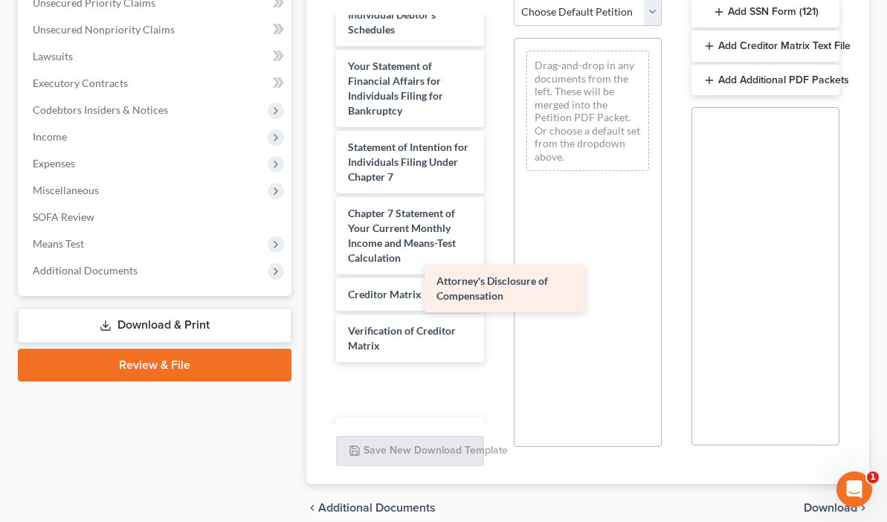
scroll to position [578, 0]
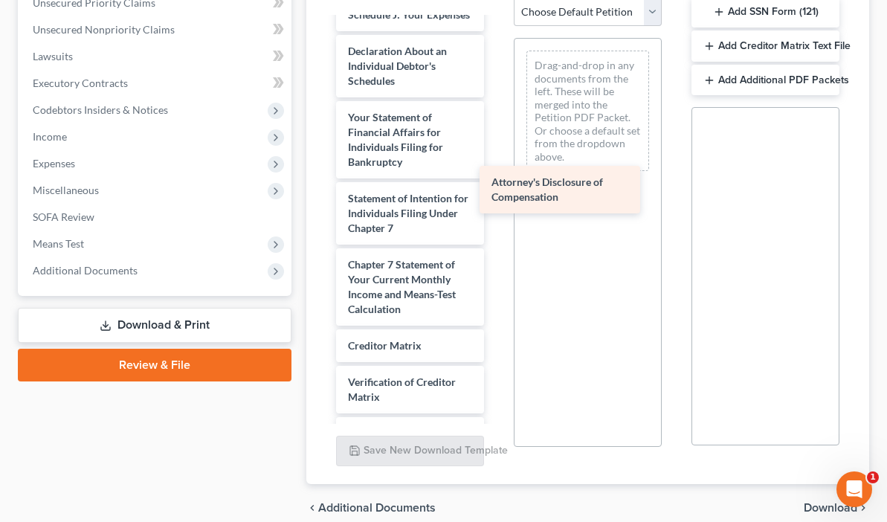
drag, startPoint x: 347, startPoint y: 364, endPoint x: 563, endPoint y: 175, distance: 286.6
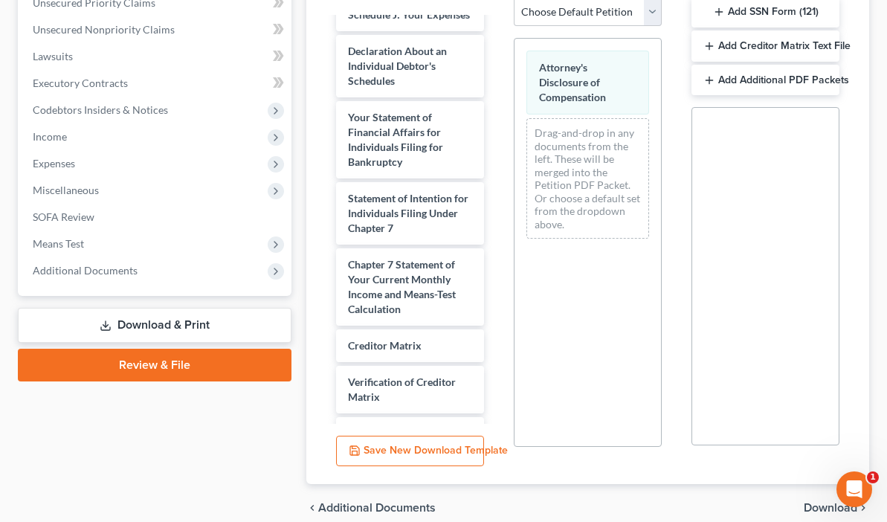
click at [132, 320] on link "Download & Print" at bounding box center [155, 325] width 274 height 35
click at [132, 325] on link "Download & Print" at bounding box center [155, 325] width 274 height 35
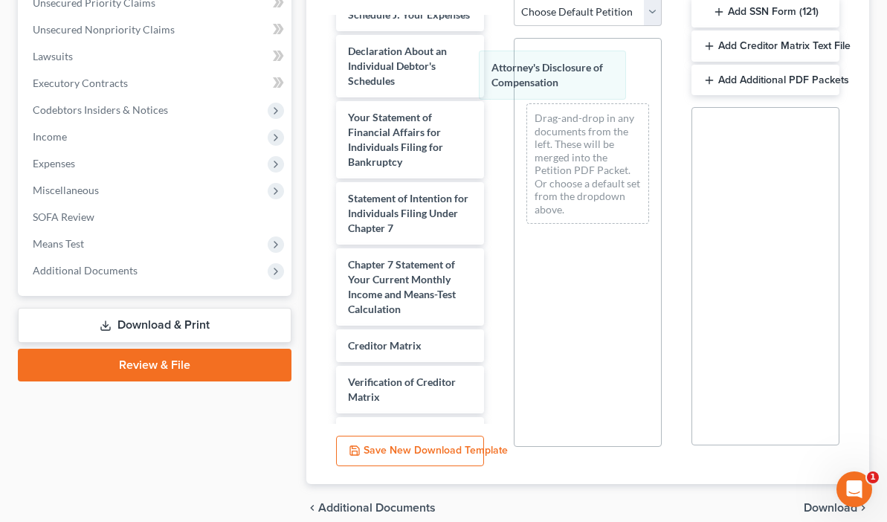
click at [514, 85] on div "Attorney's Disclosure of Compensation Attorney's Disclosure of Compensation Att…" at bounding box center [587, 137] width 146 height 197
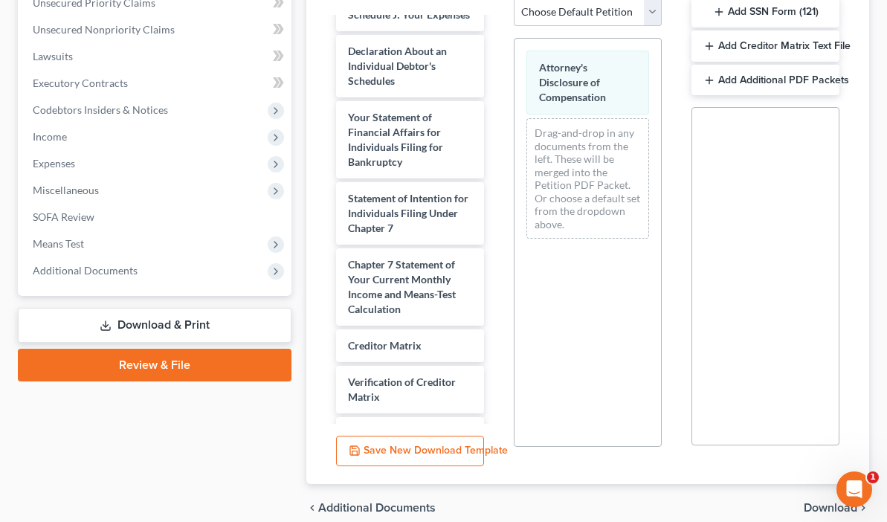
click at [539, 85] on span "Attorney's Disclosure of Compensation" at bounding box center [572, 82] width 67 height 42
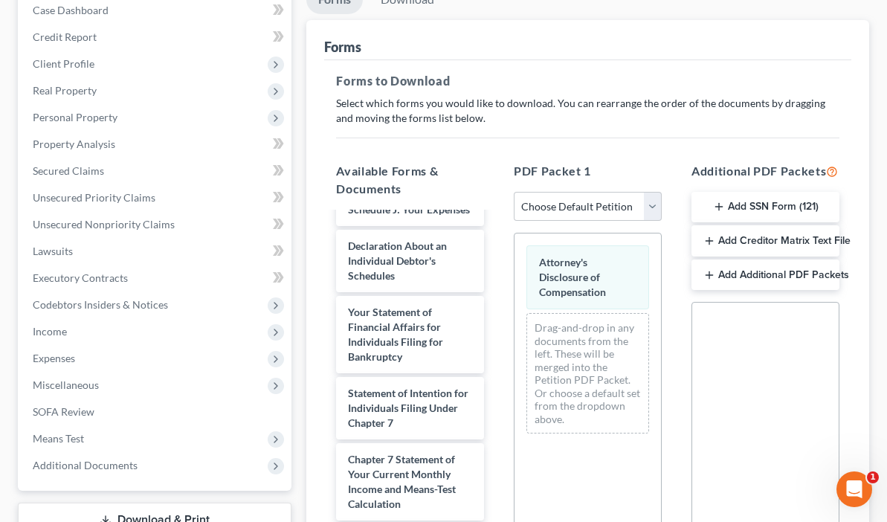
scroll to position [183, 0]
click at [633, 211] on select "Choose Default Petition PDF Packet Complete Bankruptcy Petition (all forms and …" at bounding box center [588, 208] width 148 height 30
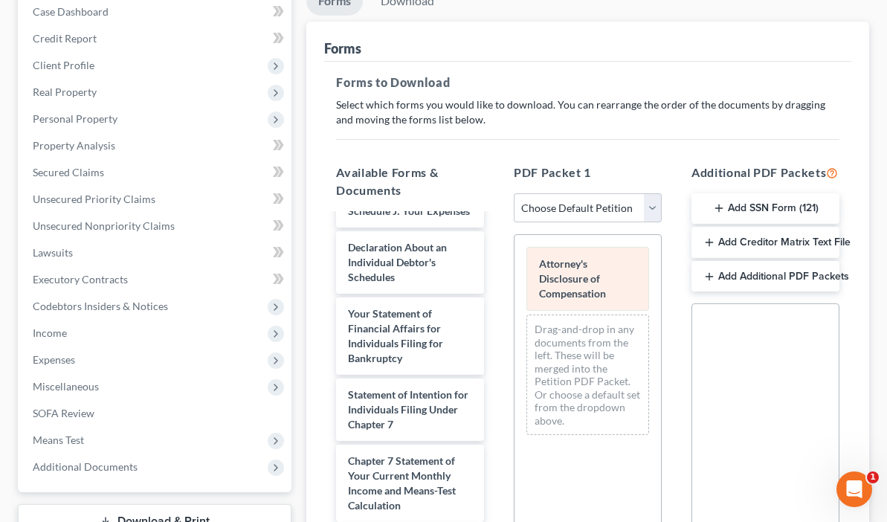
click at [558, 272] on div "Attorney's Disclosure of Compensation Drag-and-drop in any documents from the l…" at bounding box center [587, 341] width 146 height 212
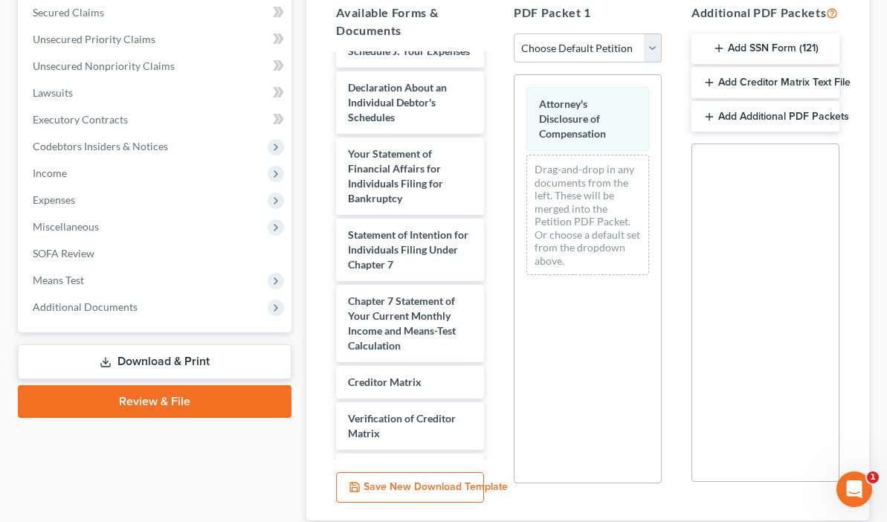
scroll to position [418, 0]
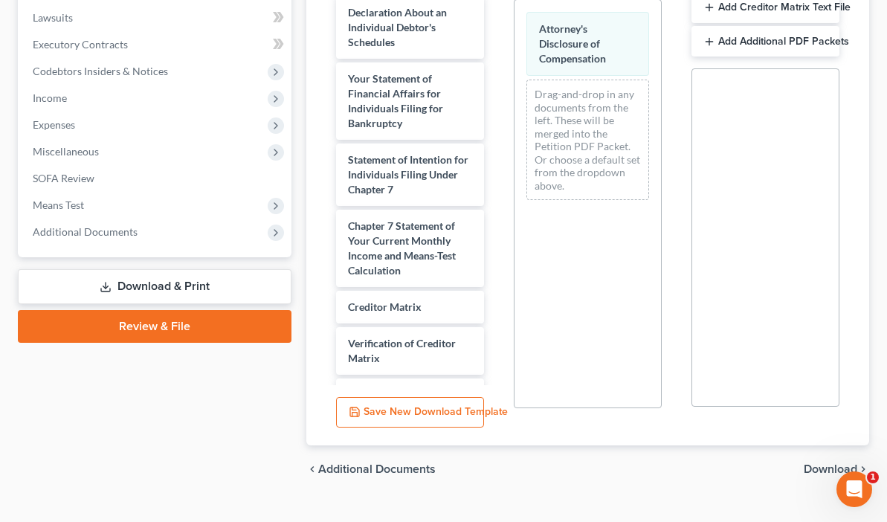
click at [124, 283] on link "Download & Print" at bounding box center [155, 286] width 274 height 35
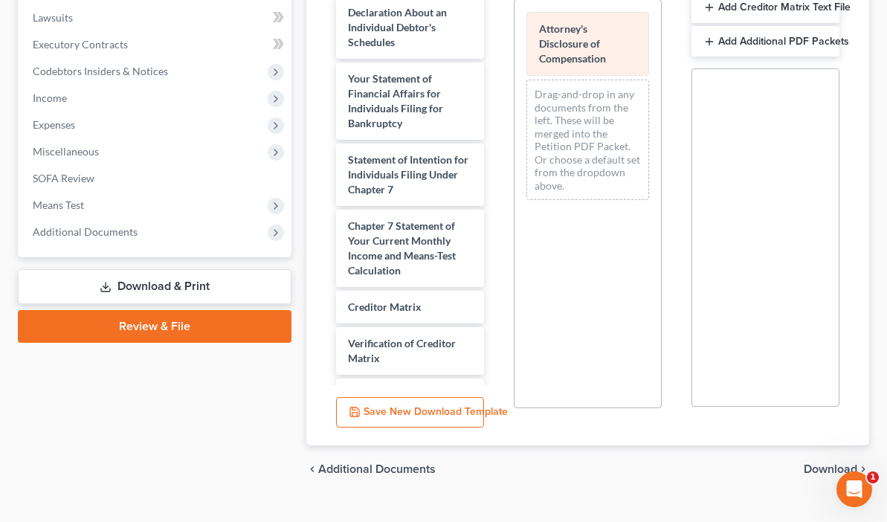
click at [546, 37] on span "Attorney's Disclosure of Compensation" at bounding box center [572, 43] width 67 height 42
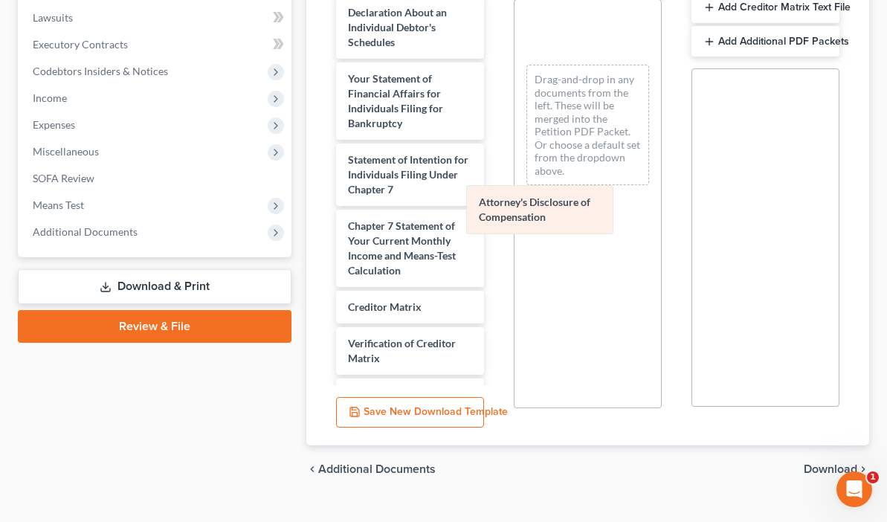
drag, startPoint x: 553, startPoint y: 36, endPoint x: 542, endPoint y: 213, distance: 177.3
click at [542, 197] on div "Attorney's Disclosure of Compensation Attorney's Disclosure of Compensation Att…" at bounding box center [587, 98] width 146 height 197
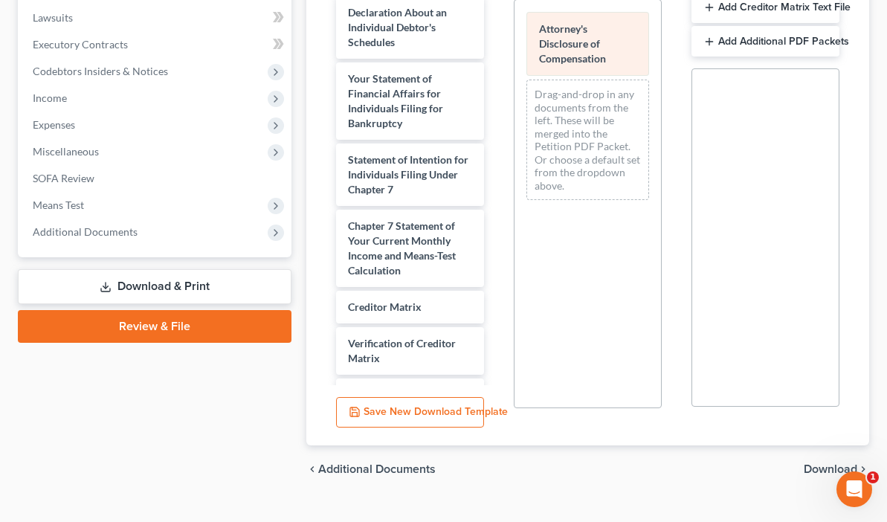
click at [550, 51] on div "Attorney's Disclosure of Compensation" at bounding box center [587, 44] width 123 height 64
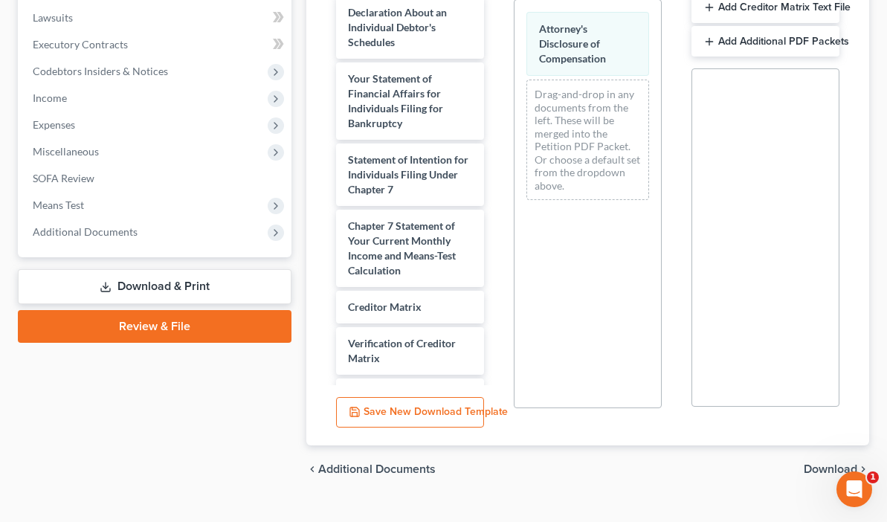
click at [109, 288] on link "Download & Print" at bounding box center [155, 286] width 274 height 35
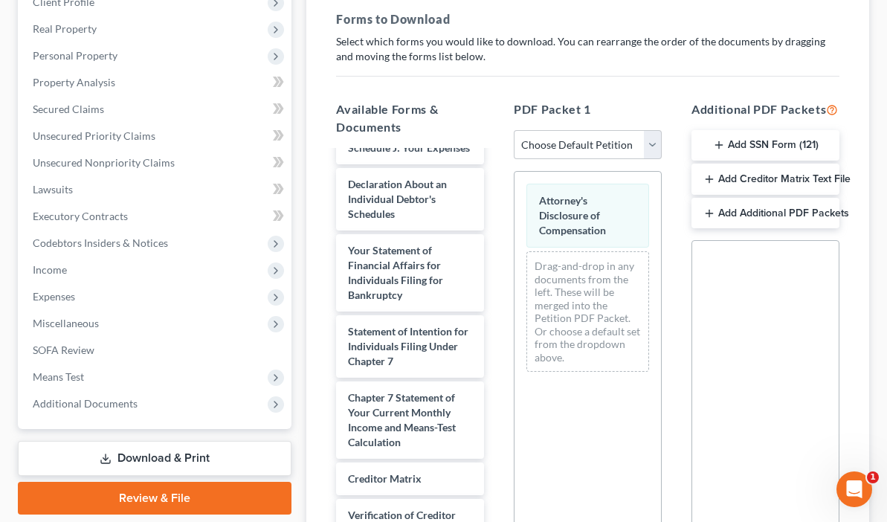
scroll to position [264, 0]
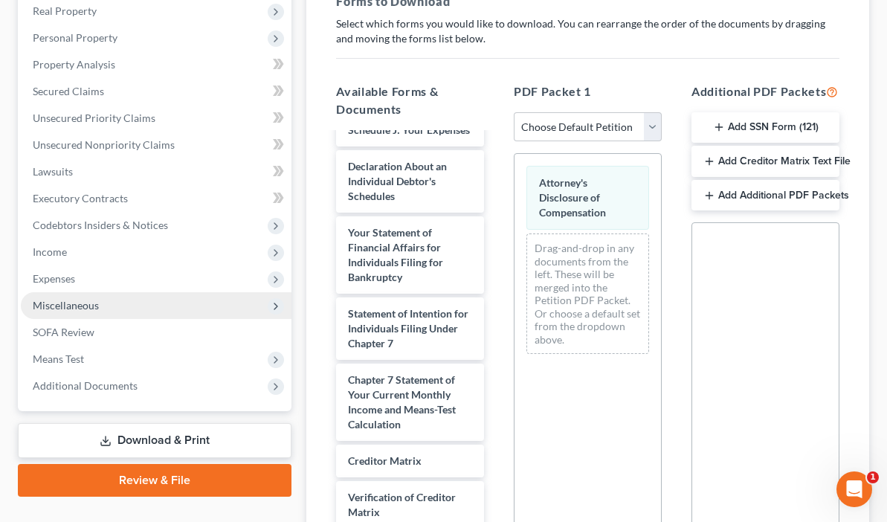
click at [82, 307] on span "Miscellaneous" at bounding box center [66, 305] width 66 height 13
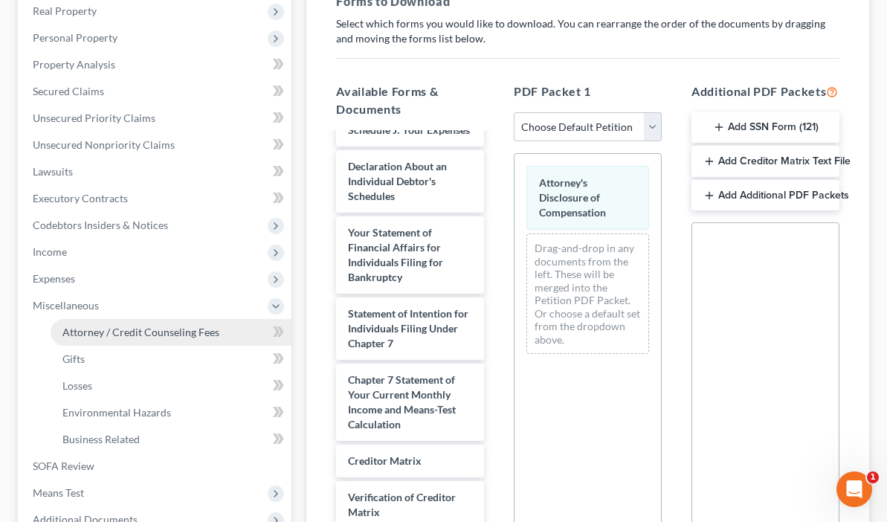
click at [88, 332] on span "Attorney / Credit Counseling Fees" at bounding box center [140, 332] width 157 height 13
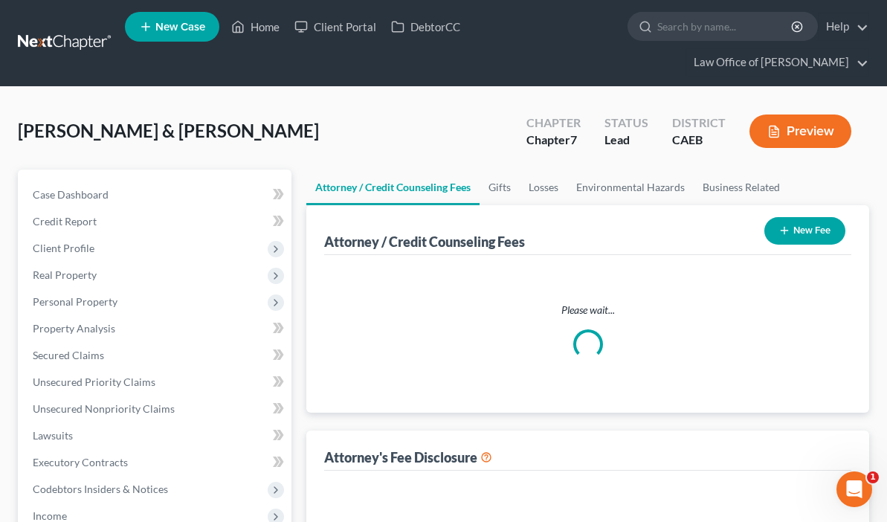
select select "0"
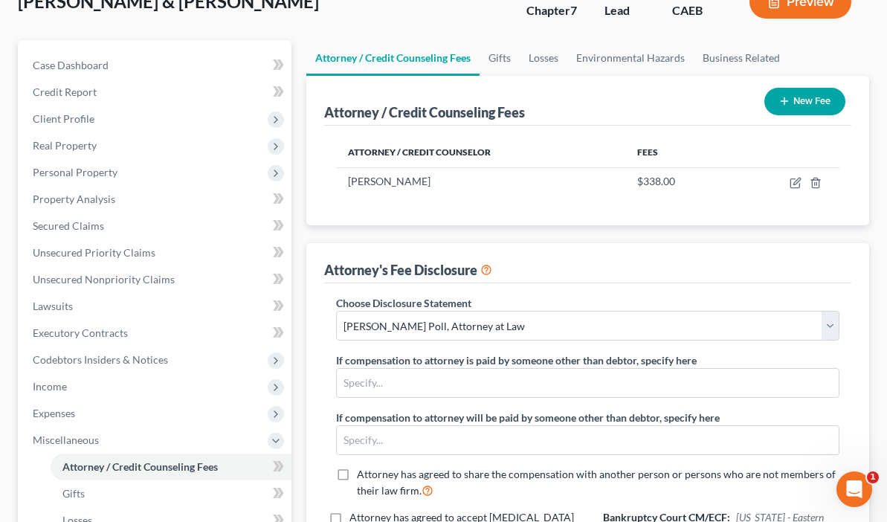
scroll to position [113, 0]
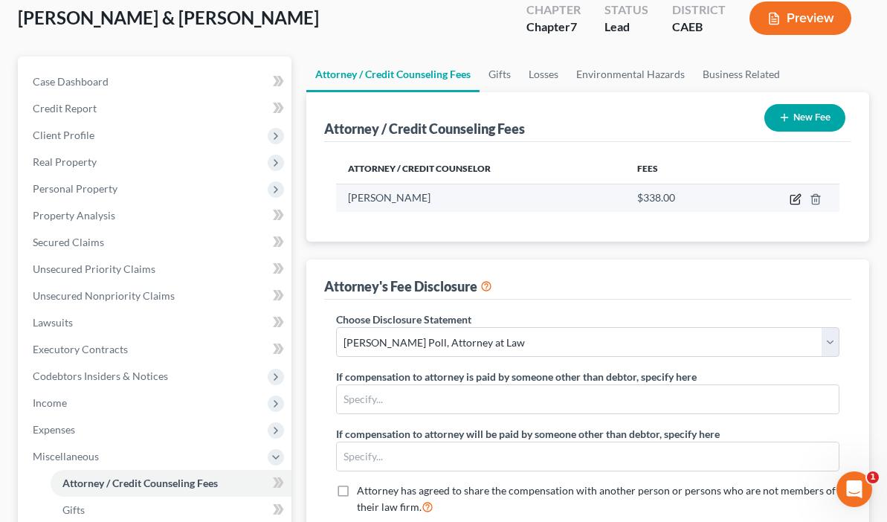
click at [793, 200] on icon "button" at bounding box center [795, 199] width 12 height 12
select select "4"
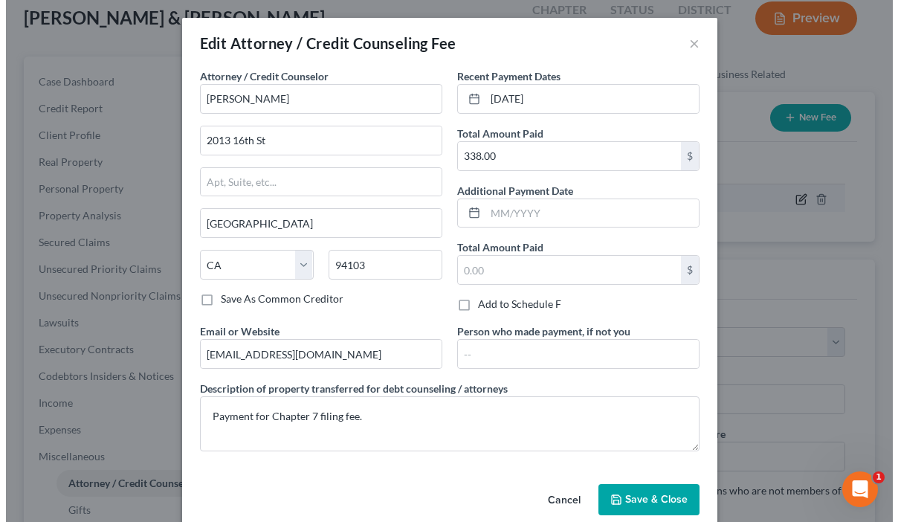
scroll to position [86, 0]
